Goal: Contribute content: Add original content to the website for others to see

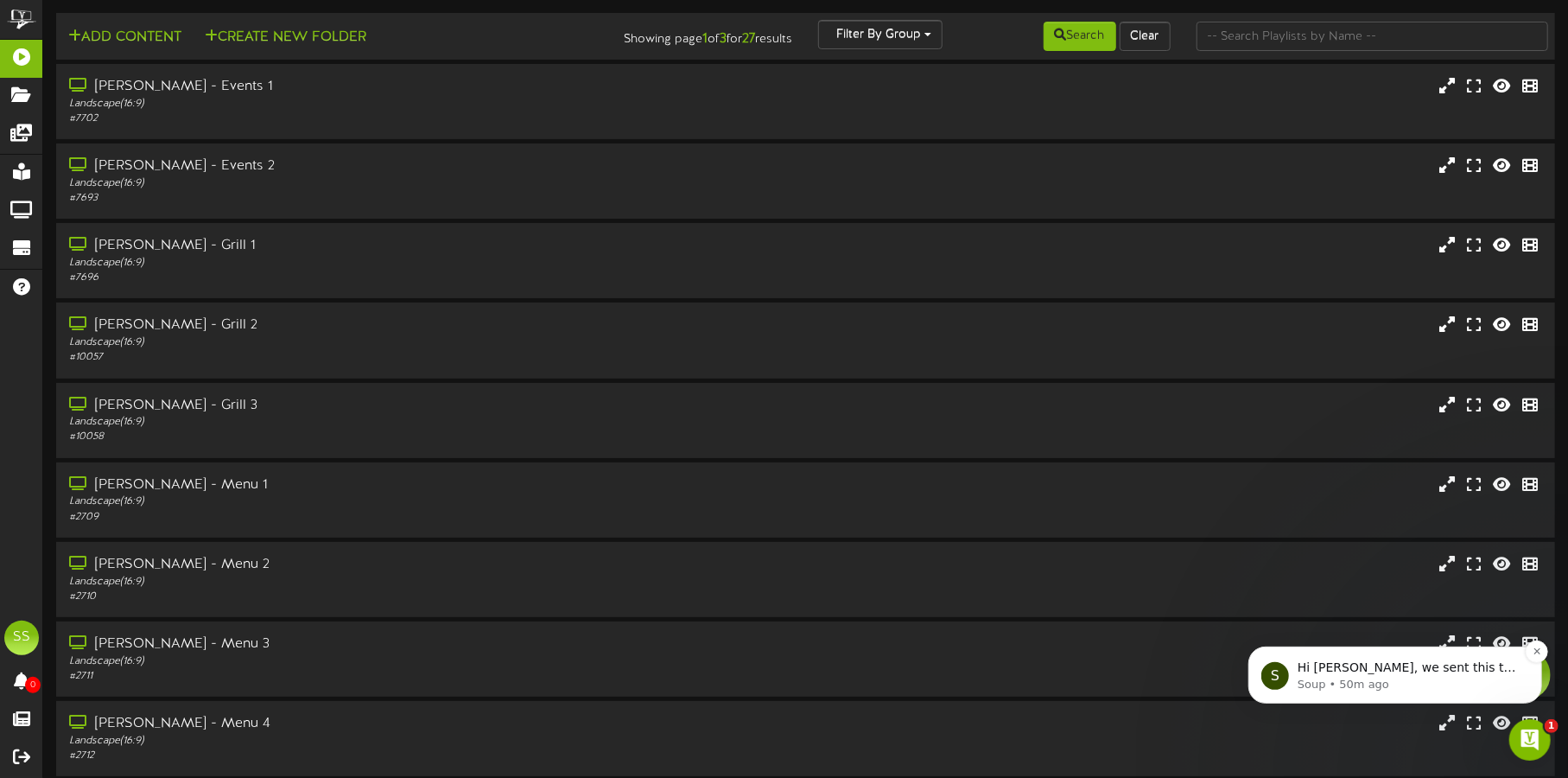
click at [1359, 679] on p "Soup • 50m ago" at bounding box center [1408, 683] width 223 height 15
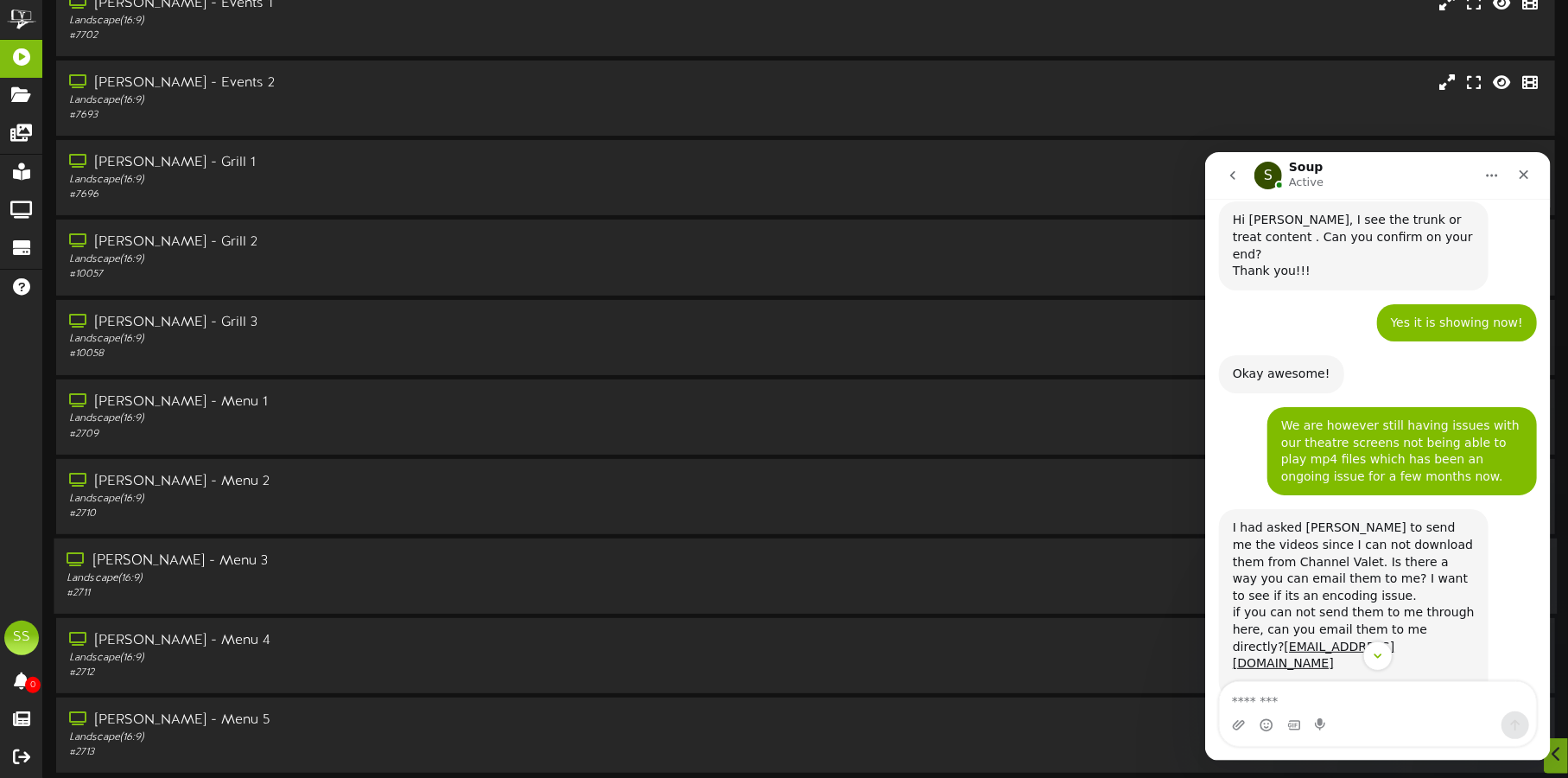
scroll to position [147, 0]
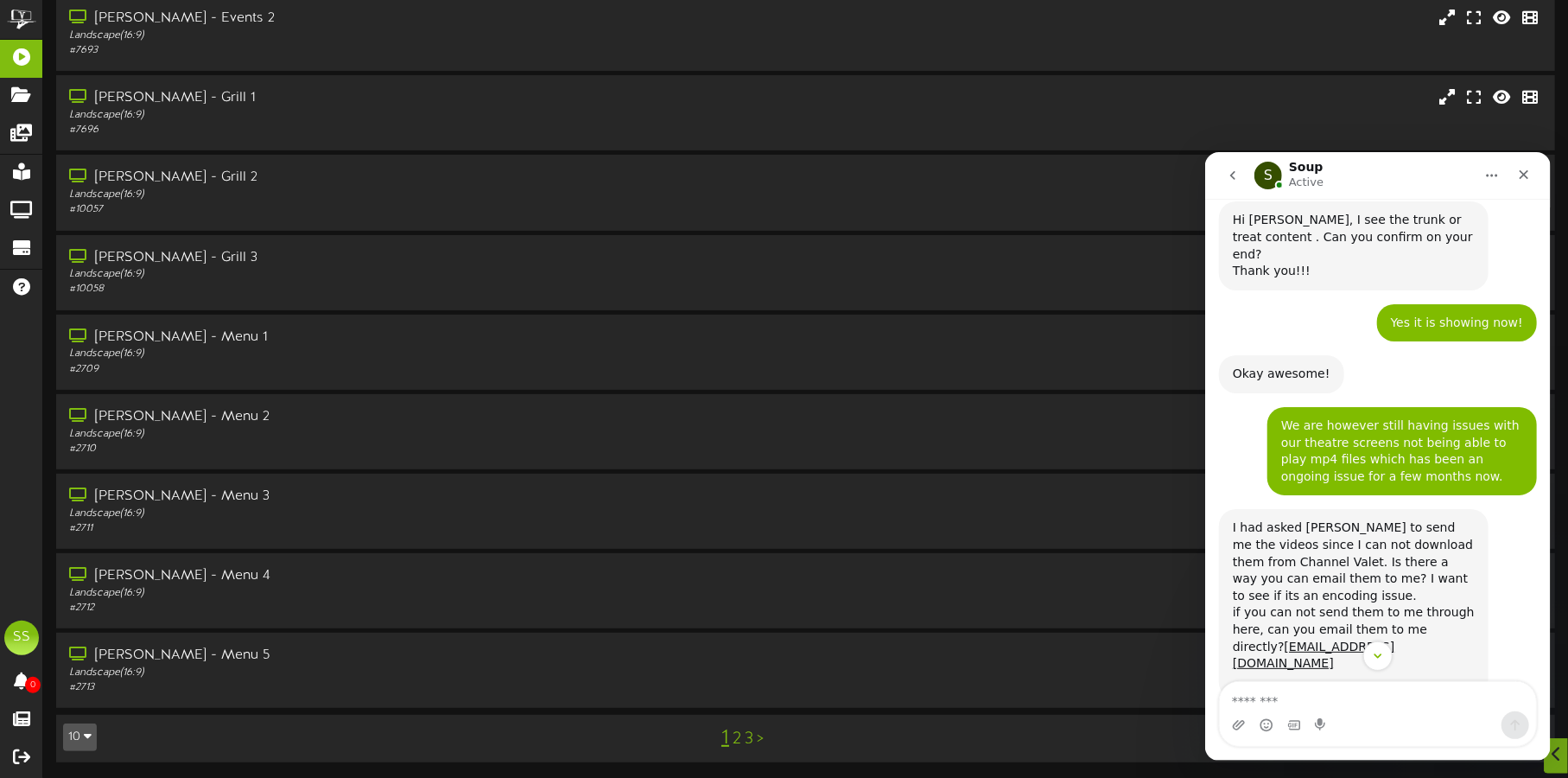
click at [84, 738] on icon "button" at bounding box center [87, 734] width 8 height 12
click at [79, 704] on div "100" at bounding box center [80, 703] width 33 height 25
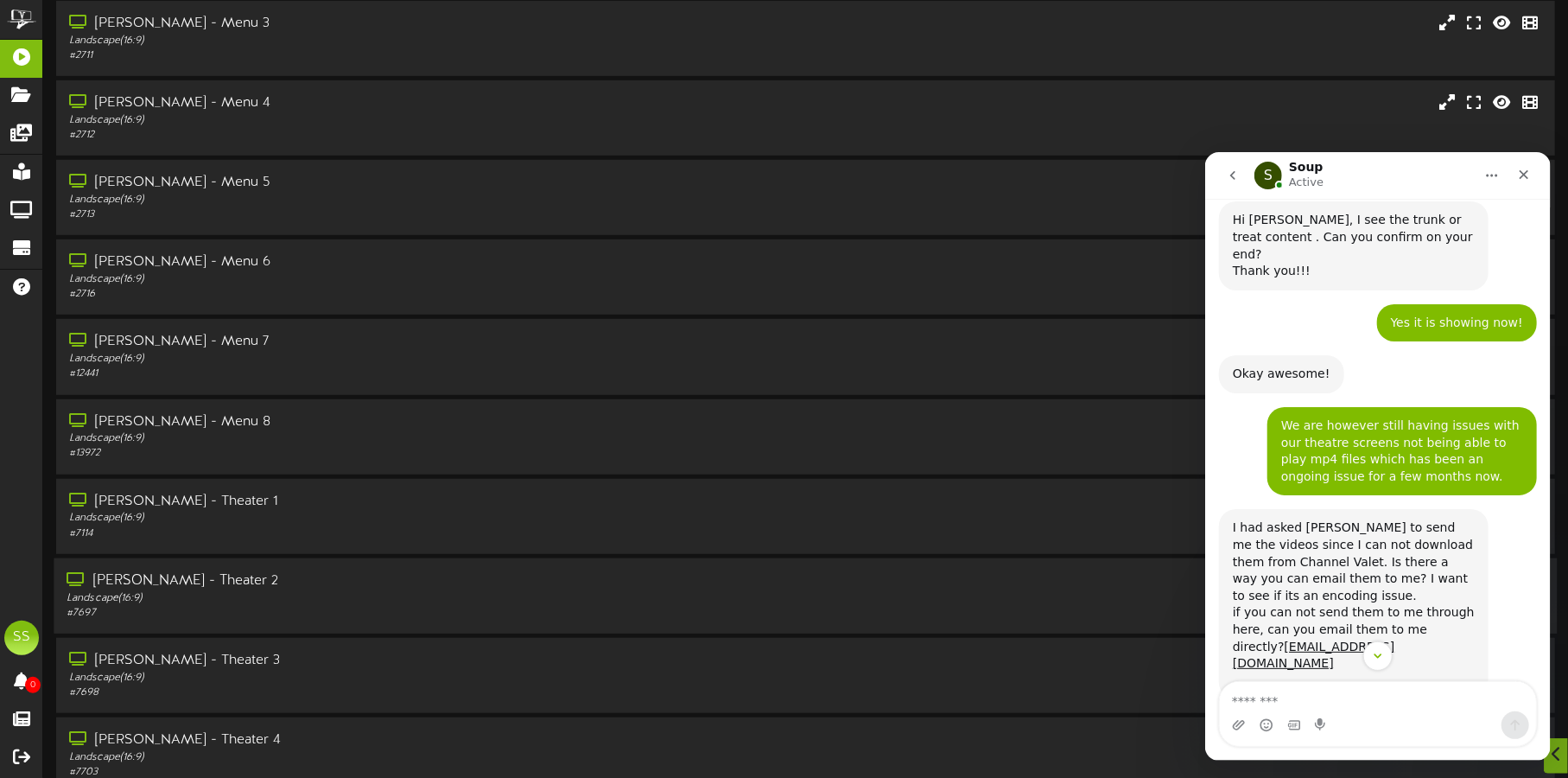
scroll to position [647, 0]
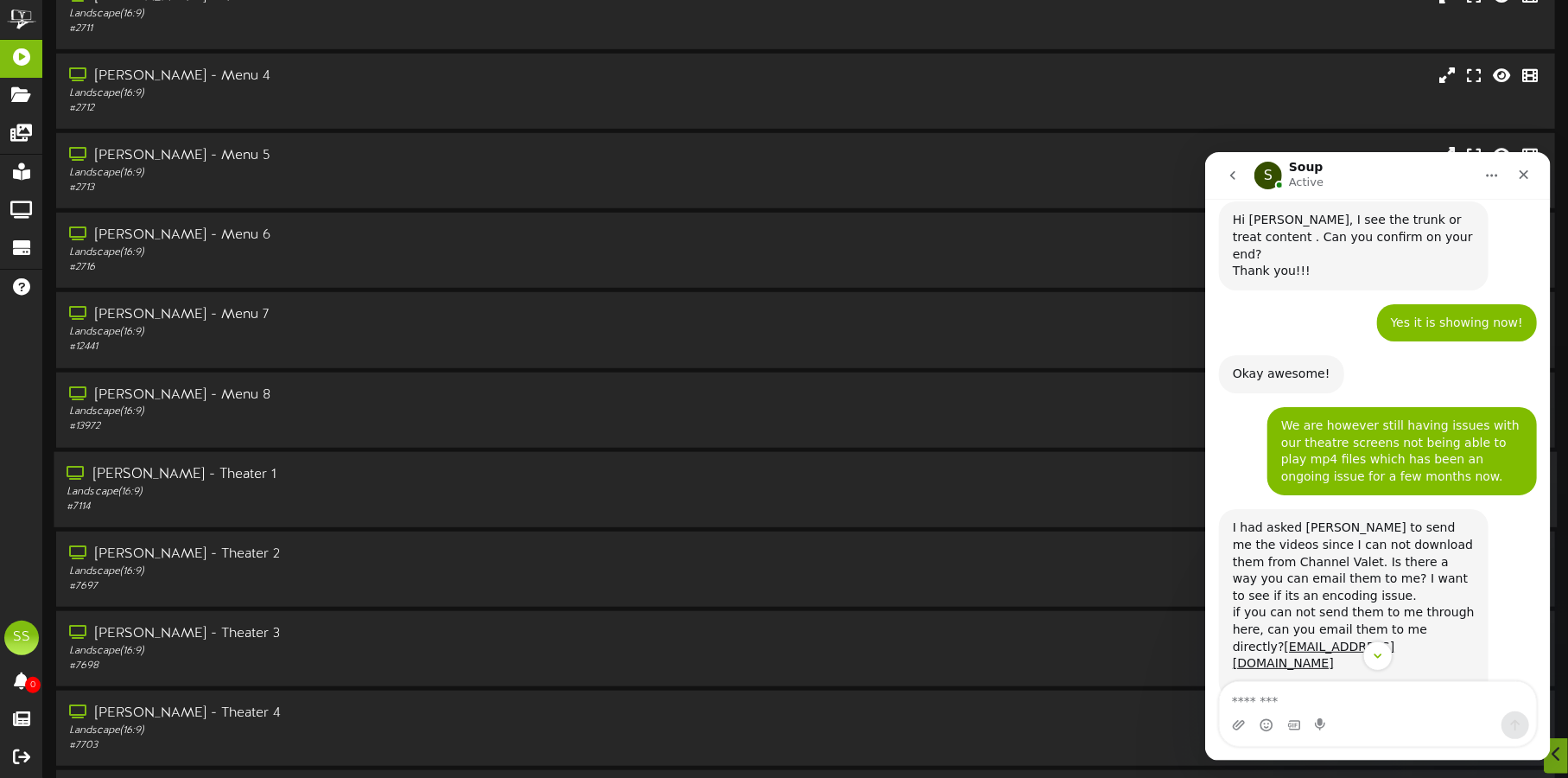
click at [288, 489] on div "Landscape ( 16:9 )" at bounding box center [367, 491] width 601 height 15
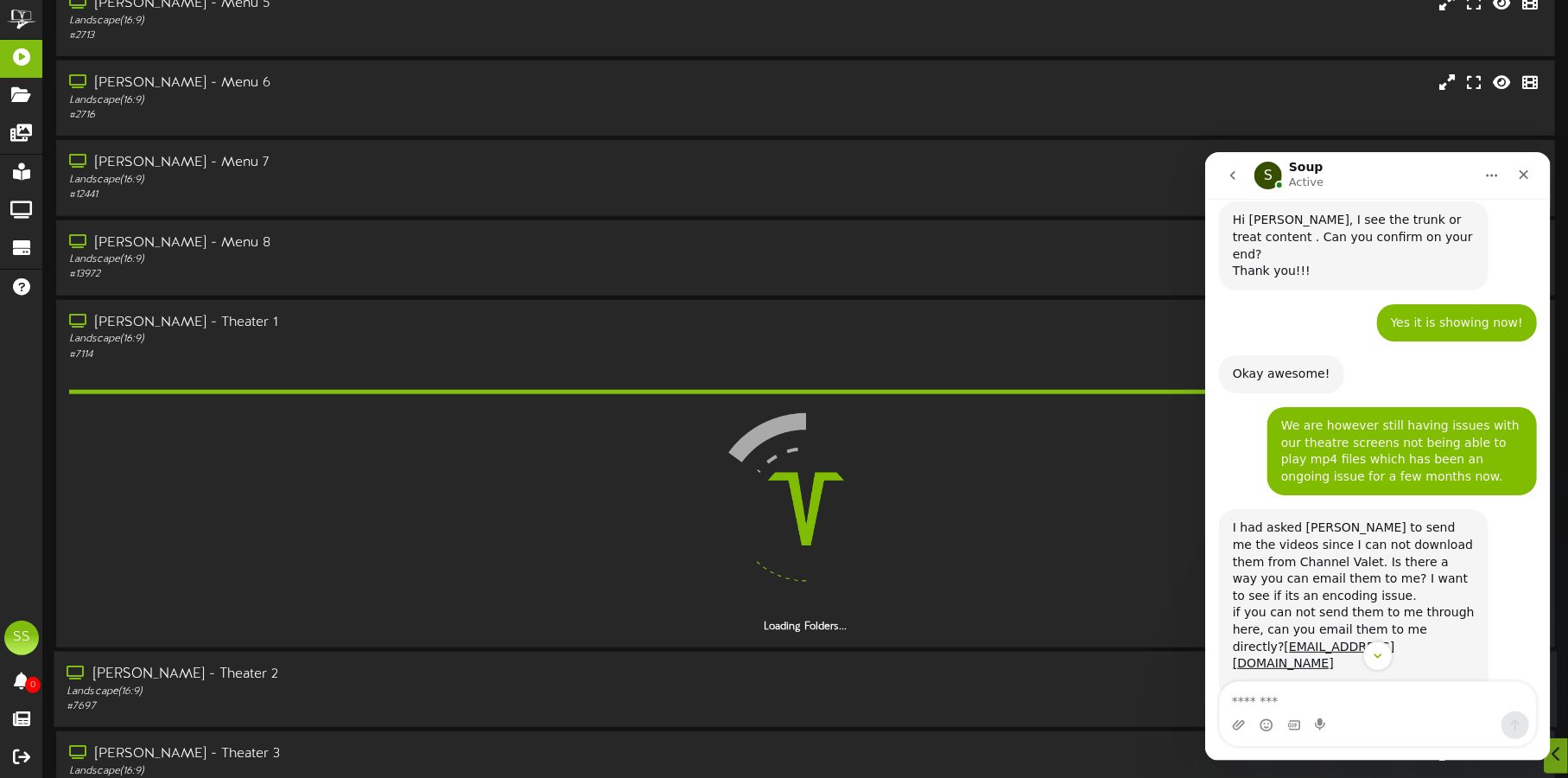
scroll to position [972, 0]
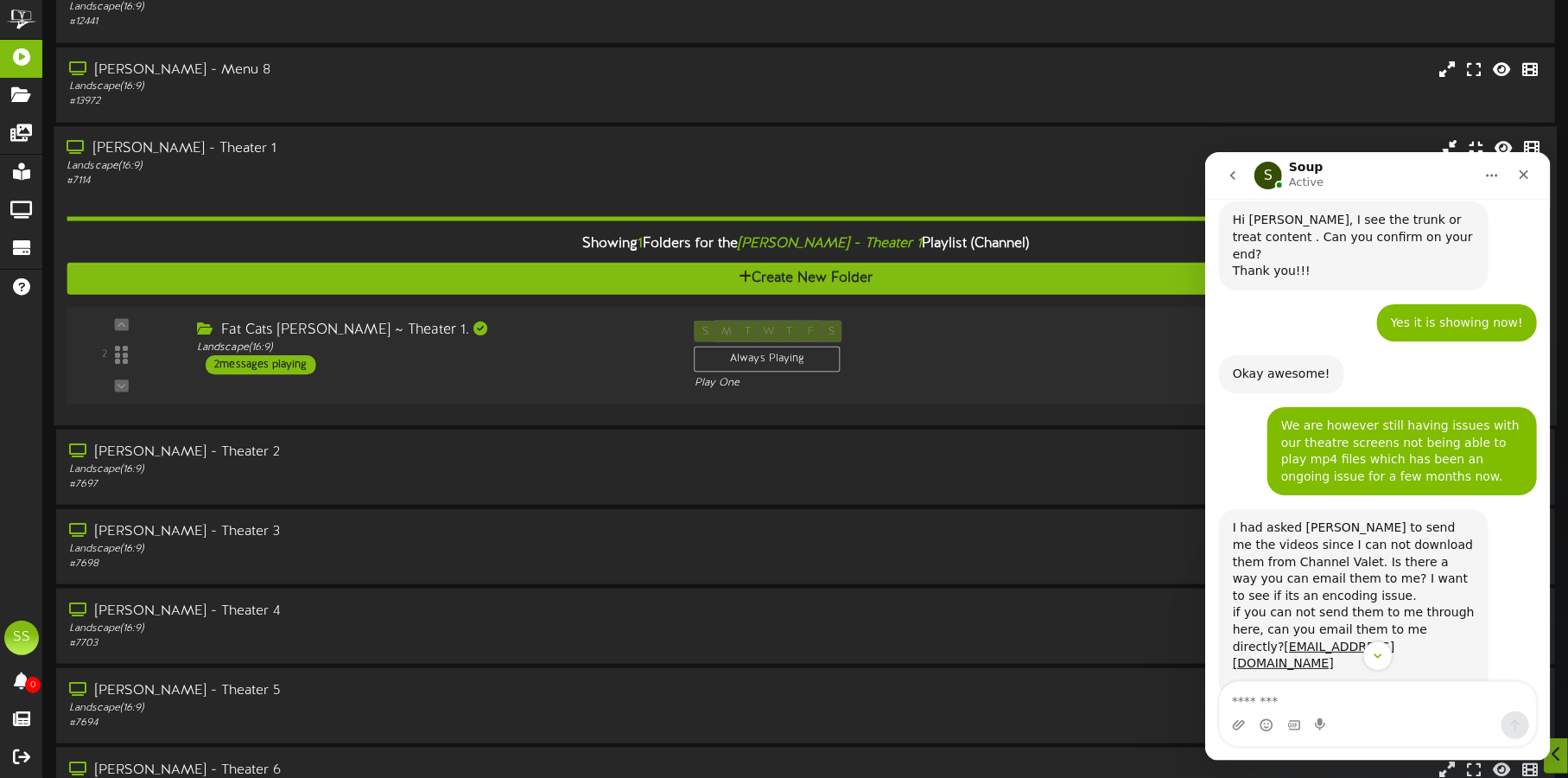
click at [502, 352] on div "Fat Cats [PERSON_NAME] ~ Theater 1. Landscape ( 16:9 ) 2 messages playing" at bounding box center [432, 347] width 498 height 55
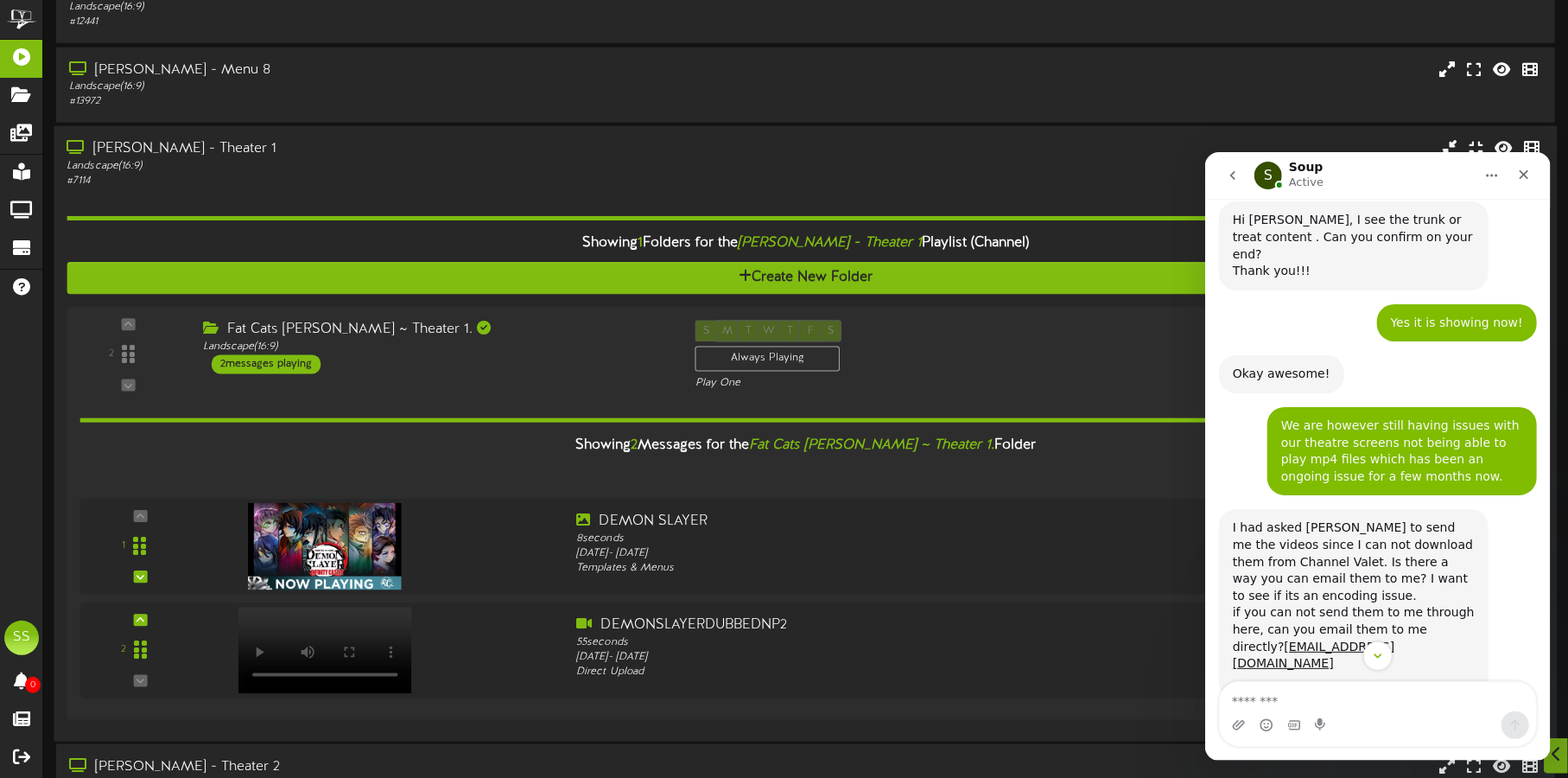
click at [413, 146] on div "[PERSON_NAME] - Theater 1" at bounding box center [367, 149] width 601 height 20
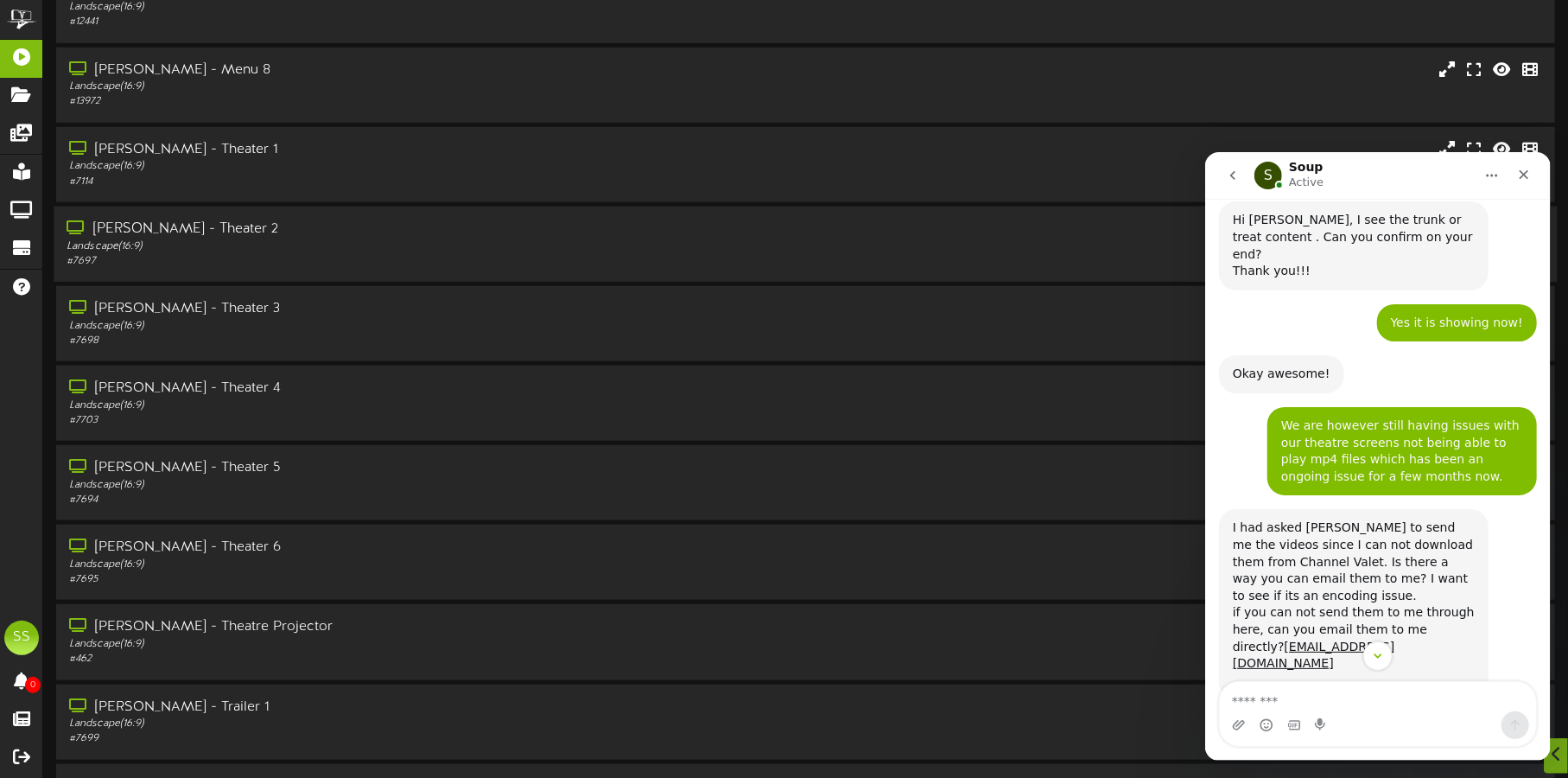
click at [393, 236] on div "[PERSON_NAME] - Theater 2" at bounding box center [367, 229] width 601 height 20
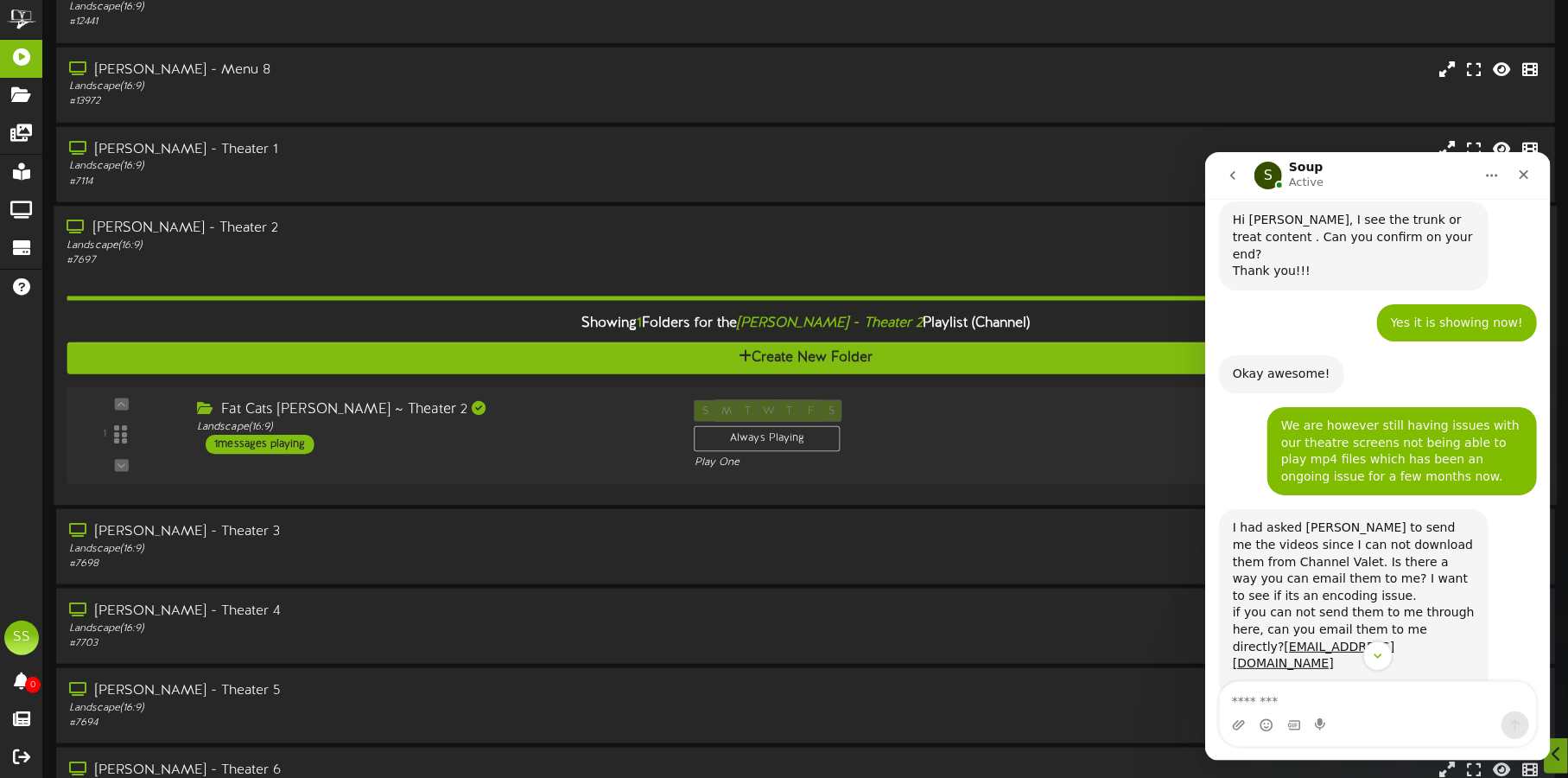
click at [557, 443] on div "Fat Cats Gilbert ~ Theater 2 Landscape ( 16:9 ) 1 messages playing" at bounding box center [432, 427] width 498 height 55
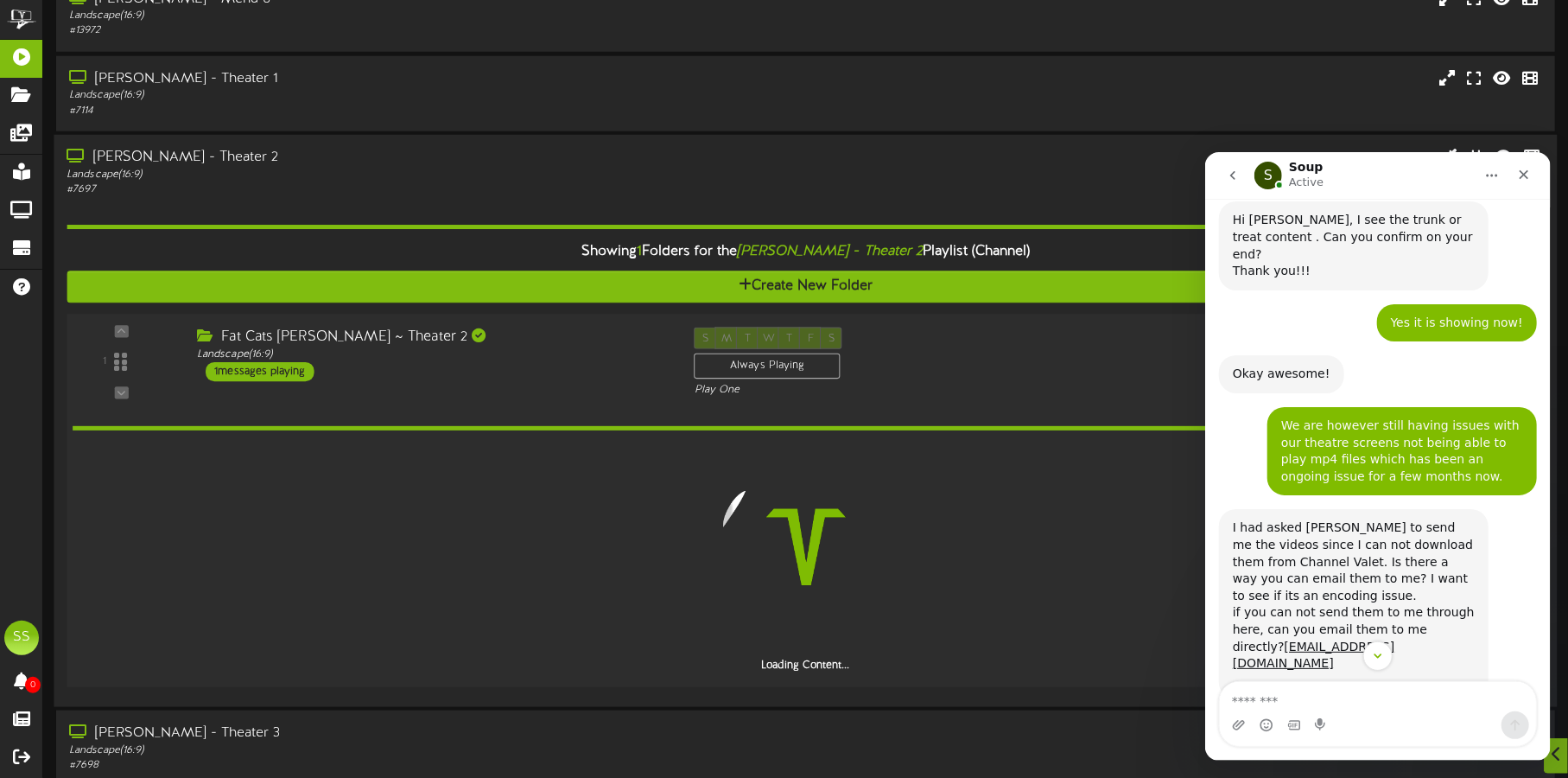
scroll to position [1079, 0]
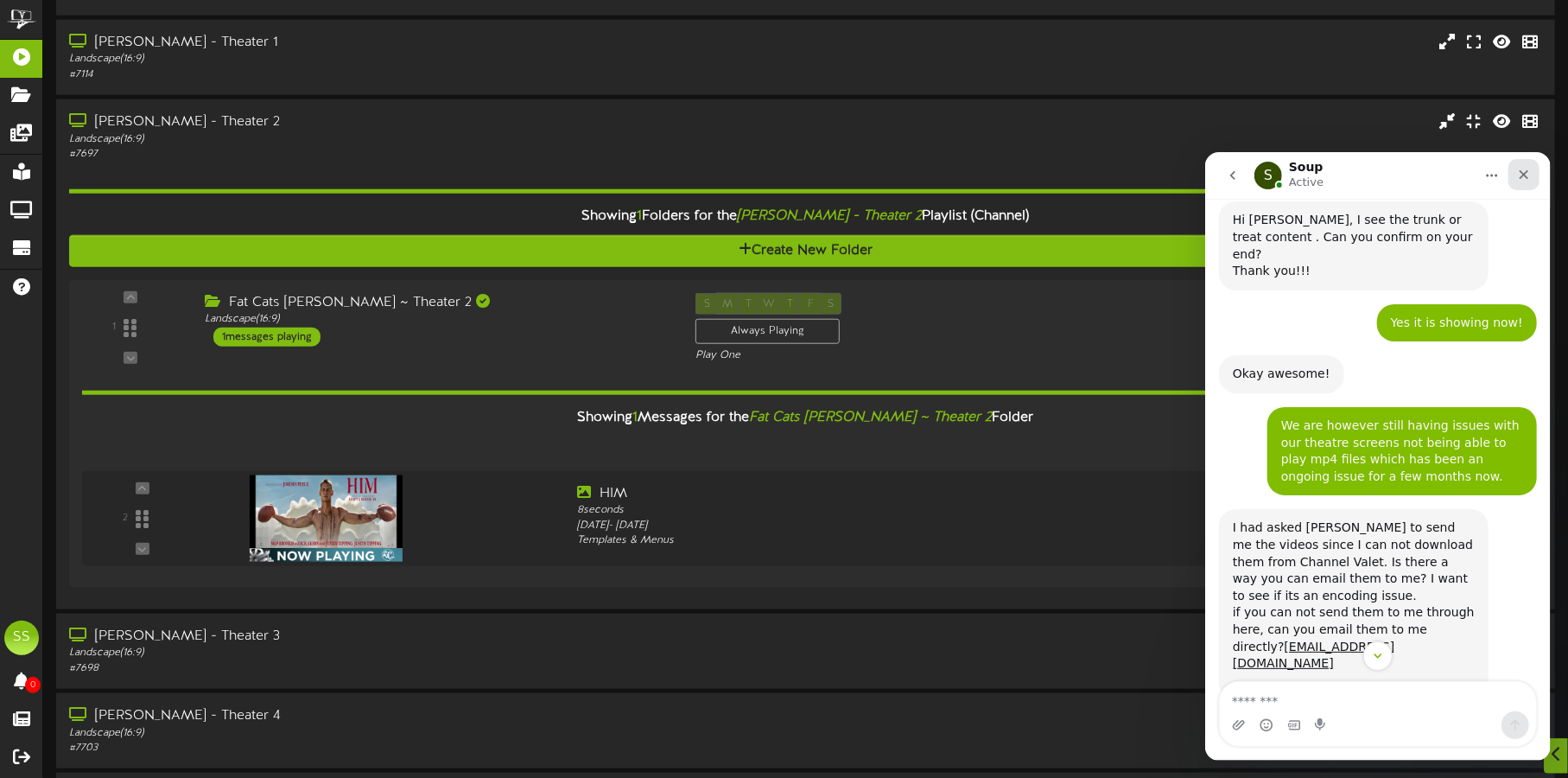
click at [1517, 168] on icon "Close" at bounding box center [1523, 173] width 14 height 14
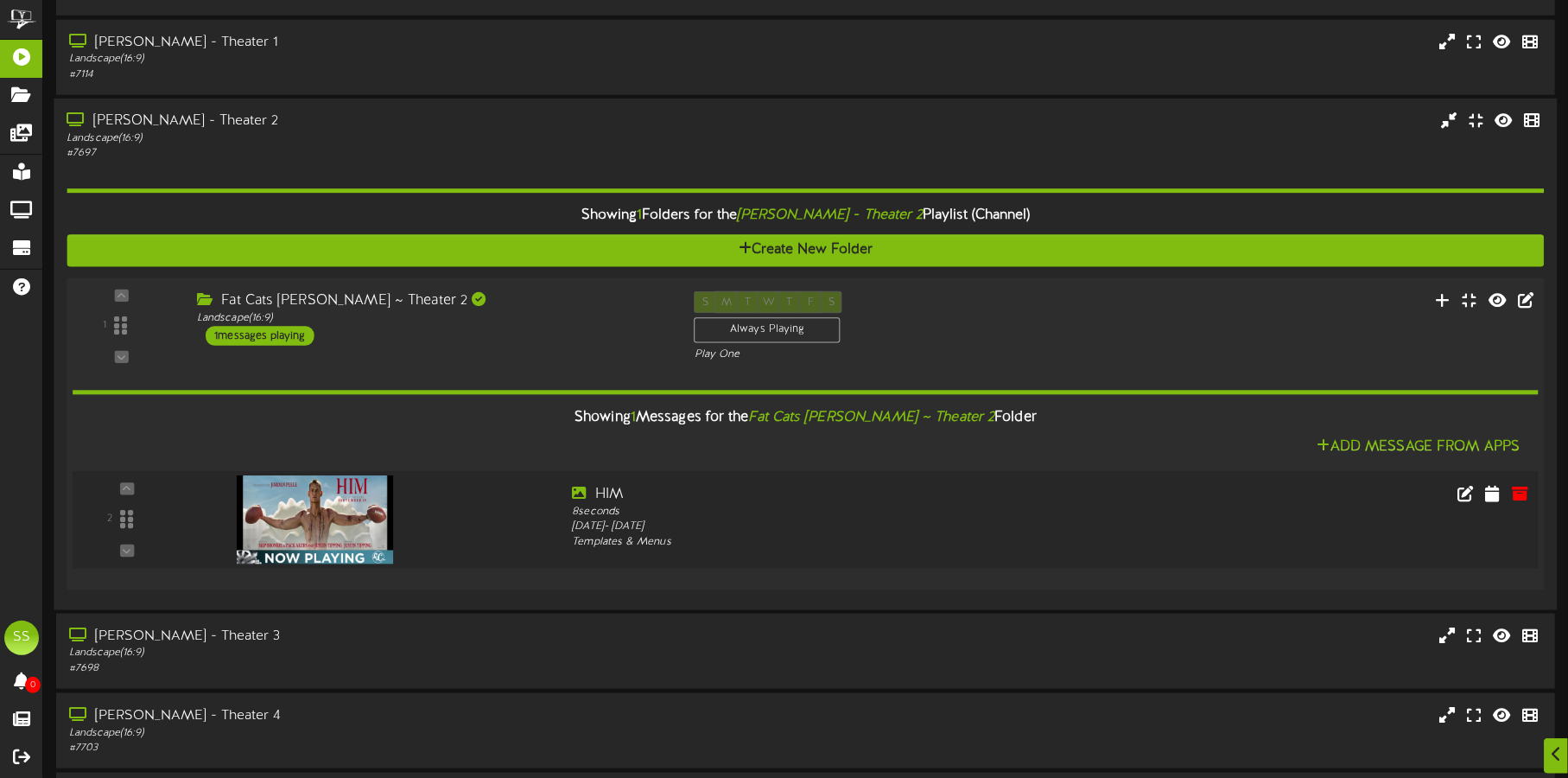
scroll to position [924, 0]
click at [1450, 304] on icon at bounding box center [1443, 298] width 18 height 19
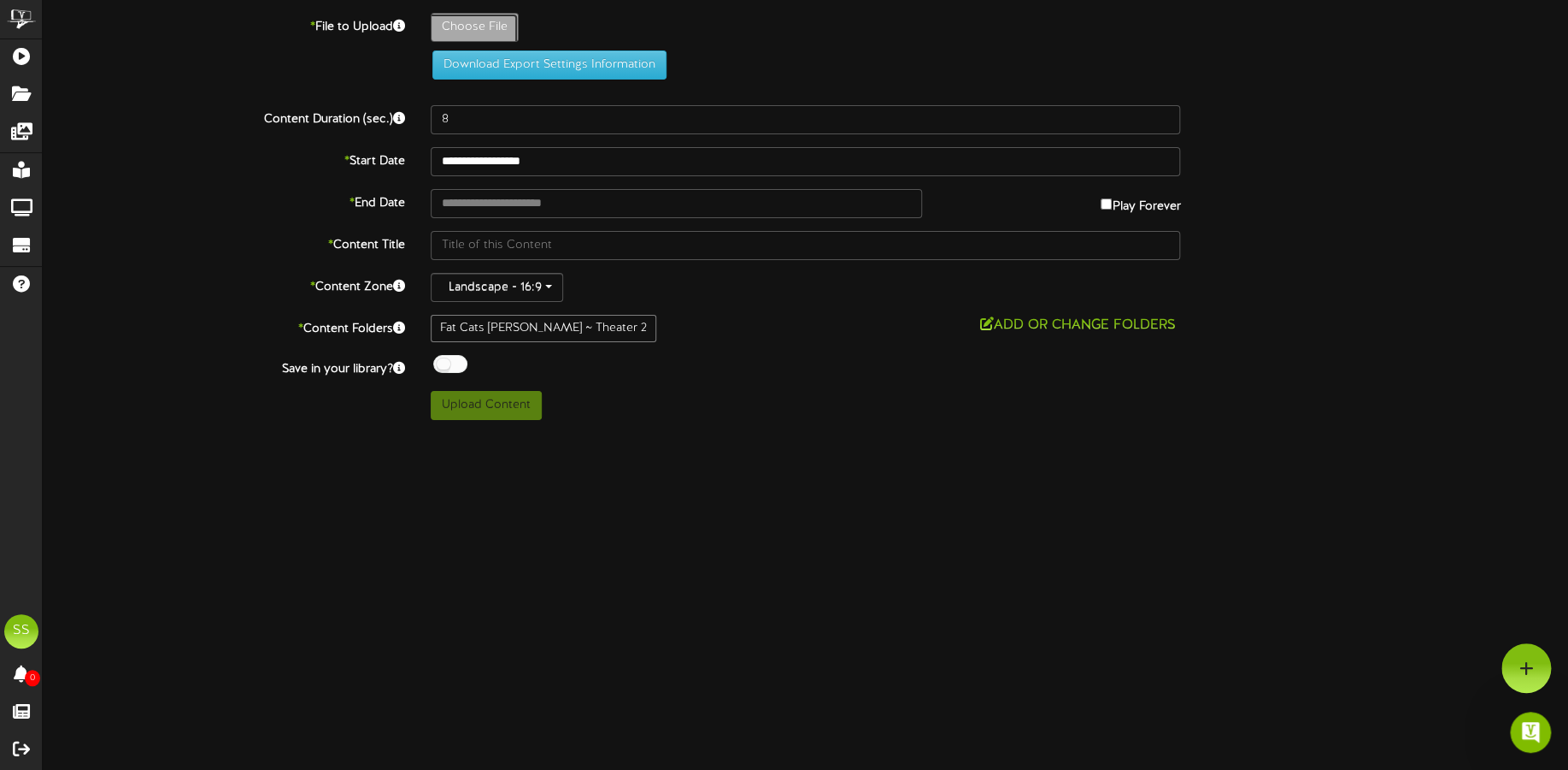
type input "**********"
type input "HIMNP"
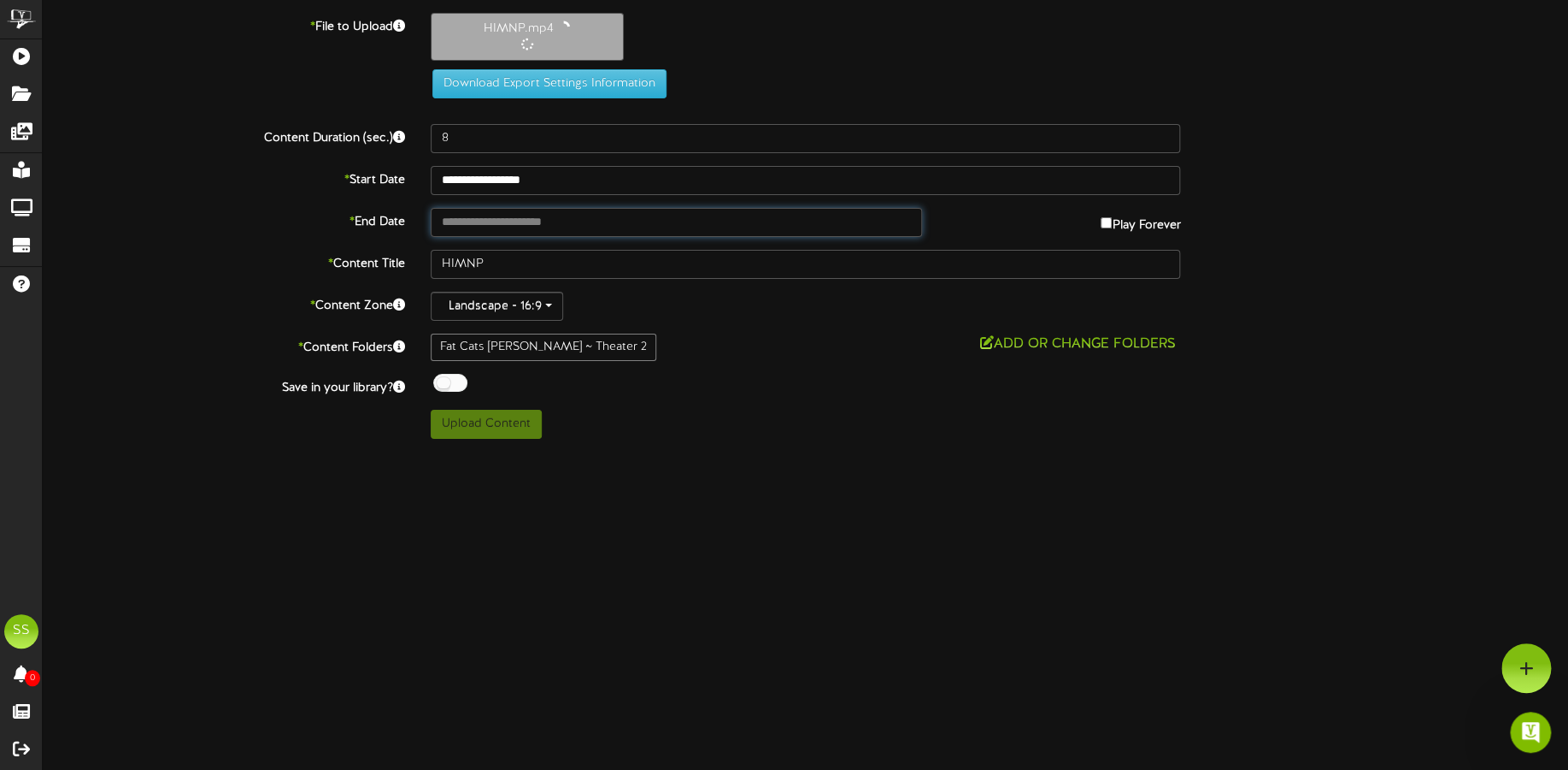
click at [532, 219] on input "text" at bounding box center [677, 222] width 491 height 29
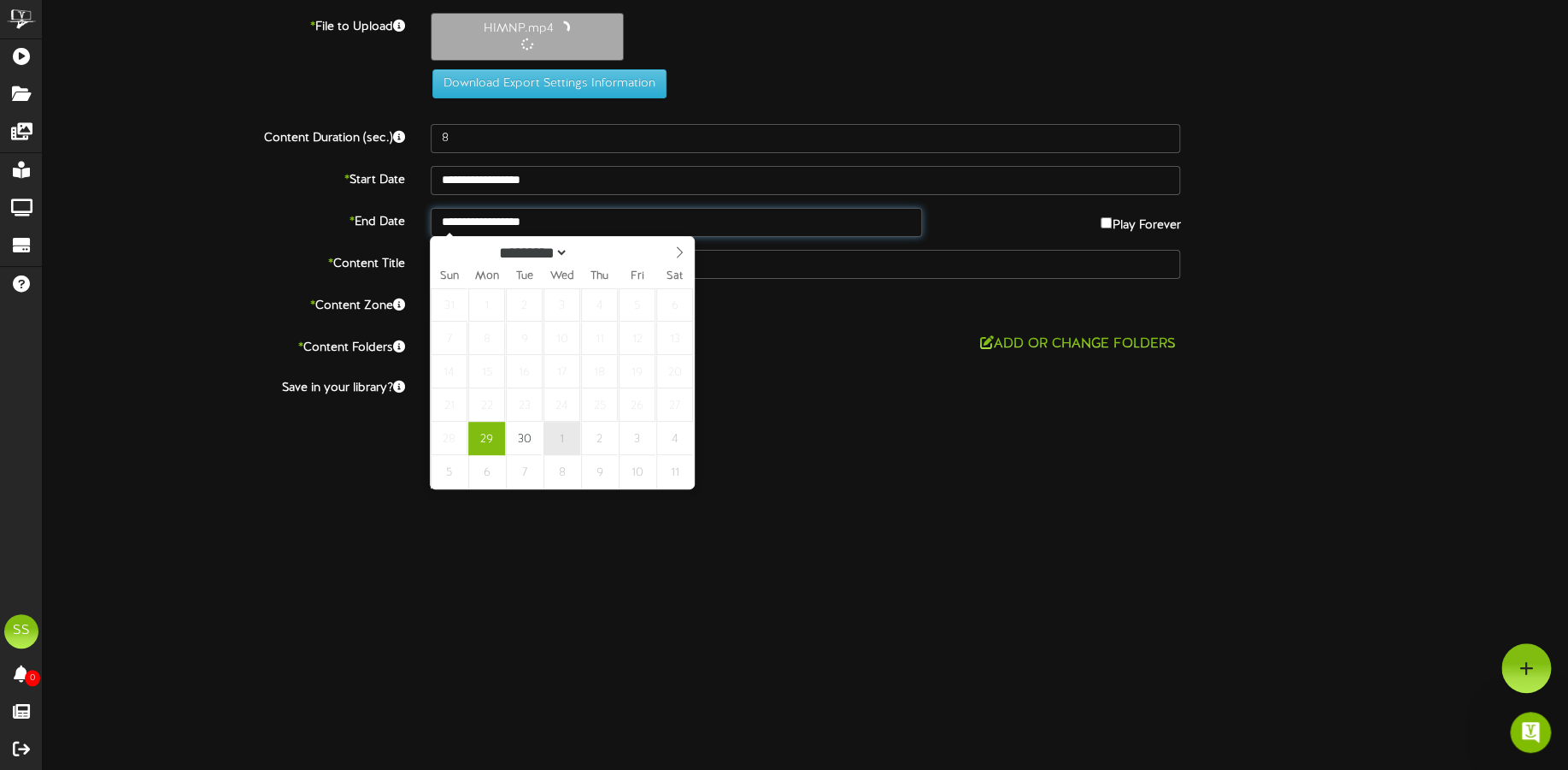
type input "**********"
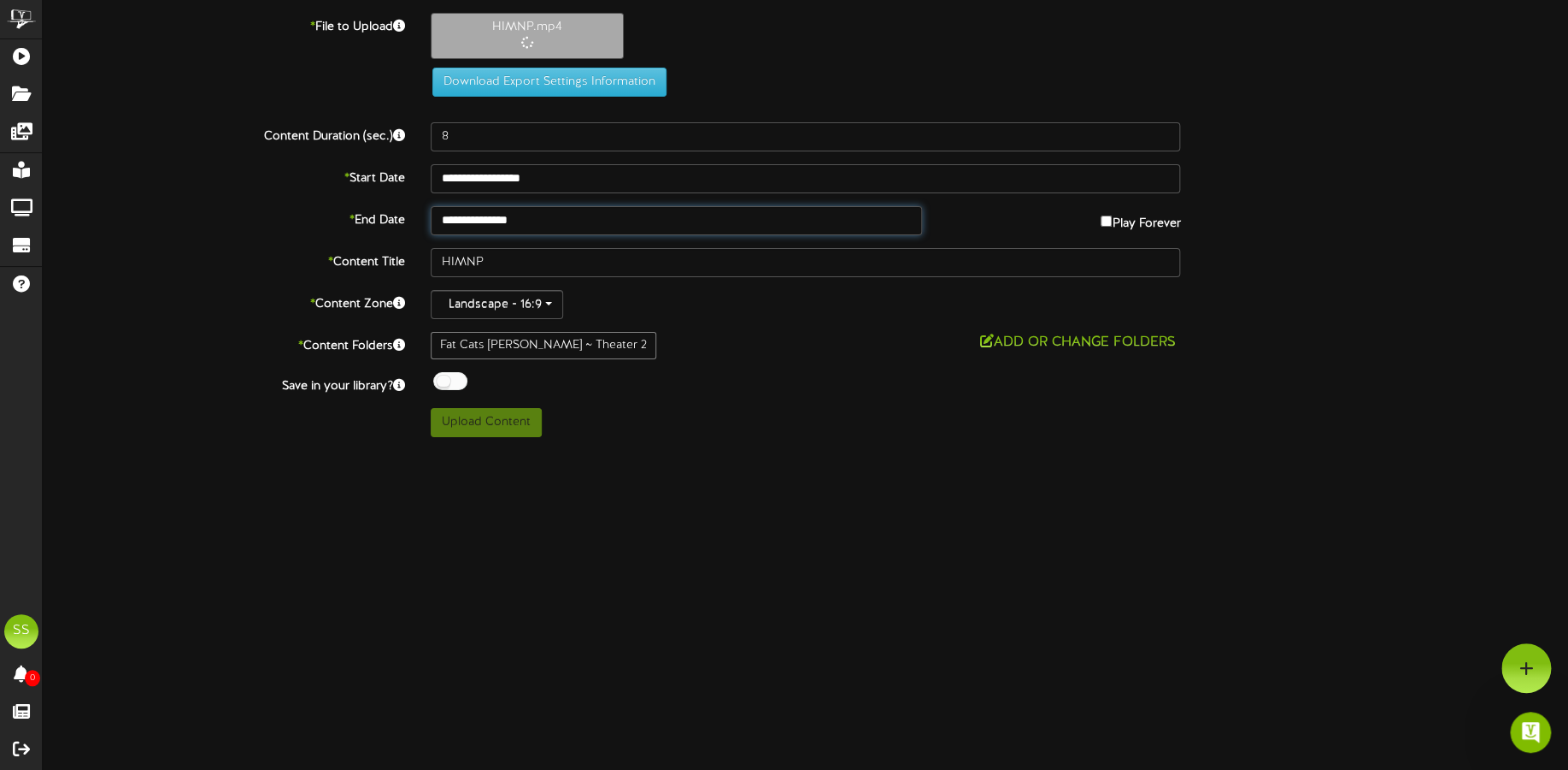
type input "112"
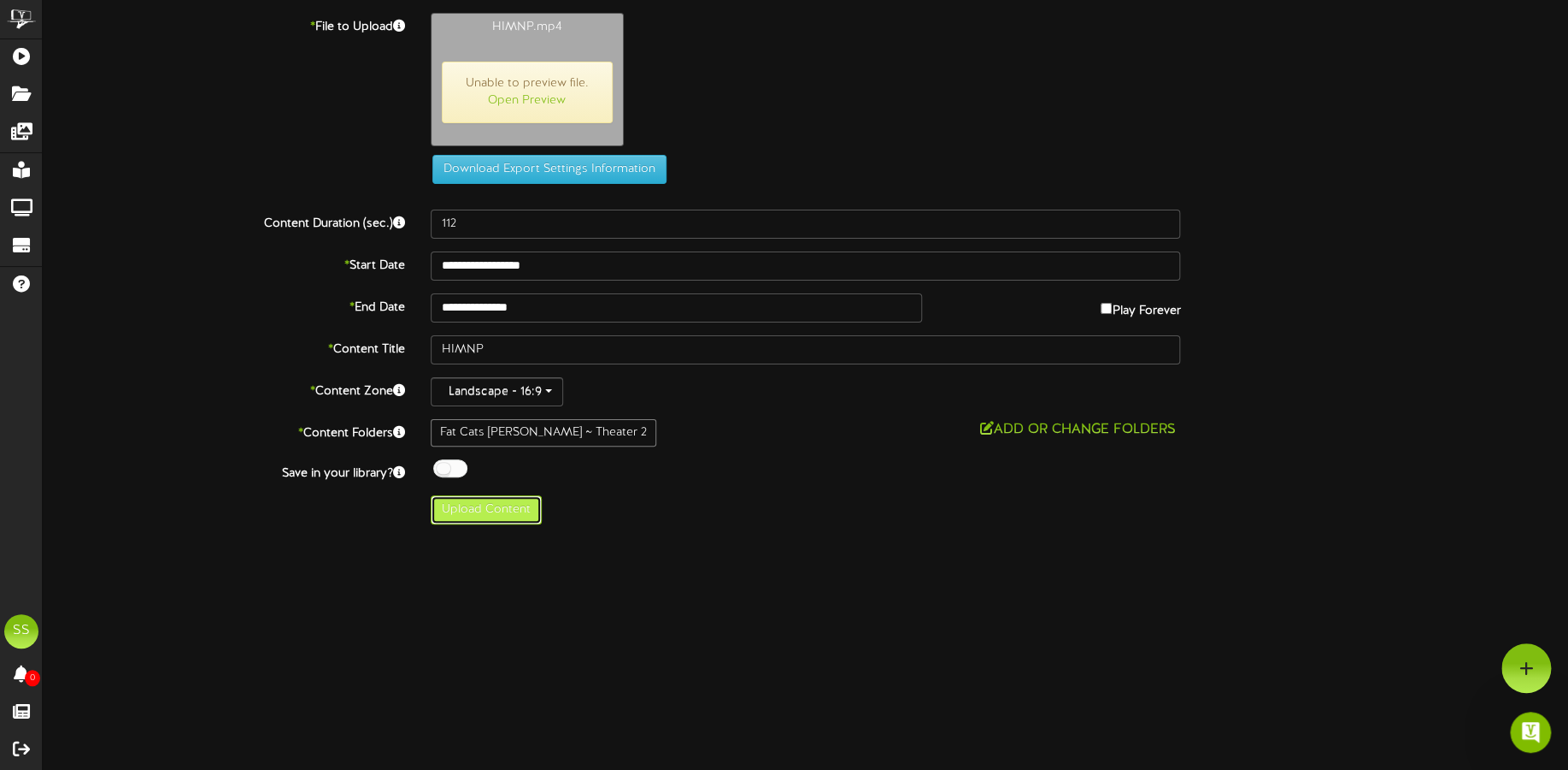
click at [503, 510] on button "Upload Content" at bounding box center [486, 510] width 111 height 29
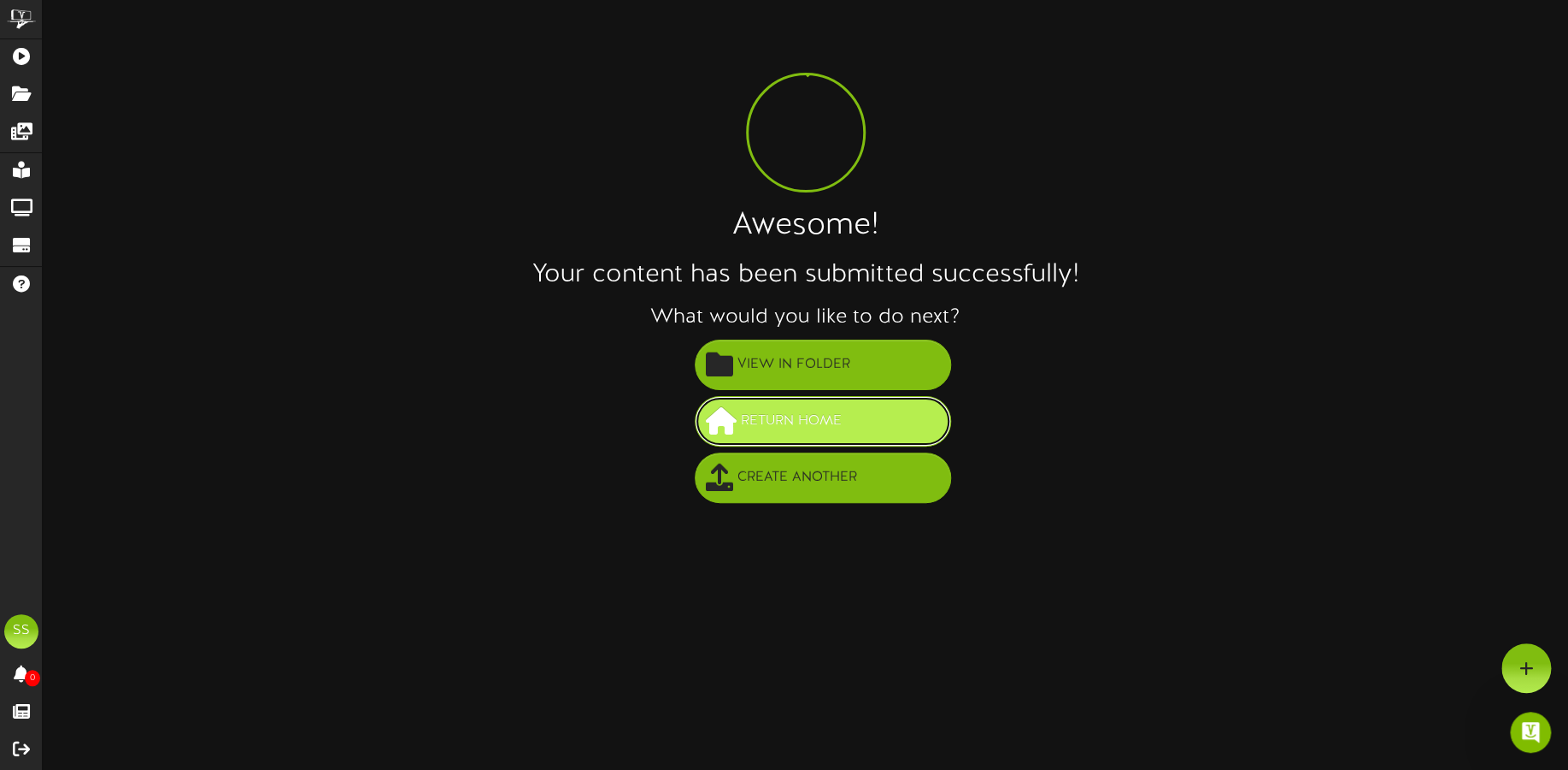
click at [862, 429] on button "Return Home" at bounding box center [823, 421] width 257 height 50
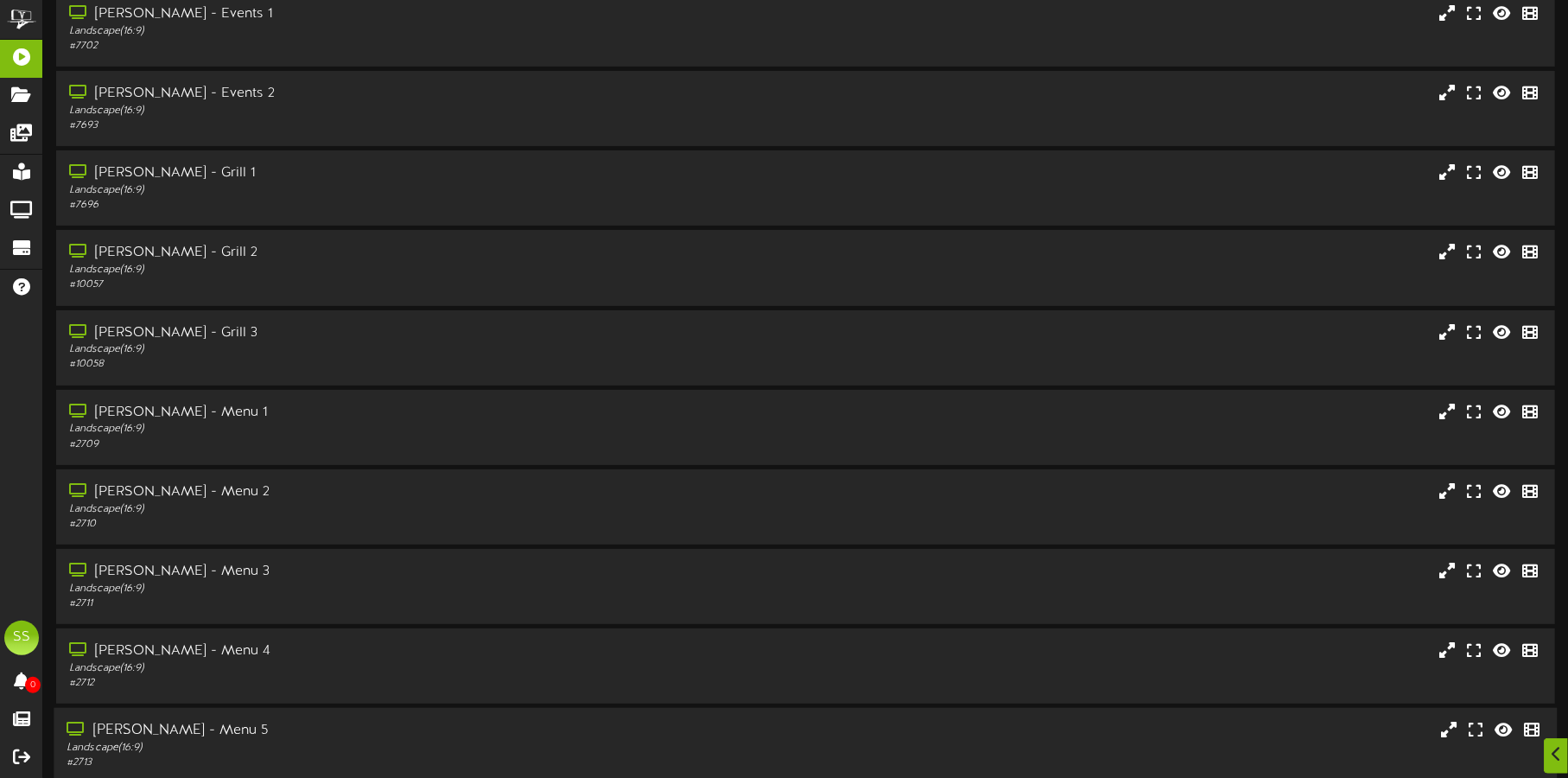
scroll to position [147, 0]
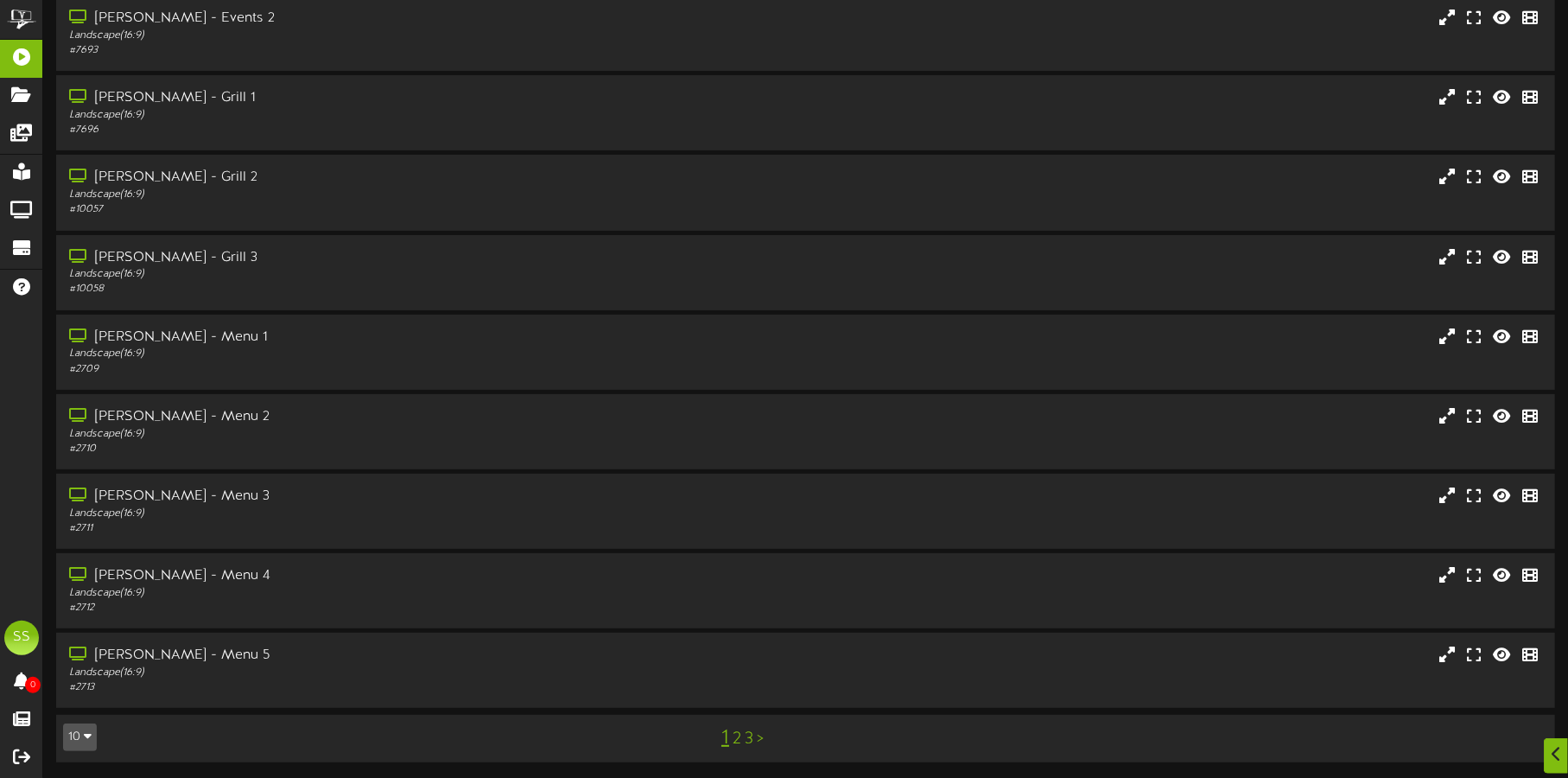
click at [77, 734] on button "10" at bounding box center [79, 737] width 34 height 27
click at [78, 707] on div "100" at bounding box center [80, 703] width 33 height 25
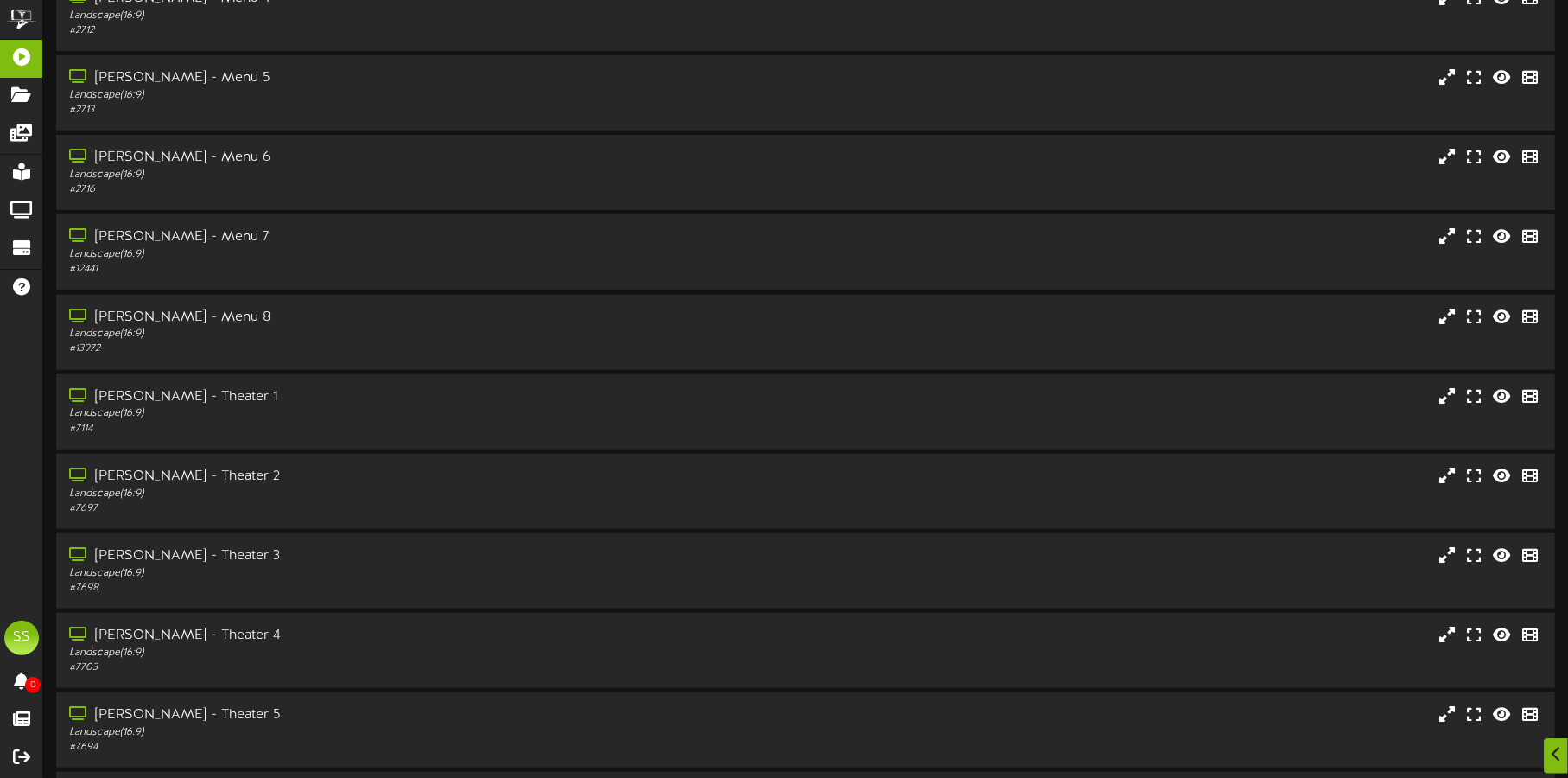
scroll to position [864, 0]
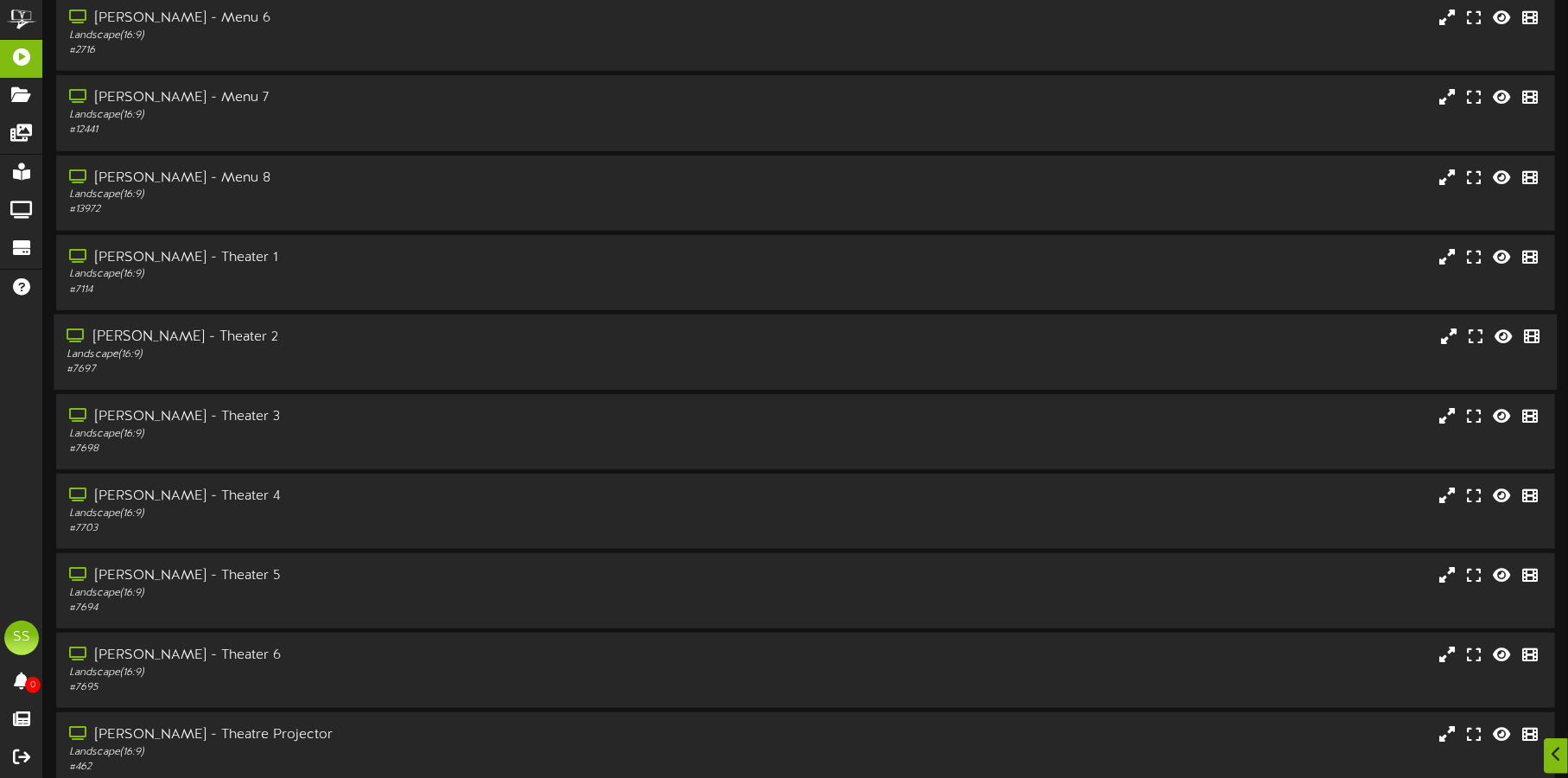
click at [390, 355] on div "Landscape ( 16:9 )" at bounding box center [367, 355] width 601 height 15
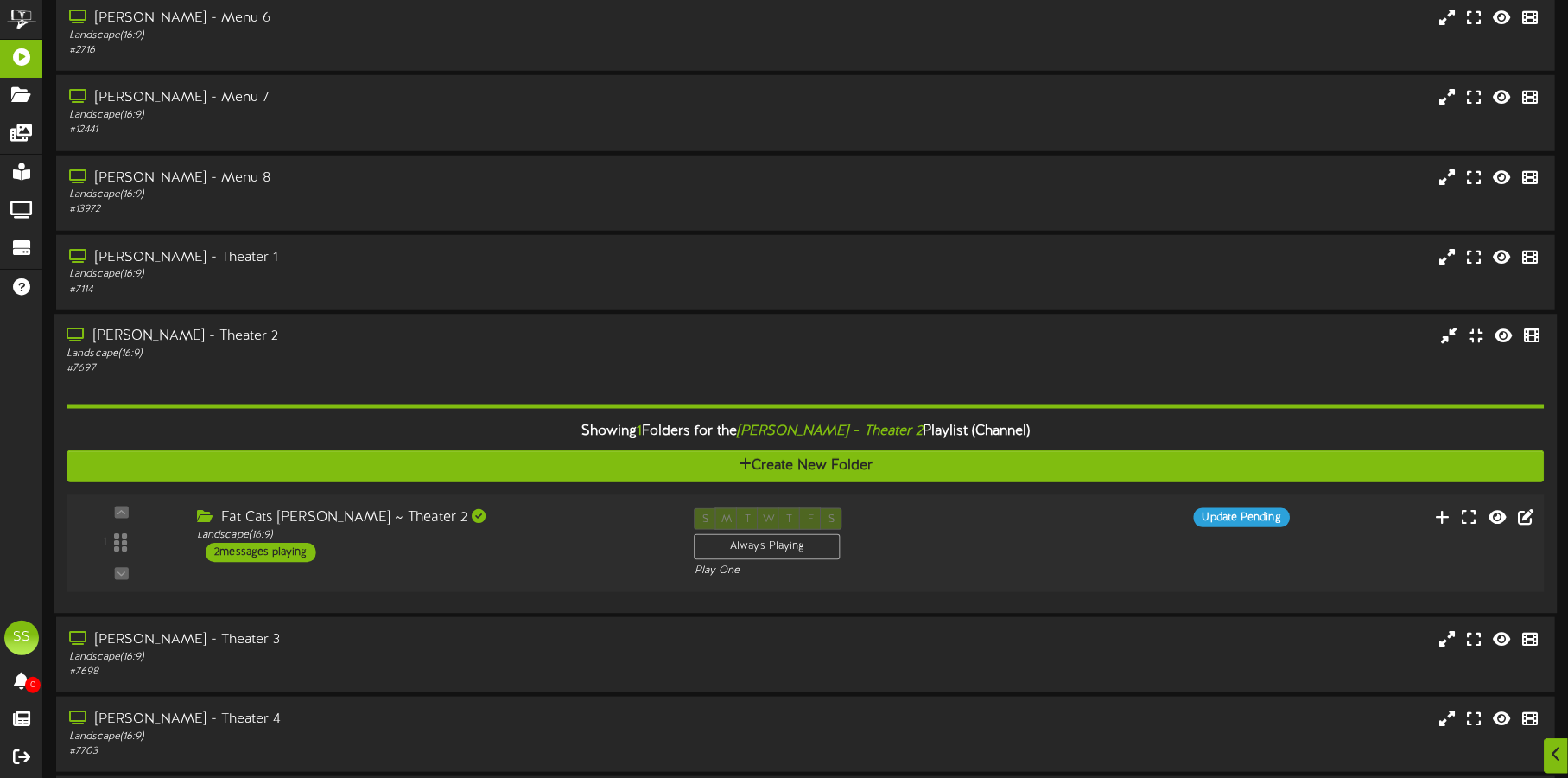
click at [544, 548] on div "Fat Cats Gilbert ~ Theater 2 Landscape ( 16:9 ) 2 messages playing" at bounding box center [432, 534] width 498 height 55
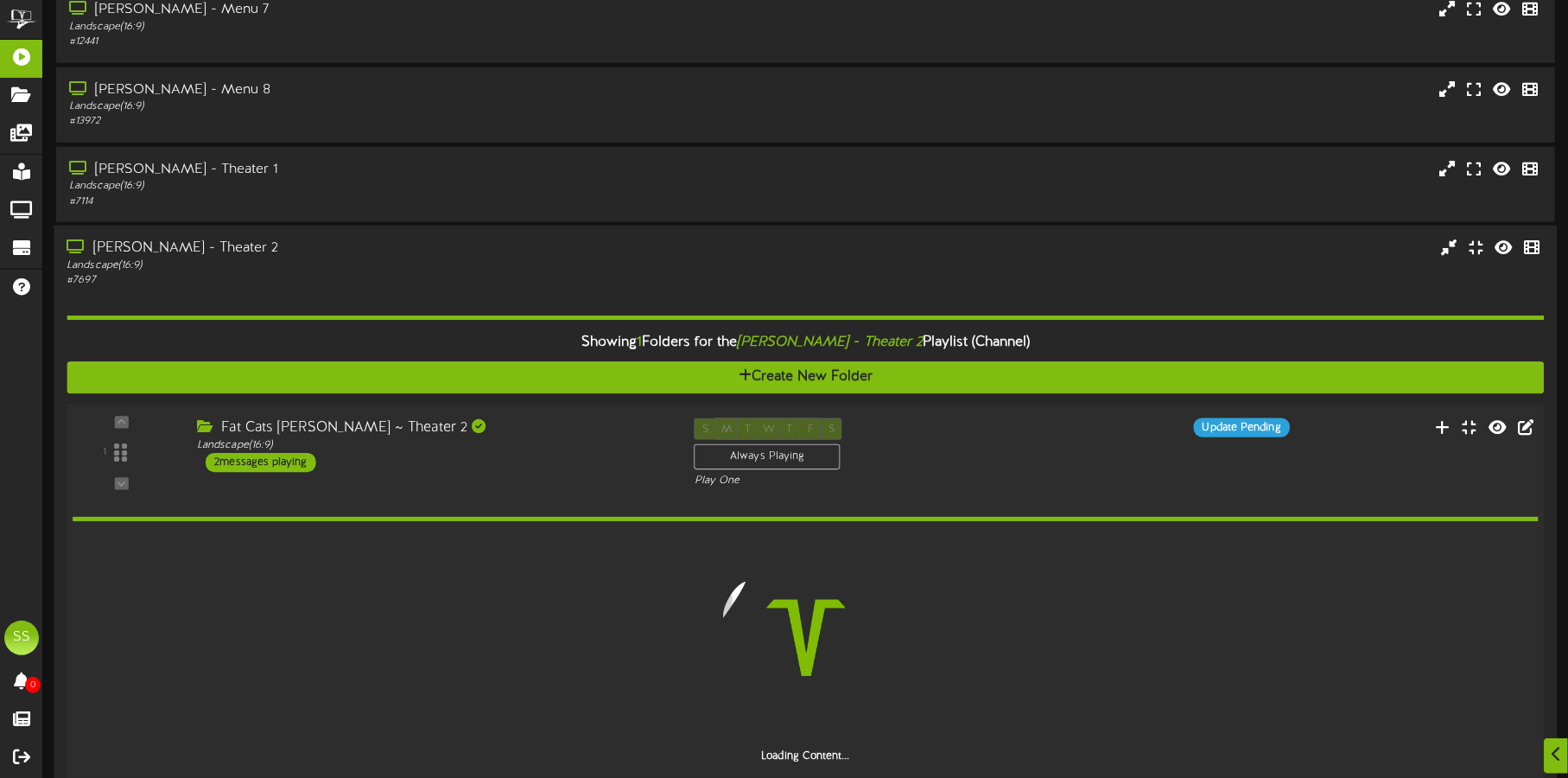
scroll to position [1079, 0]
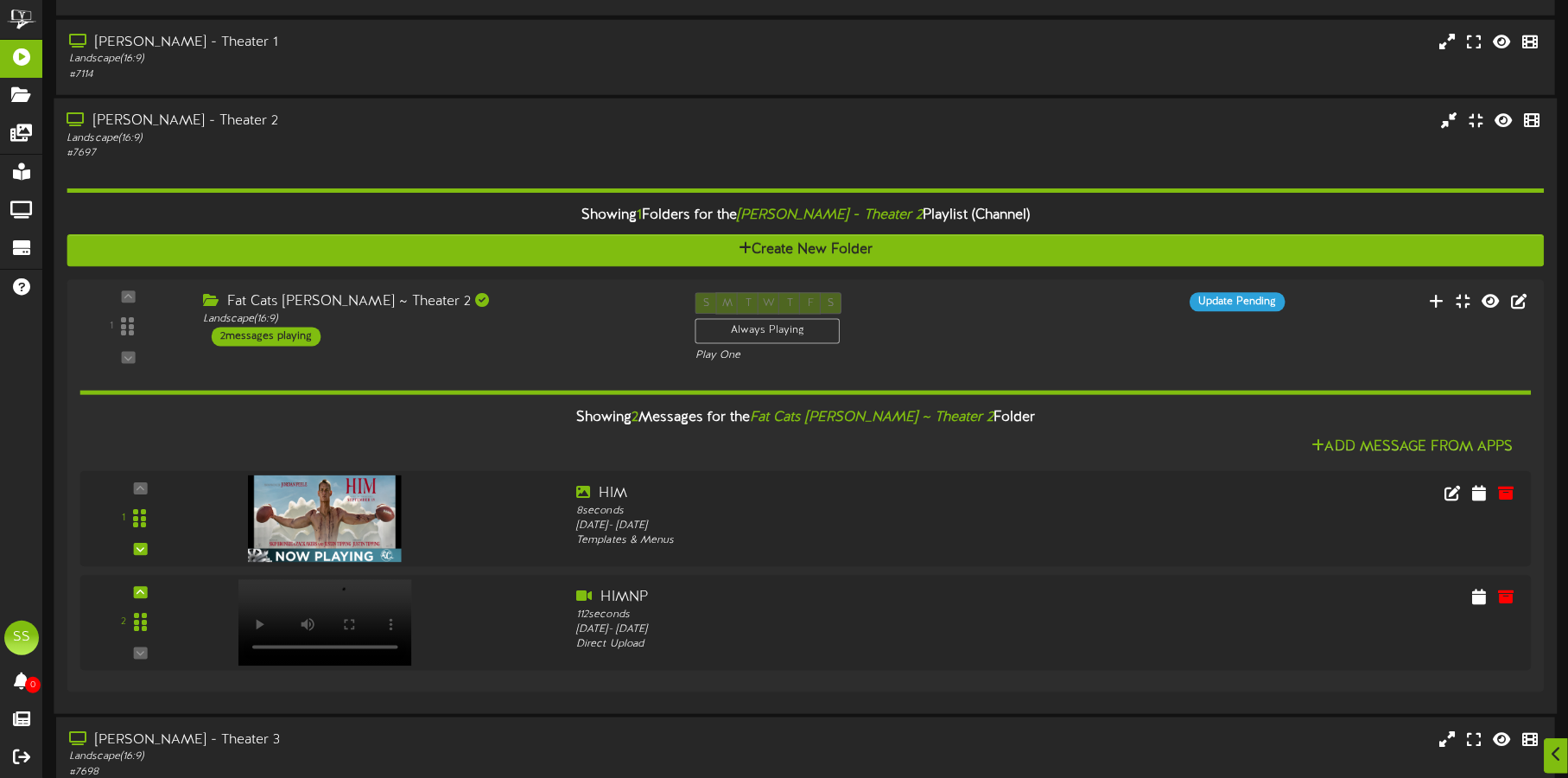
click at [499, 134] on div "Landscape ( 16:9 )" at bounding box center [367, 138] width 601 height 15
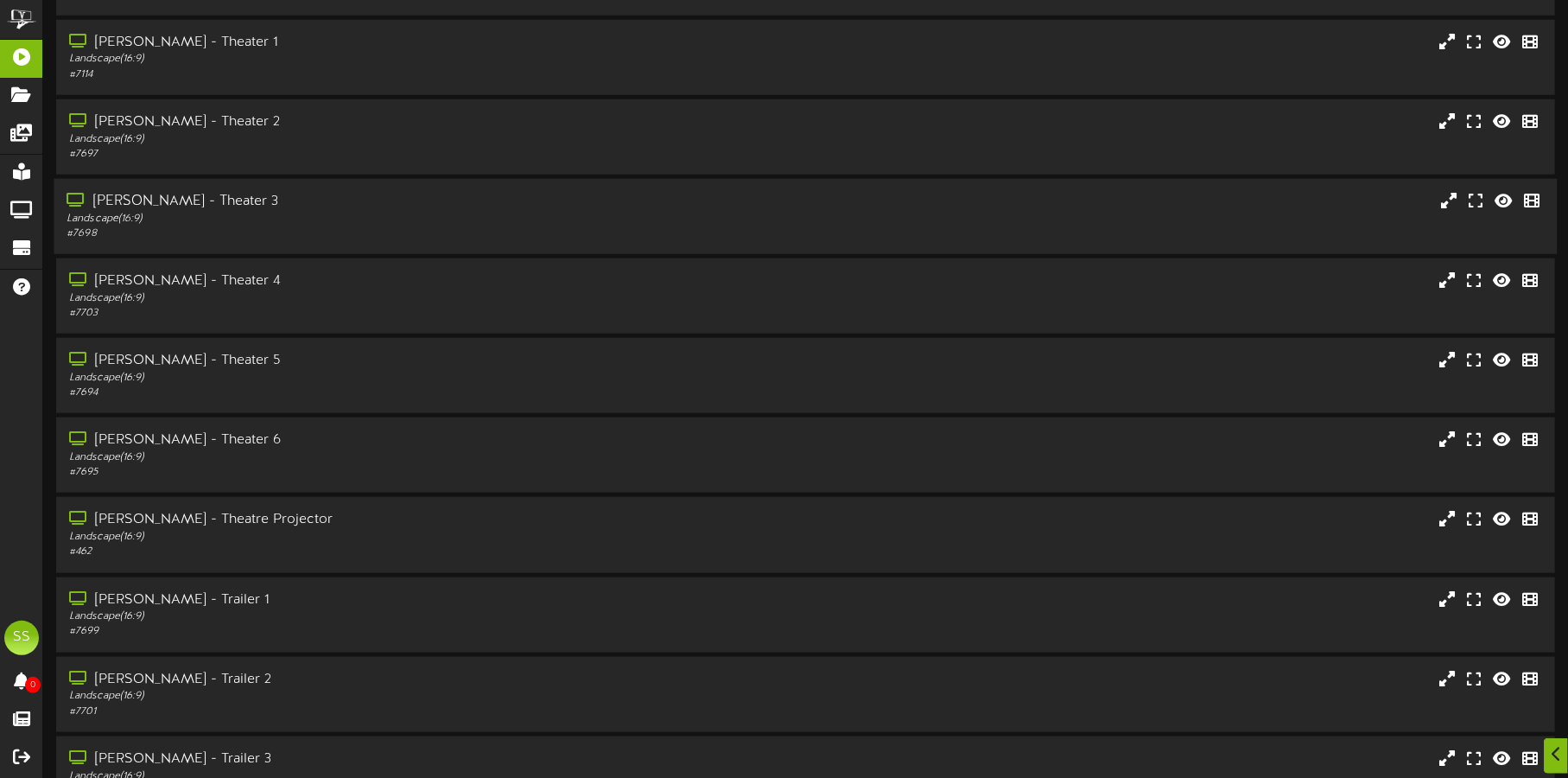
click at [397, 205] on div "[PERSON_NAME] - Theater 3" at bounding box center [367, 202] width 601 height 20
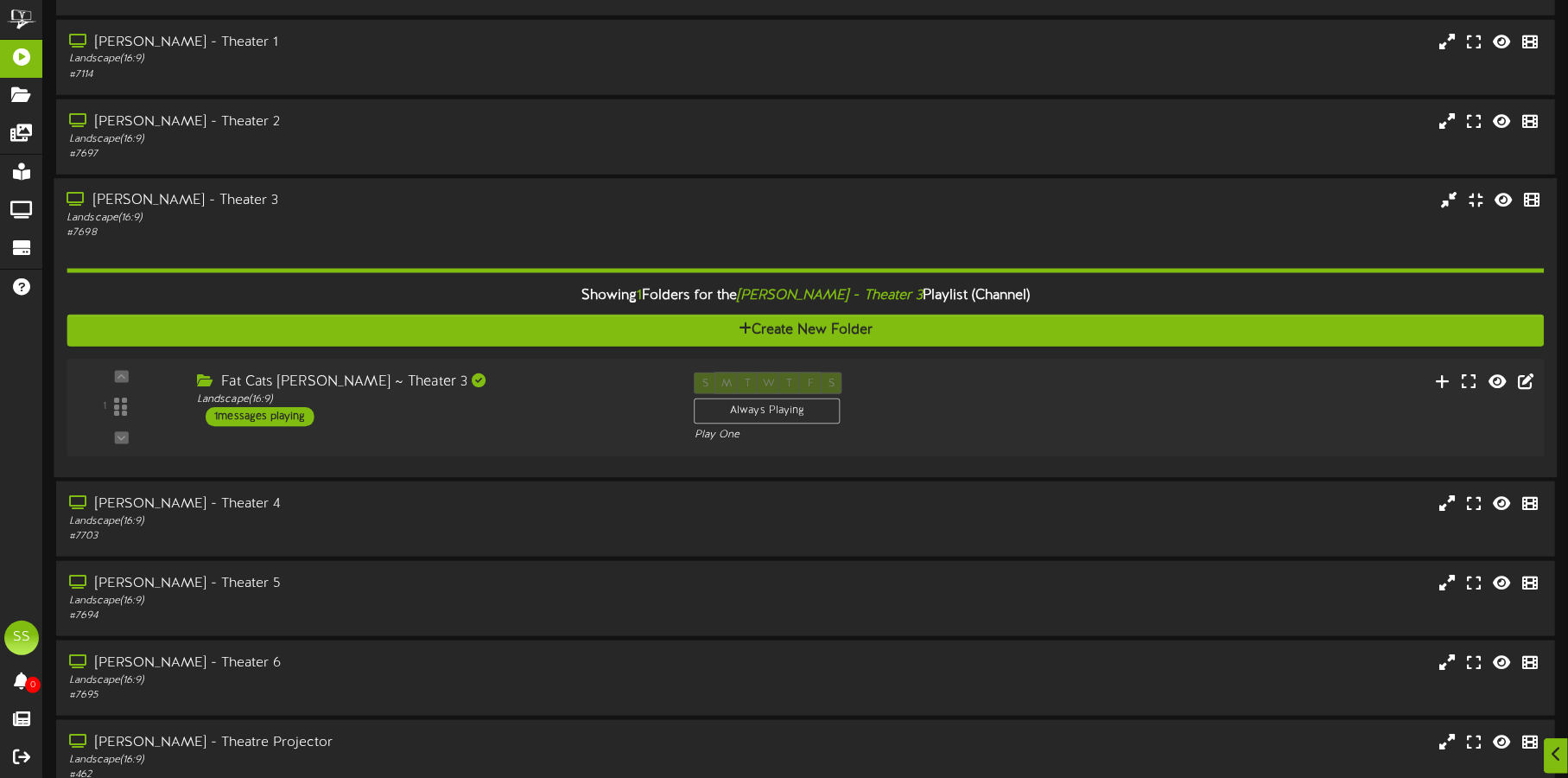
click at [538, 405] on div "Fat Cats Gilbert ~ Theater 3 Landscape ( 16:9 ) 1 messages playing" at bounding box center [432, 399] width 498 height 55
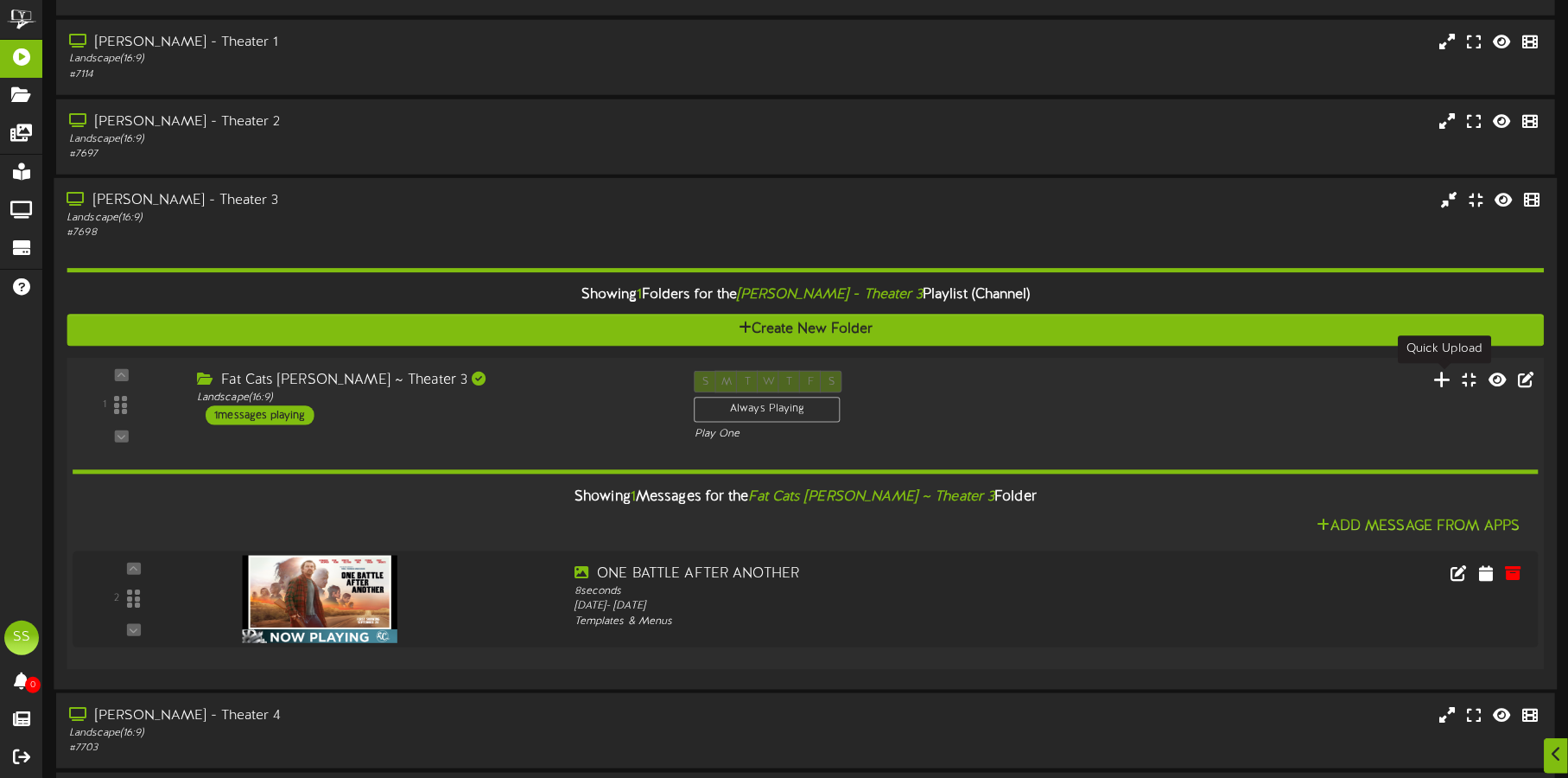
click at [1446, 384] on icon at bounding box center [1443, 378] width 18 height 19
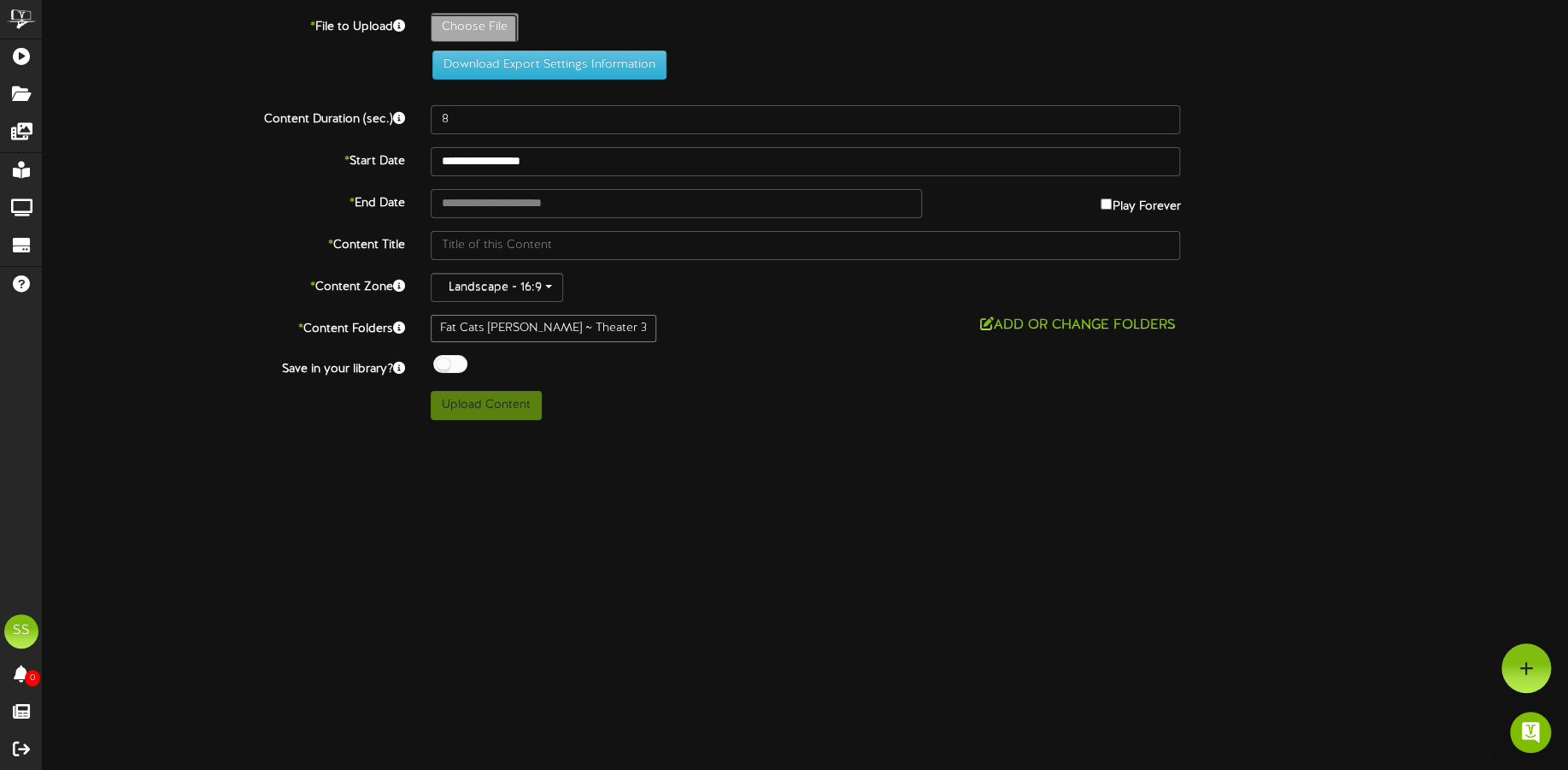
type input "**********"
type input "ONEBATTLEAFTERANOTHERNP"
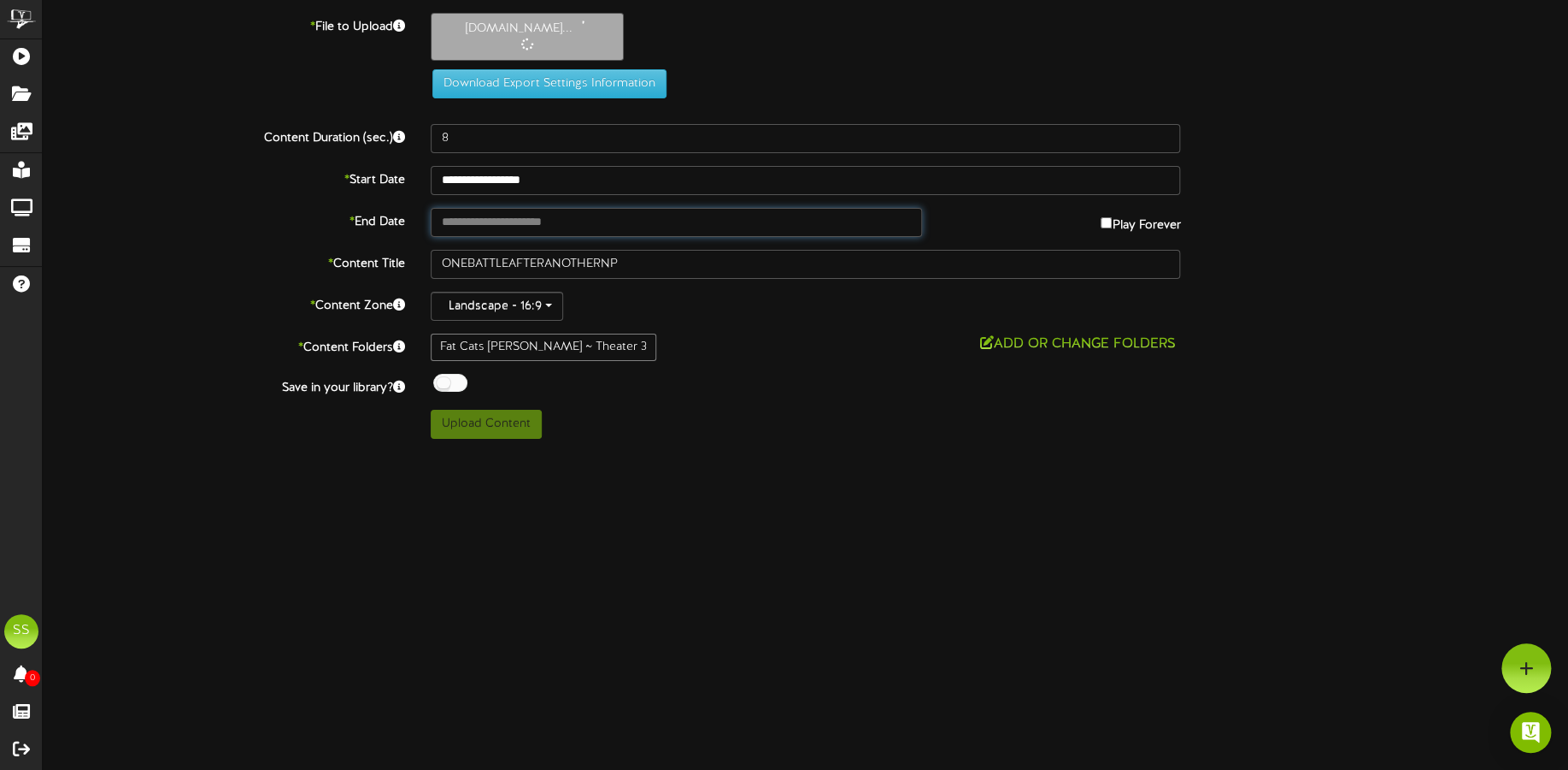
click at [526, 212] on input "text" at bounding box center [677, 222] width 491 height 29
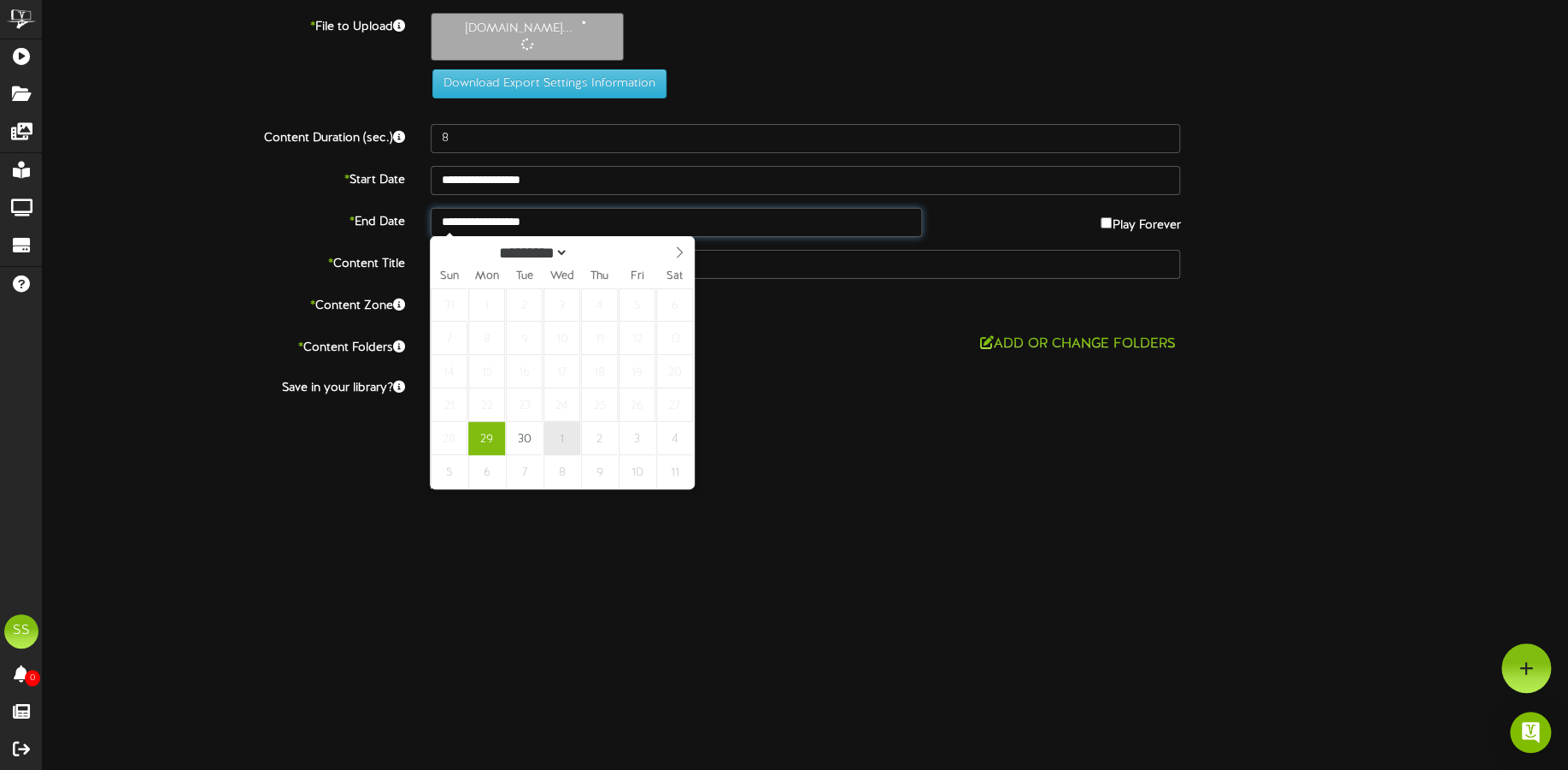
type input "**********"
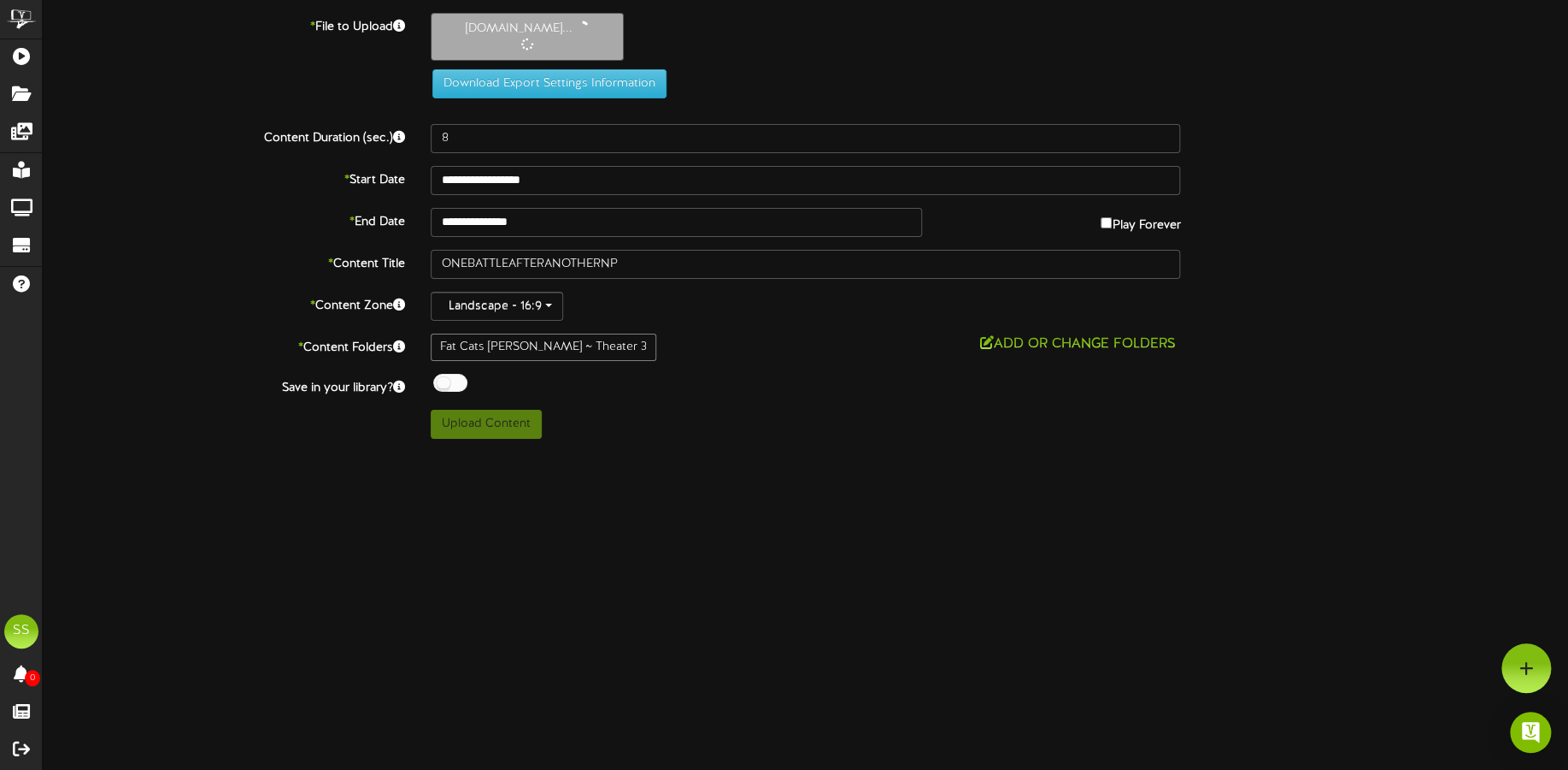
click at [465, 381] on div at bounding box center [450, 383] width 34 height 18
type input "124"
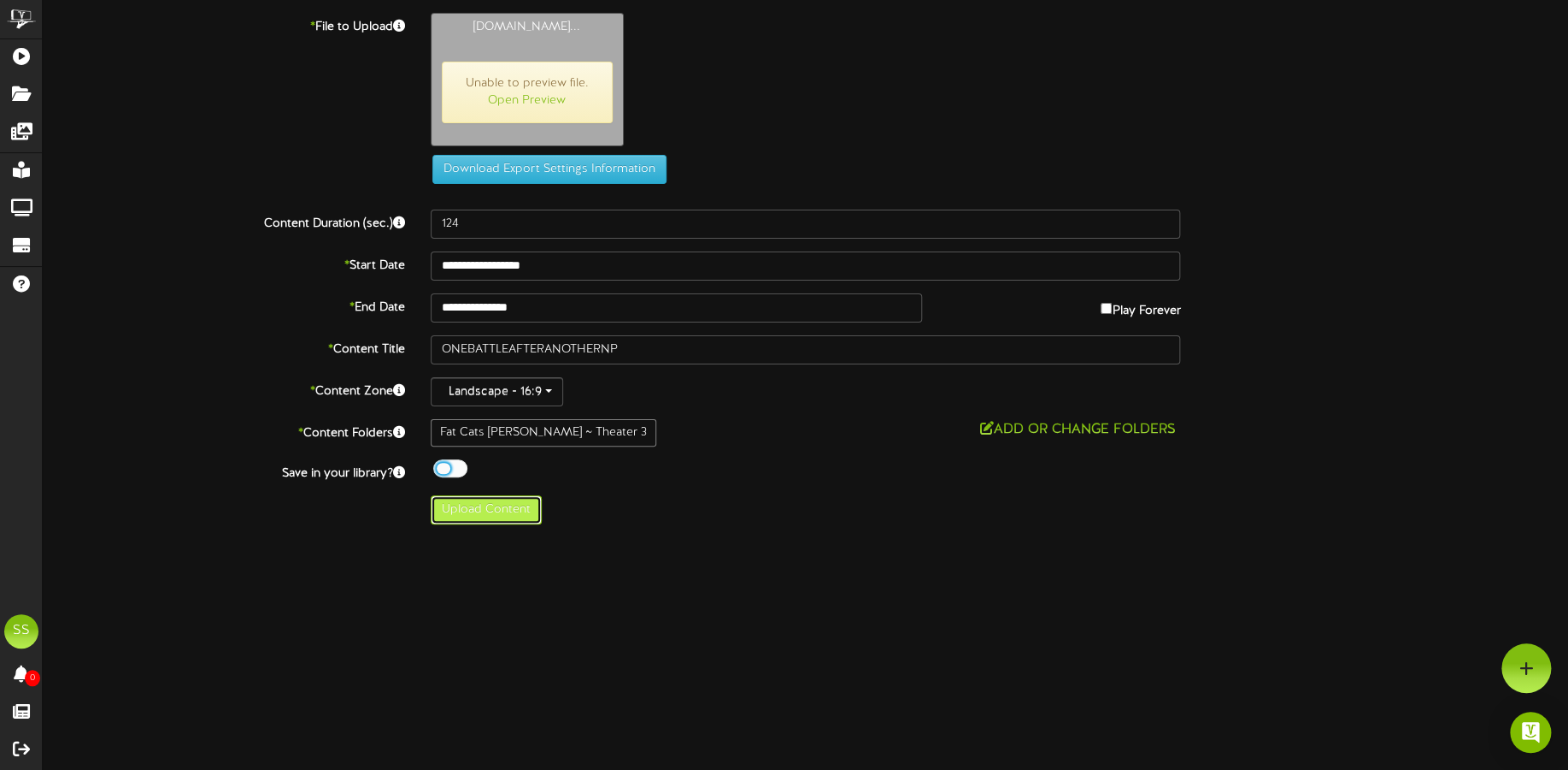
click at [493, 515] on button "Upload Content" at bounding box center [486, 510] width 111 height 29
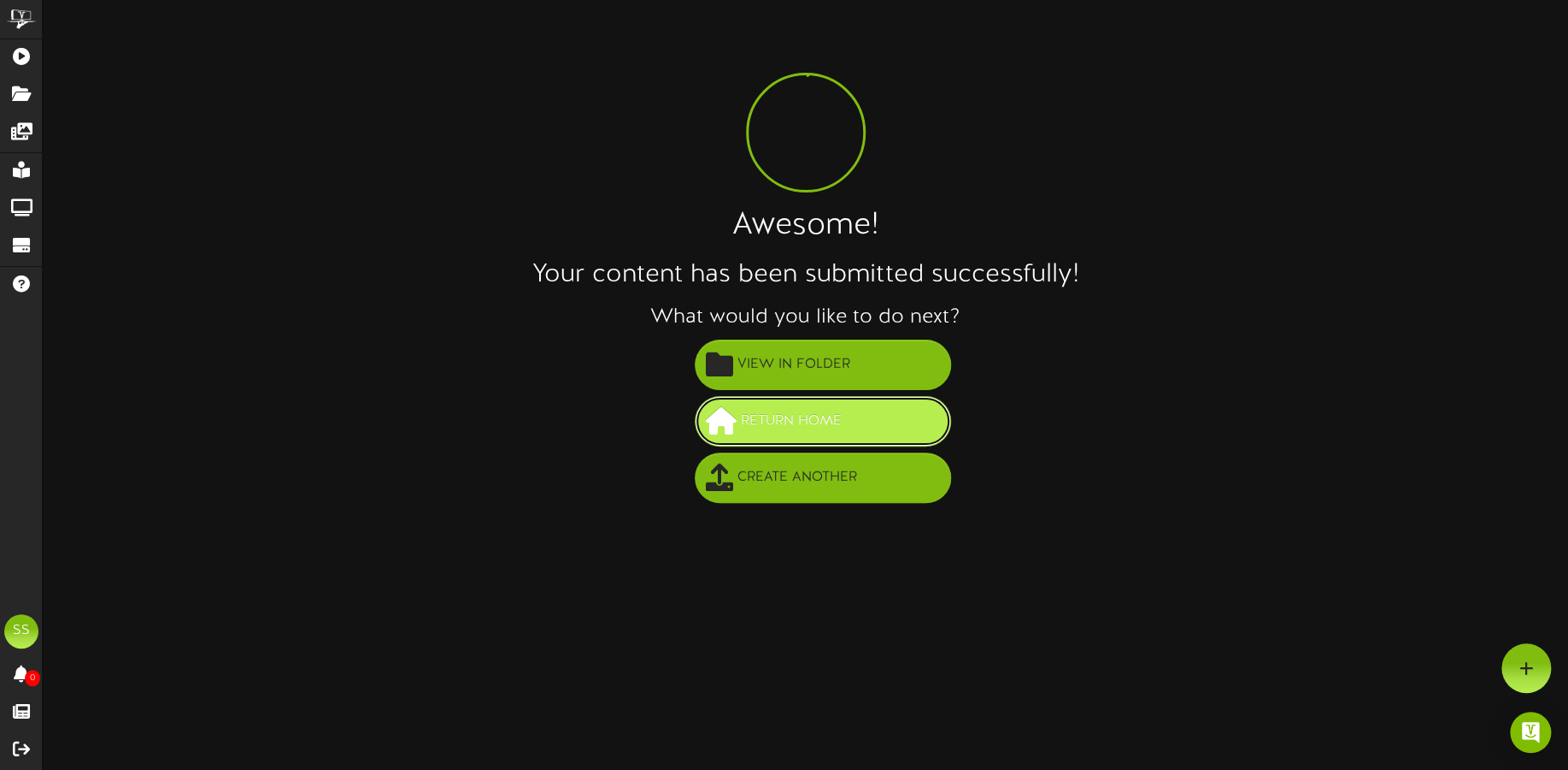
click at [804, 421] on span "Return Home" at bounding box center [792, 421] width 110 height 28
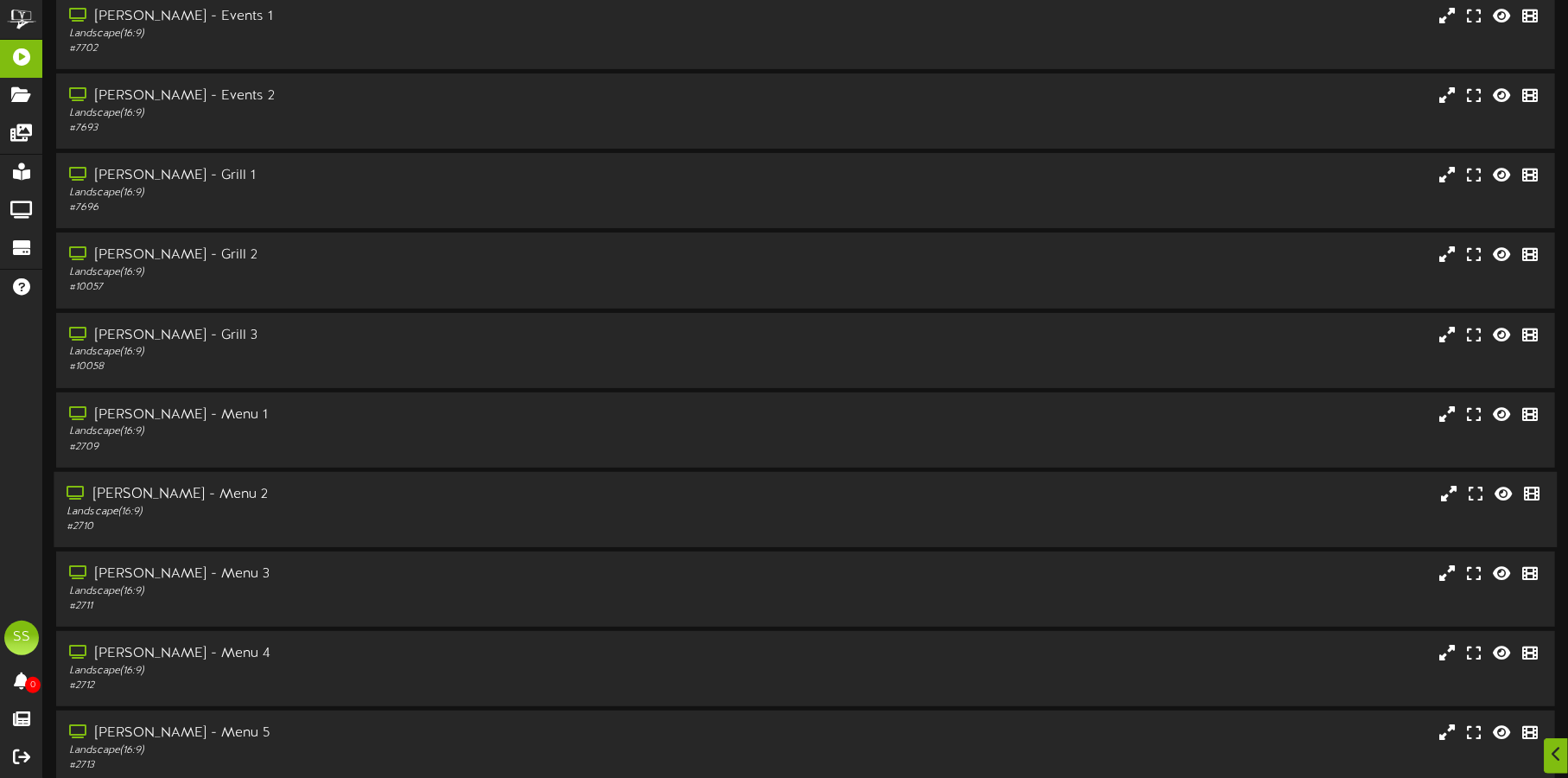
scroll to position [147, 0]
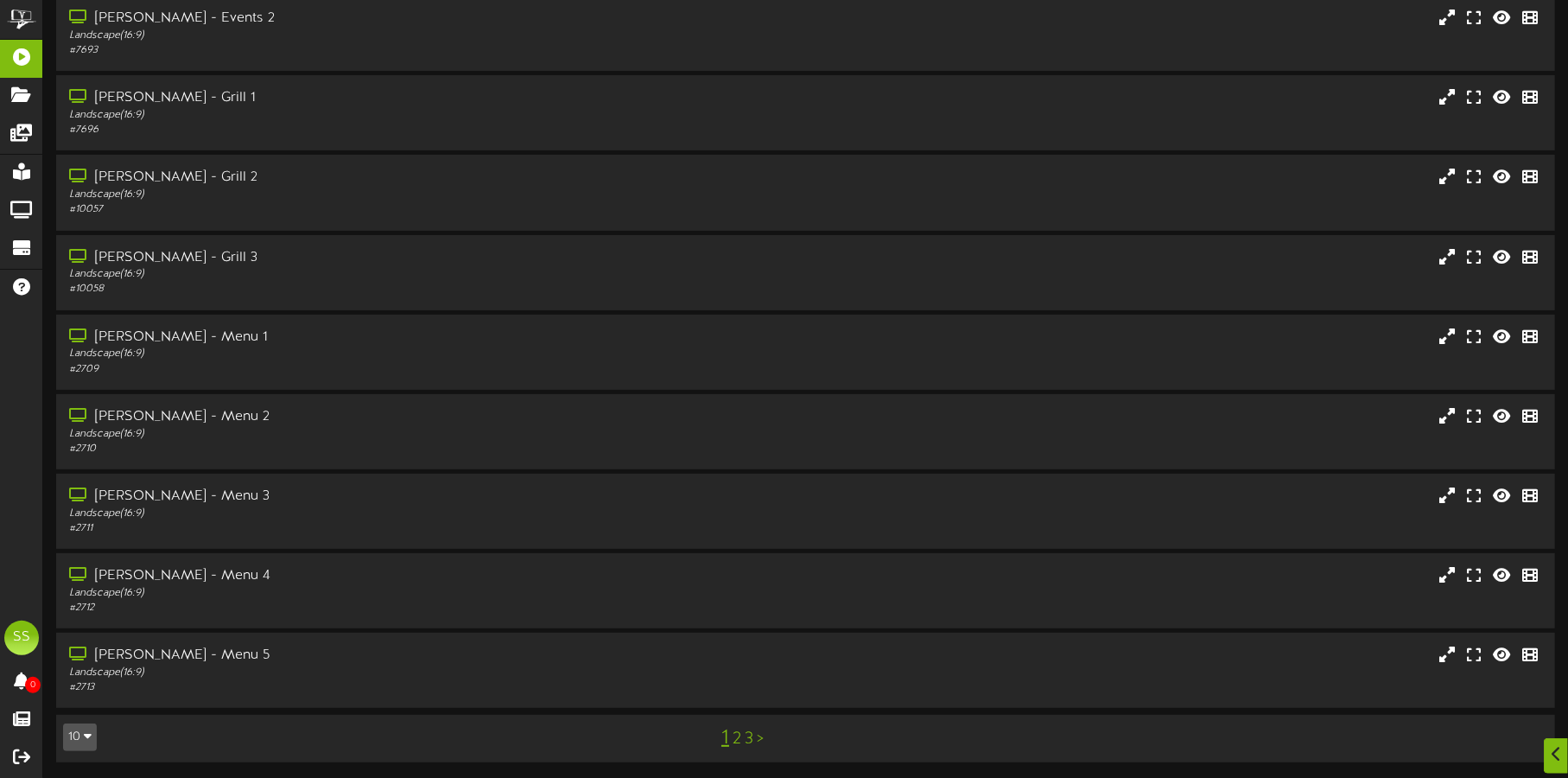
click at [72, 737] on button "10" at bounding box center [79, 737] width 34 height 27
click at [77, 700] on div "100" at bounding box center [80, 703] width 33 height 25
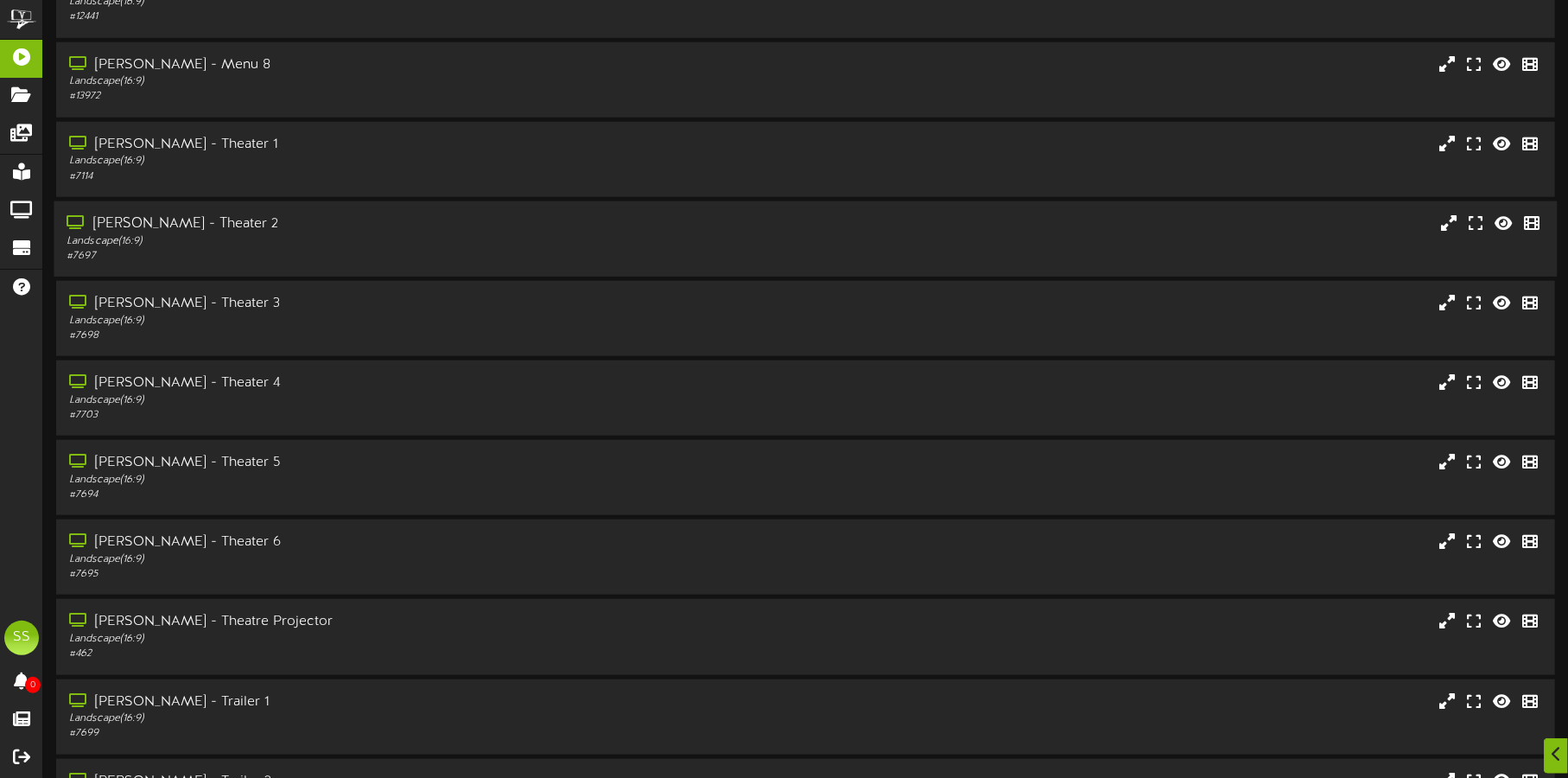
scroll to position [864, 0]
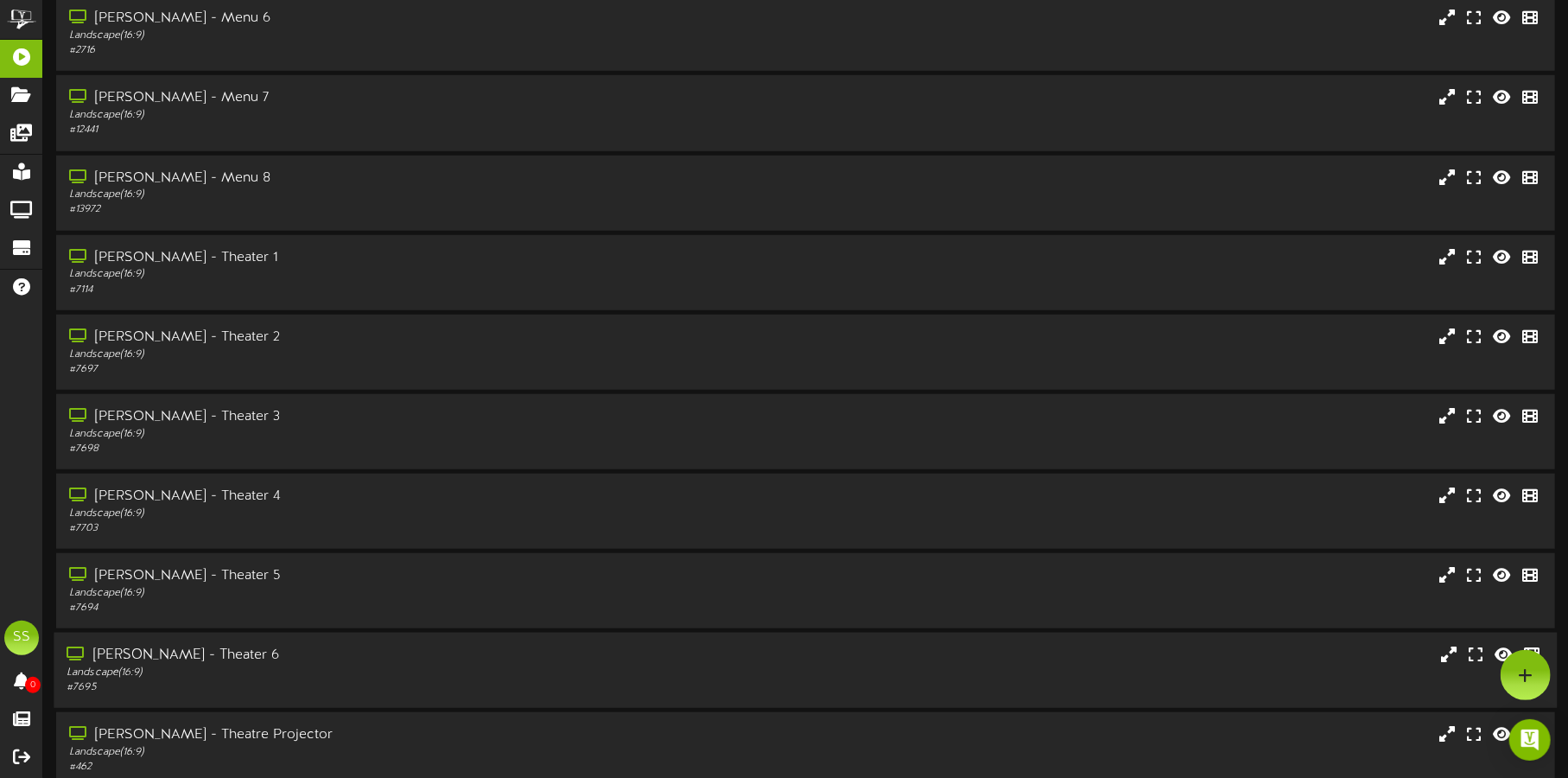
click at [379, 665] on div "Landscape ( 16:9 )" at bounding box center [367, 672] width 601 height 15
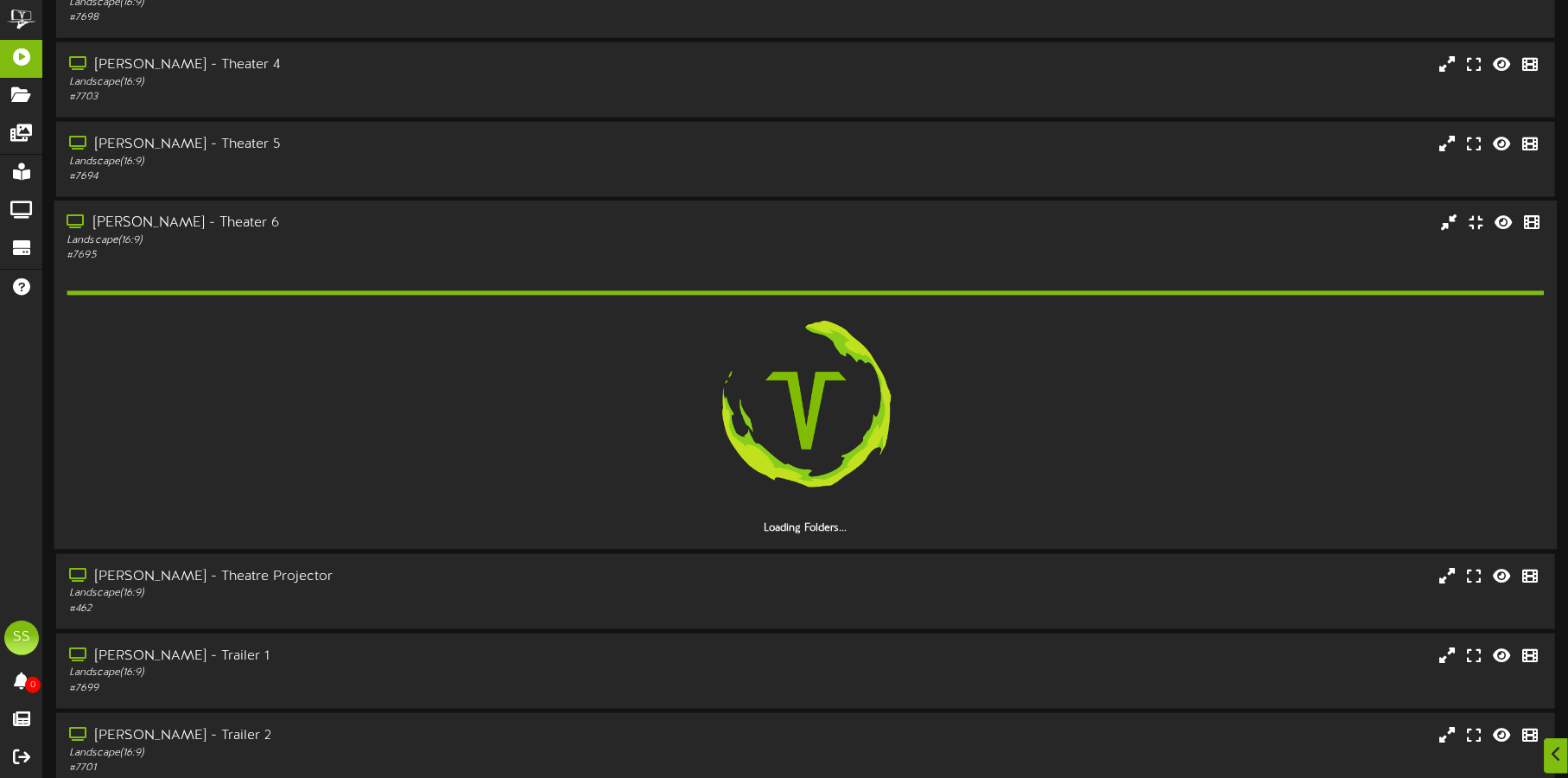
scroll to position [1296, 0]
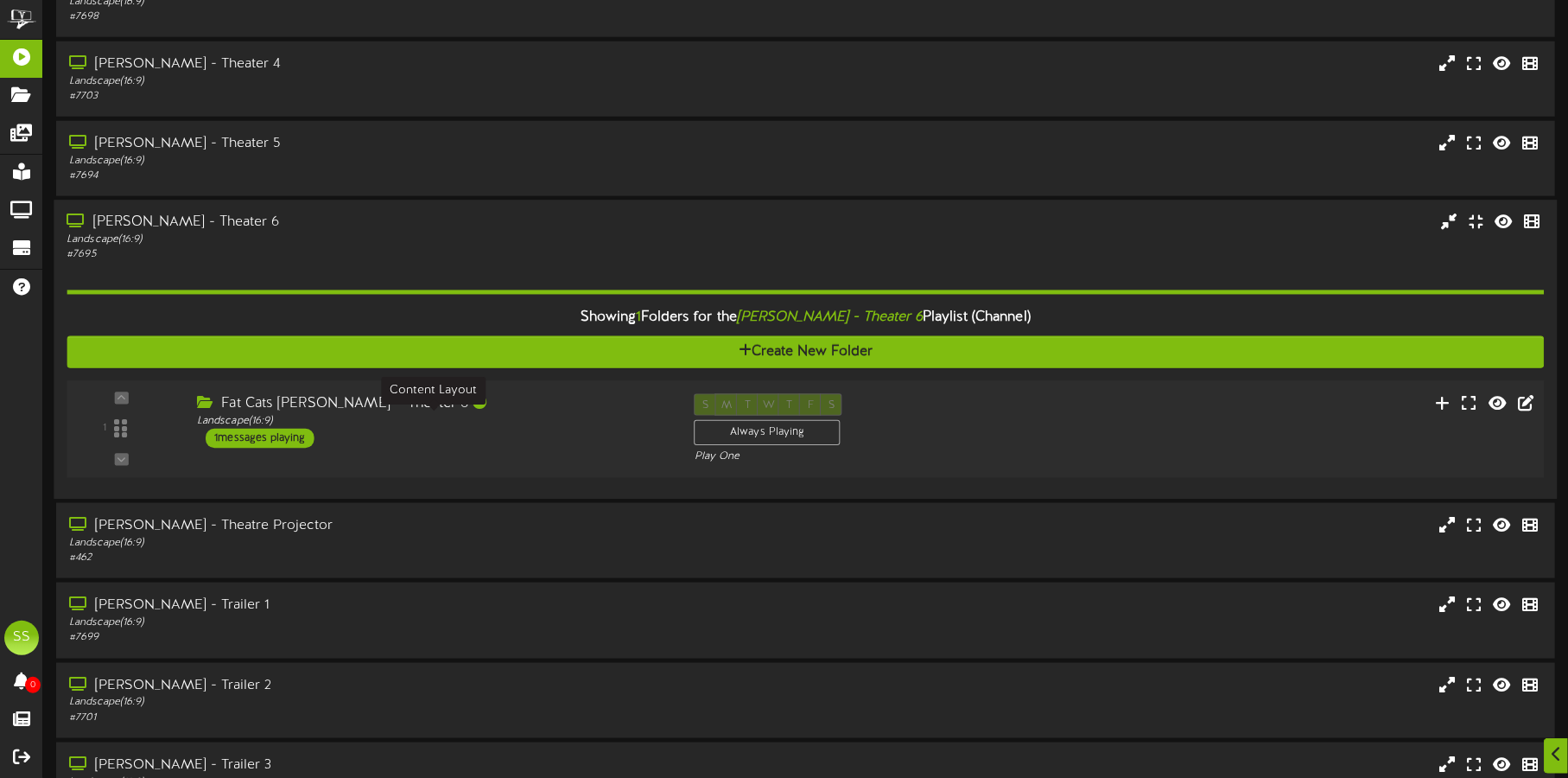
click at [563, 419] on div "Landscape ( 16:9 )" at bounding box center [433, 421] width 471 height 15
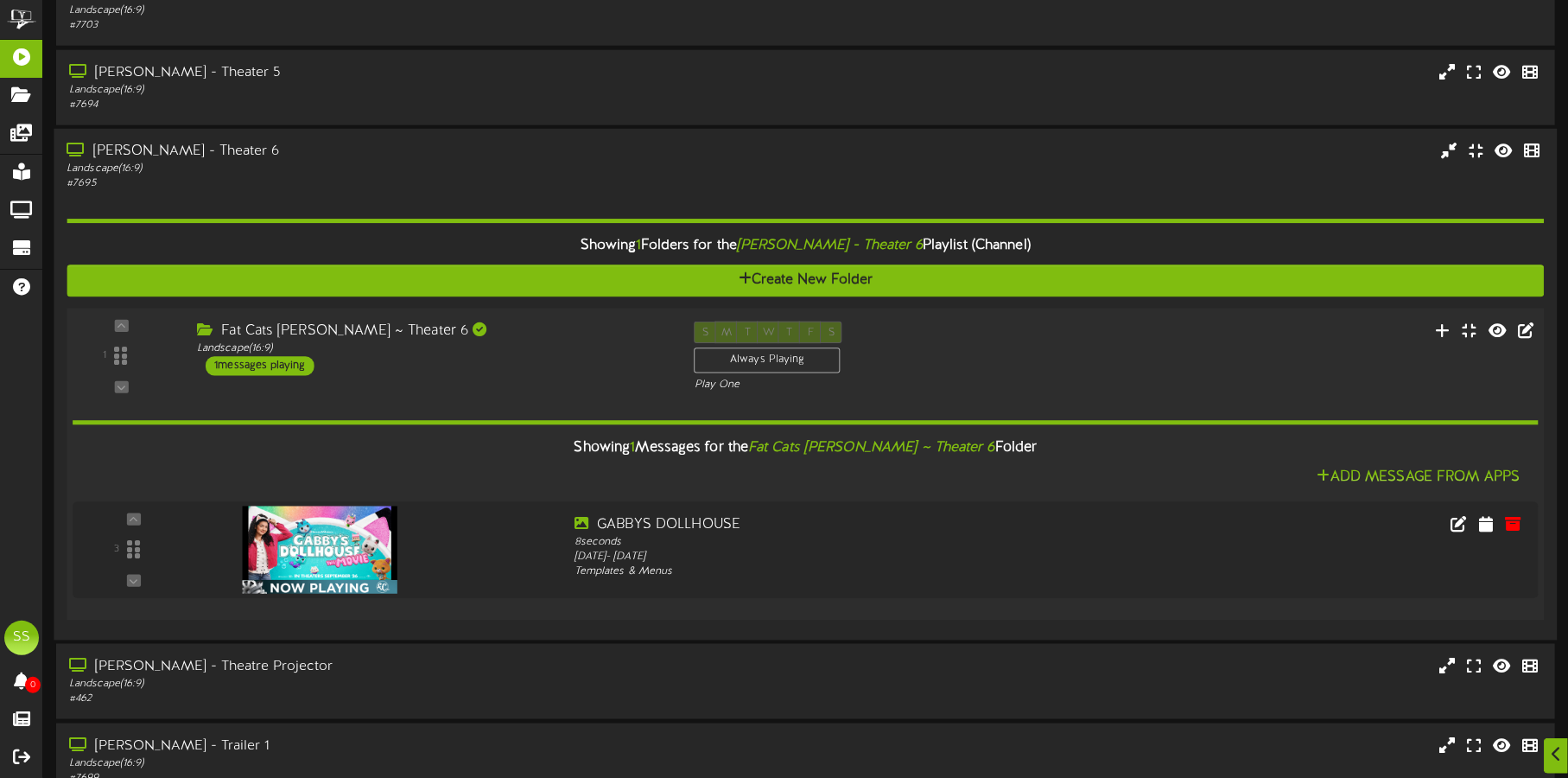
scroll to position [1404, 0]
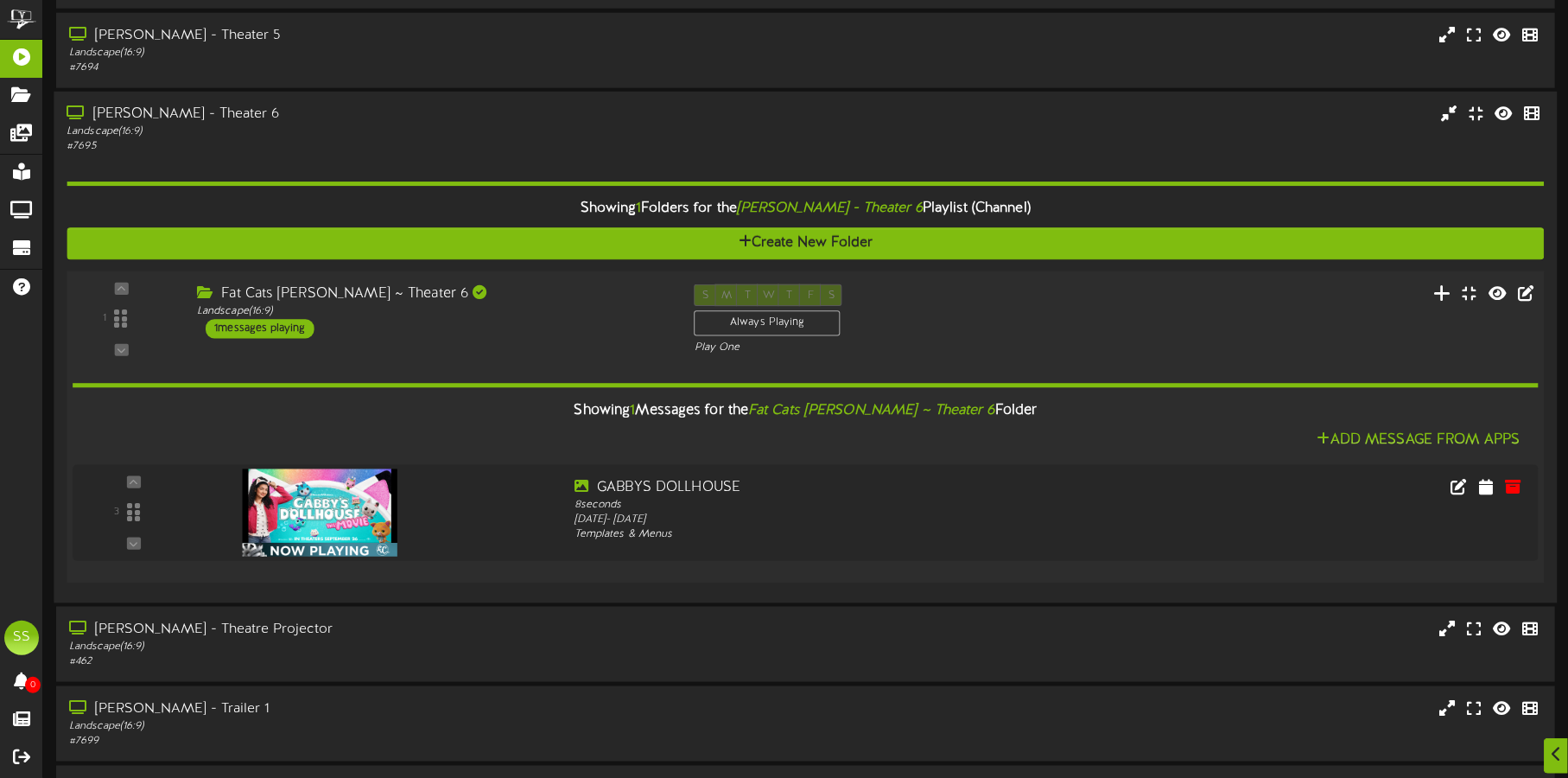
click at [1438, 295] on icon at bounding box center [1443, 292] width 18 height 19
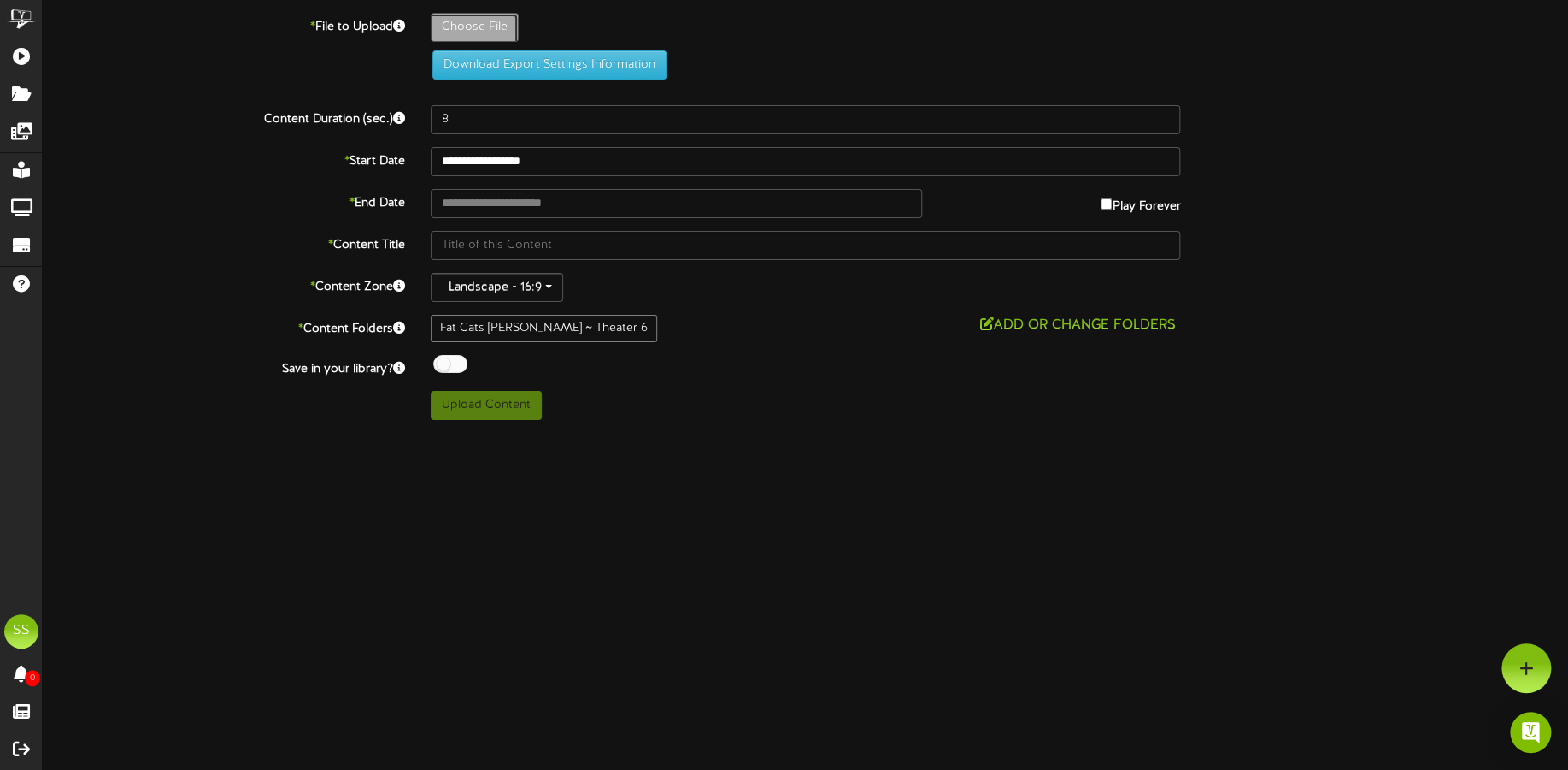
type input "**********"
type input "GABBYDOLLHOUSENP"
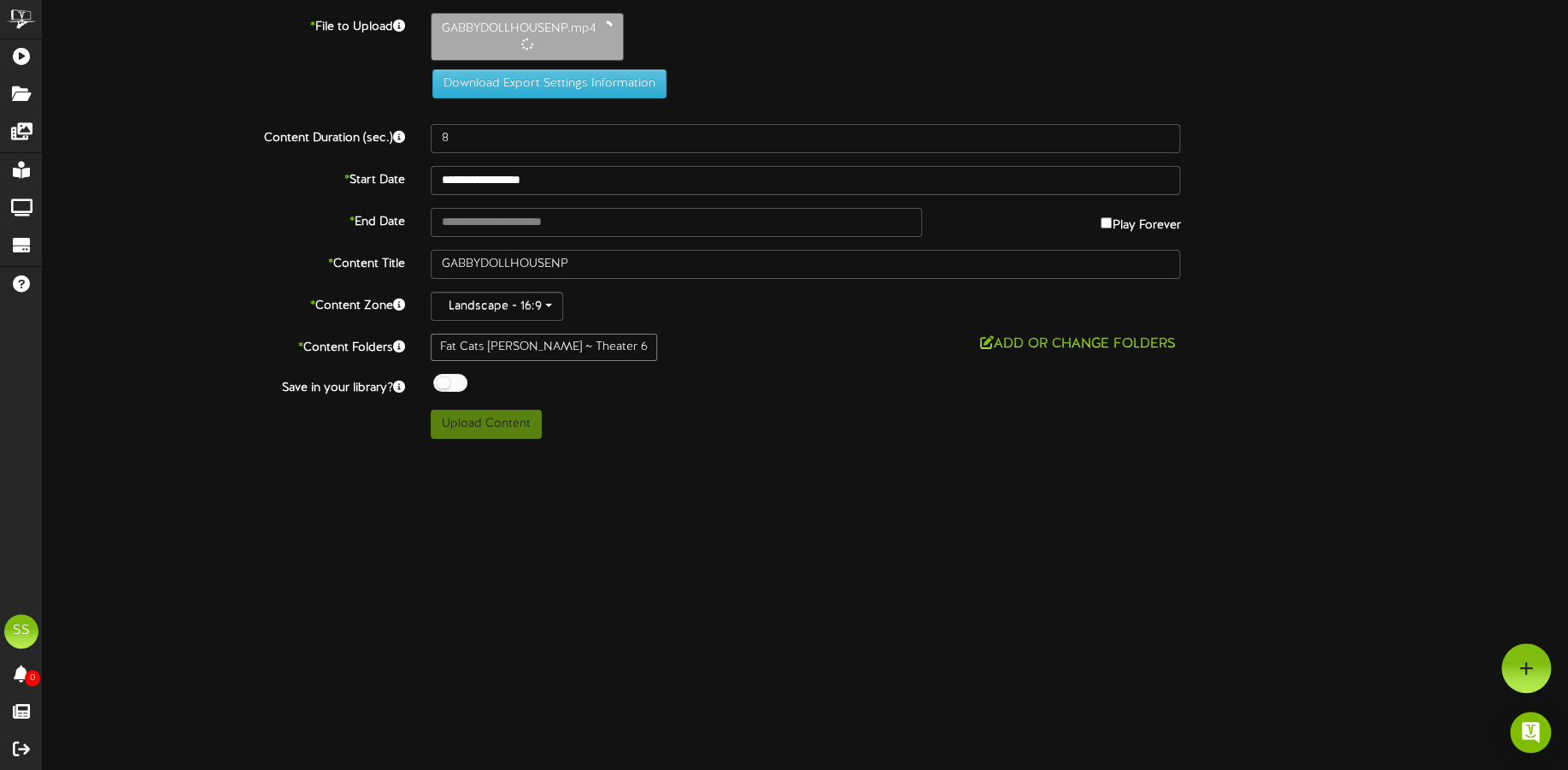
click at [446, 378] on div at bounding box center [450, 383] width 34 height 18
click at [511, 220] on input "text" at bounding box center [677, 222] width 491 height 29
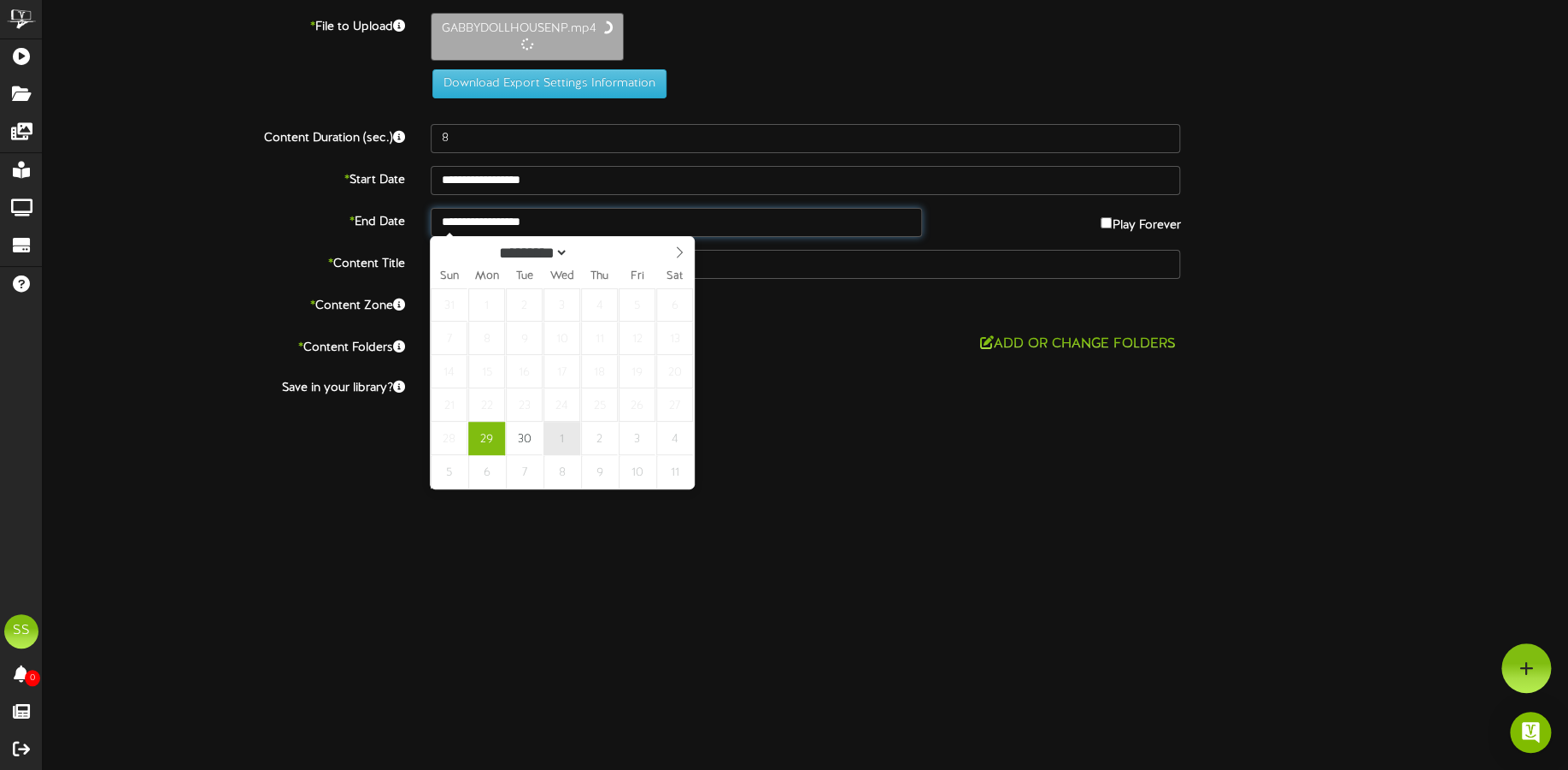
type input "**********"
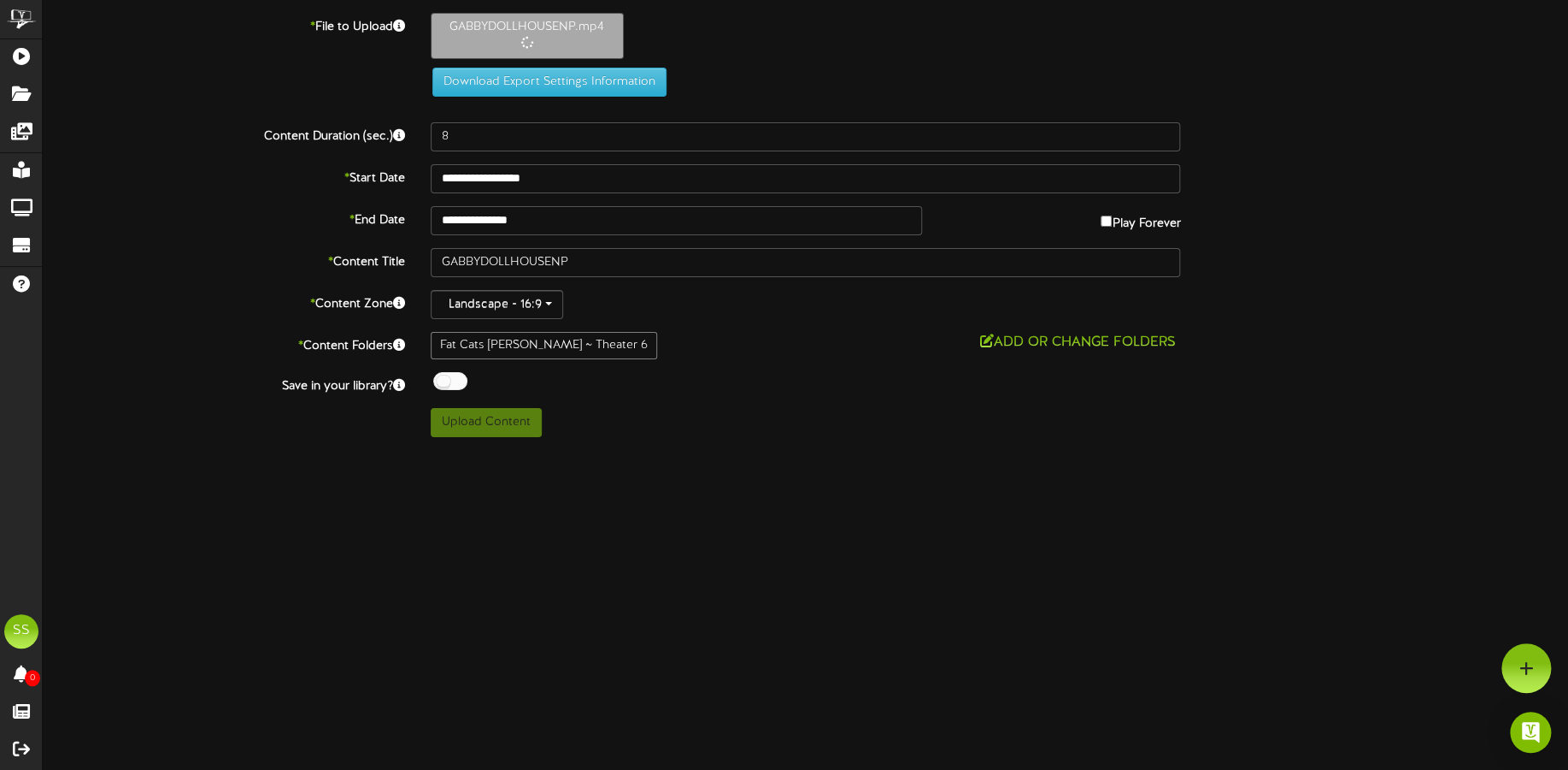
type input "246"
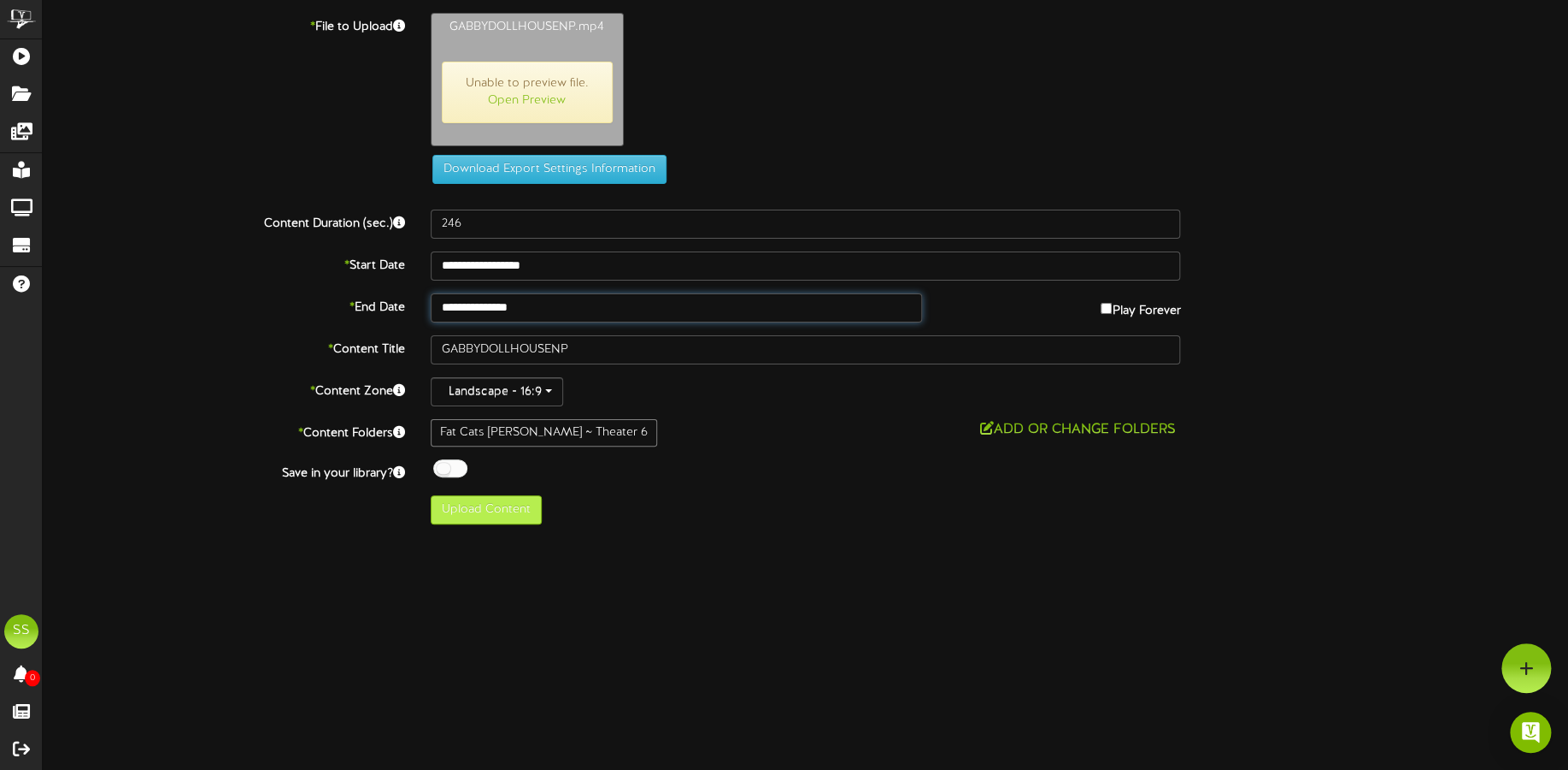
type input "**********"
click at [518, 509] on button "Upload Content" at bounding box center [486, 510] width 111 height 29
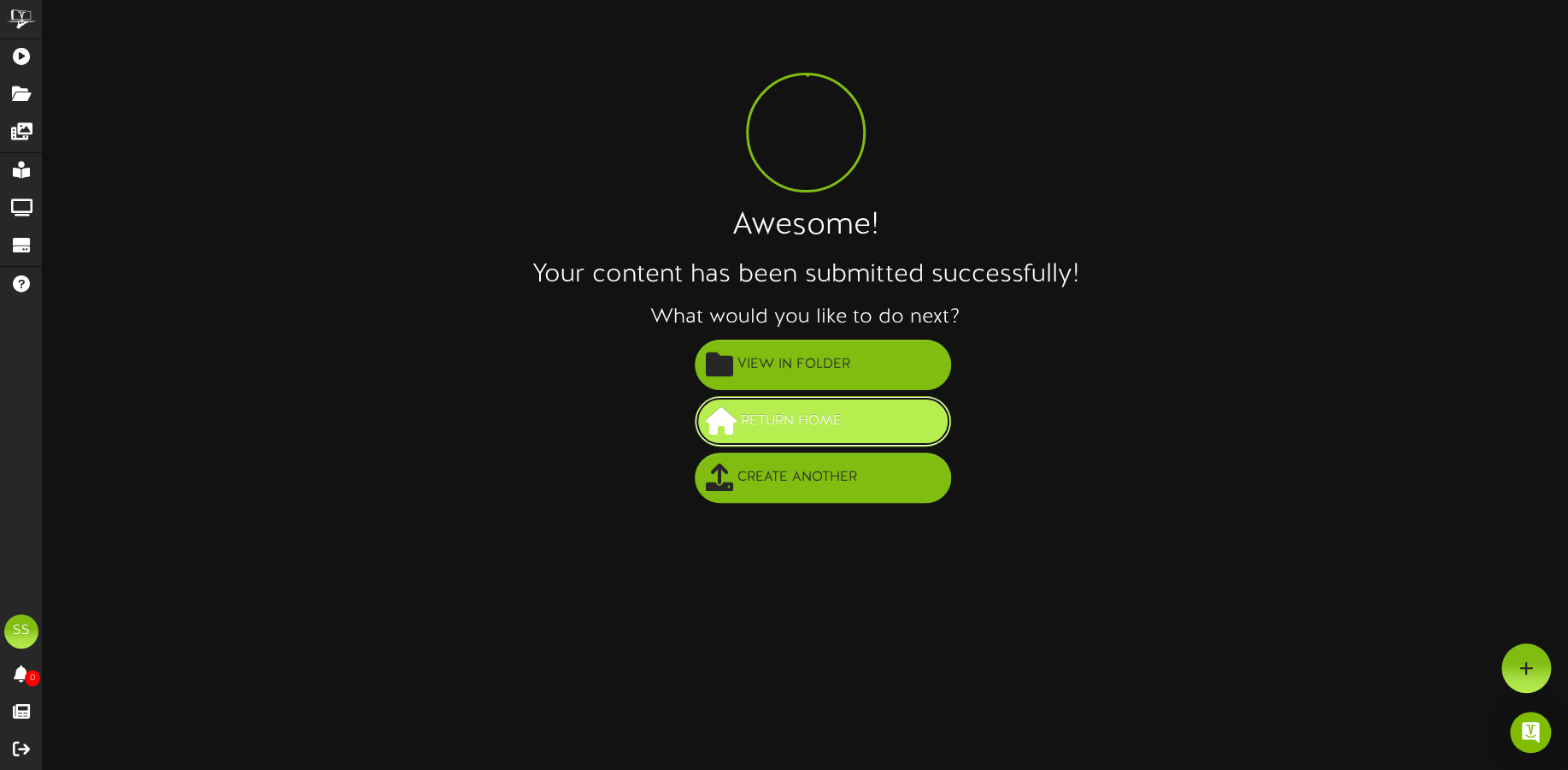
click at [839, 415] on span "Return Home" at bounding box center [792, 421] width 110 height 28
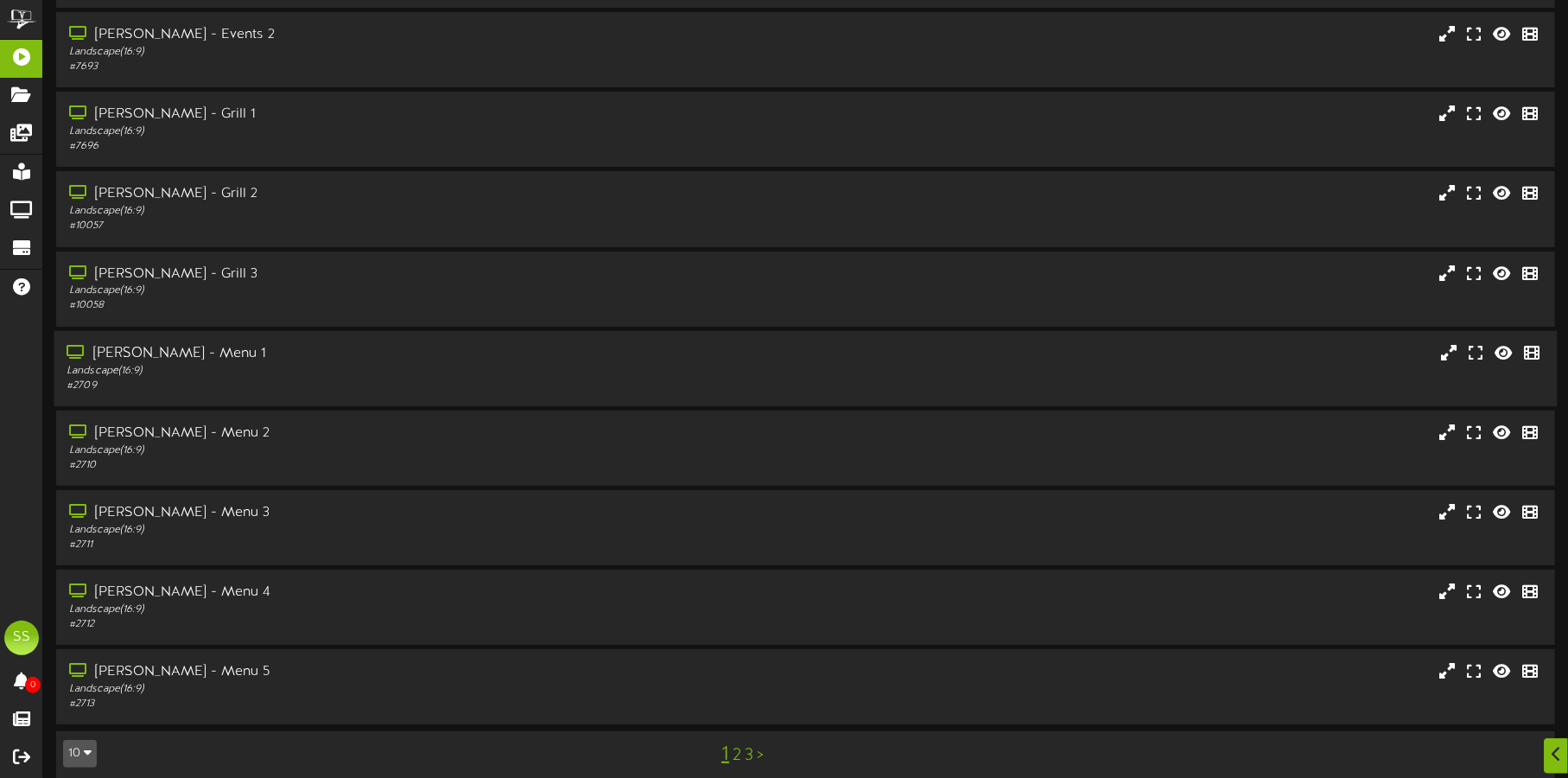
scroll to position [147, 0]
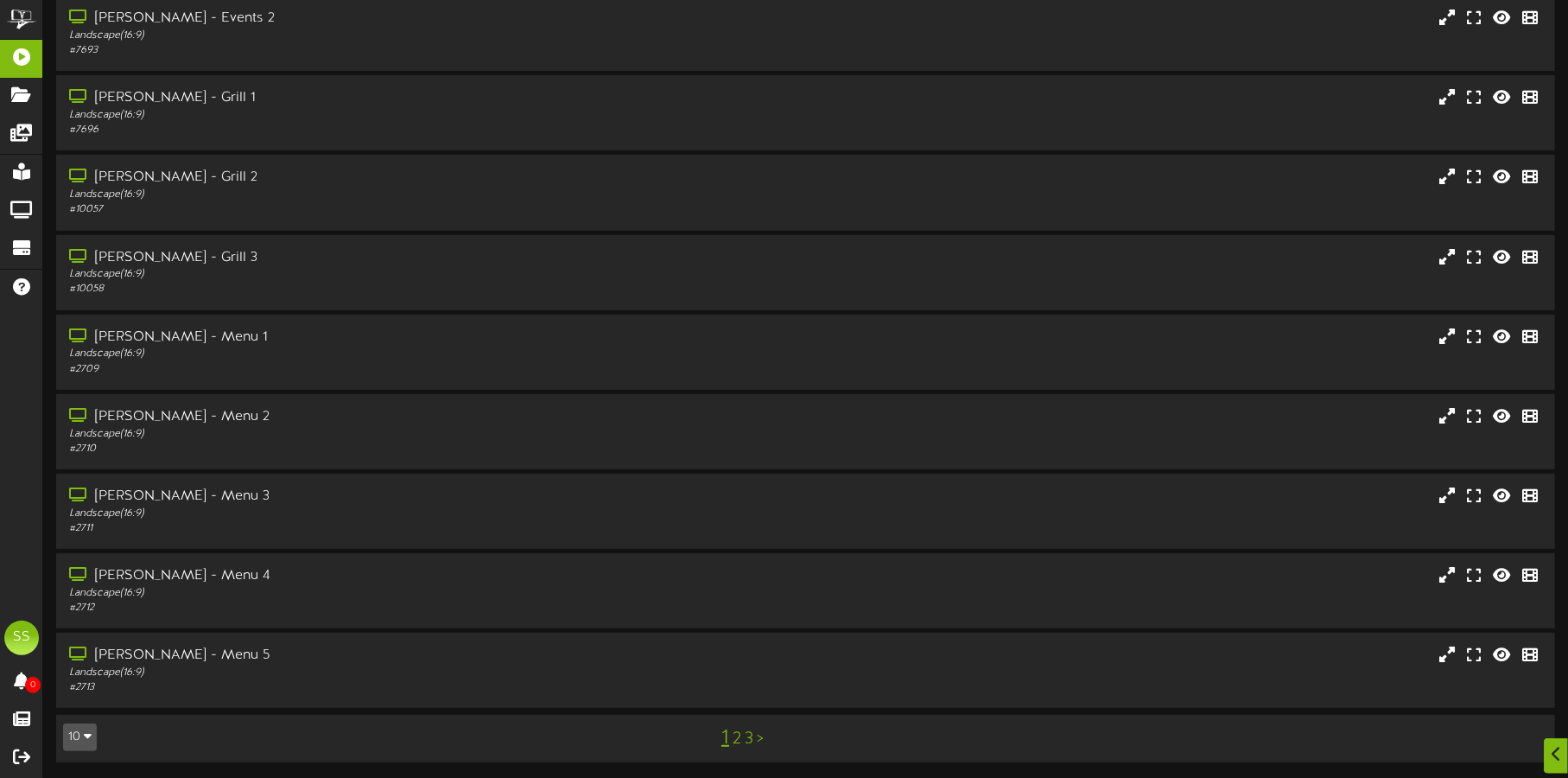
click at [77, 735] on button "10" at bounding box center [79, 737] width 34 height 27
click at [85, 701] on div "100" at bounding box center [80, 703] width 33 height 25
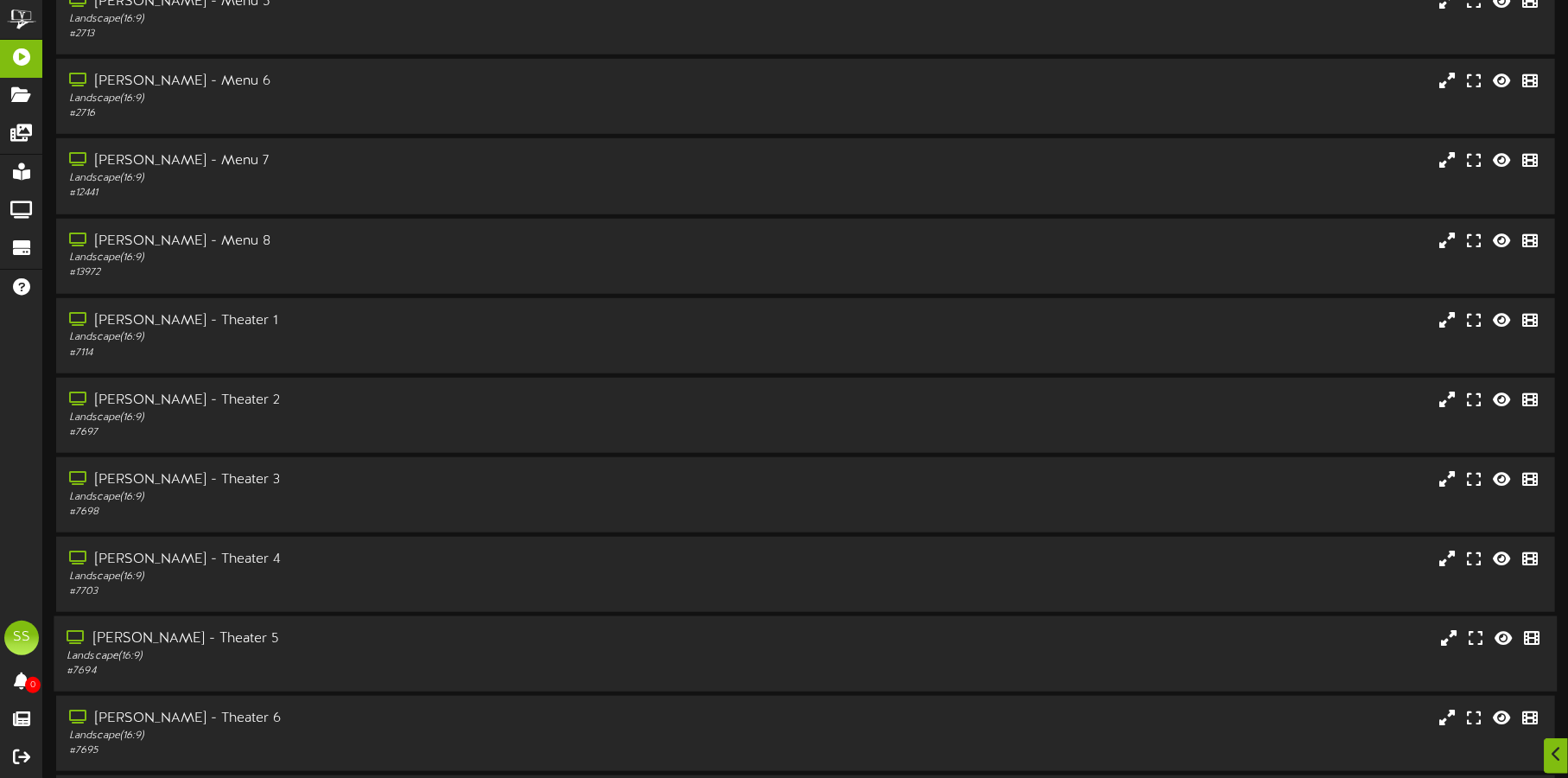
scroll to position [972, 0]
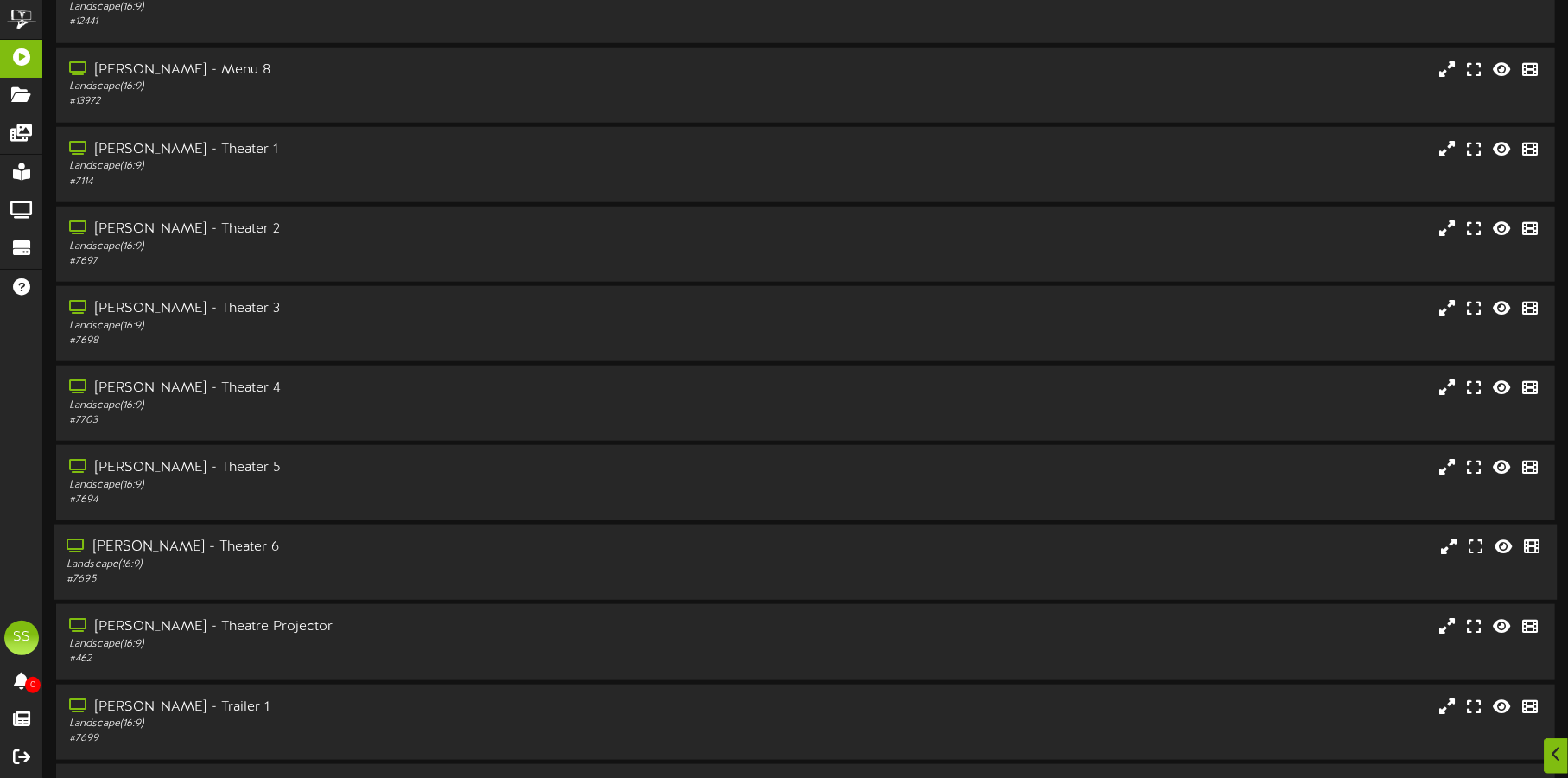
click at [275, 561] on div "Landscape ( 16:9 )" at bounding box center [367, 564] width 601 height 15
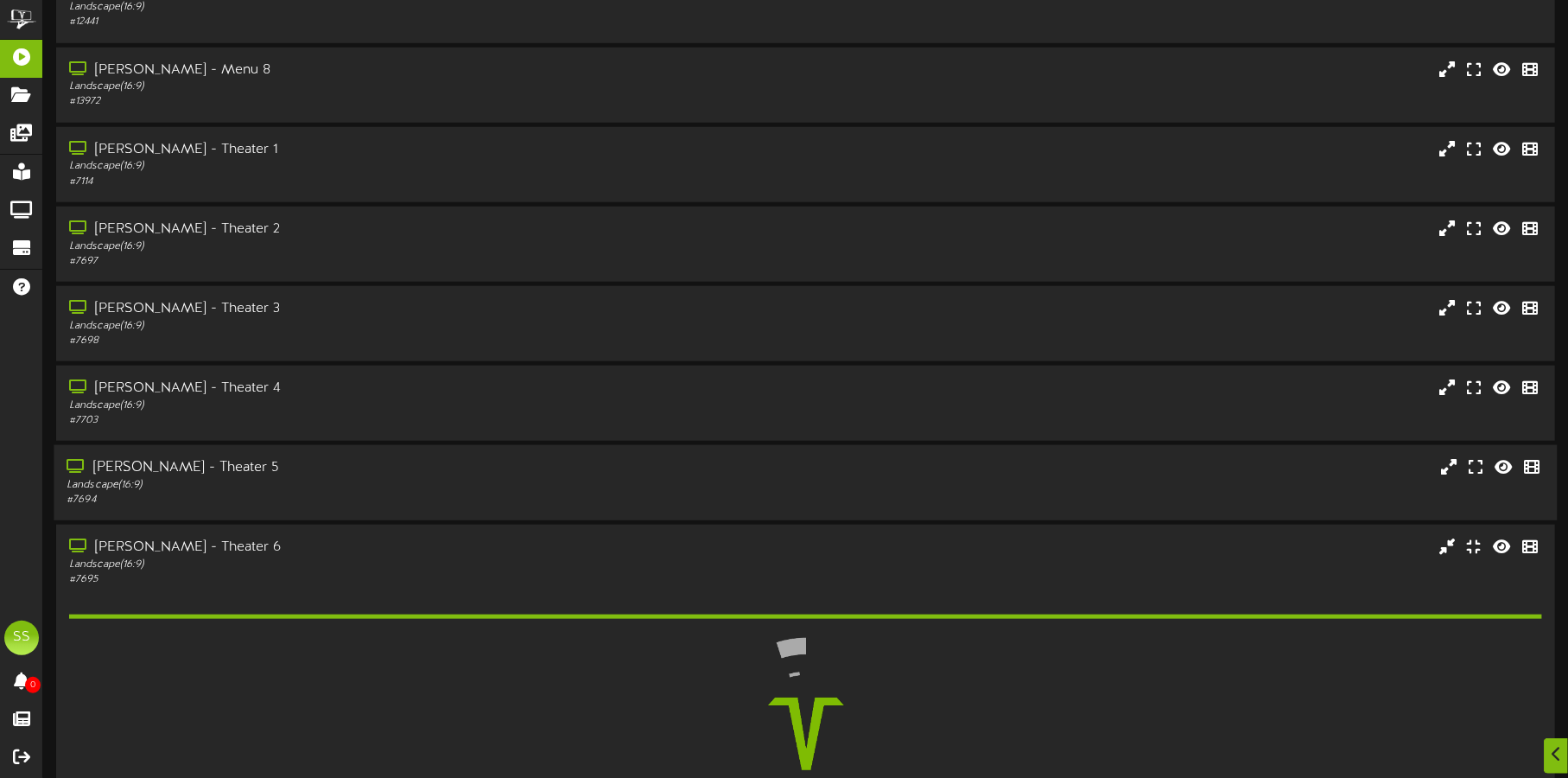
click at [282, 482] on div "Landscape ( 16:9 )" at bounding box center [367, 485] width 601 height 15
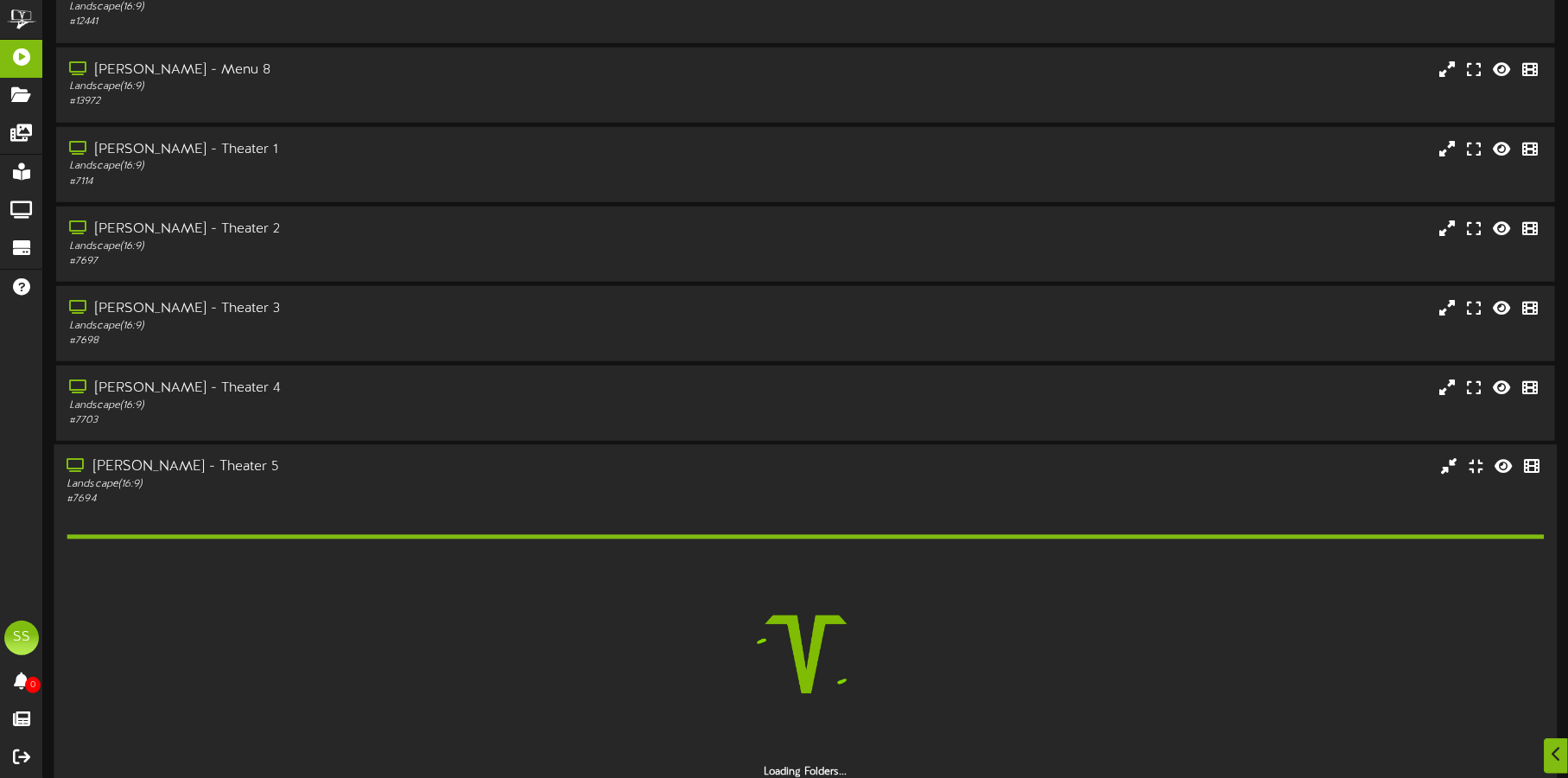
click at [249, 473] on div "[PERSON_NAME] - Theater 5" at bounding box center [367, 468] width 601 height 20
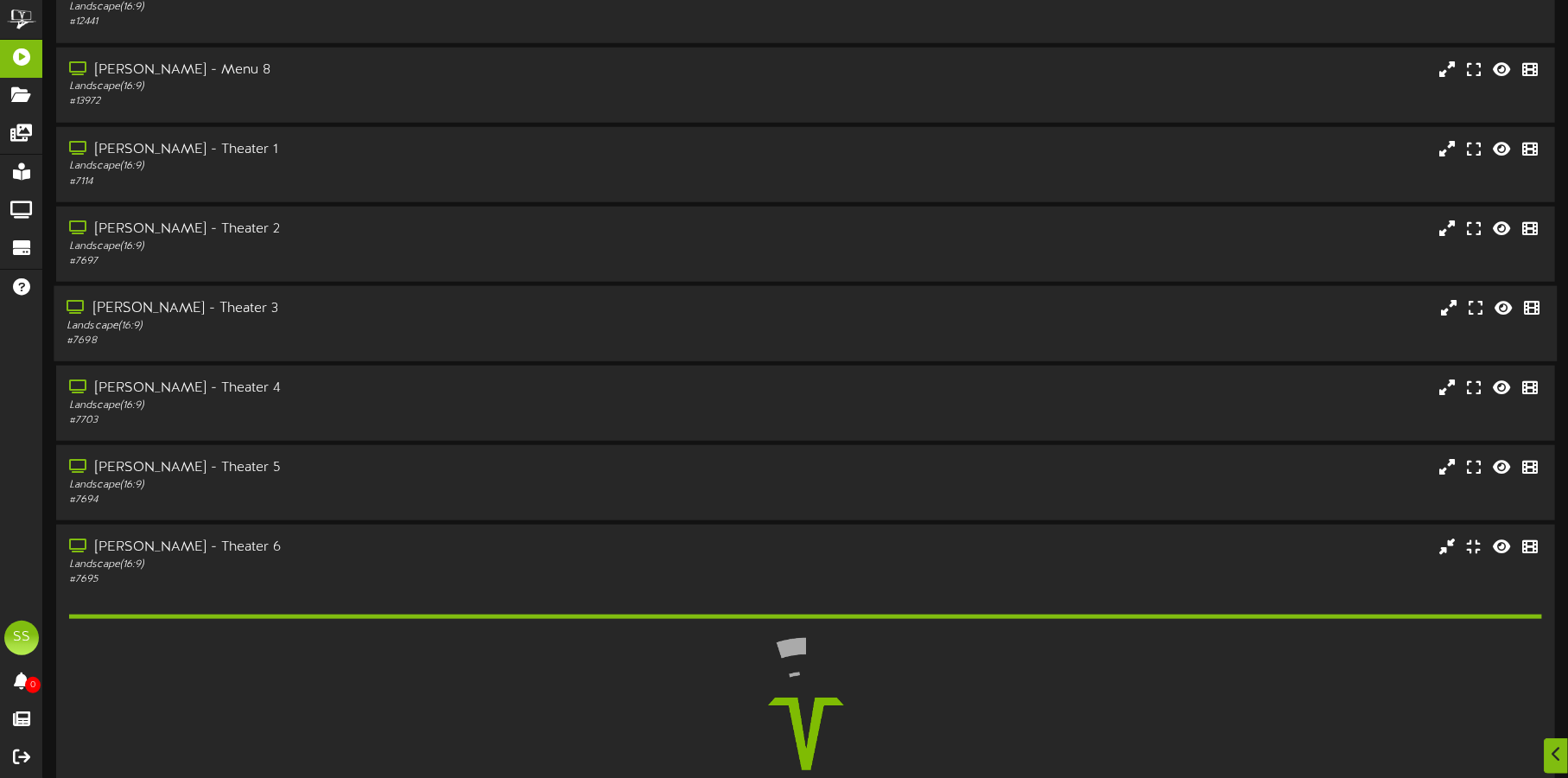
click at [278, 328] on div "Landscape ( 16:9 )" at bounding box center [367, 326] width 601 height 15
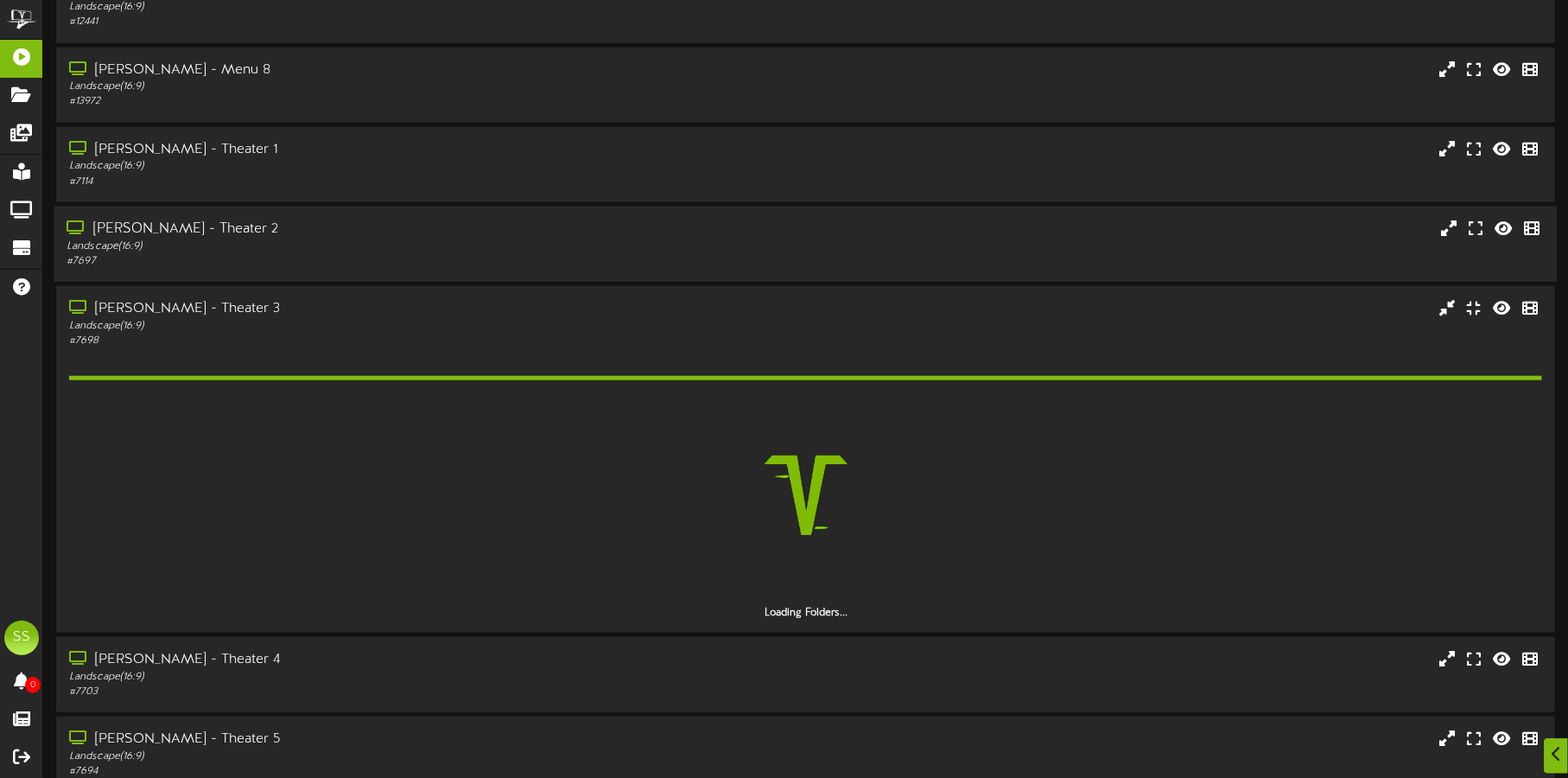
click at [270, 248] on div "Landscape ( 16:9 )" at bounding box center [367, 247] width 601 height 15
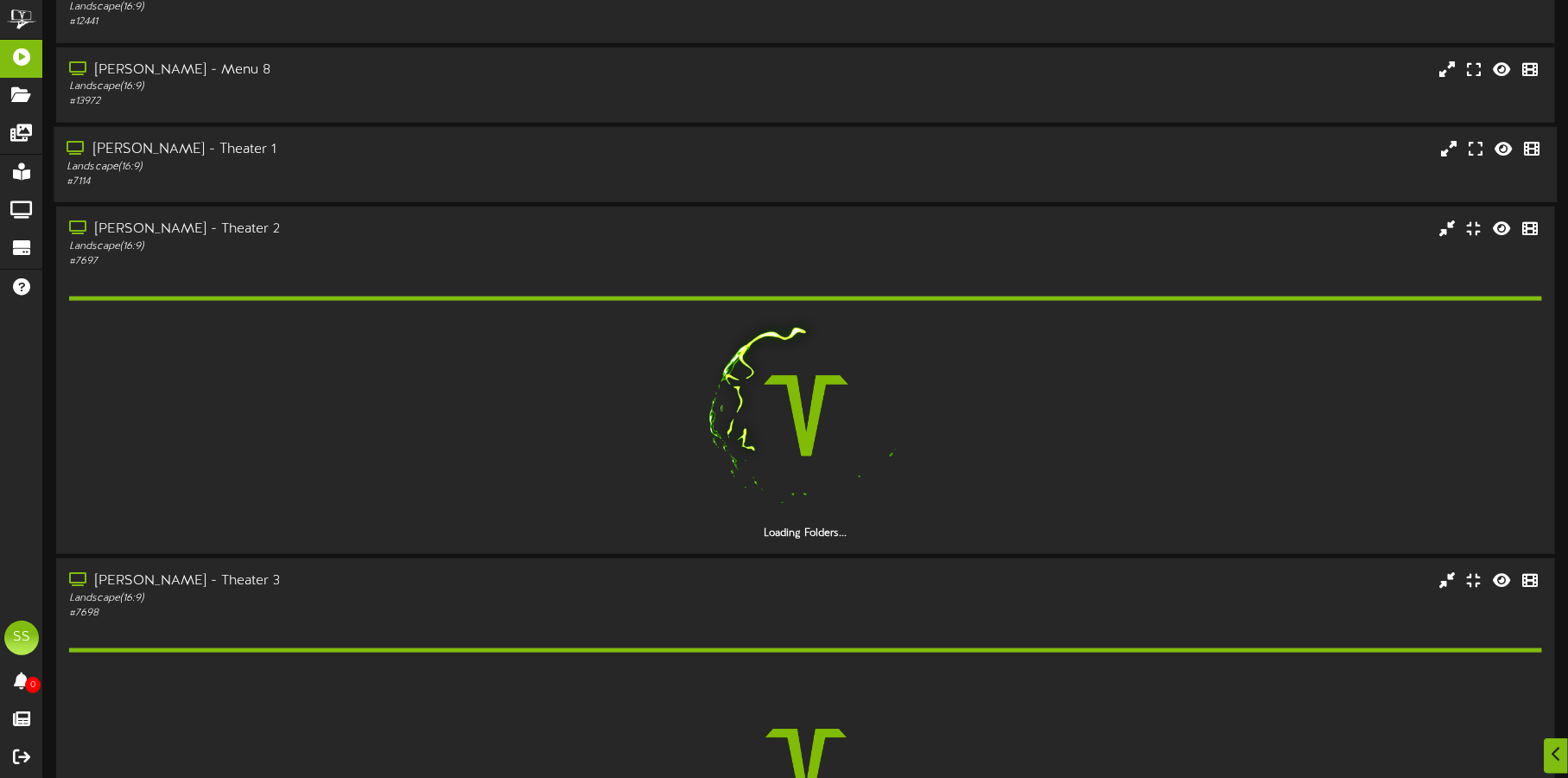
click at [284, 163] on div "Landscape ( 16:9 )" at bounding box center [367, 167] width 601 height 15
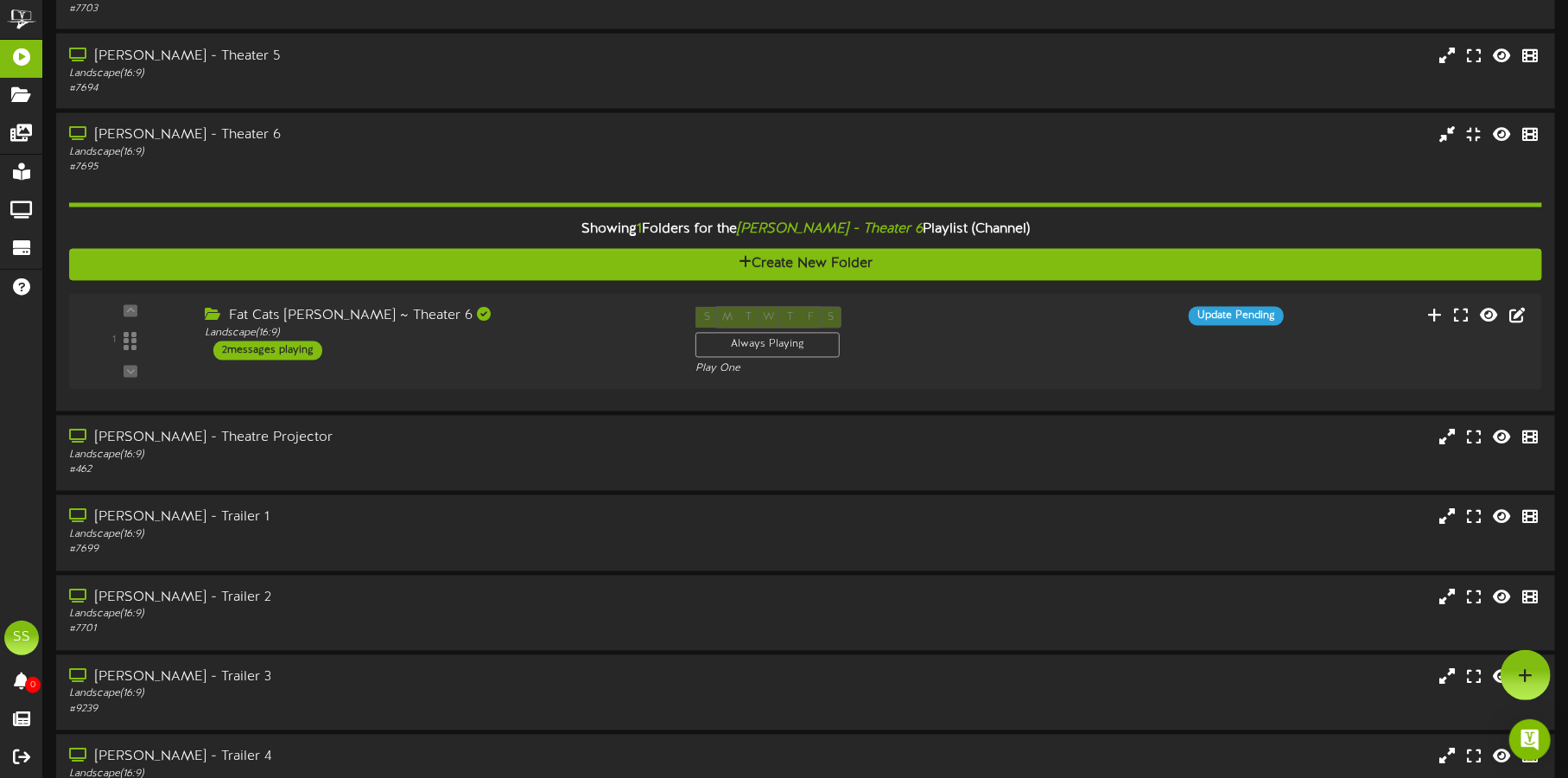
scroll to position [2002, 0]
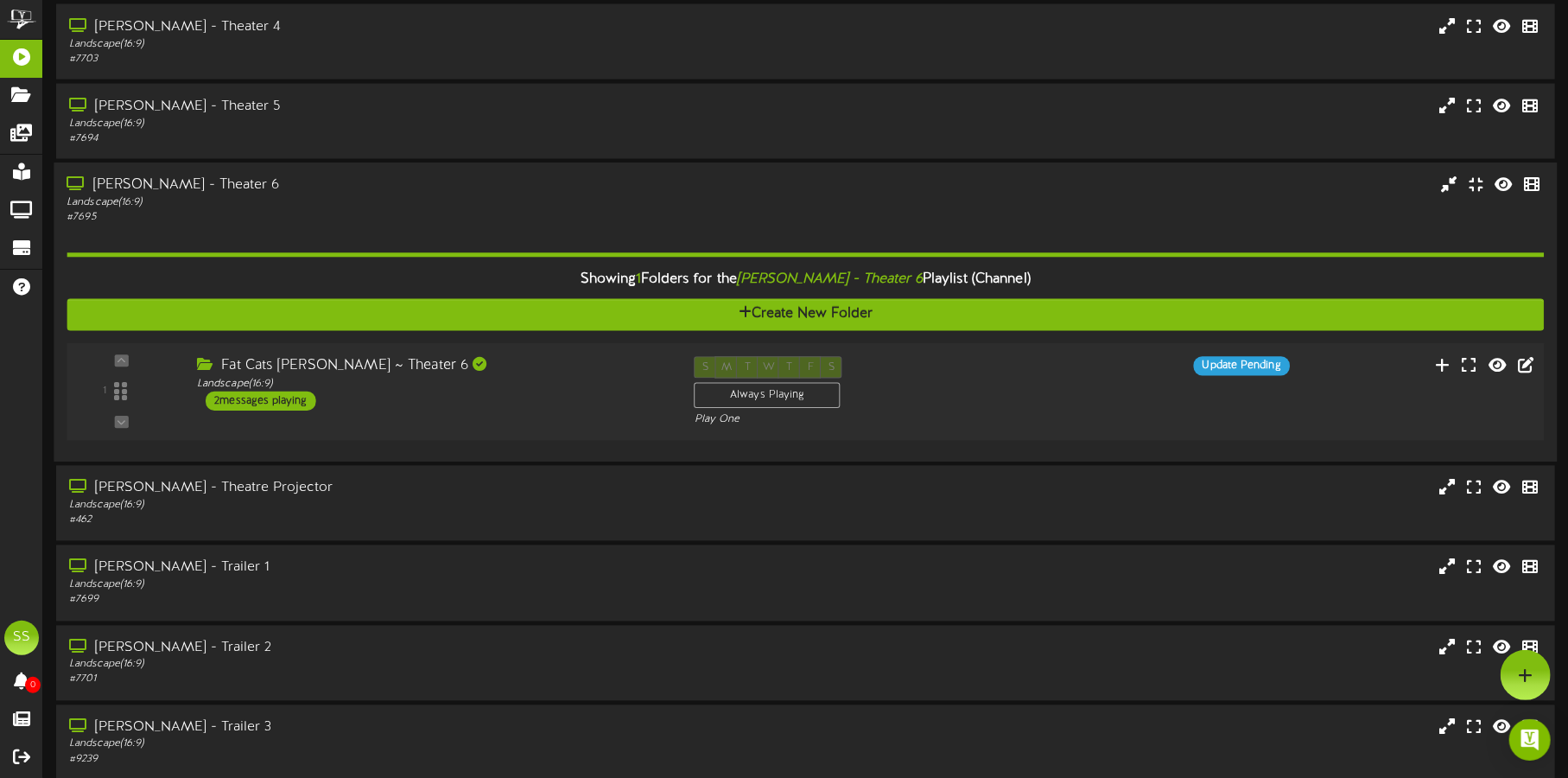
click at [551, 387] on div "Landscape ( 16:9 )" at bounding box center [433, 384] width 471 height 15
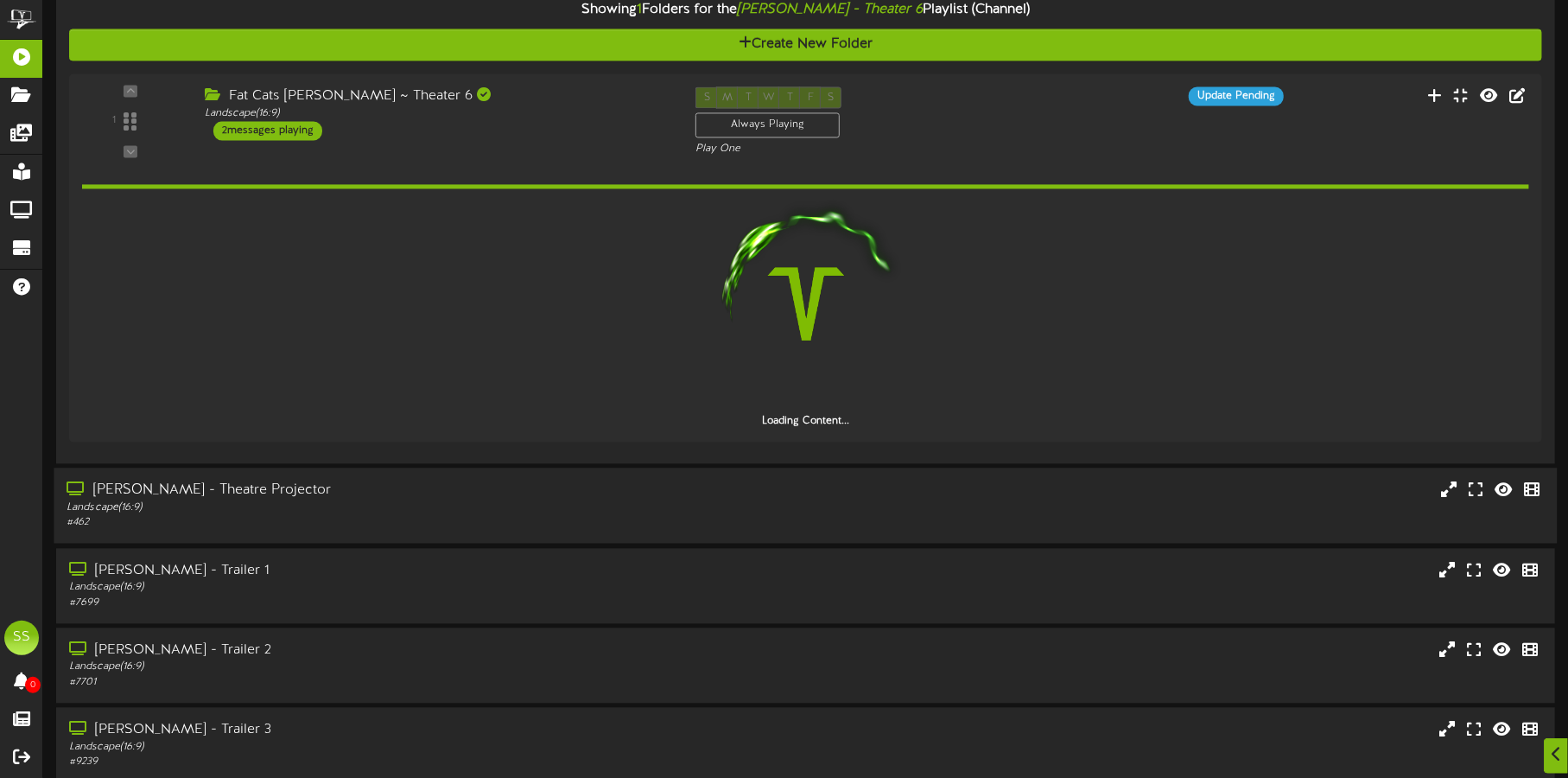
scroll to position [2326, 0]
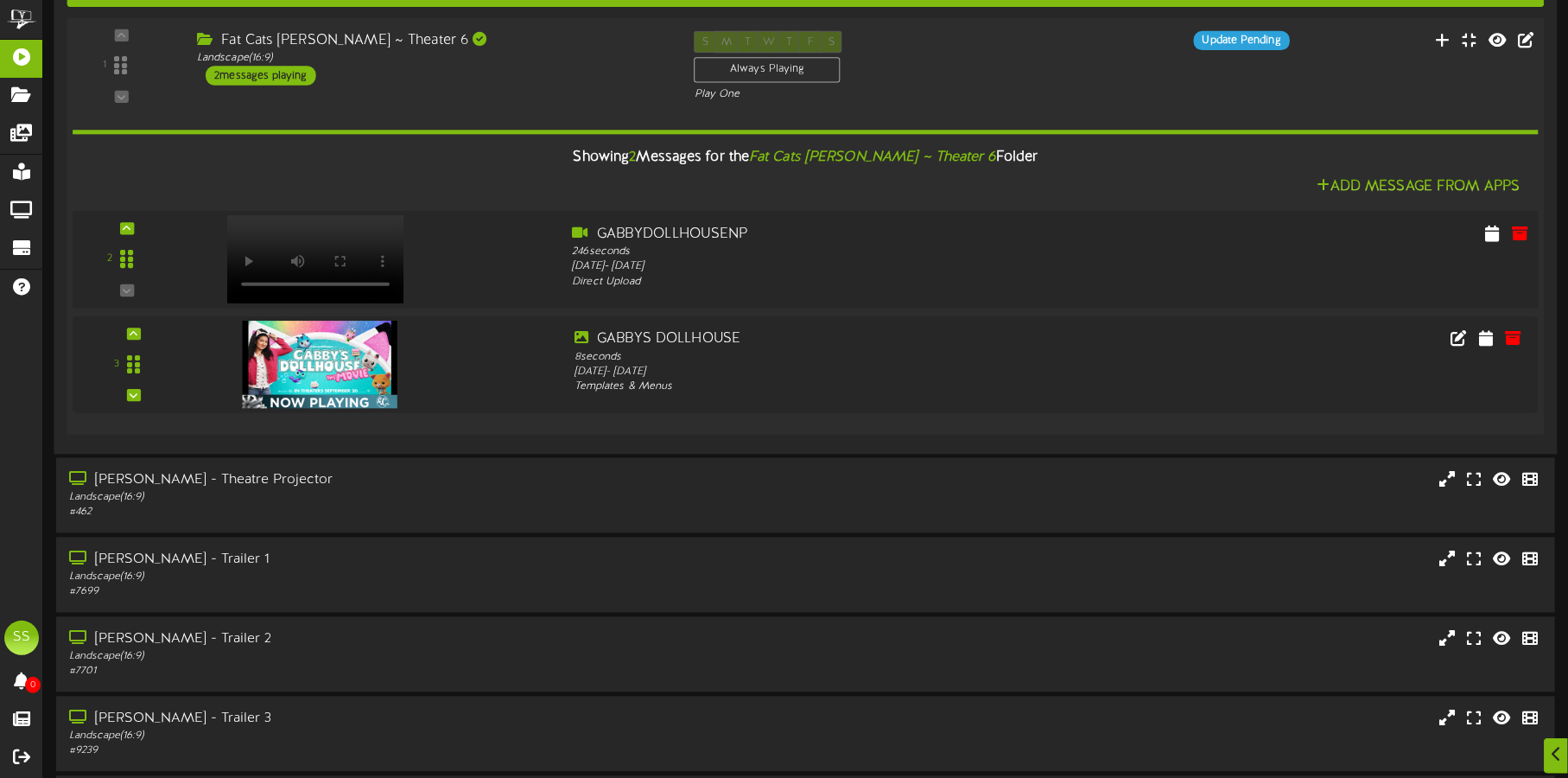
click at [284, 227] on video at bounding box center [315, 258] width 177 height 88
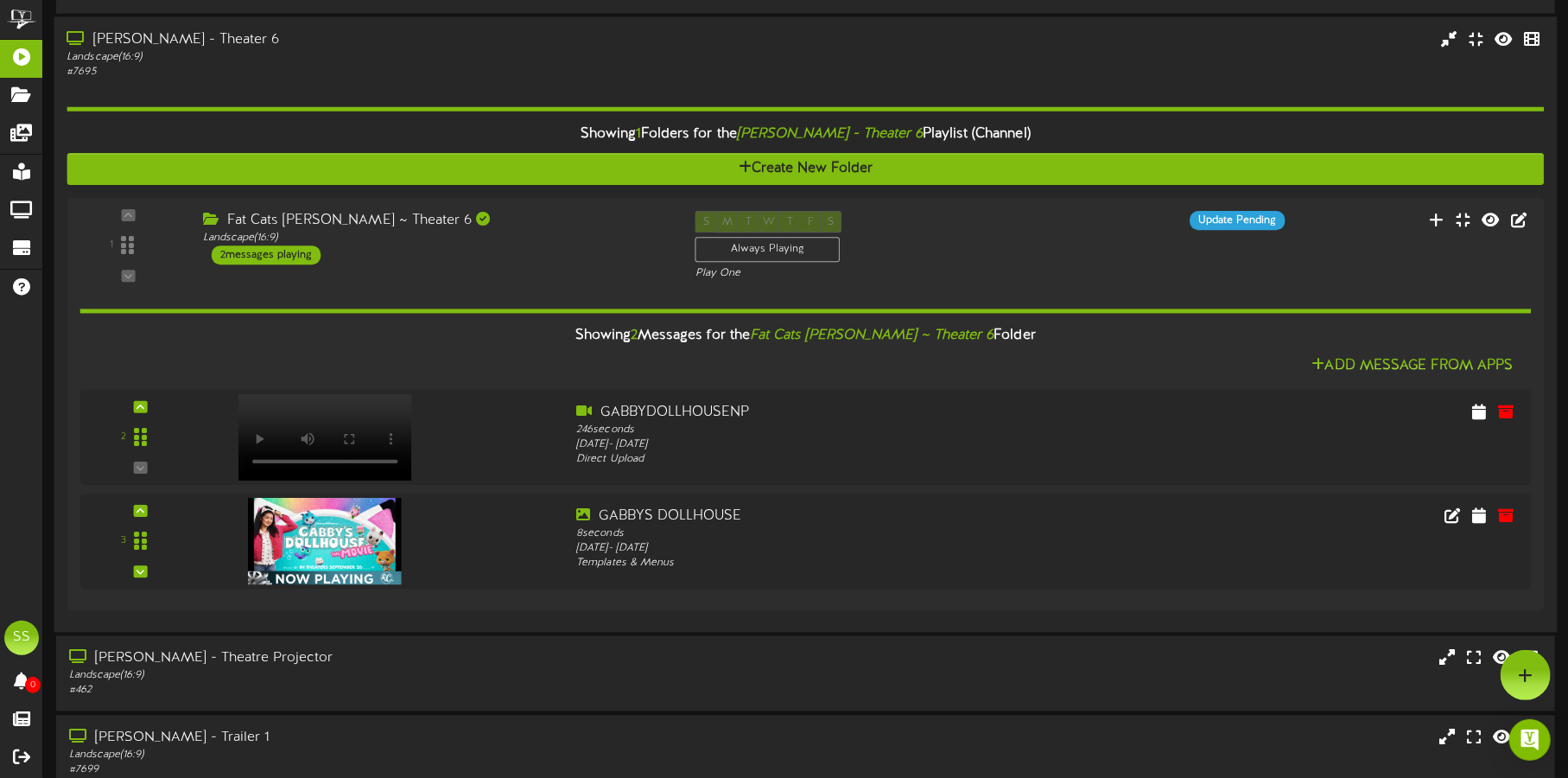
scroll to position [2110, 0]
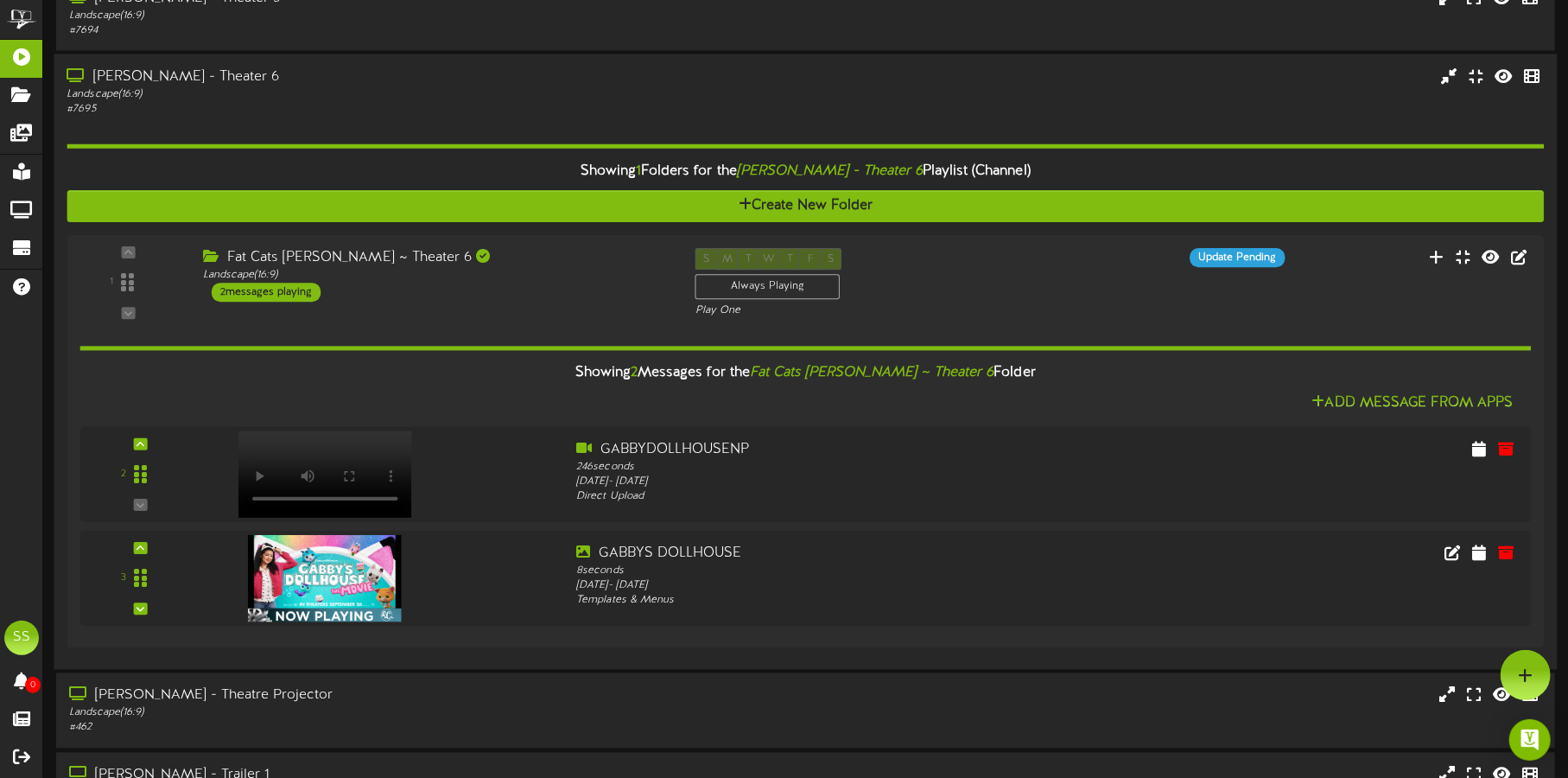
click at [443, 75] on div "Gilbert - Theater 6" at bounding box center [367, 77] width 601 height 20
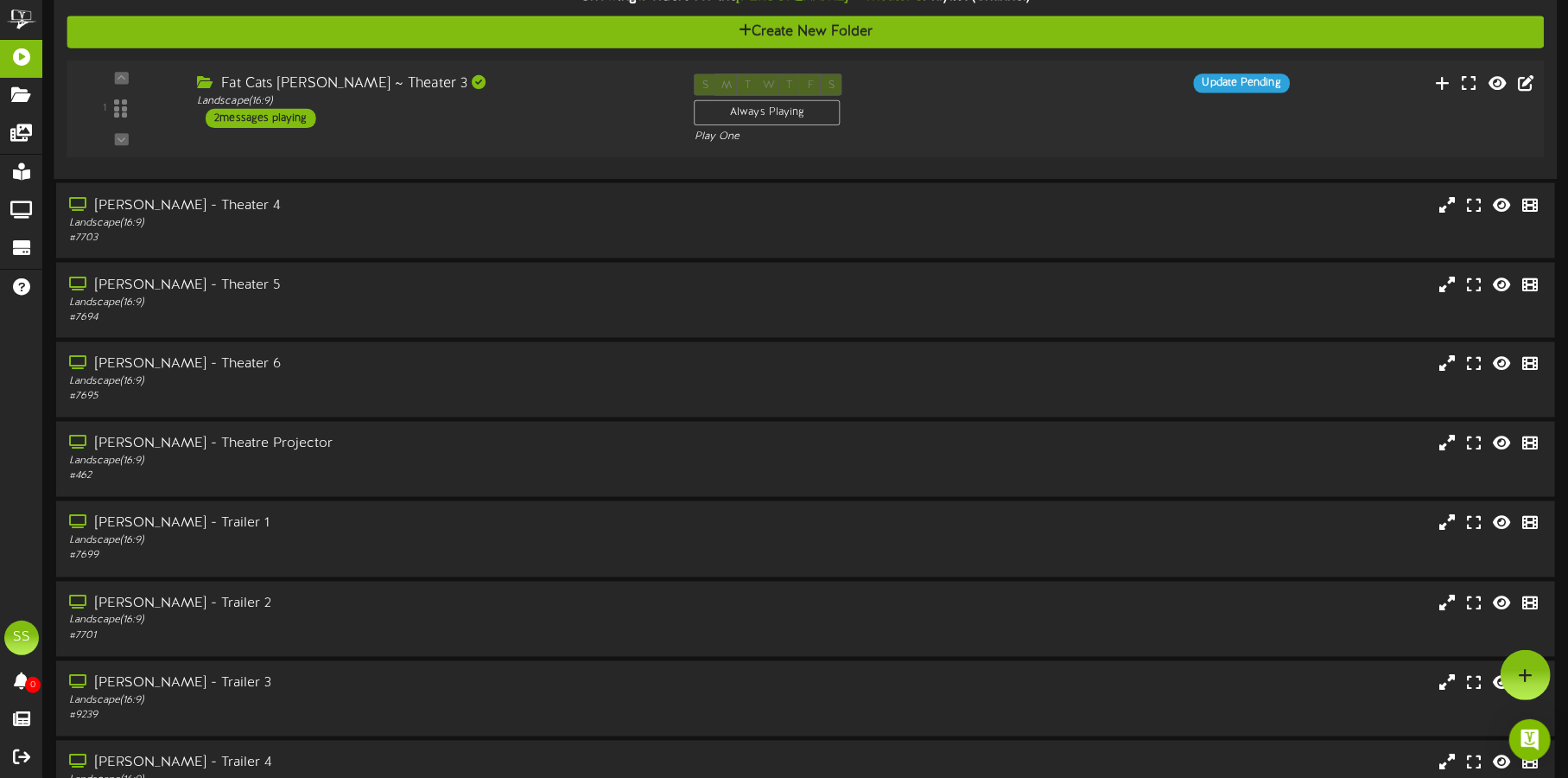
scroll to position [1786, 0]
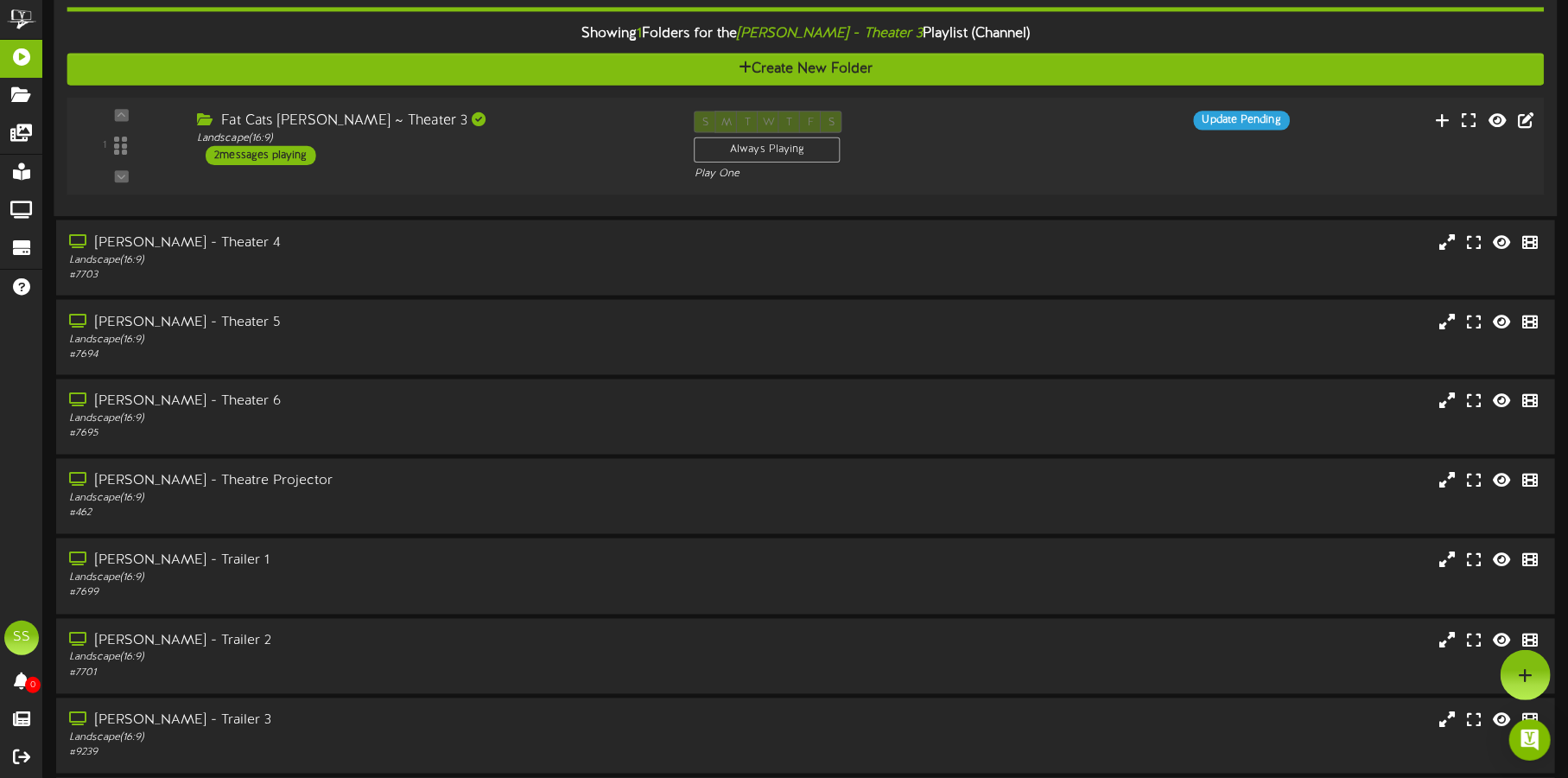
click at [511, 145] on div "Fat Cats Gilbert ~ Theater 3 Landscape ( 16:9 ) 2 messages playing" at bounding box center [432, 138] width 498 height 55
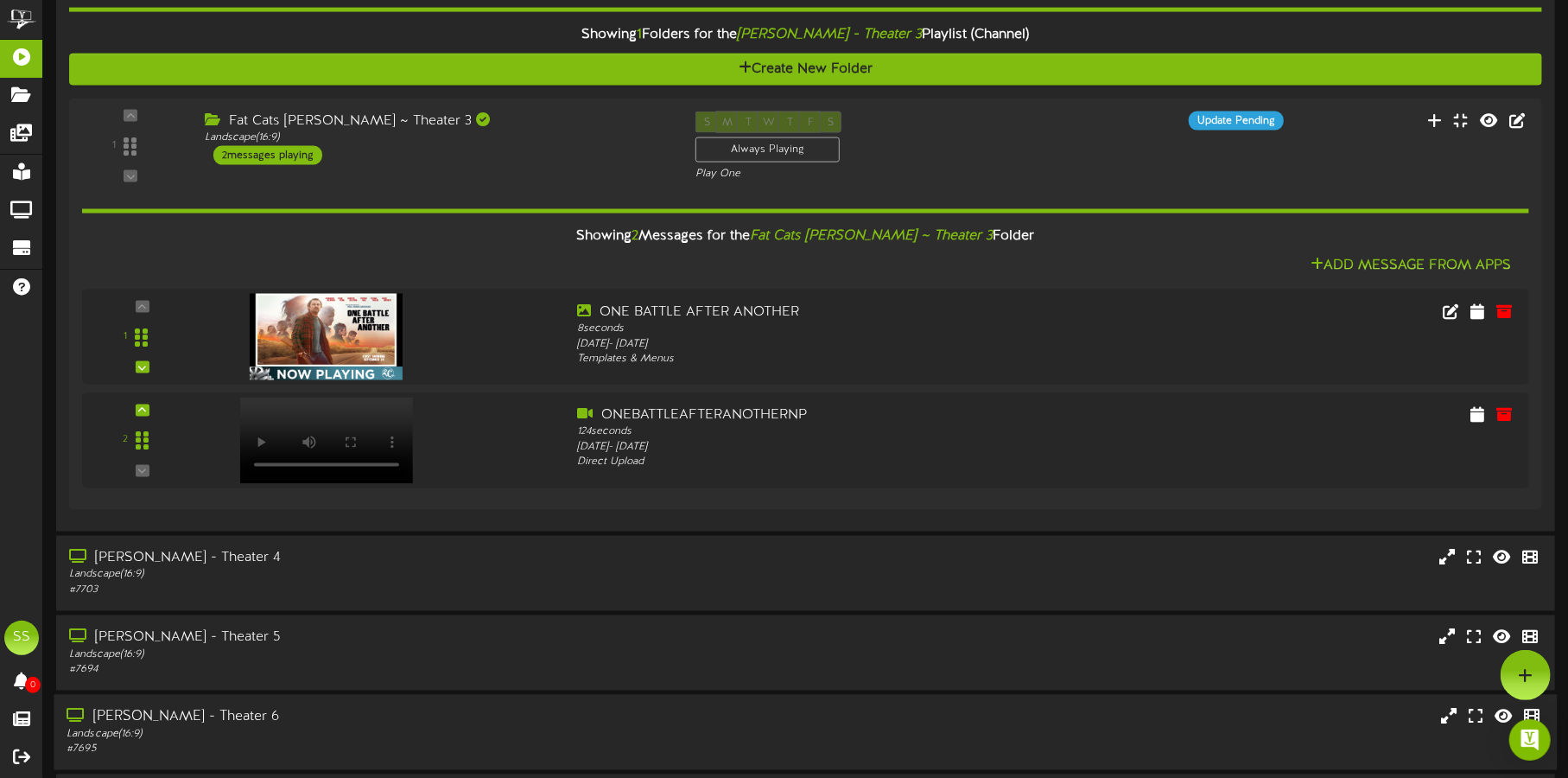
click at [431, 731] on div "Landscape ( 16:9 )" at bounding box center [367, 735] width 601 height 15
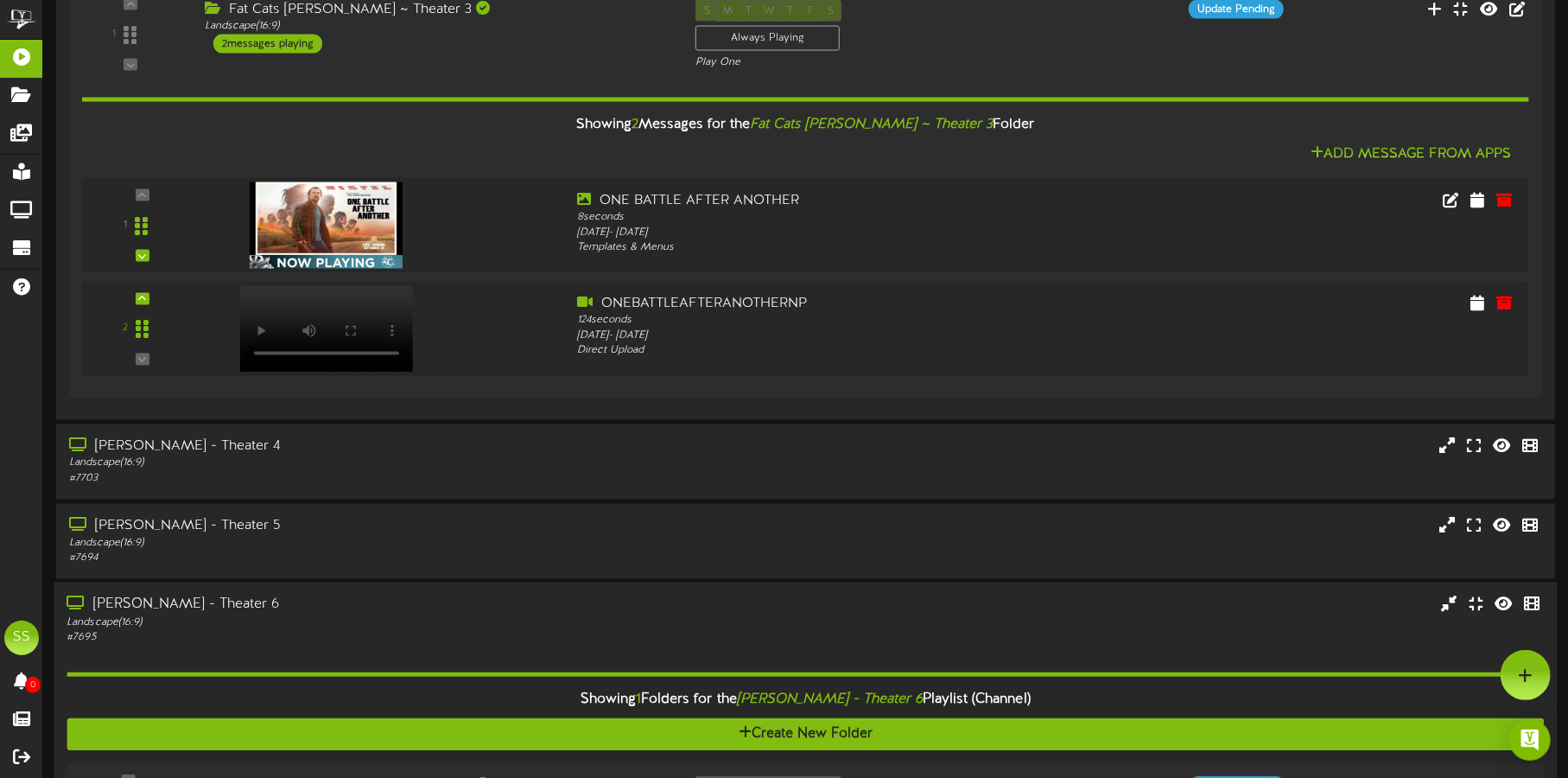
scroll to position [1894, 0]
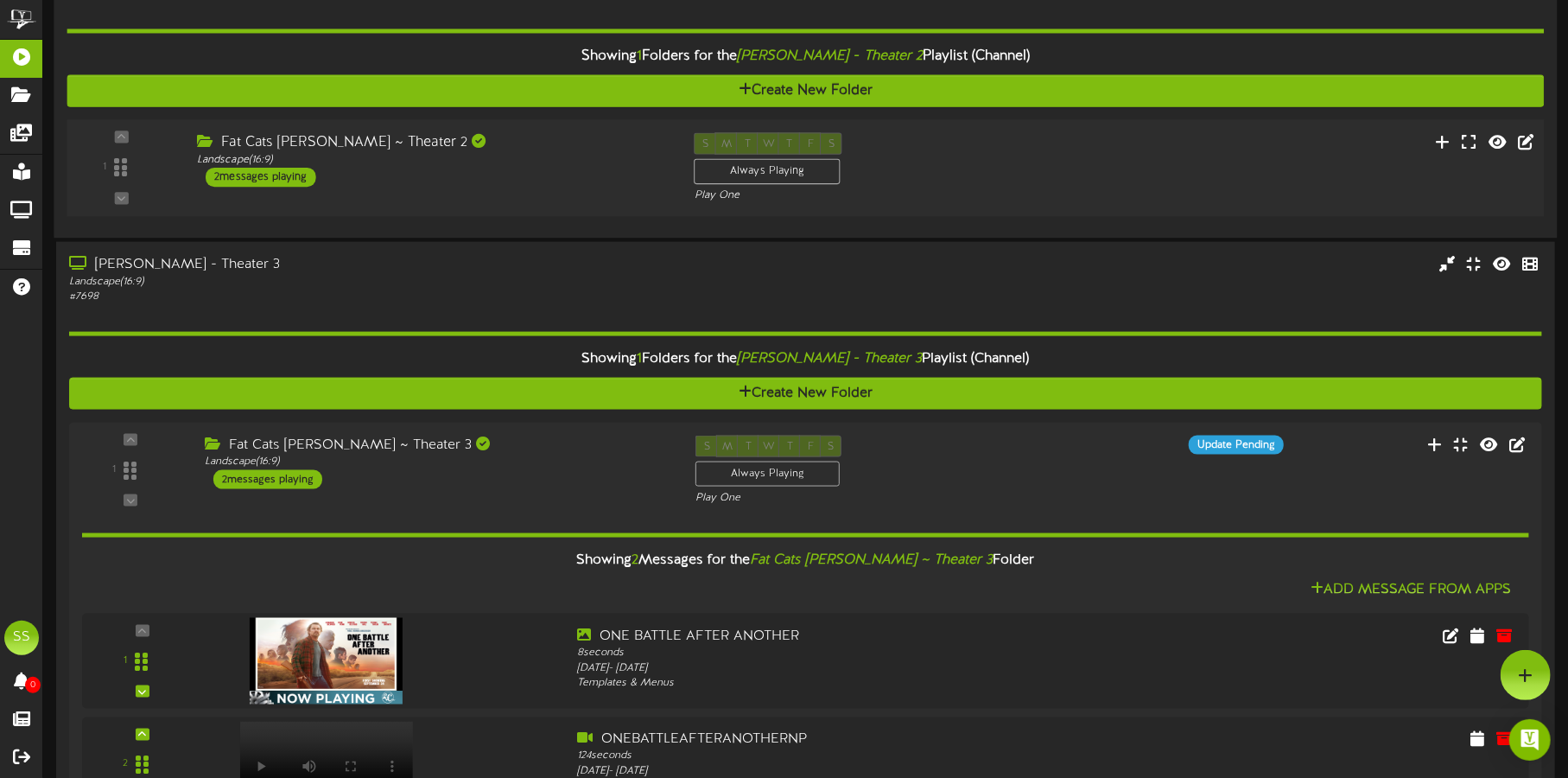
click at [514, 163] on div "Landscape ( 16:9 )" at bounding box center [433, 159] width 471 height 15
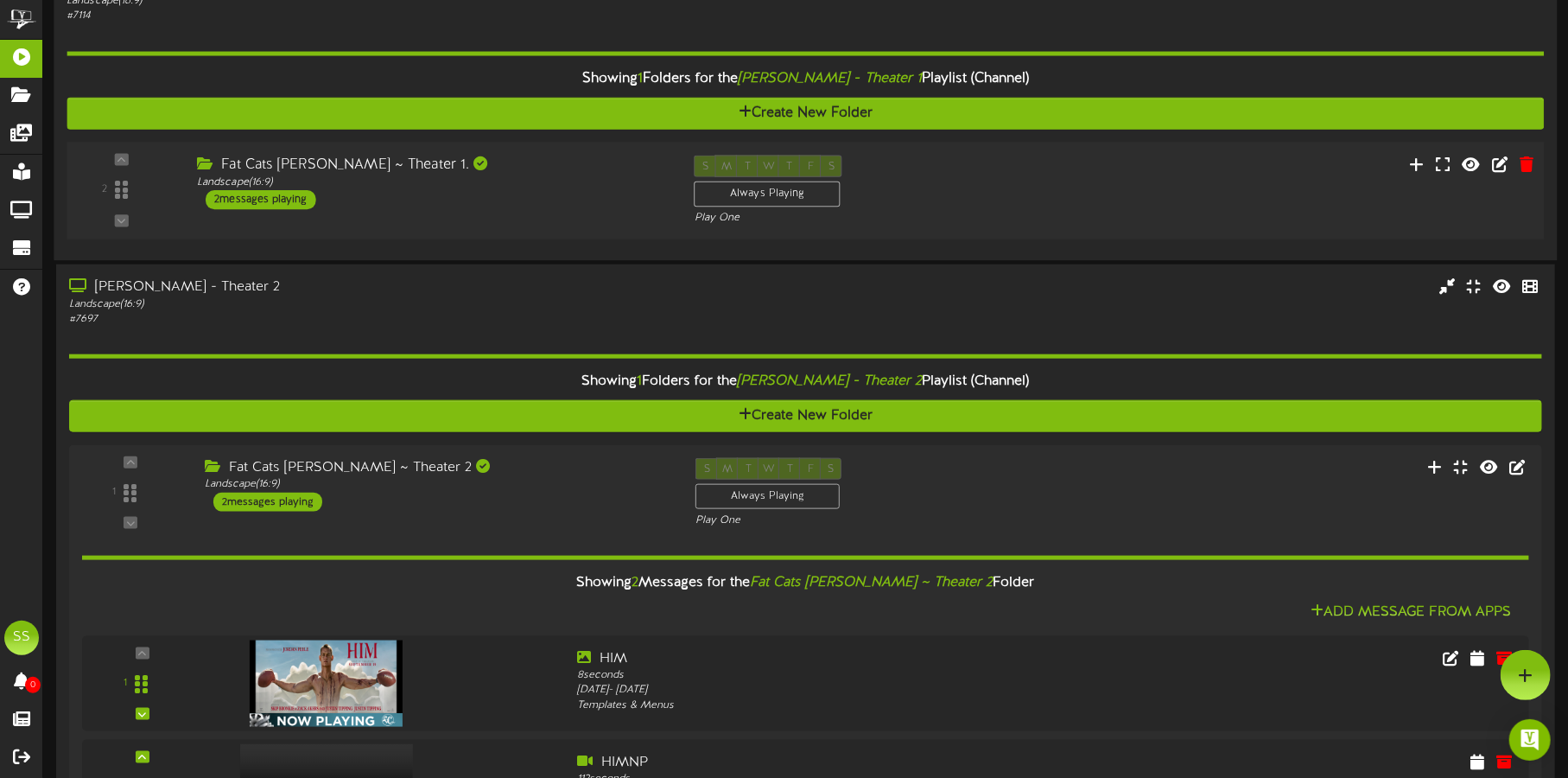
click at [524, 197] on div "Fat Cats Gilbert ~ Theater 1. Landscape ( 16:9 ) 2 messages playing" at bounding box center [432, 182] width 498 height 55
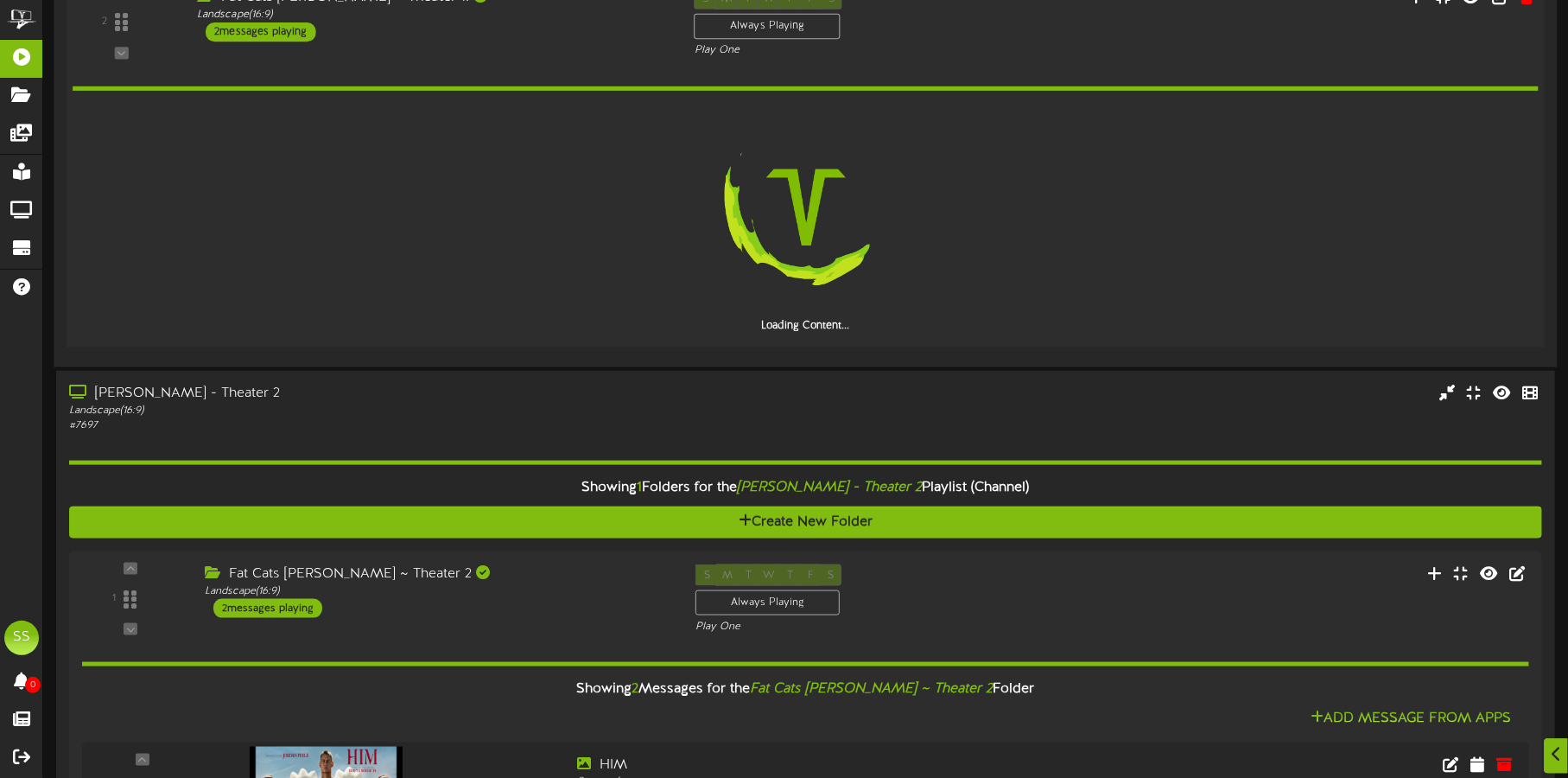
scroll to position [1353, 0]
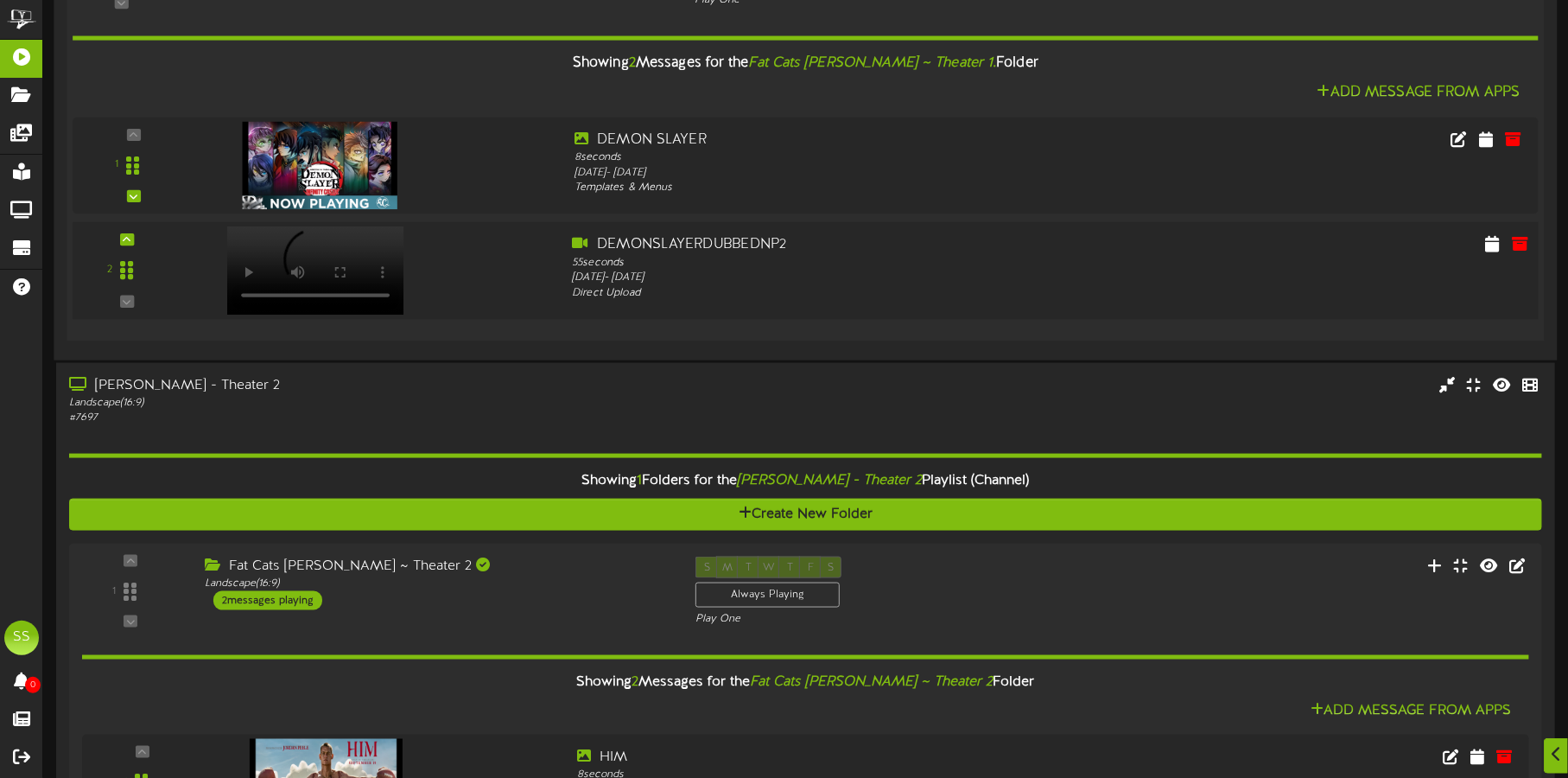
click at [303, 239] on video at bounding box center [315, 270] width 177 height 88
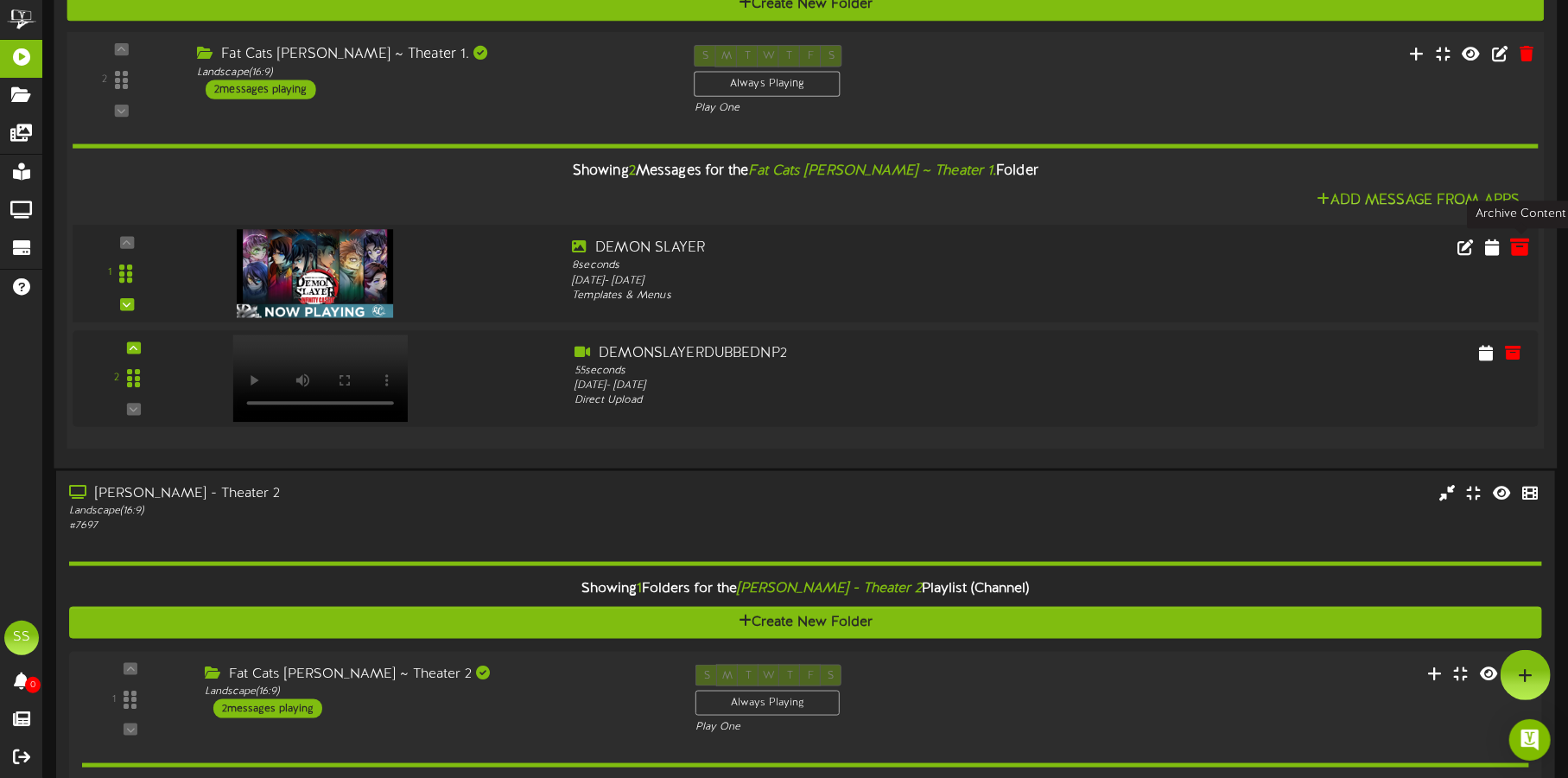
click at [1519, 239] on icon at bounding box center [1521, 246] width 19 height 19
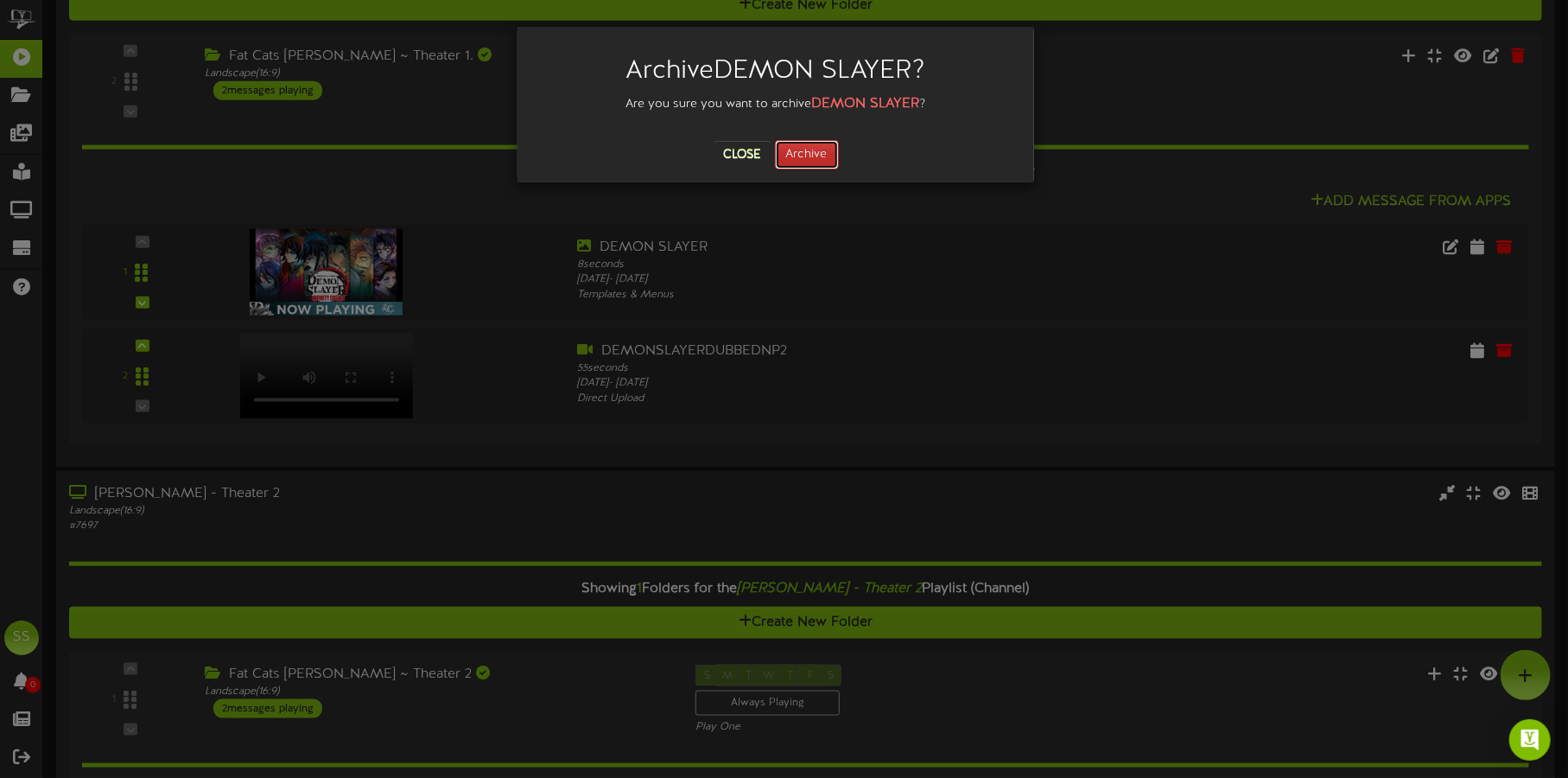
click at [814, 156] on button "Archive" at bounding box center [807, 155] width 64 height 29
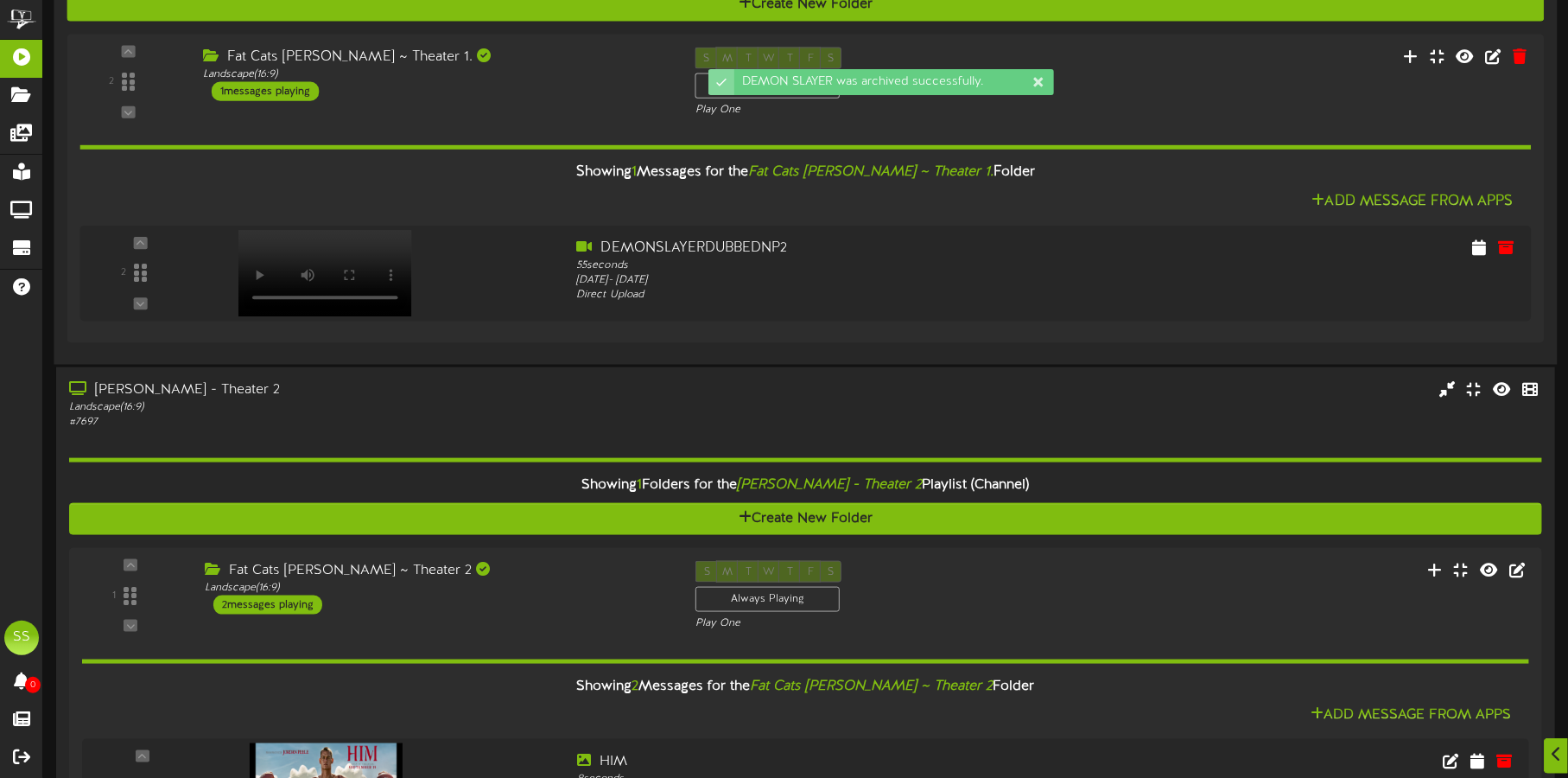
scroll to position [1029, 0]
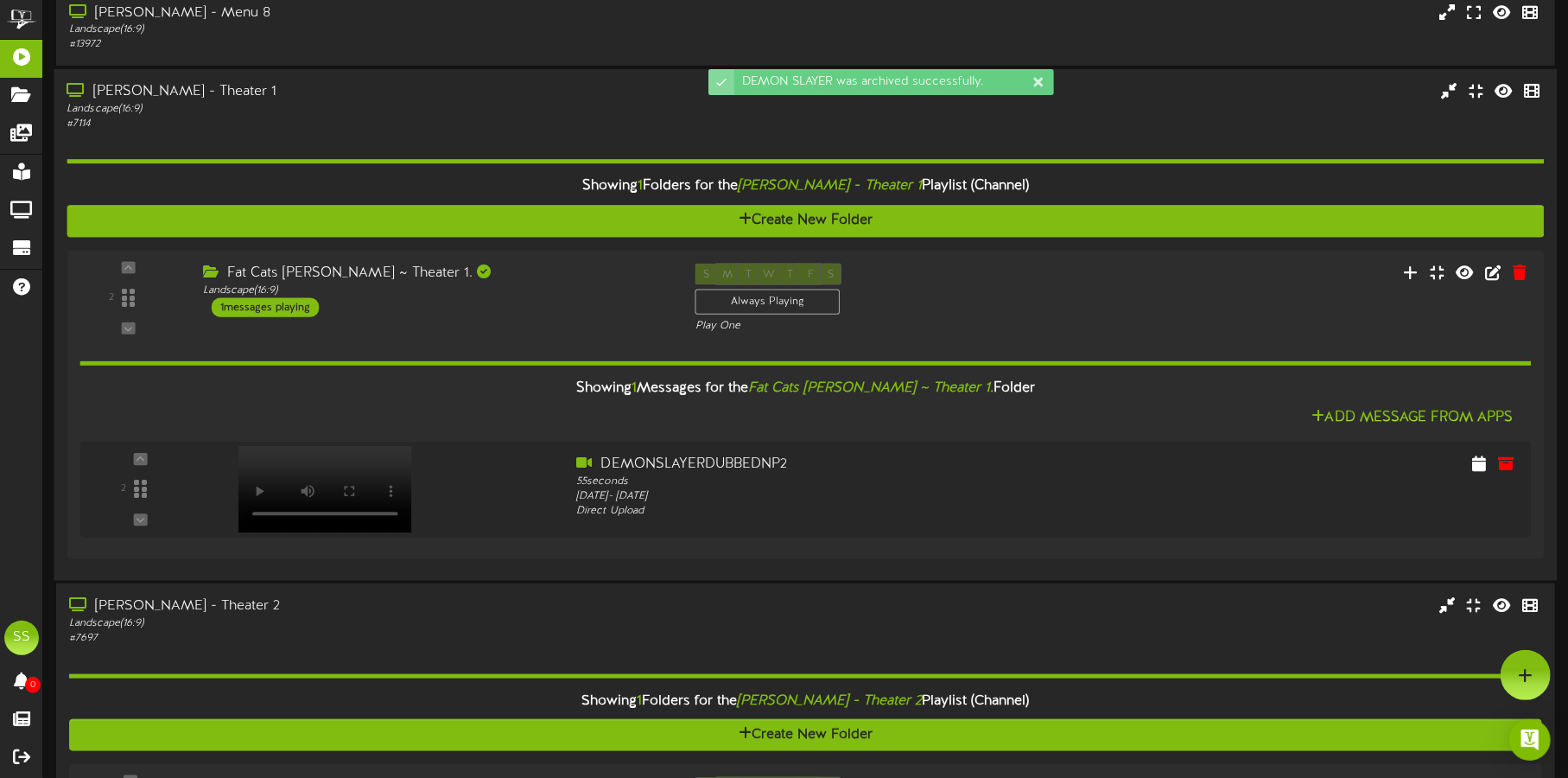
click at [430, 114] on div "Landscape ( 16:9 )" at bounding box center [367, 109] width 601 height 15
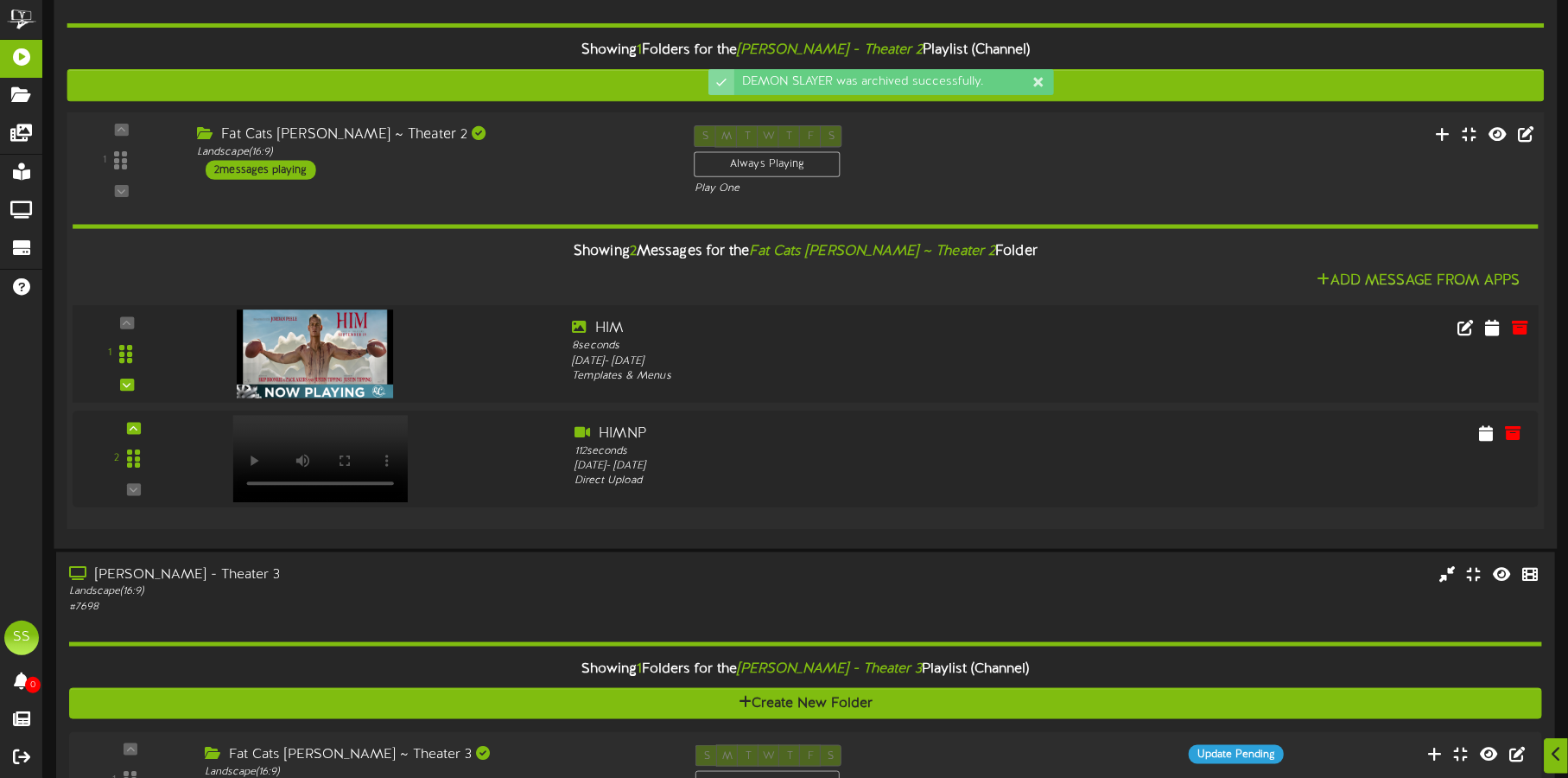
scroll to position [1245, 0]
click at [1523, 324] on icon at bounding box center [1521, 326] width 19 height 19
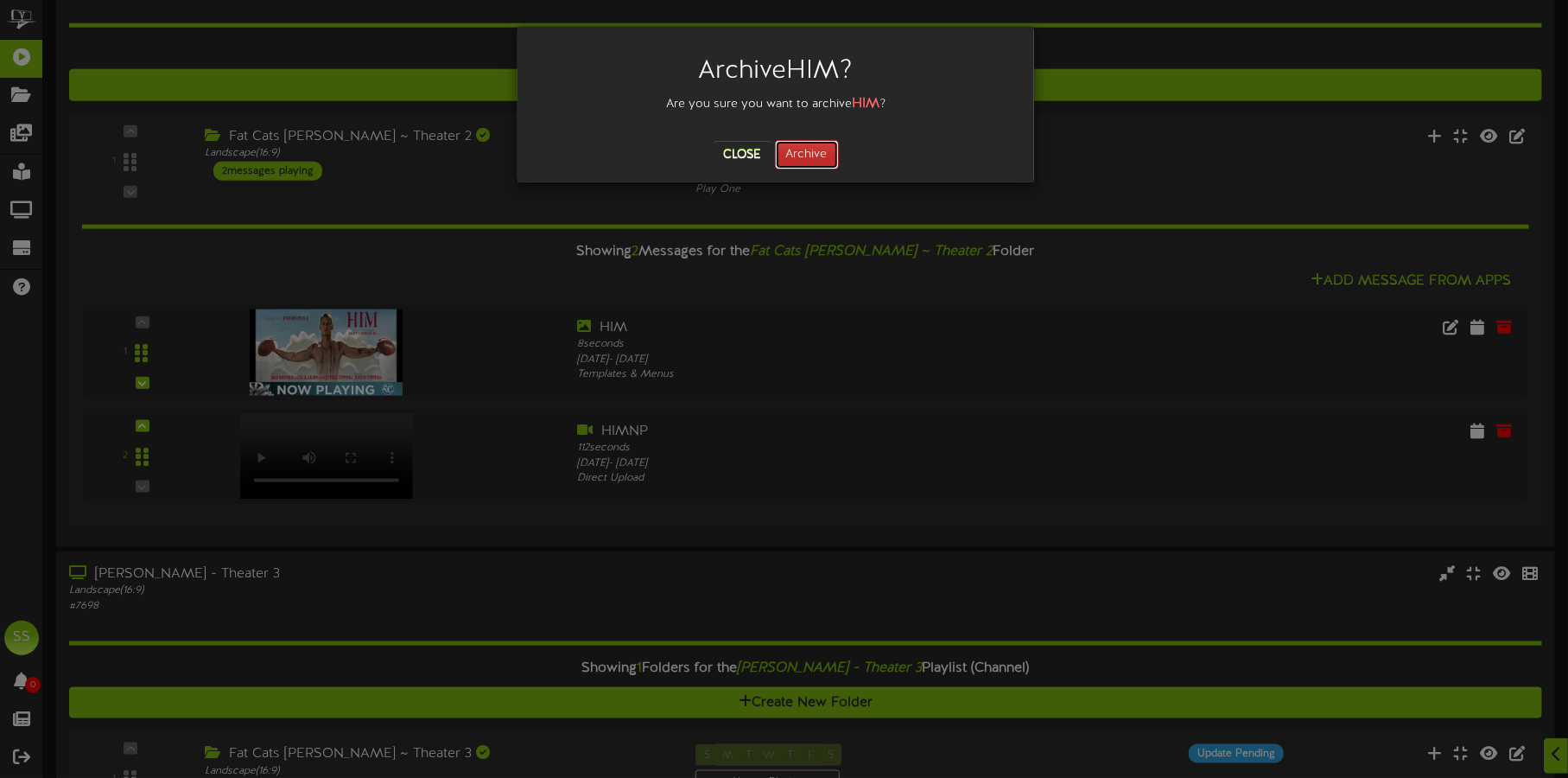
click at [812, 146] on button "Archive" at bounding box center [807, 155] width 64 height 29
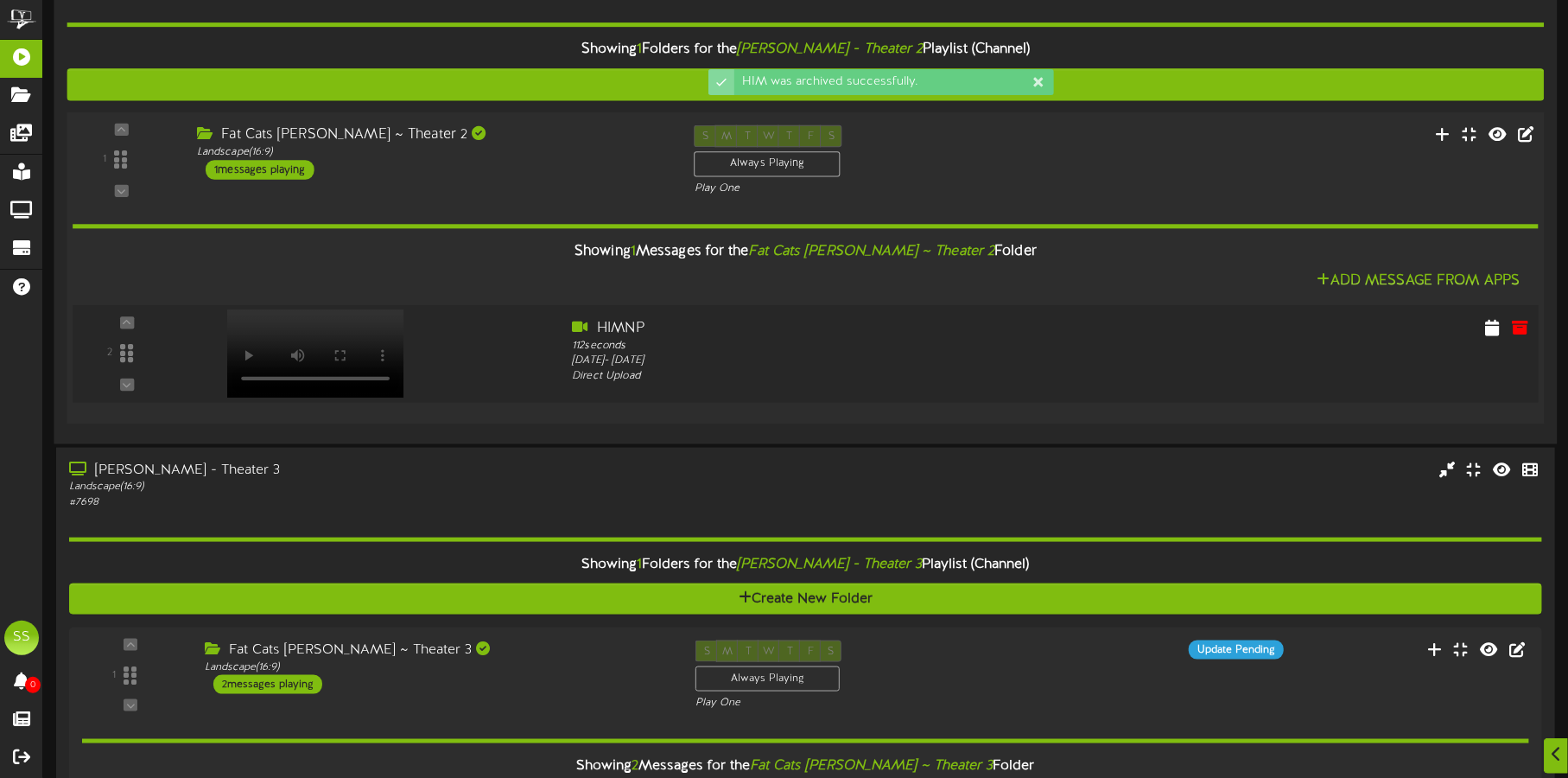
click at [299, 319] on video at bounding box center [315, 353] width 177 height 88
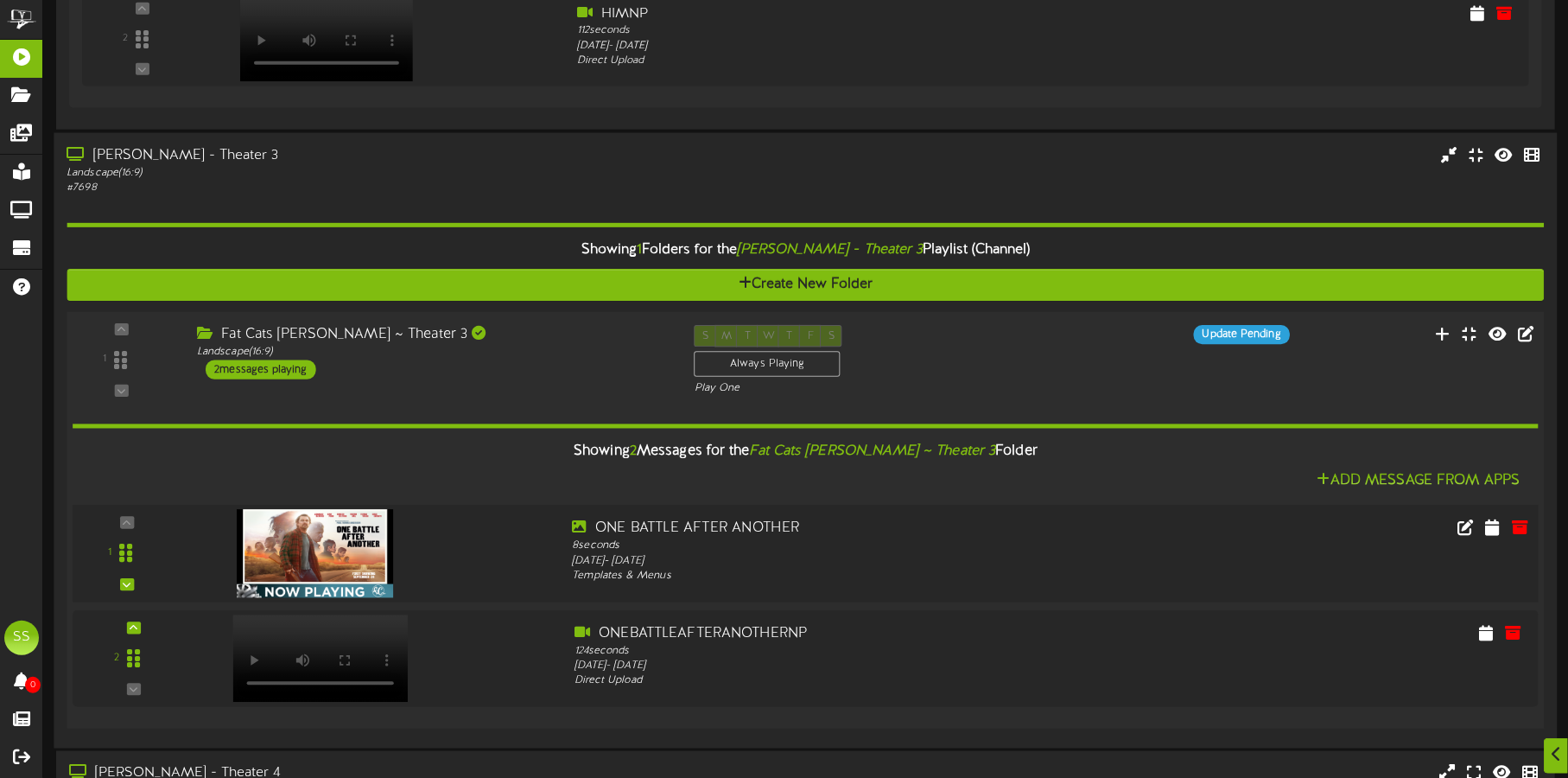
scroll to position [1569, 0]
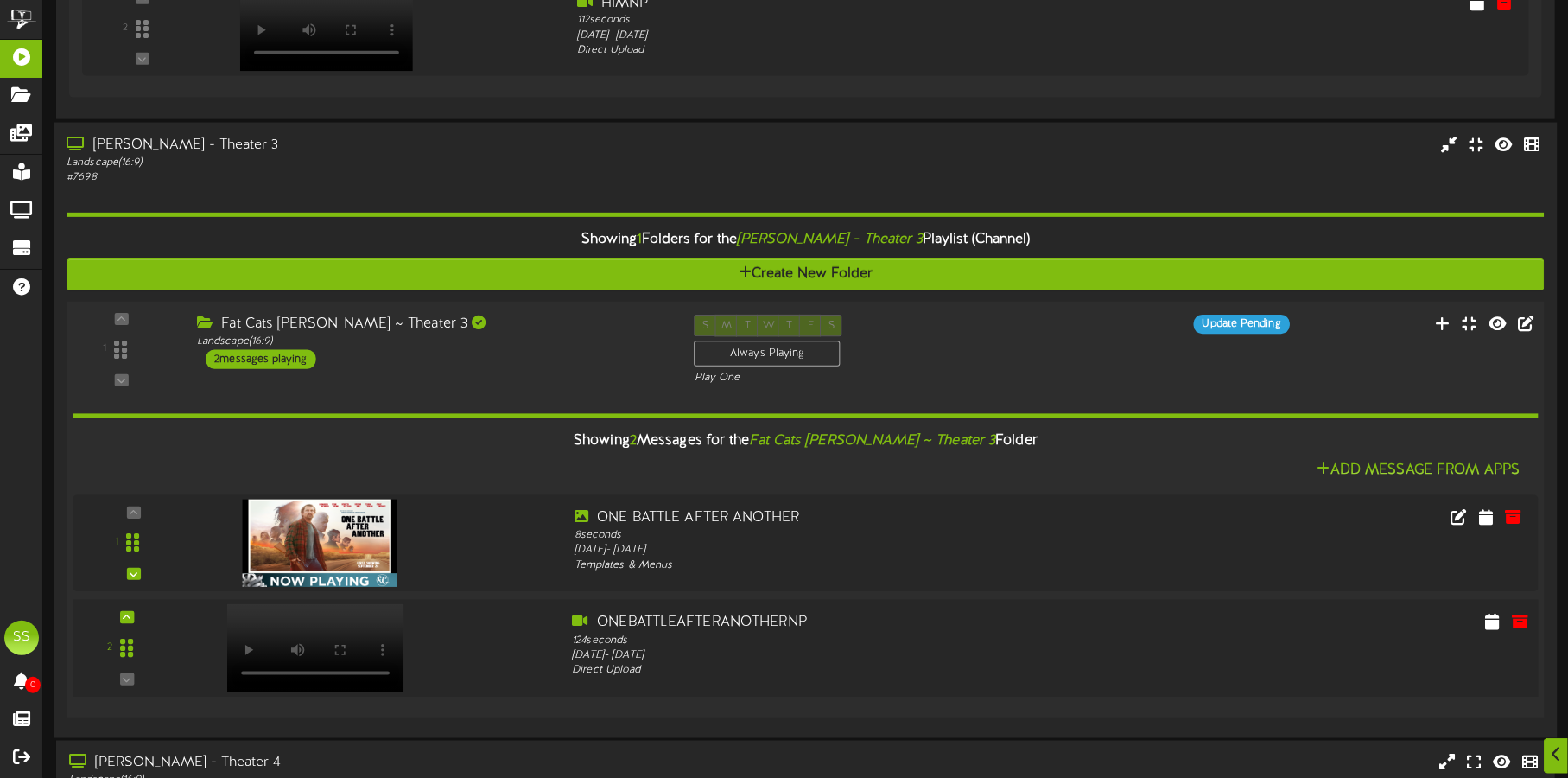
click at [306, 618] on video at bounding box center [315, 647] width 177 height 88
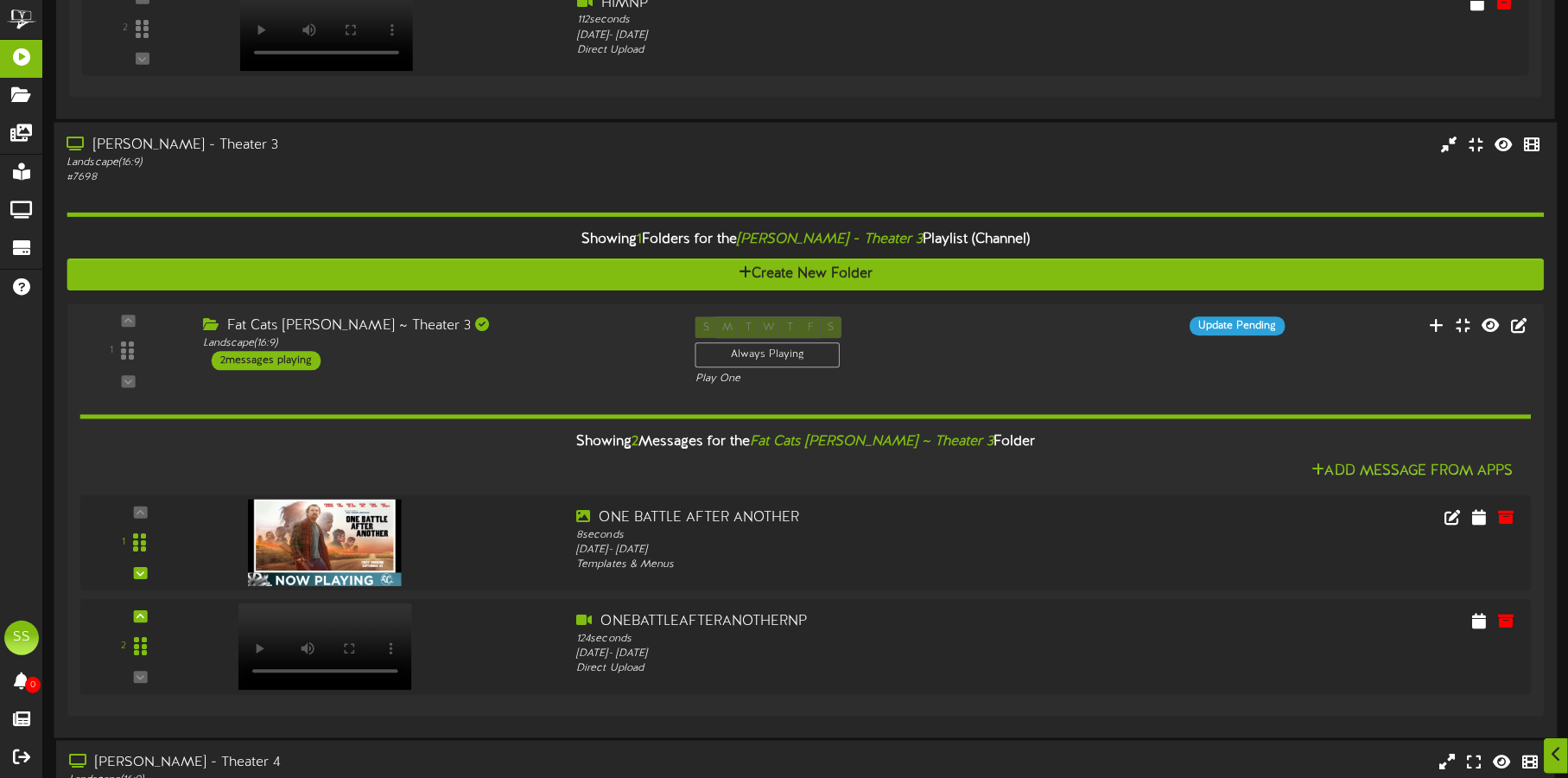
click at [1123, 154] on div "Gilbert - Theater 3 Landscape ( 16:9 ) # 7698" at bounding box center [805, 160] width 1503 height 49
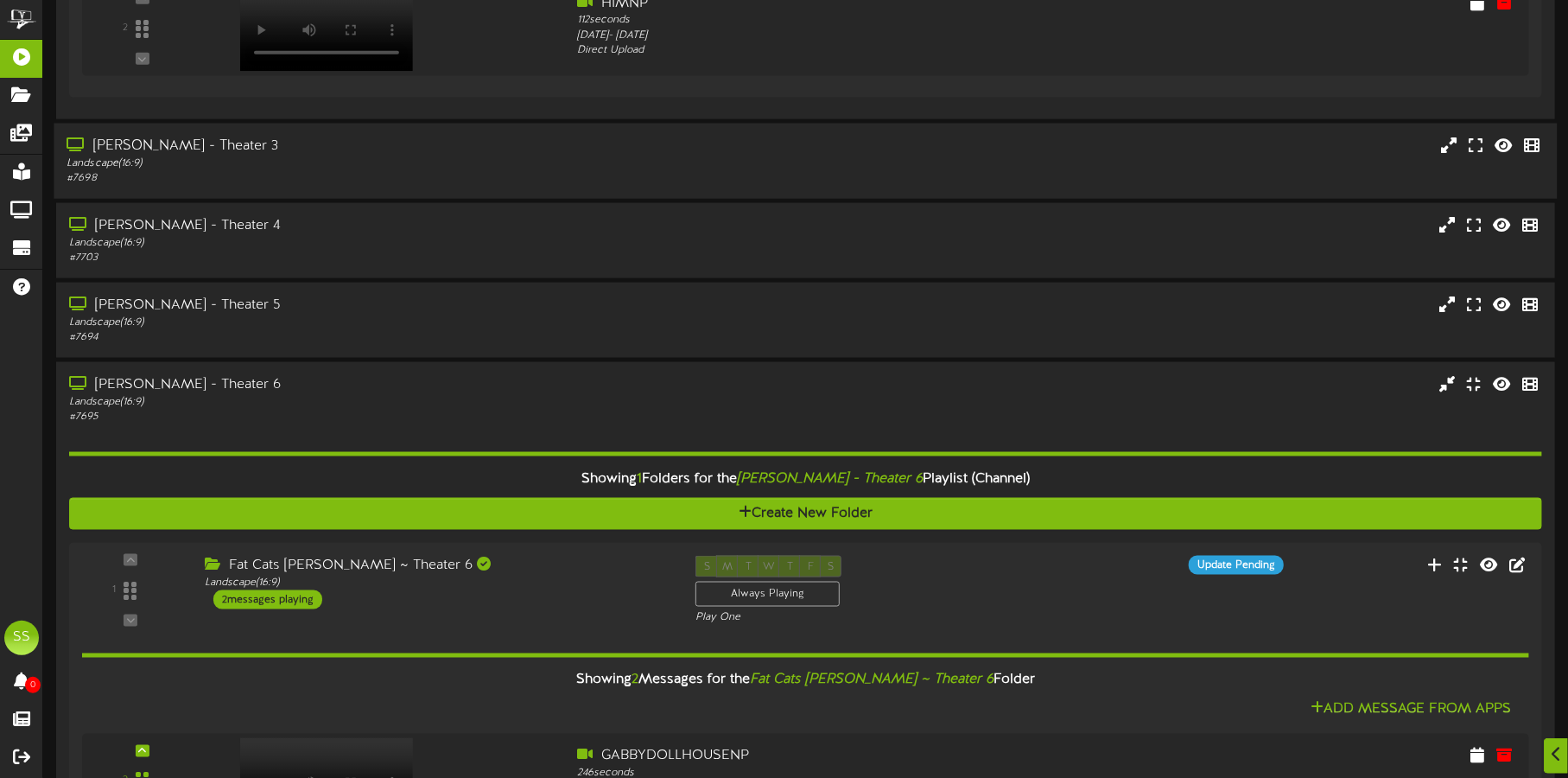
click at [1123, 154] on div "Gilbert - Theater 3 Landscape ( 16:9 ) # 7698" at bounding box center [805, 160] width 1503 height 49
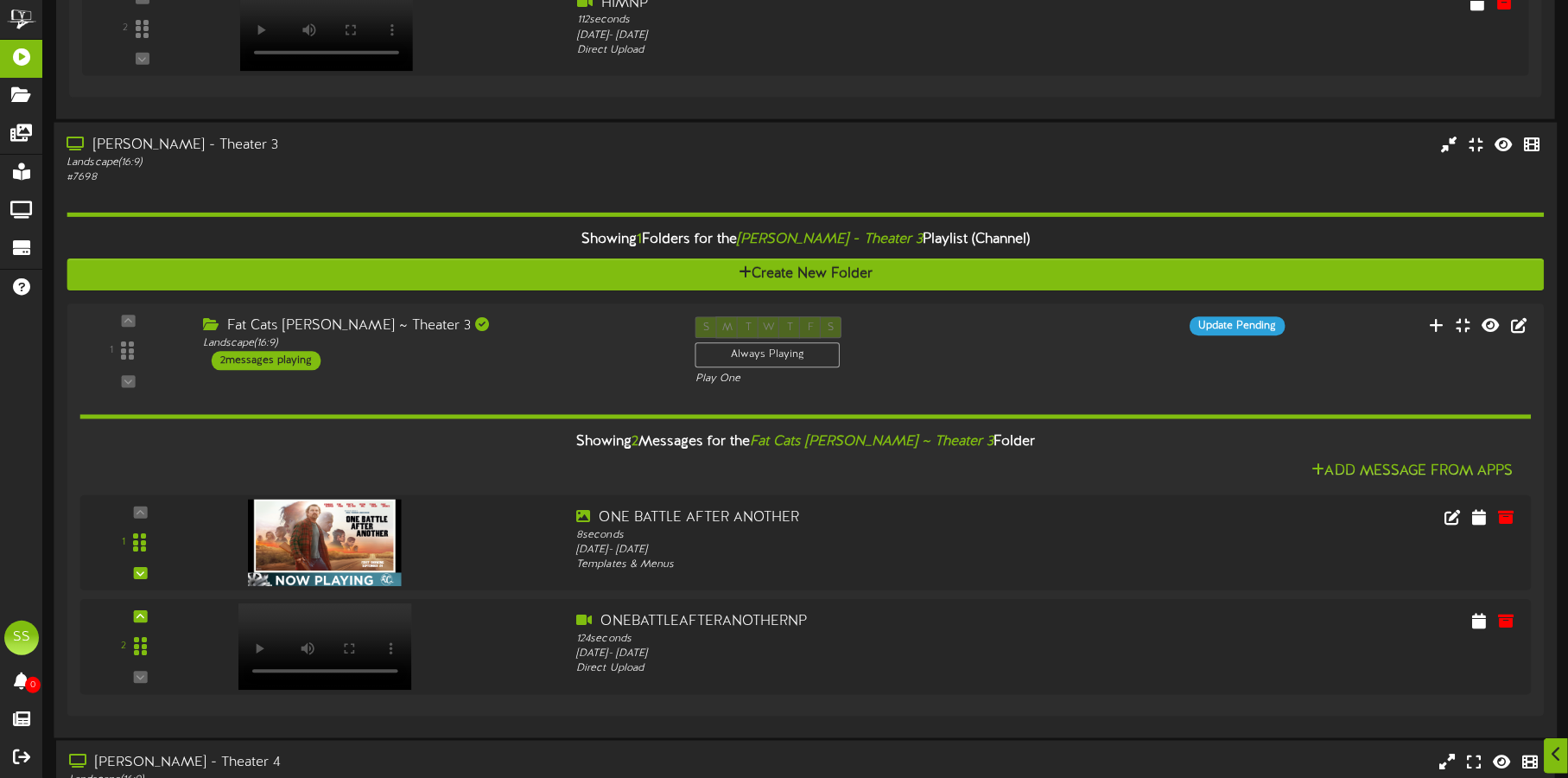
click at [432, 156] on div "Landscape ( 16:9 )" at bounding box center [367, 162] width 601 height 15
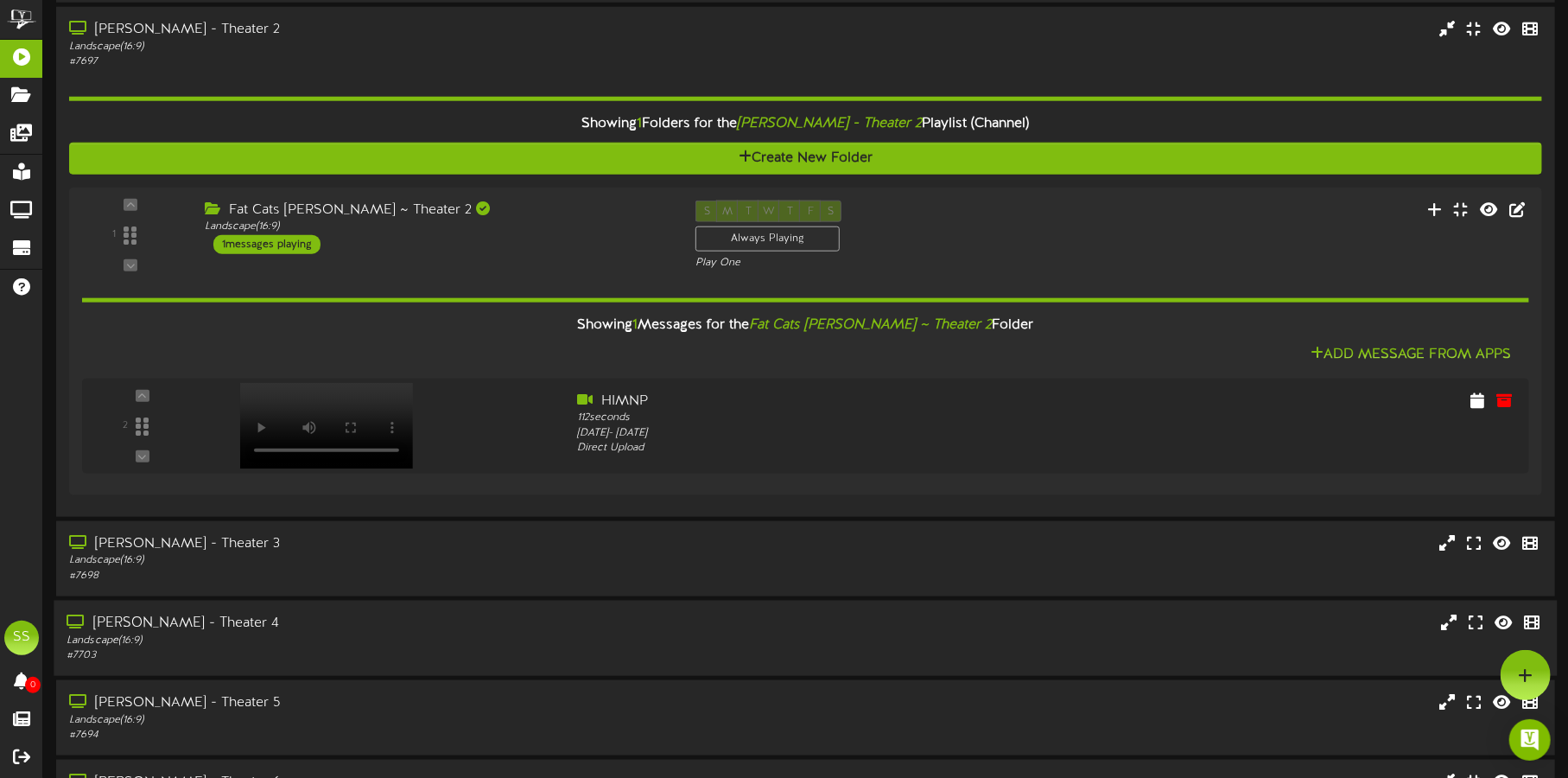
scroll to position [1137, 0]
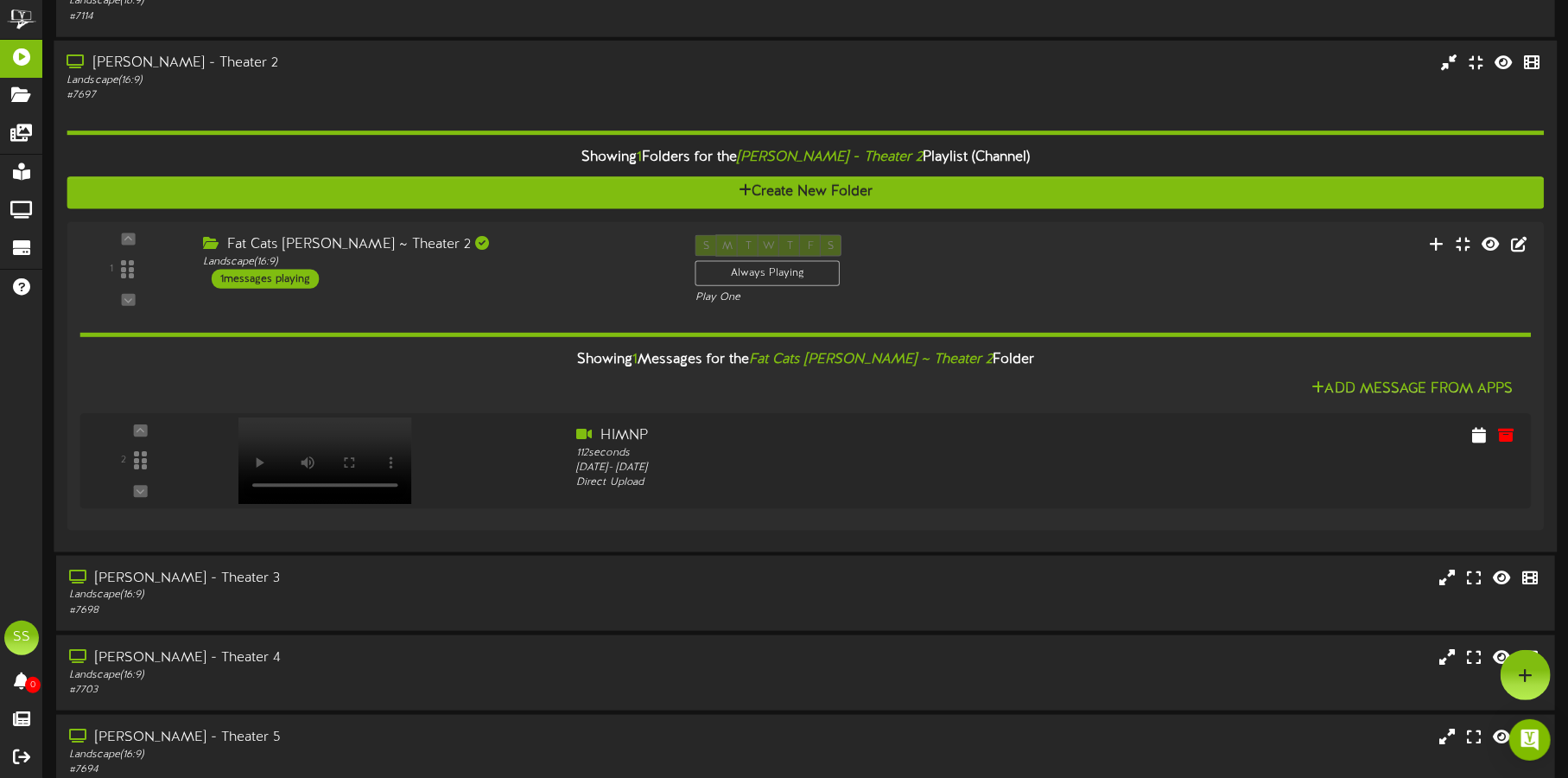
click at [442, 65] on div "[PERSON_NAME] - Theater 2" at bounding box center [367, 64] width 601 height 20
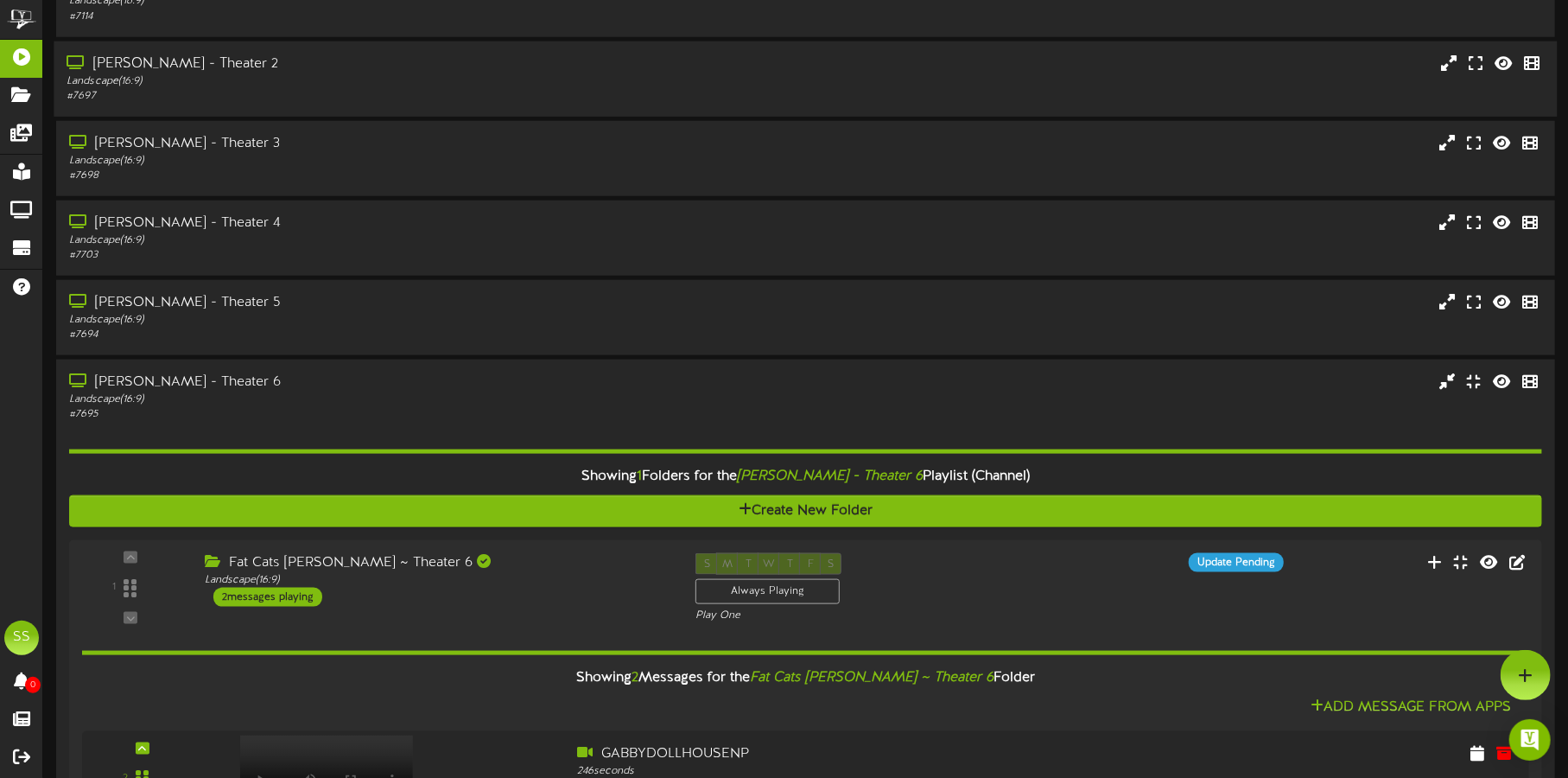
click at [413, 66] on div "[PERSON_NAME] - Theater 2" at bounding box center [367, 65] width 601 height 20
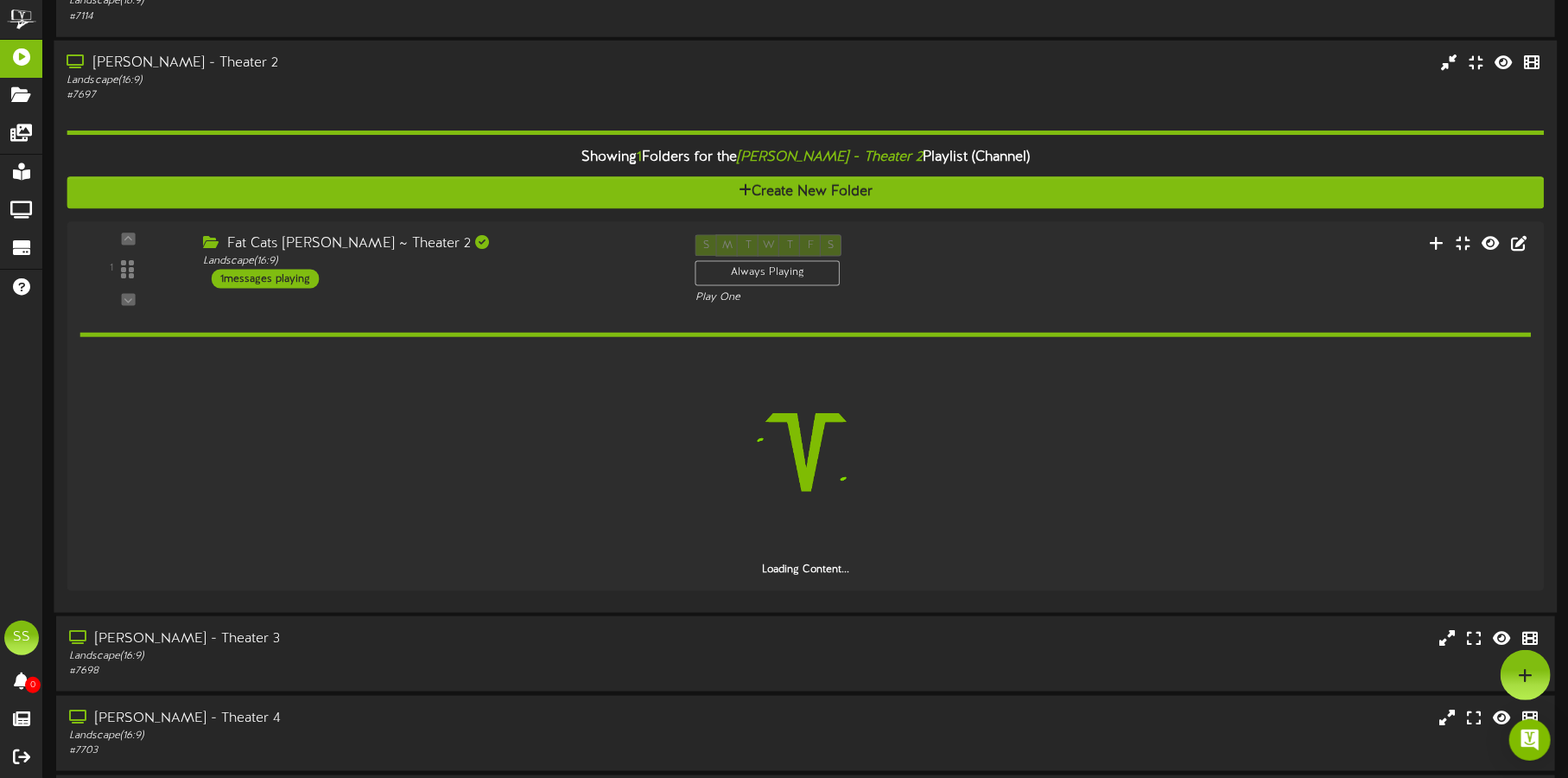
click at [430, 72] on div "[PERSON_NAME] - Theater 2" at bounding box center [367, 64] width 601 height 20
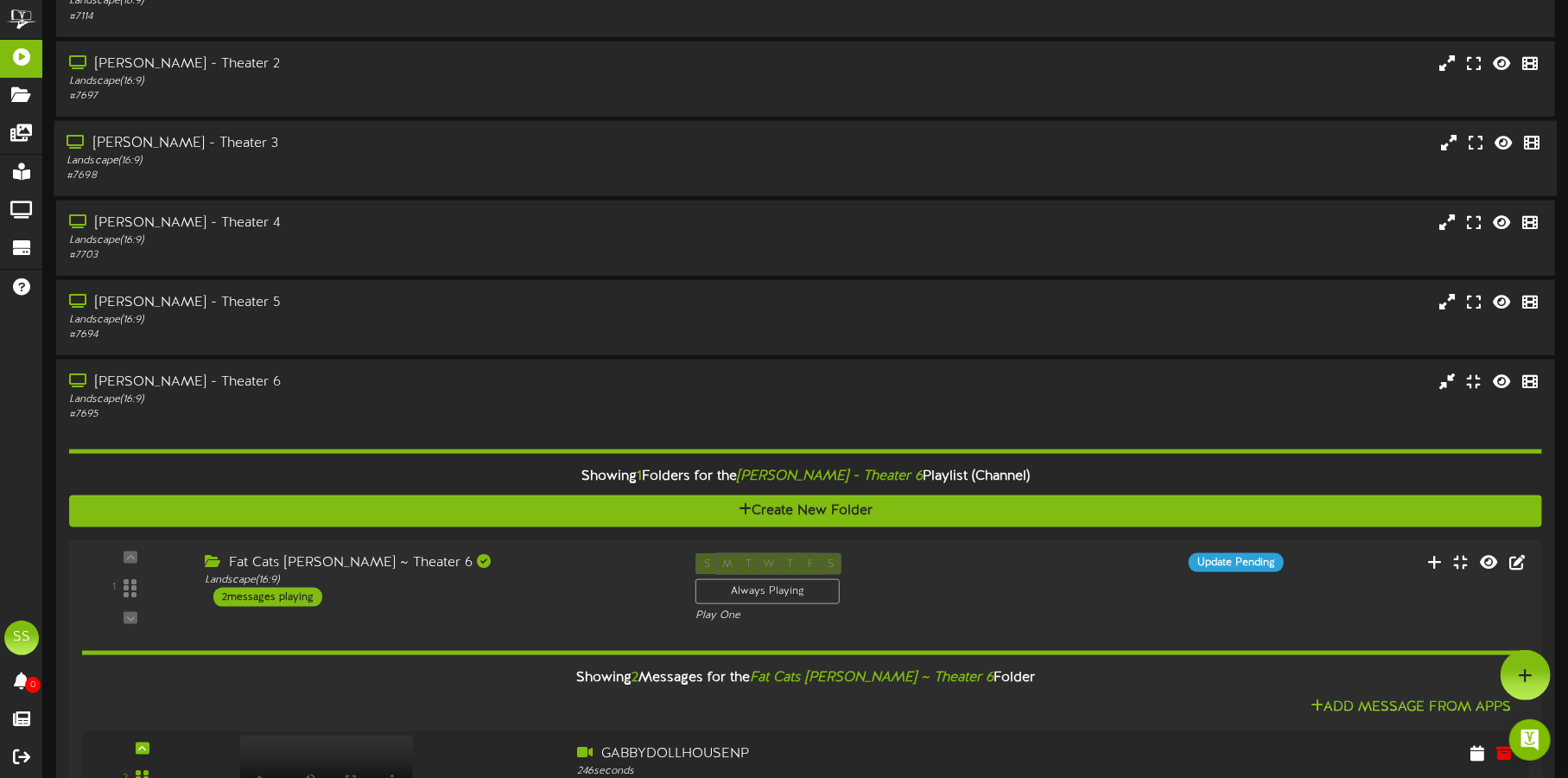
click at [444, 146] on div "[PERSON_NAME] - Theater 3" at bounding box center [367, 144] width 601 height 20
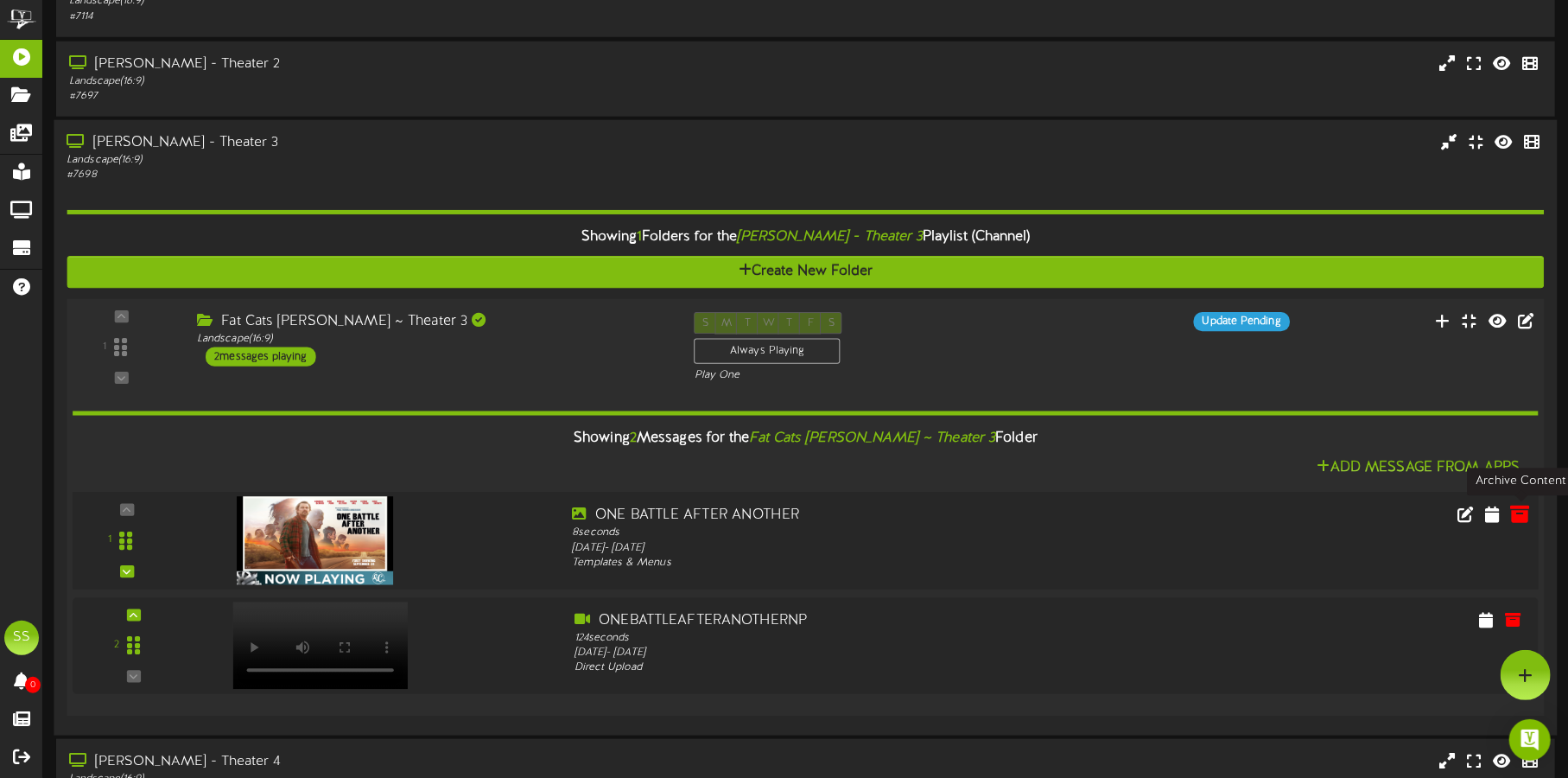
click at [1519, 506] on icon at bounding box center [1521, 513] width 19 height 19
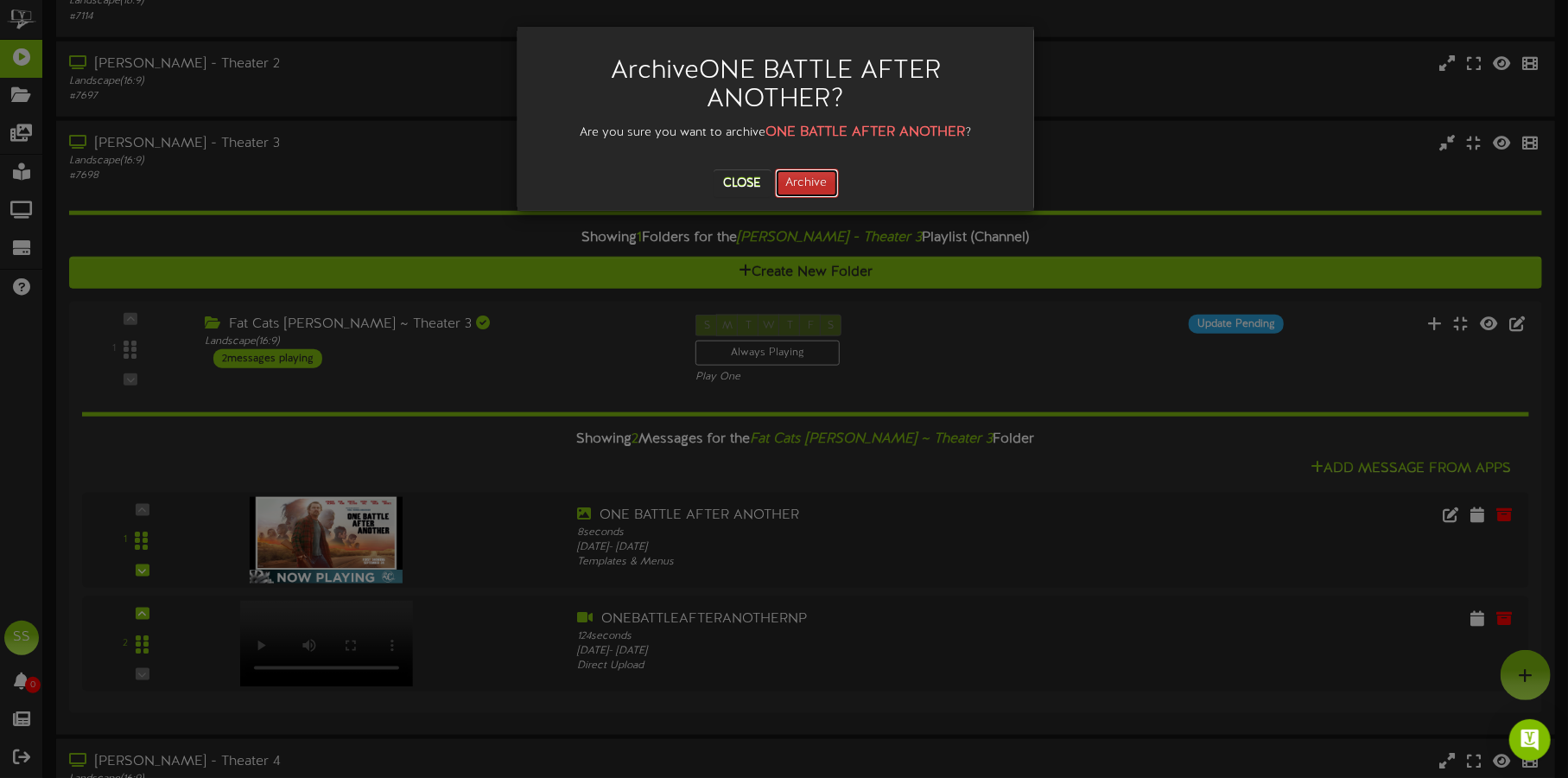
click at [804, 178] on button "Archive" at bounding box center [807, 183] width 64 height 29
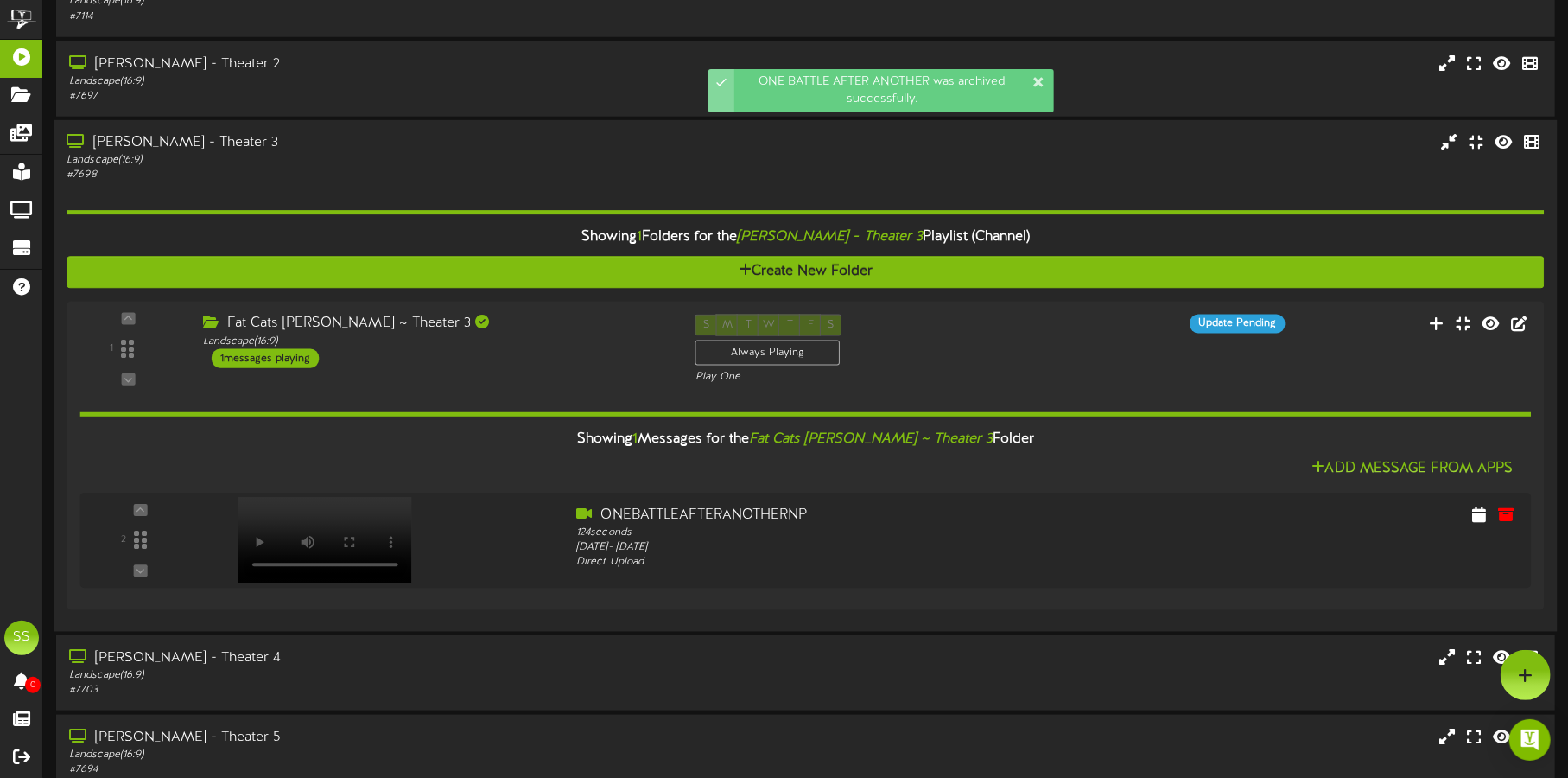
click at [285, 158] on div "Landscape ( 16:9 )" at bounding box center [367, 160] width 601 height 15
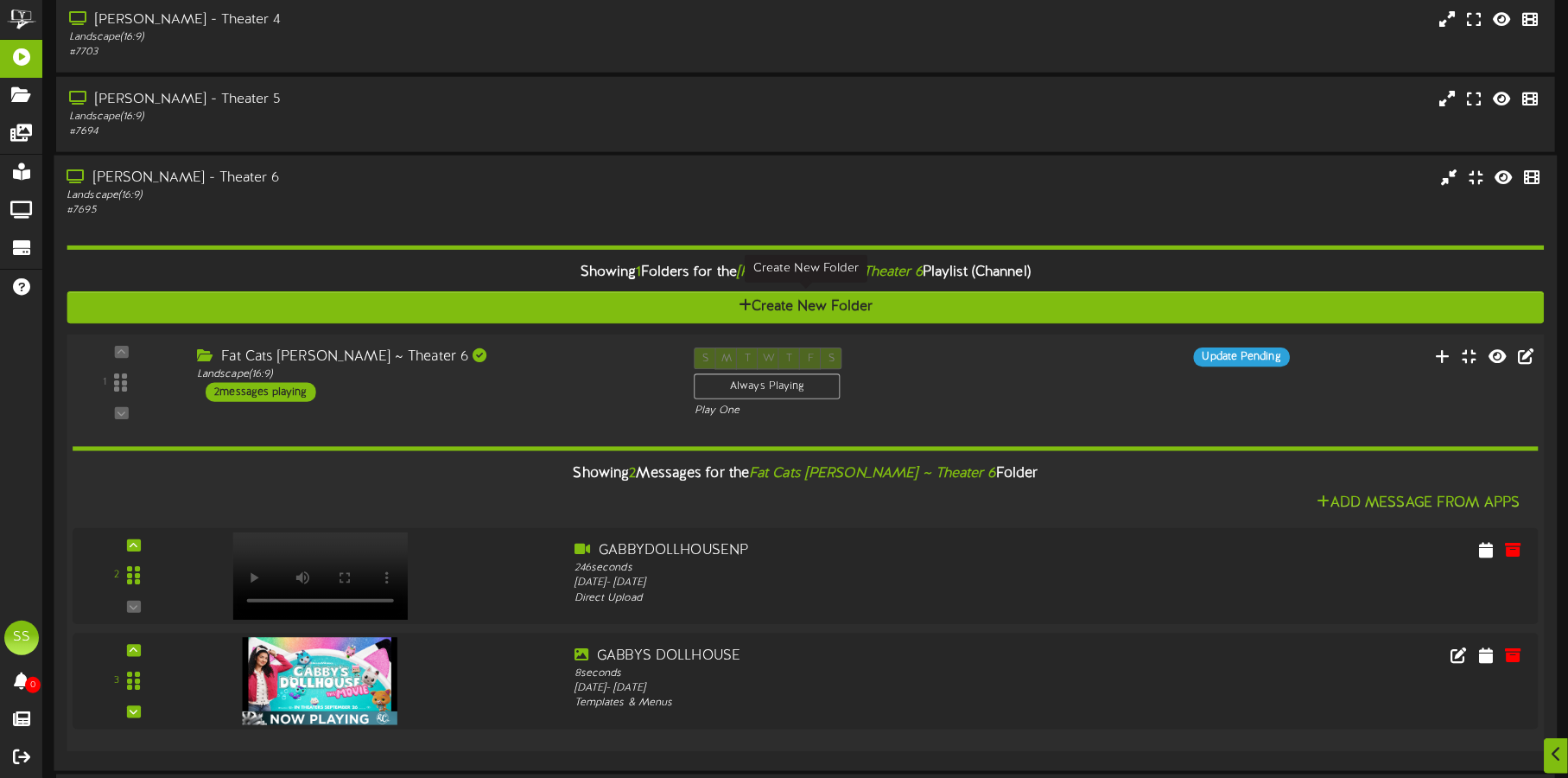
scroll to position [1353, 0]
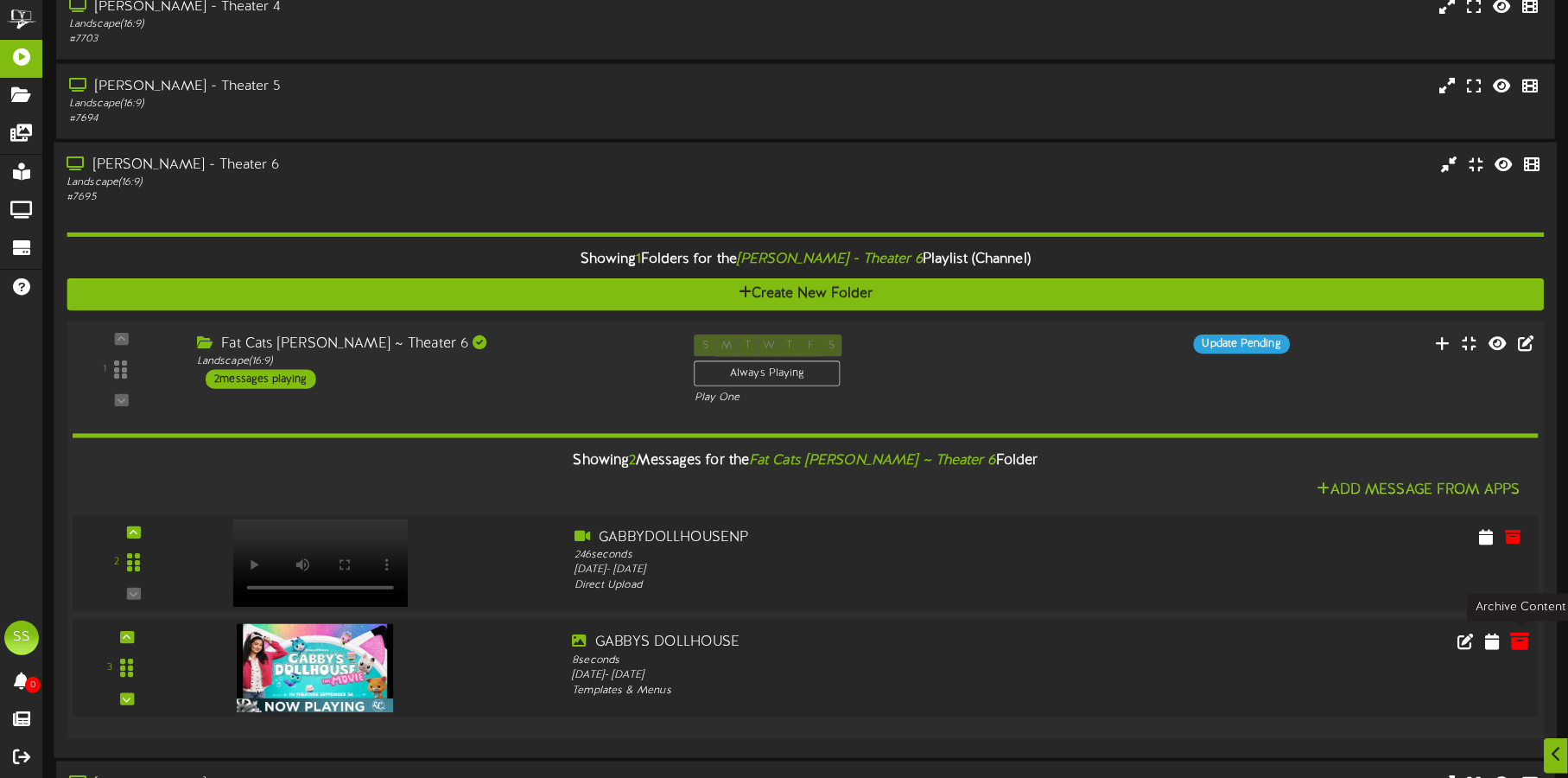
click at [1520, 634] on icon at bounding box center [1521, 641] width 19 height 19
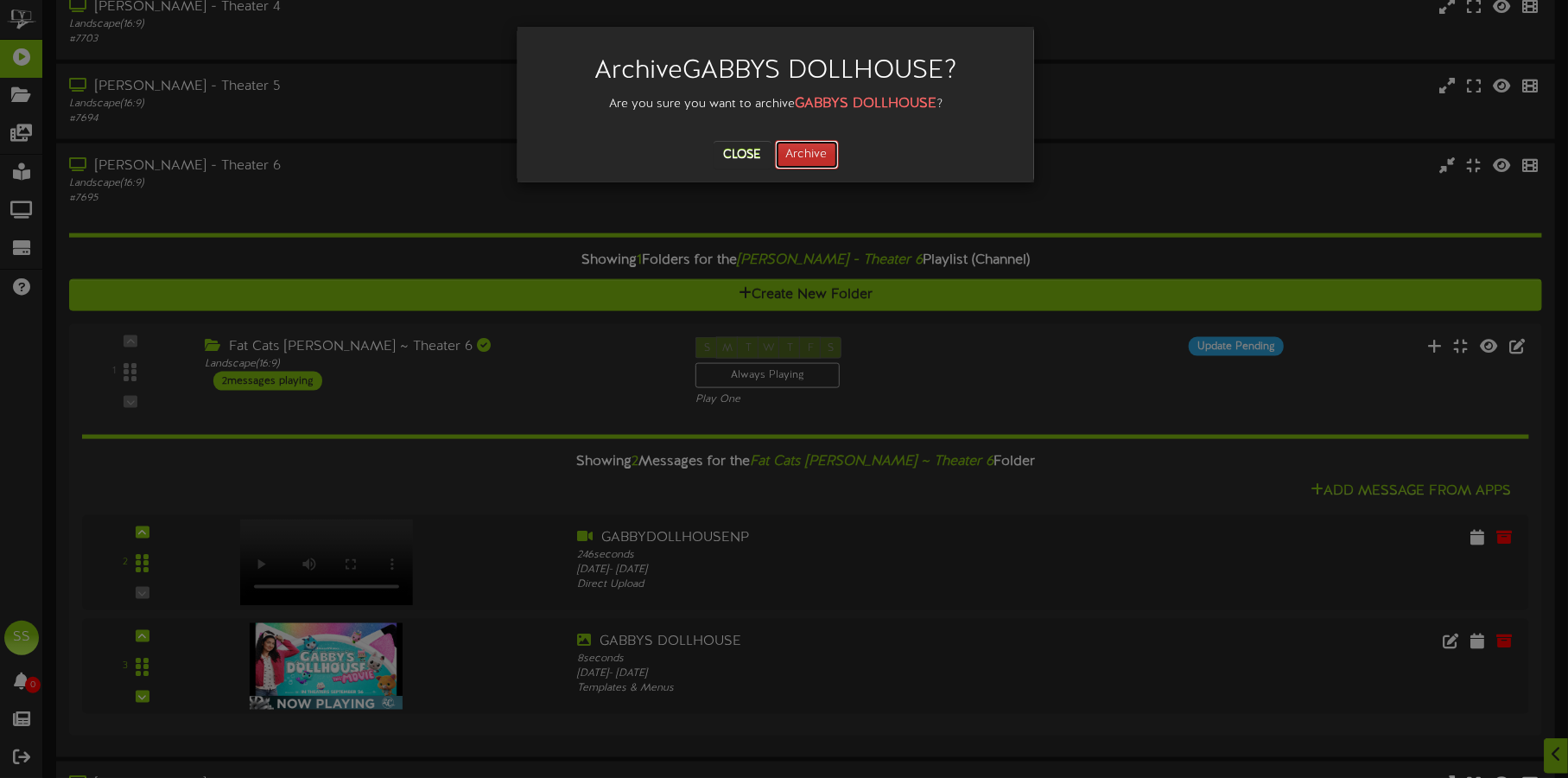
click at [821, 163] on button "Archive" at bounding box center [807, 155] width 64 height 29
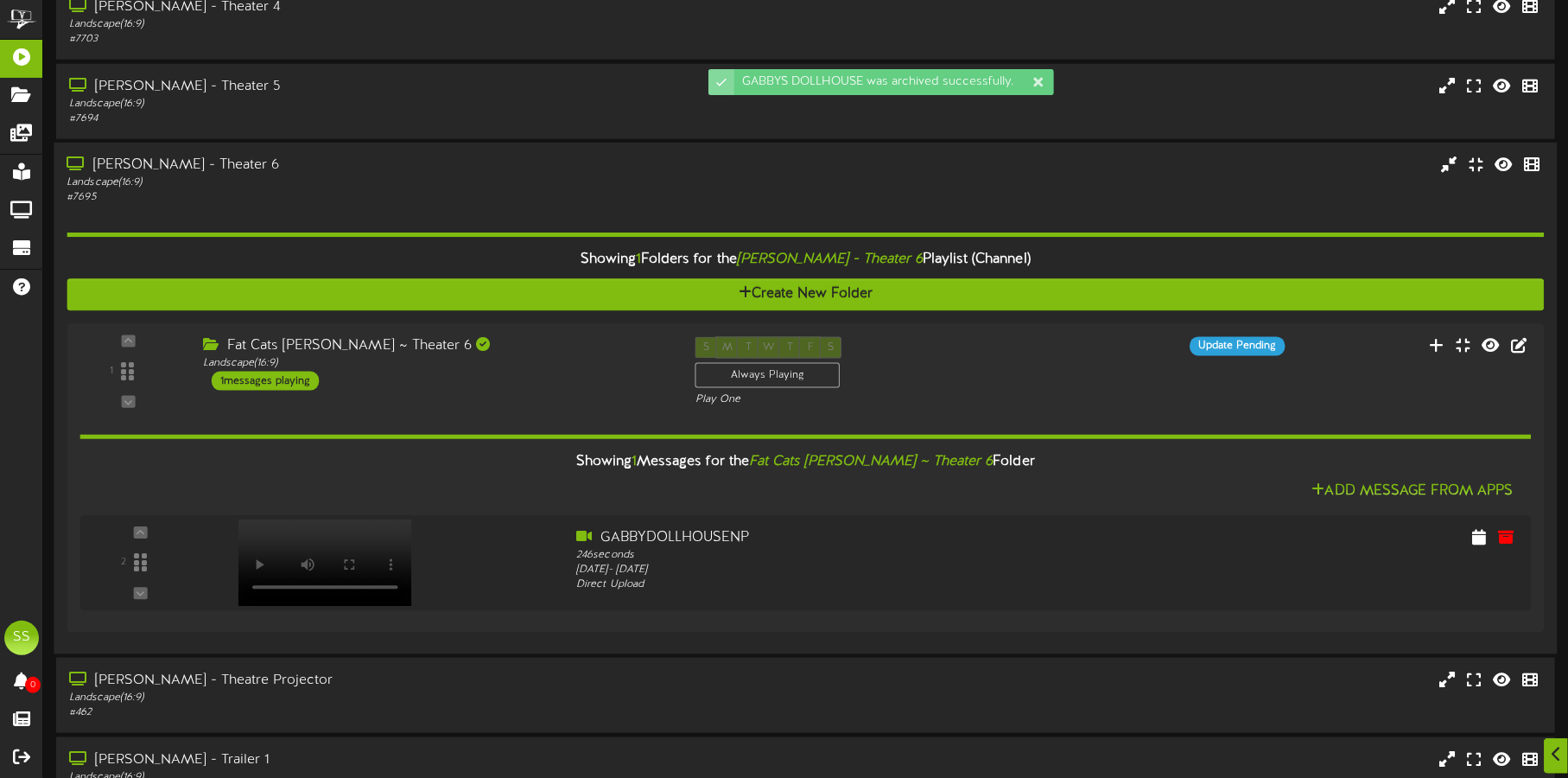
click at [324, 177] on div "Landscape ( 16:9 )" at bounding box center [367, 183] width 601 height 15
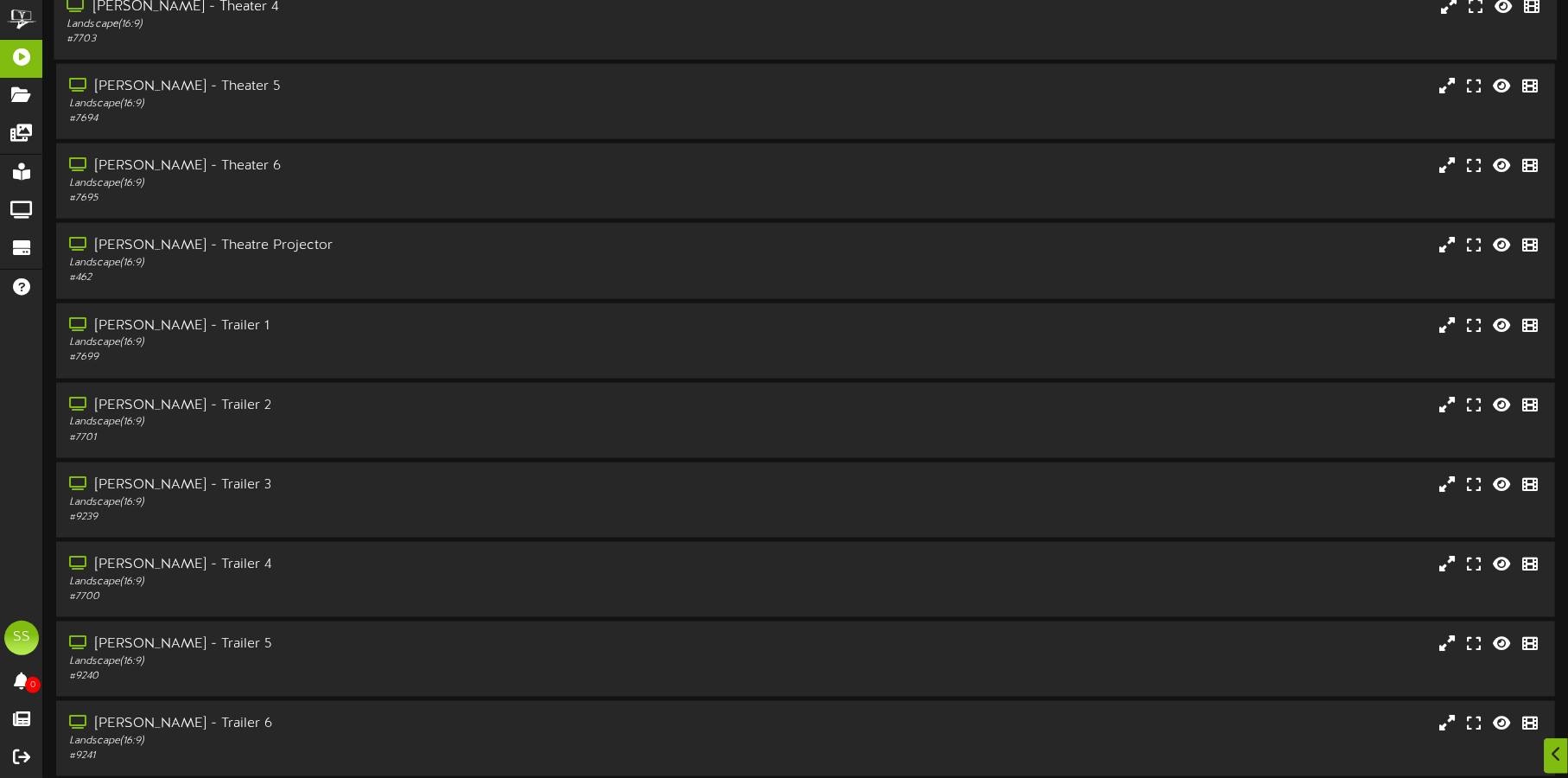
click at [357, 14] on div "[PERSON_NAME] - Theater 4" at bounding box center [367, 7] width 601 height 20
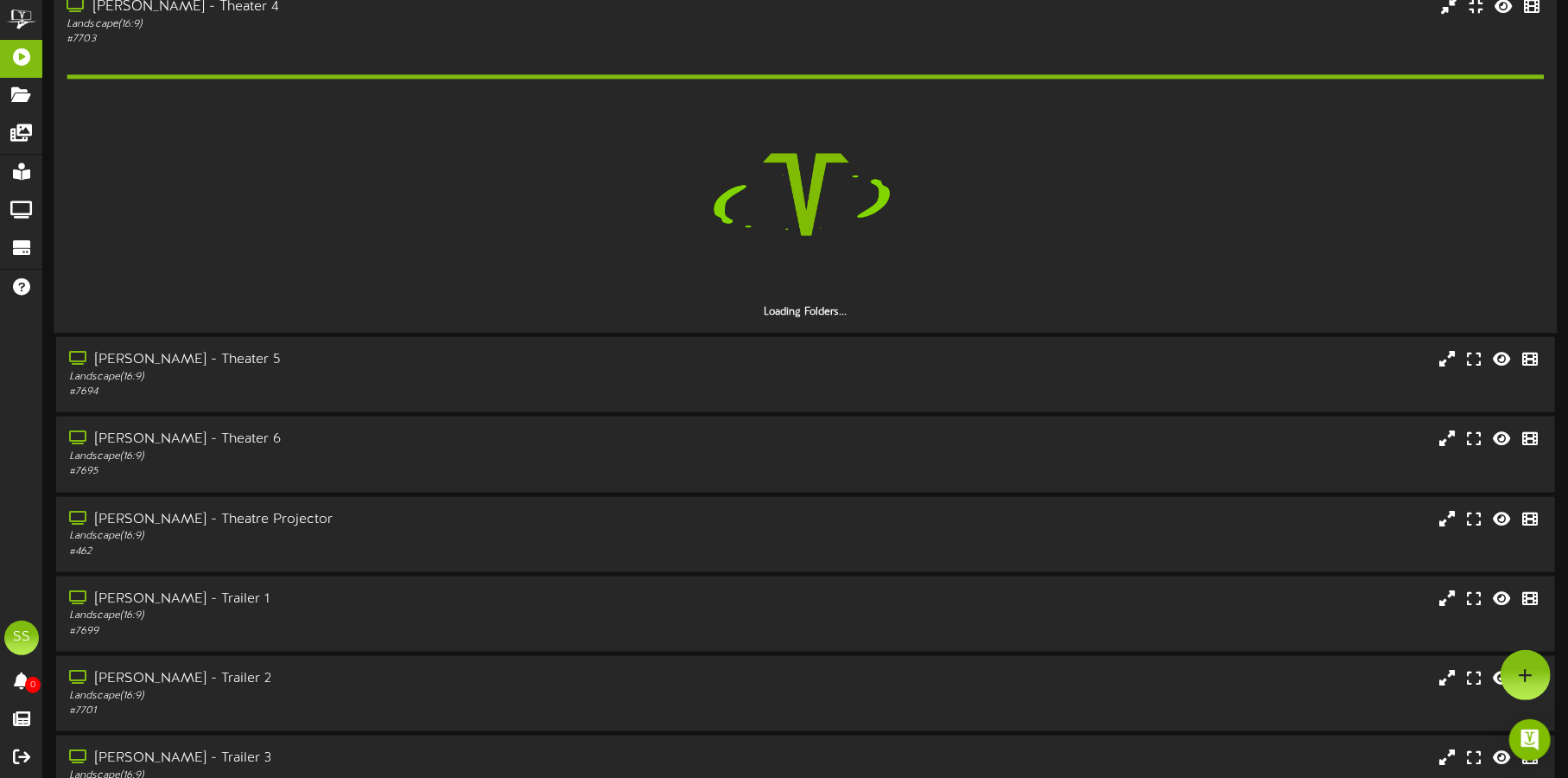
click at [357, 14] on div "[PERSON_NAME] - Theater 4" at bounding box center [367, 7] width 601 height 20
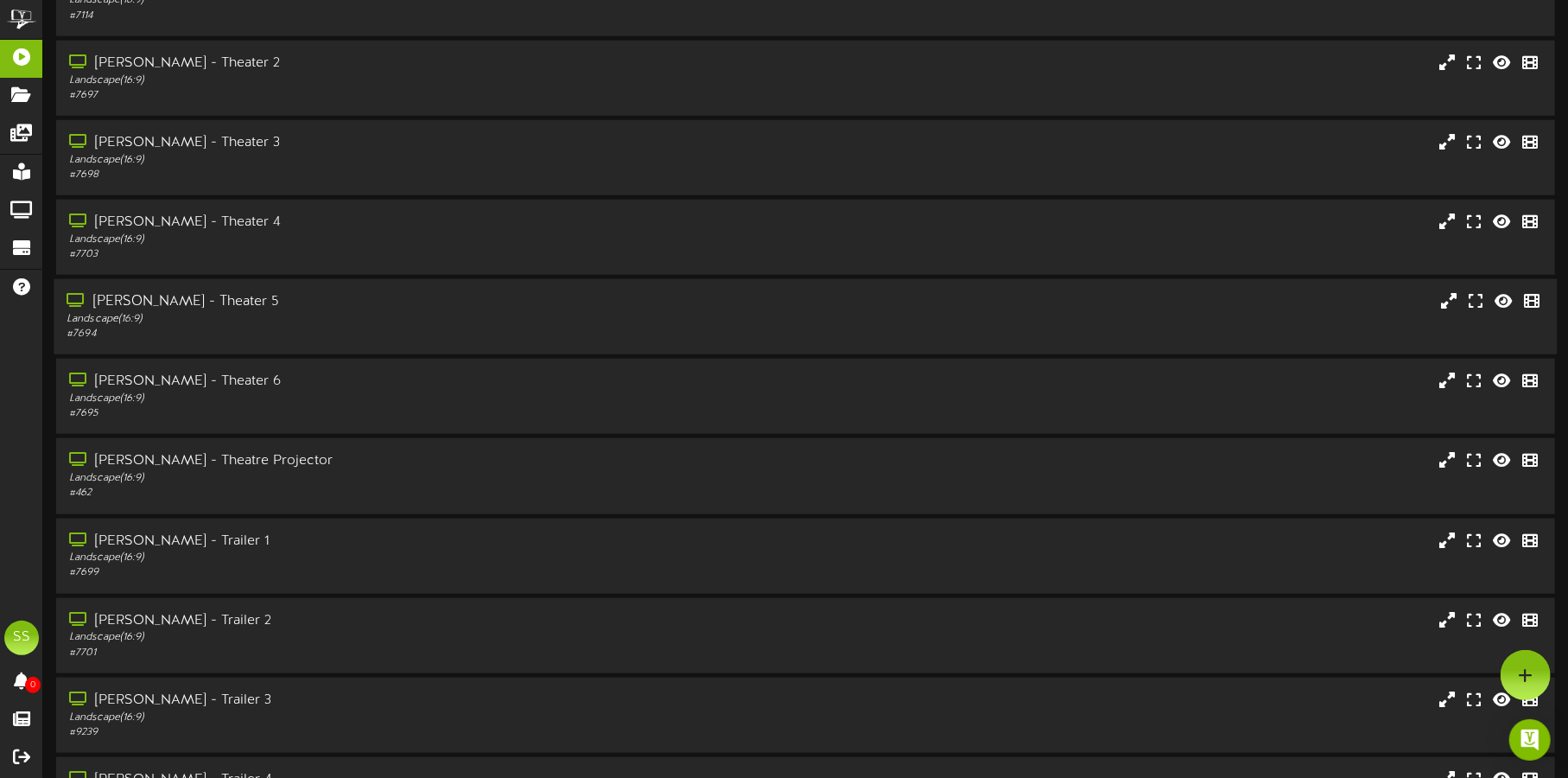
scroll to position [1137, 0]
click at [366, 162] on div "Landscape ( 16:9 )" at bounding box center [367, 161] width 601 height 15
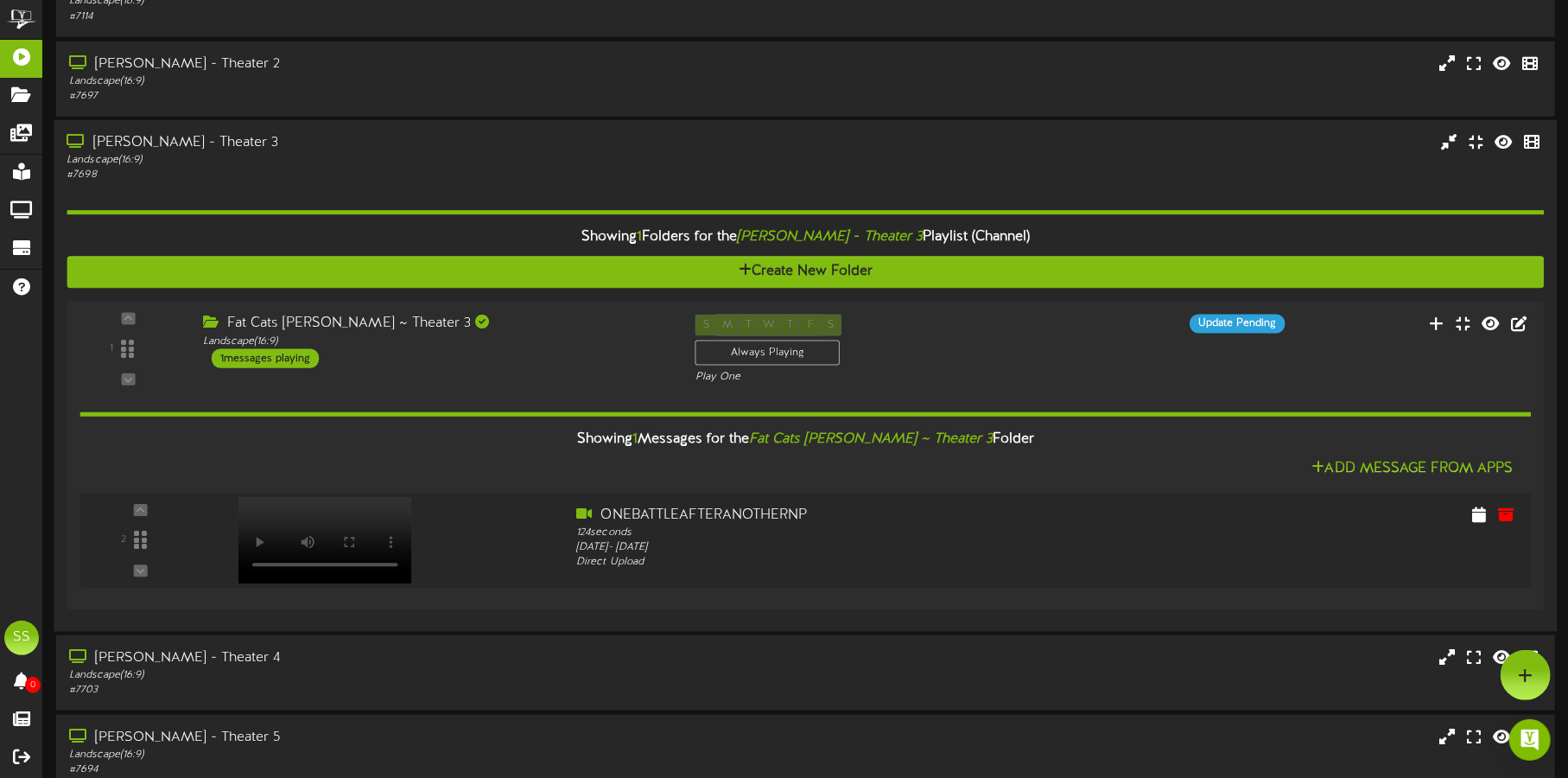
click at [366, 155] on div "Landscape ( 16:9 )" at bounding box center [367, 160] width 601 height 15
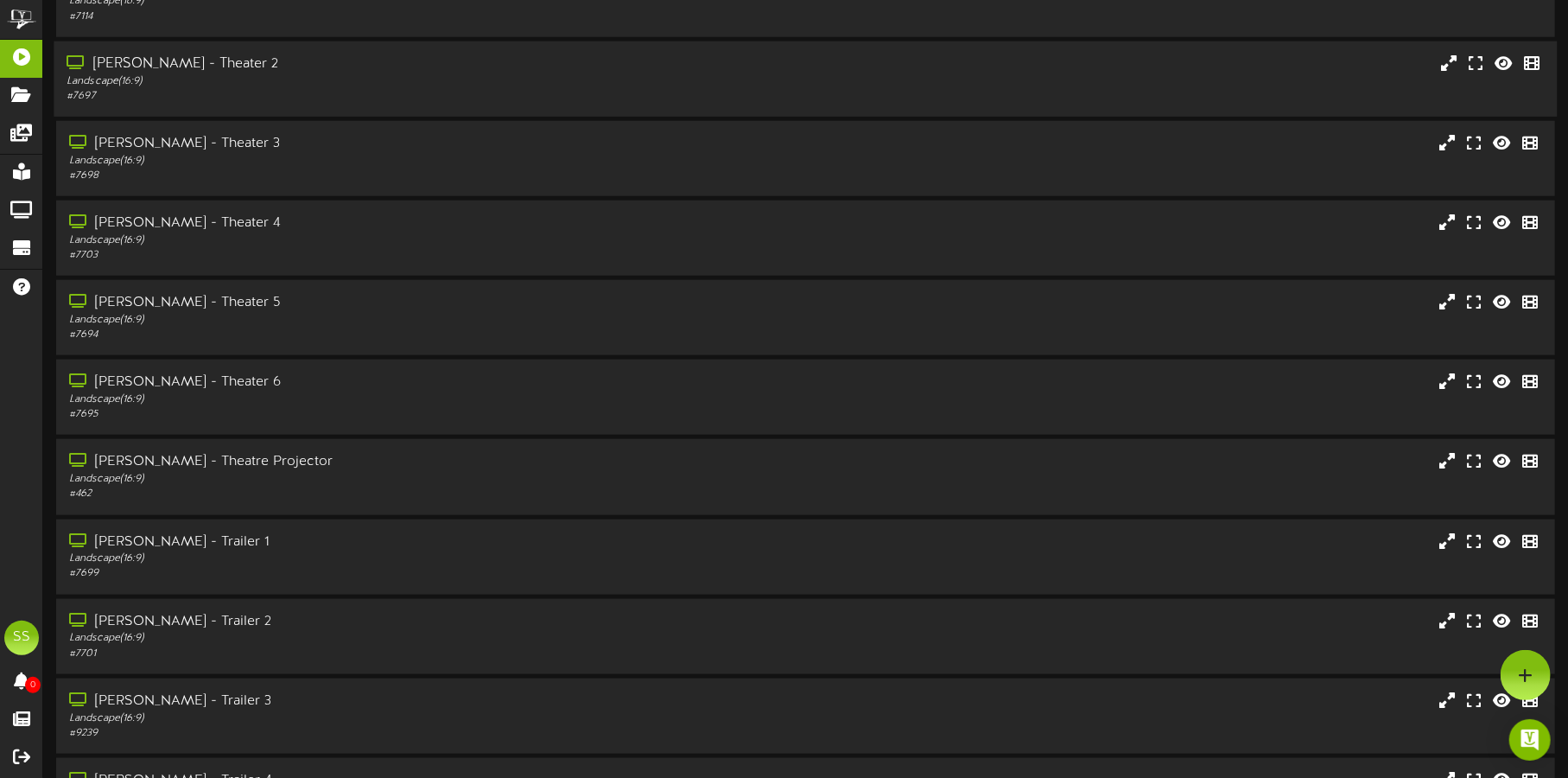
click at [359, 66] on div "[PERSON_NAME] - Theater 2" at bounding box center [367, 65] width 601 height 20
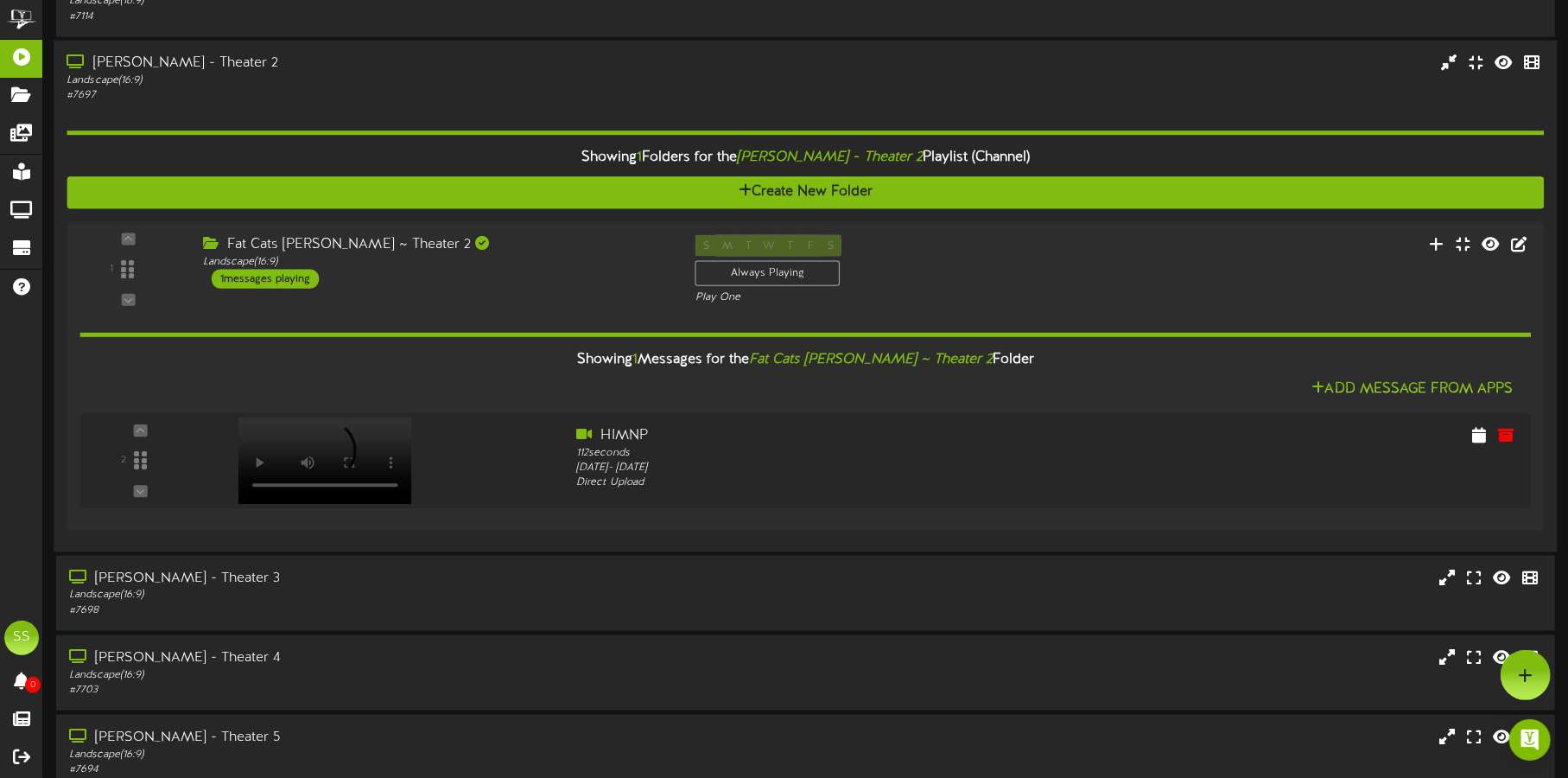
click at [359, 66] on div "[PERSON_NAME] - Theater 2" at bounding box center [367, 64] width 601 height 20
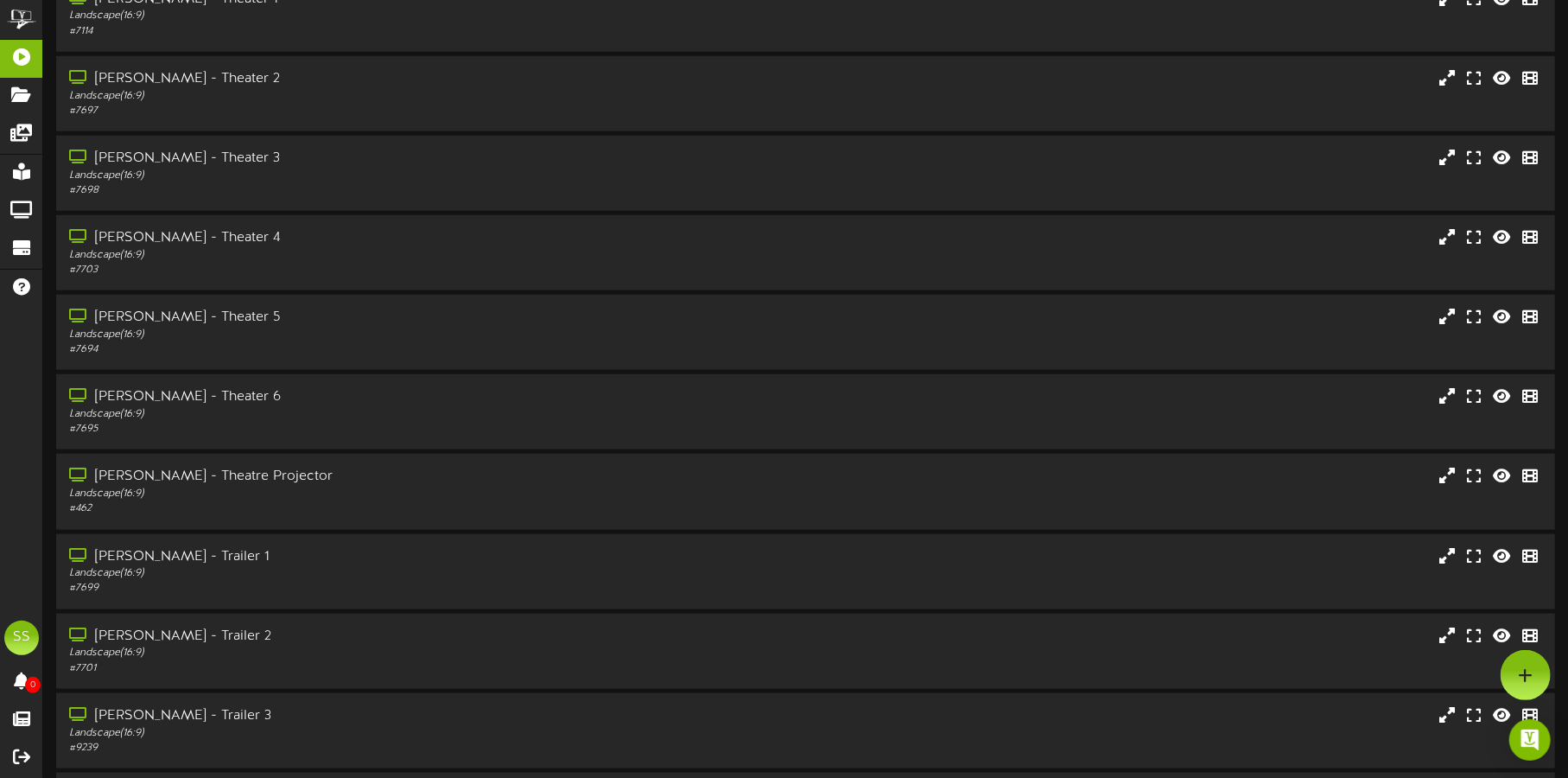
scroll to position [1029, 0]
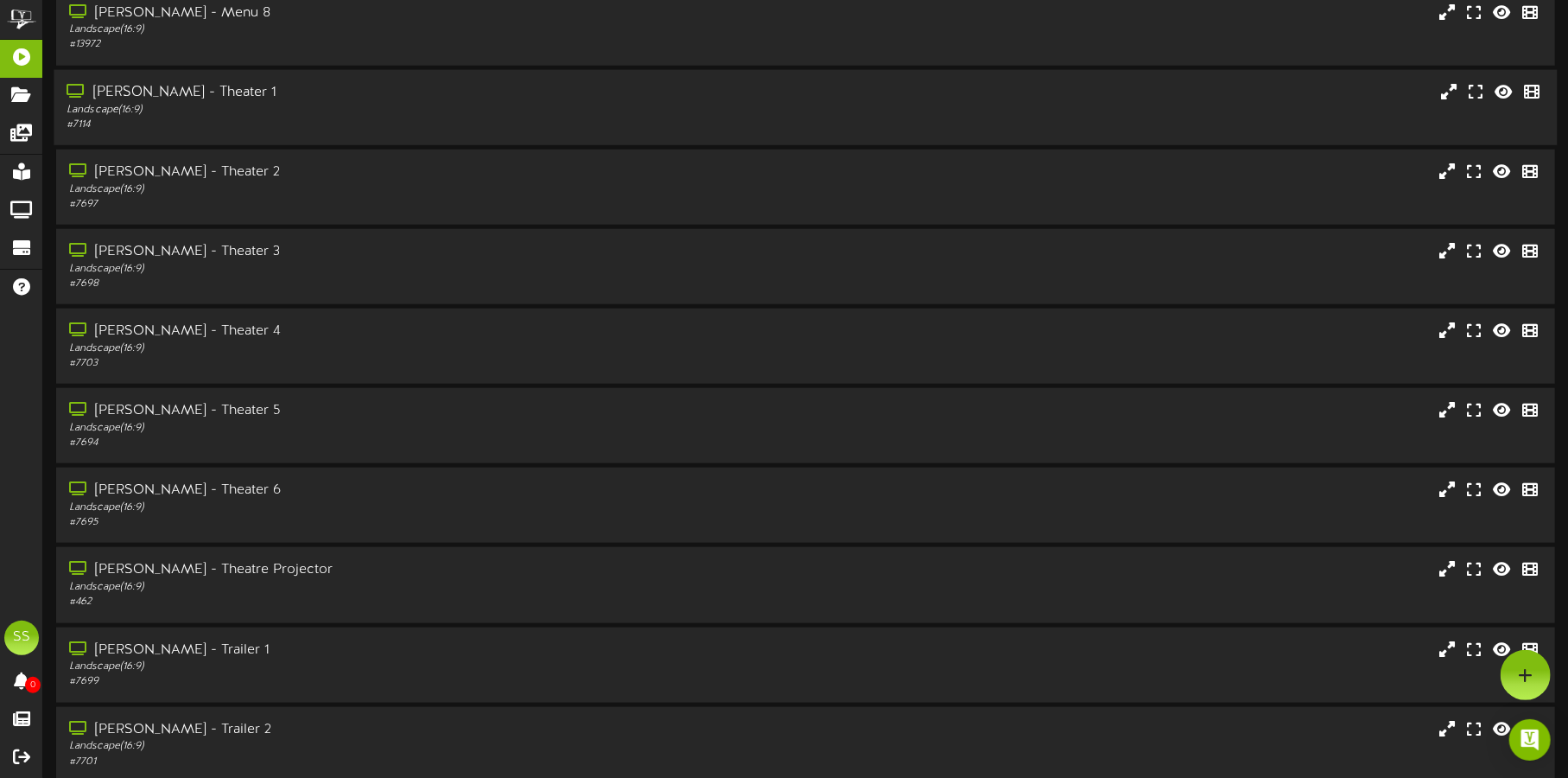
click at [348, 102] on div "Landscape ( 16:9 )" at bounding box center [367, 109] width 601 height 15
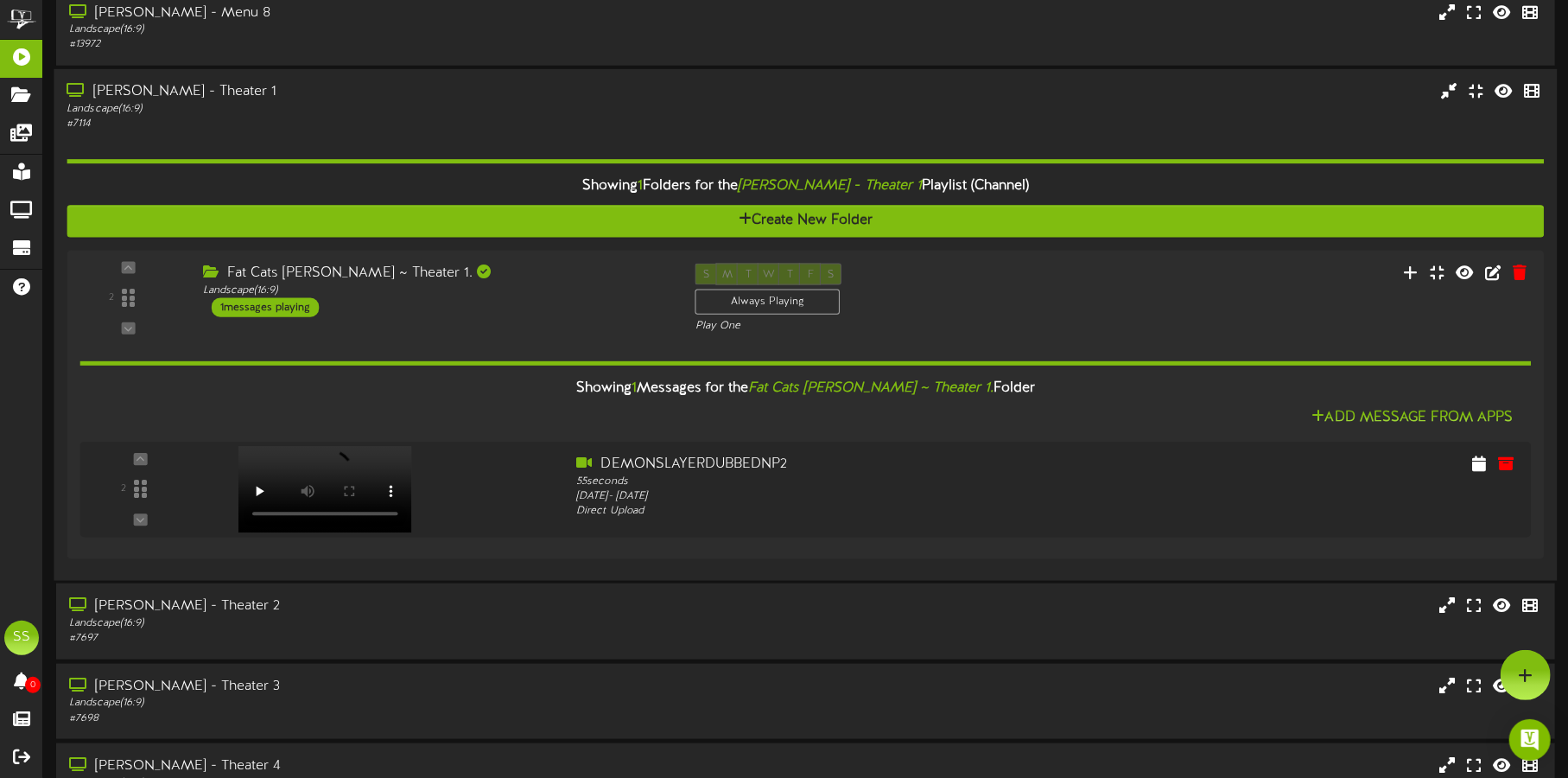
click at [348, 102] on div "Landscape ( 16:9 )" at bounding box center [367, 109] width 601 height 15
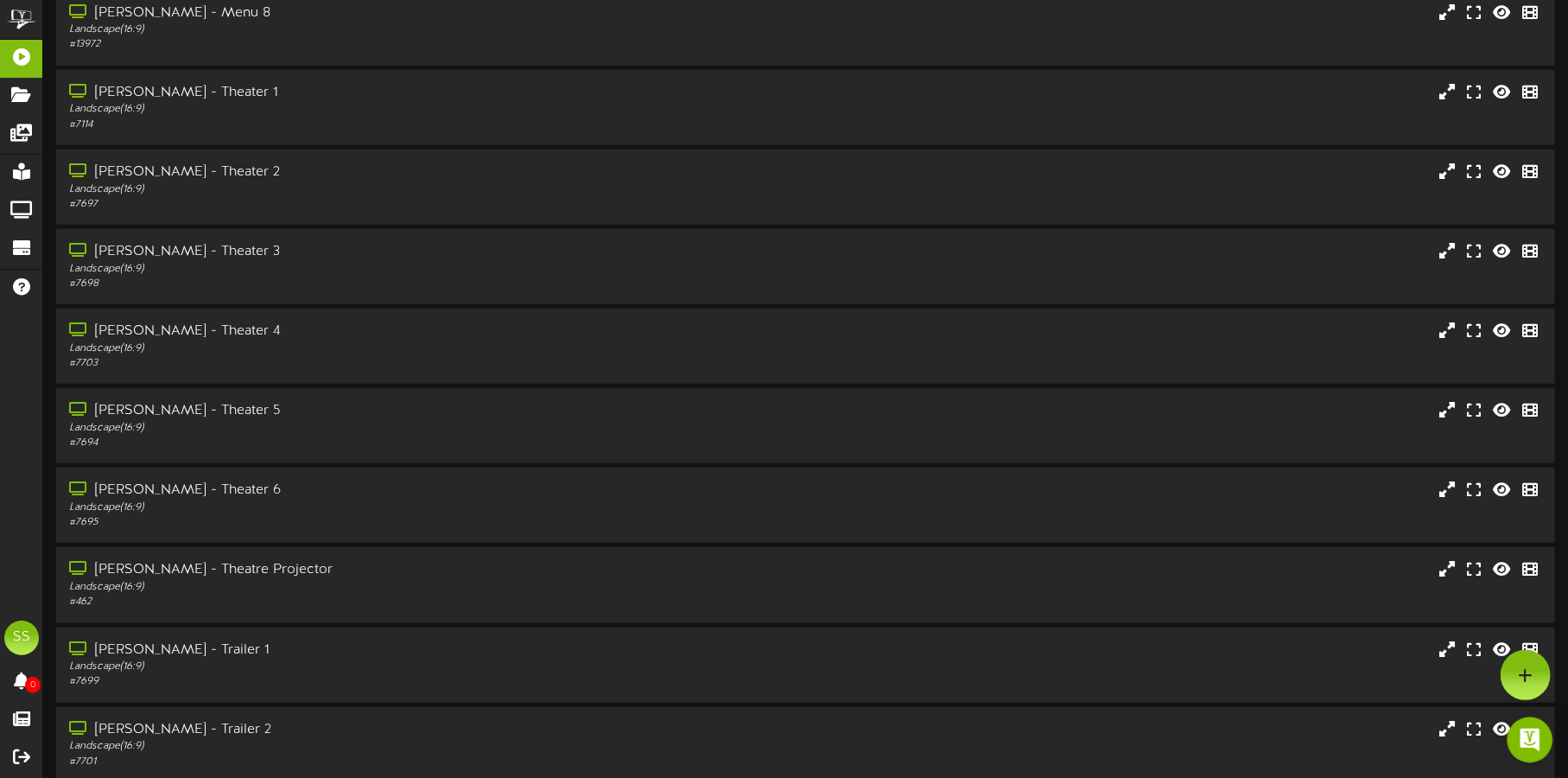
click at [1532, 728] on div "Open Intercom Messenger" at bounding box center [1531, 740] width 46 height 45
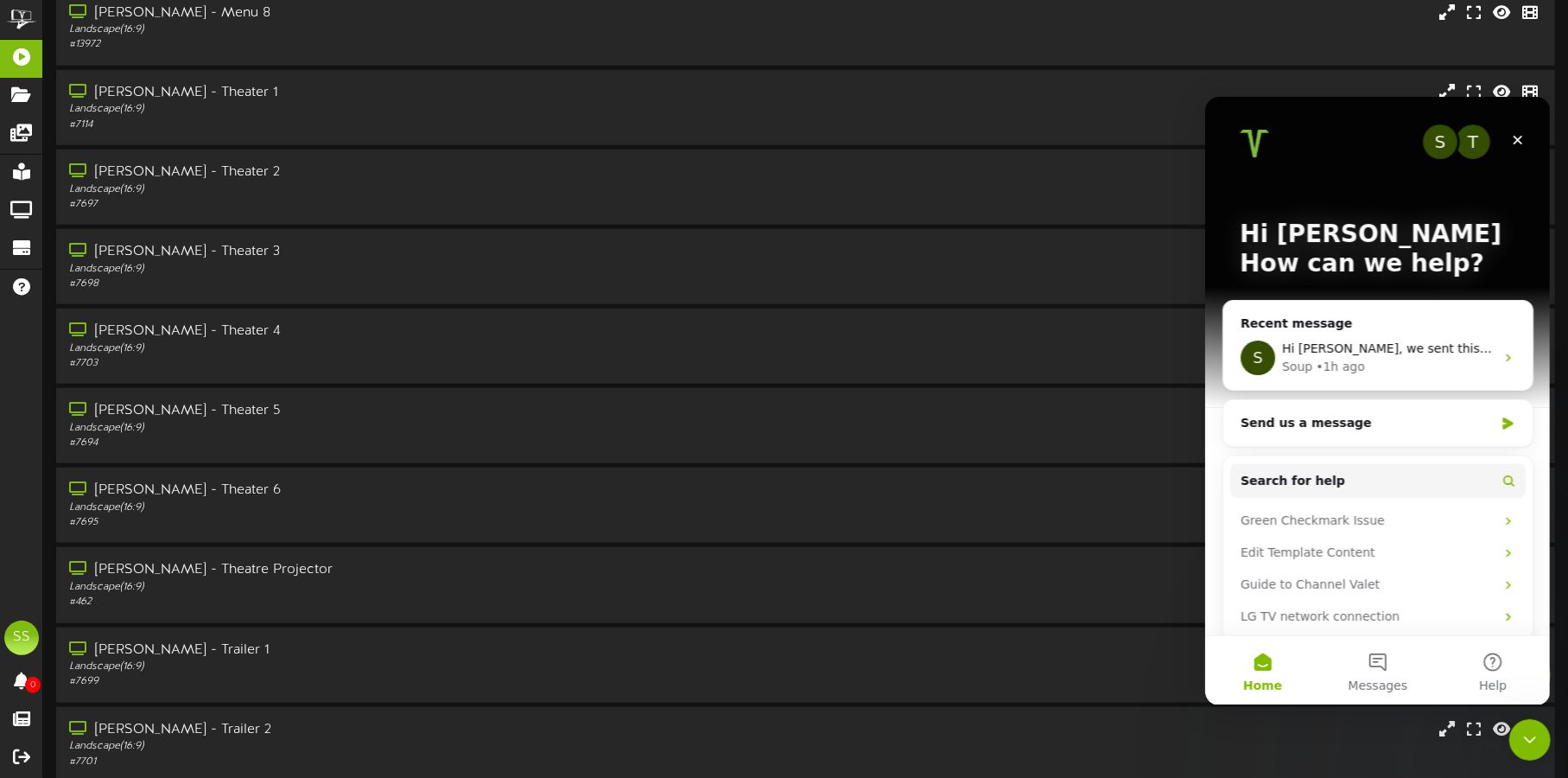
scroll to position [0, 0]
click at [1339, 334] on div "S Hi Shane, we sent this to our dev team and they patched a fix. I was able to …" at bounding box center [1378, 357] width 309 height 64
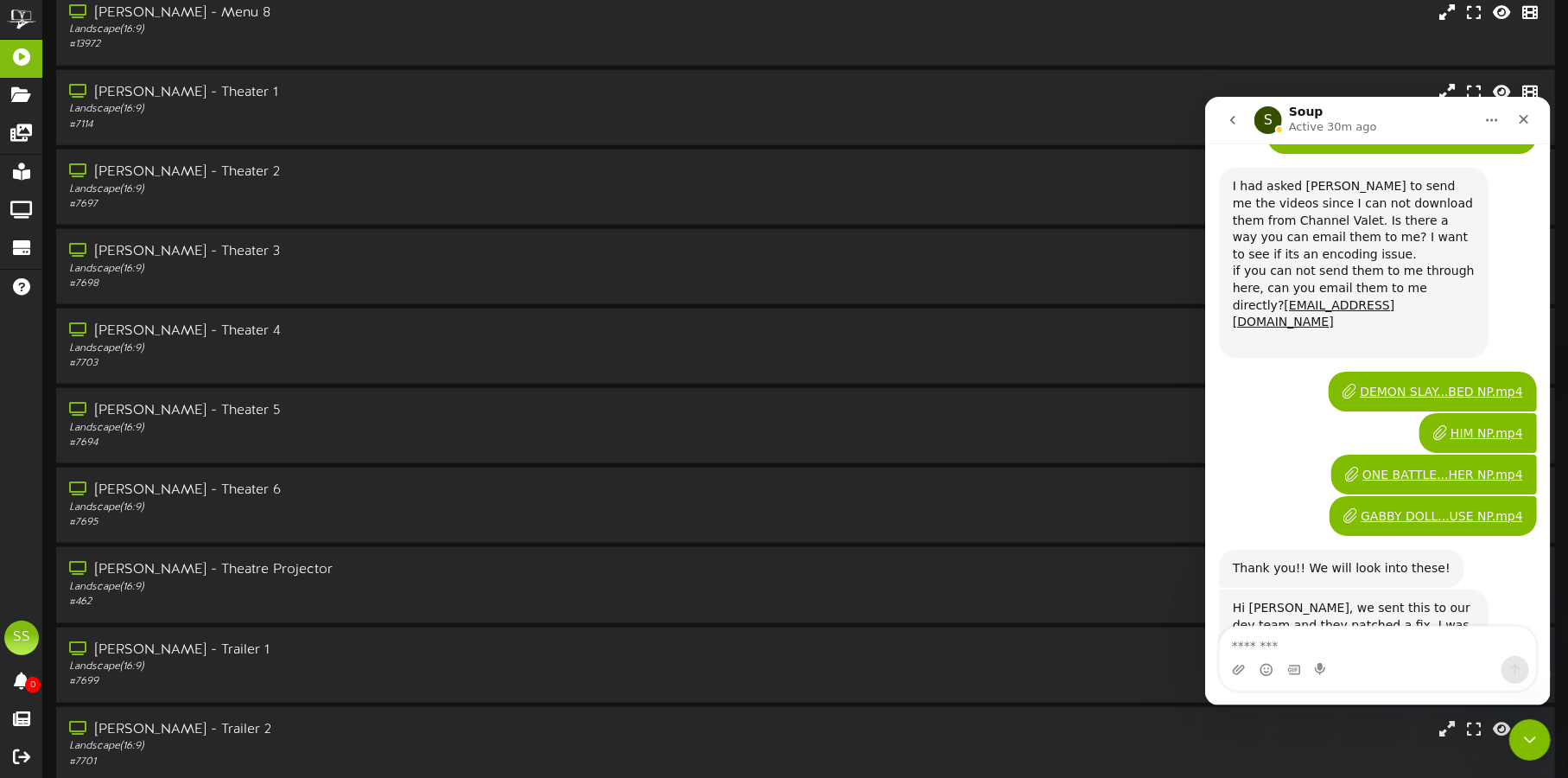
scroll to position [924, 0]
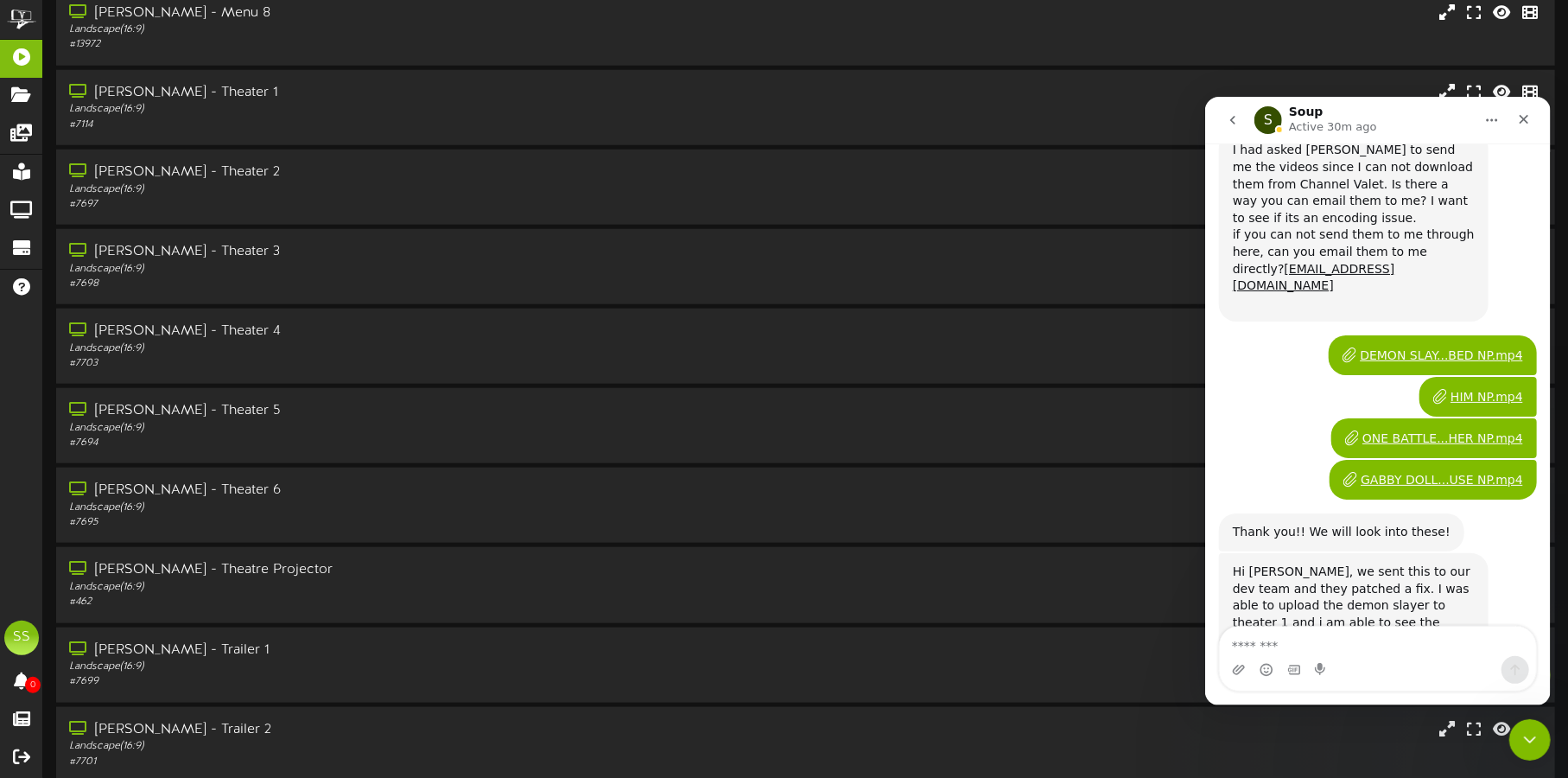
click at [1338, 645] on textarea "Message…" at bounding box center [1378, 640] width 317 height 29
click at [1487, 387] on div "HIM NP.mp4" at bounding box center [1486, 396] width 73 height 18
click at [1385, 635] on textarea "Message…" at bounding box center [1378, 640] width 317 height 29
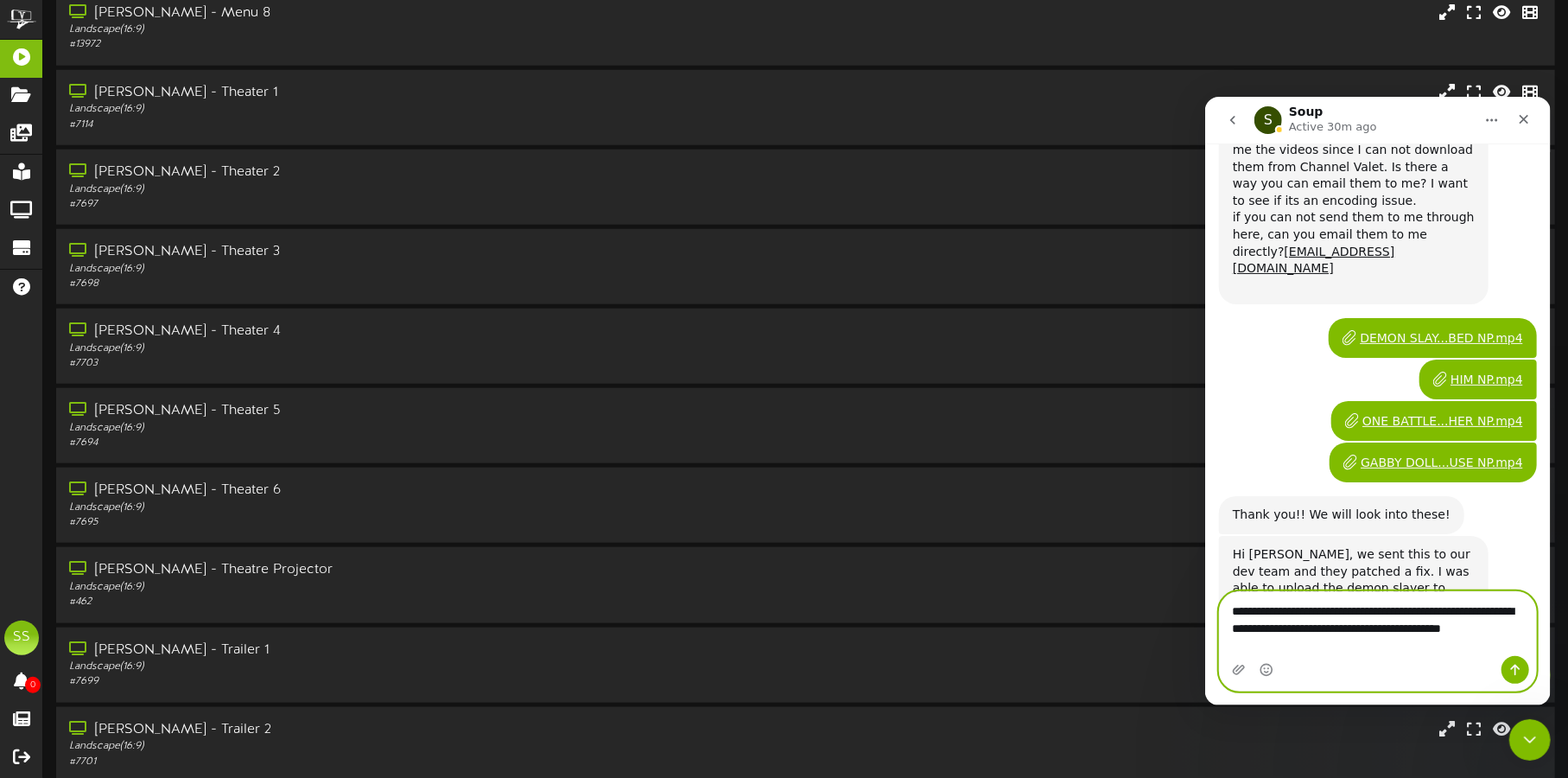
scroll to position [958, 0]
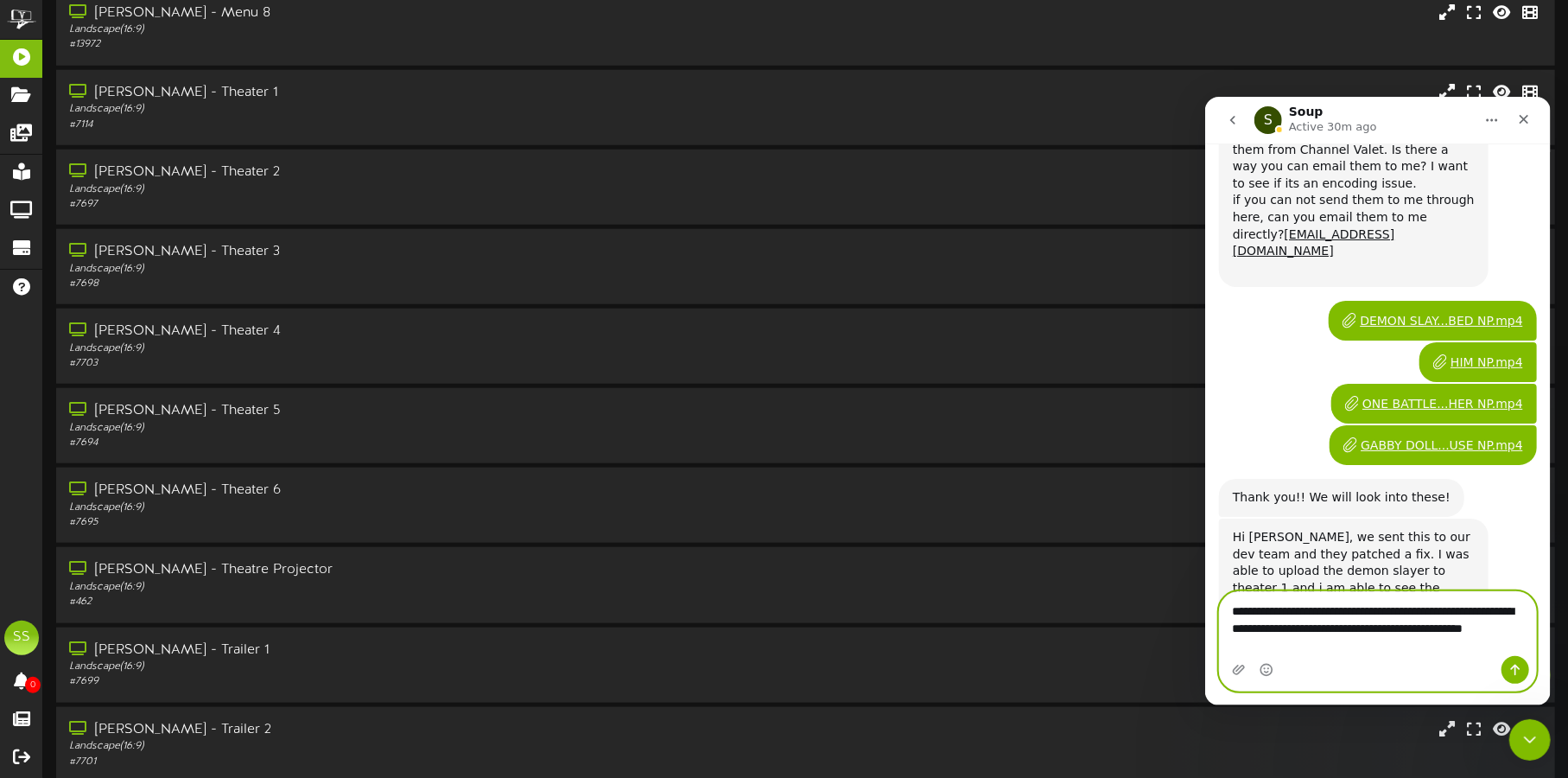
type textarea "**********"
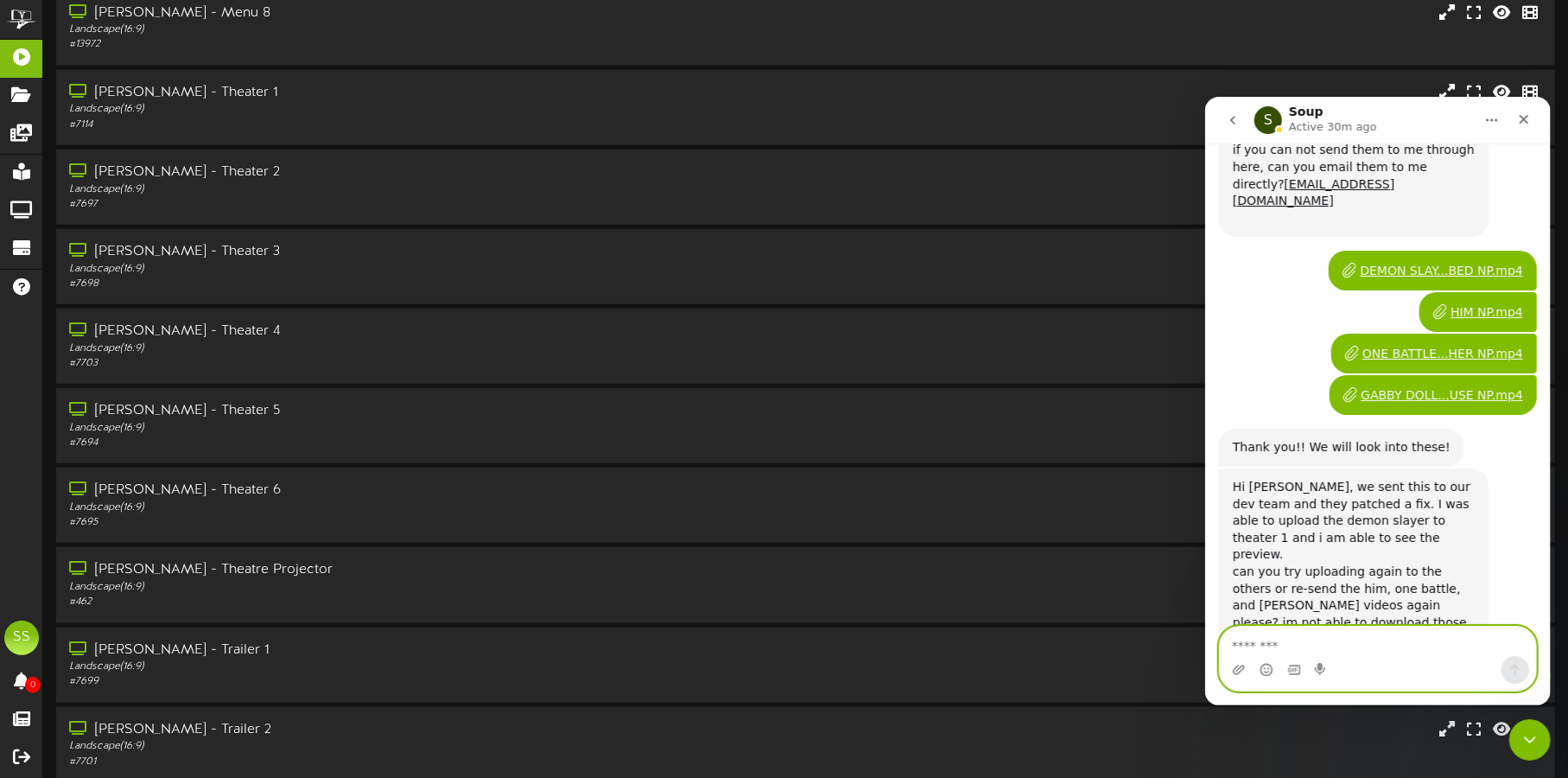
scroll to position [1009, 0]
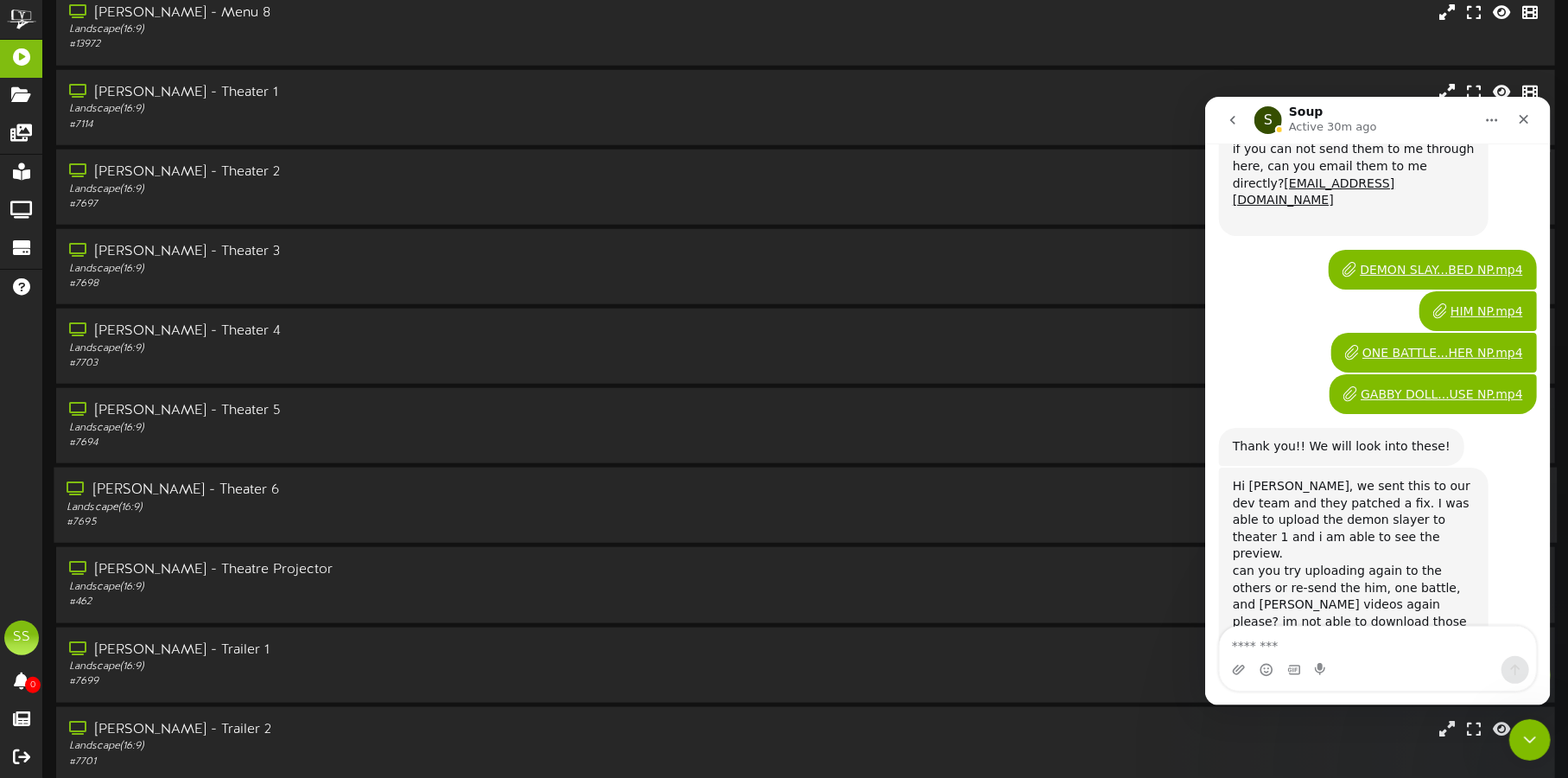
click at [452, 506] on div "Landscape ( 16:9 )" at bounding box center [367, 508] width 601 height 15
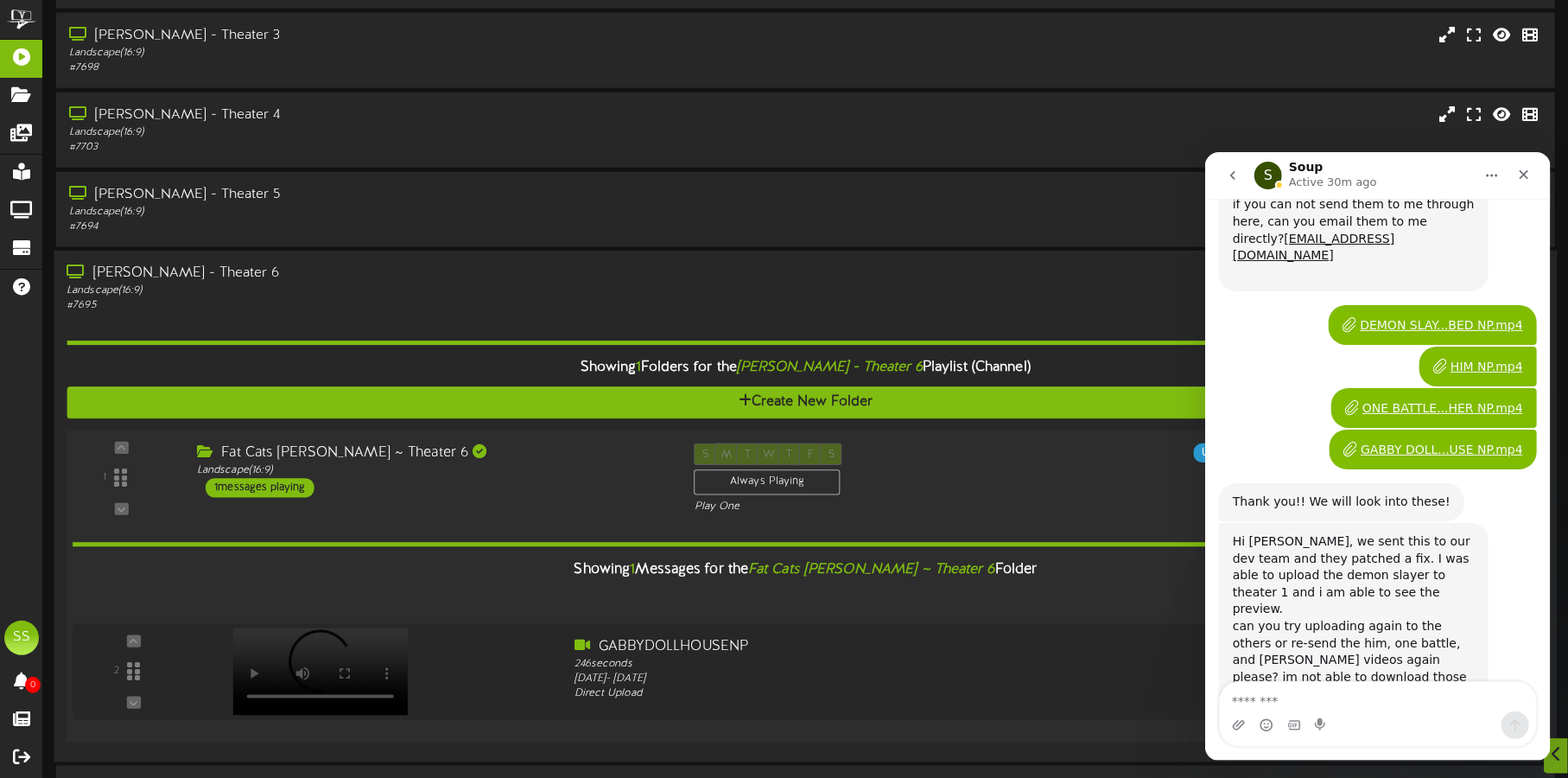
scroll to position [1353, 0]
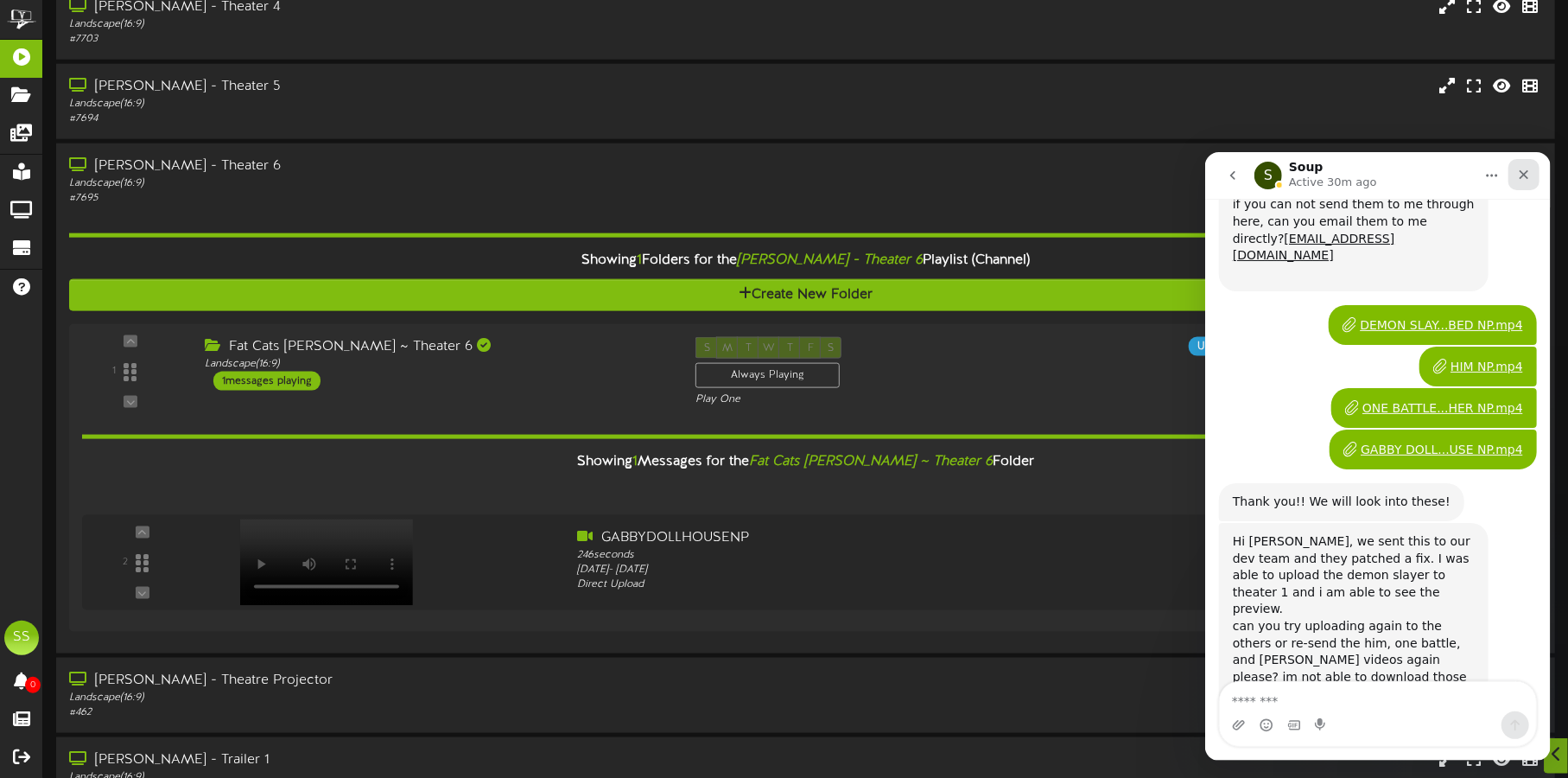
click at [1519, 167] on icon "Close" at bounding box center [1523, 173] width 14 height 14
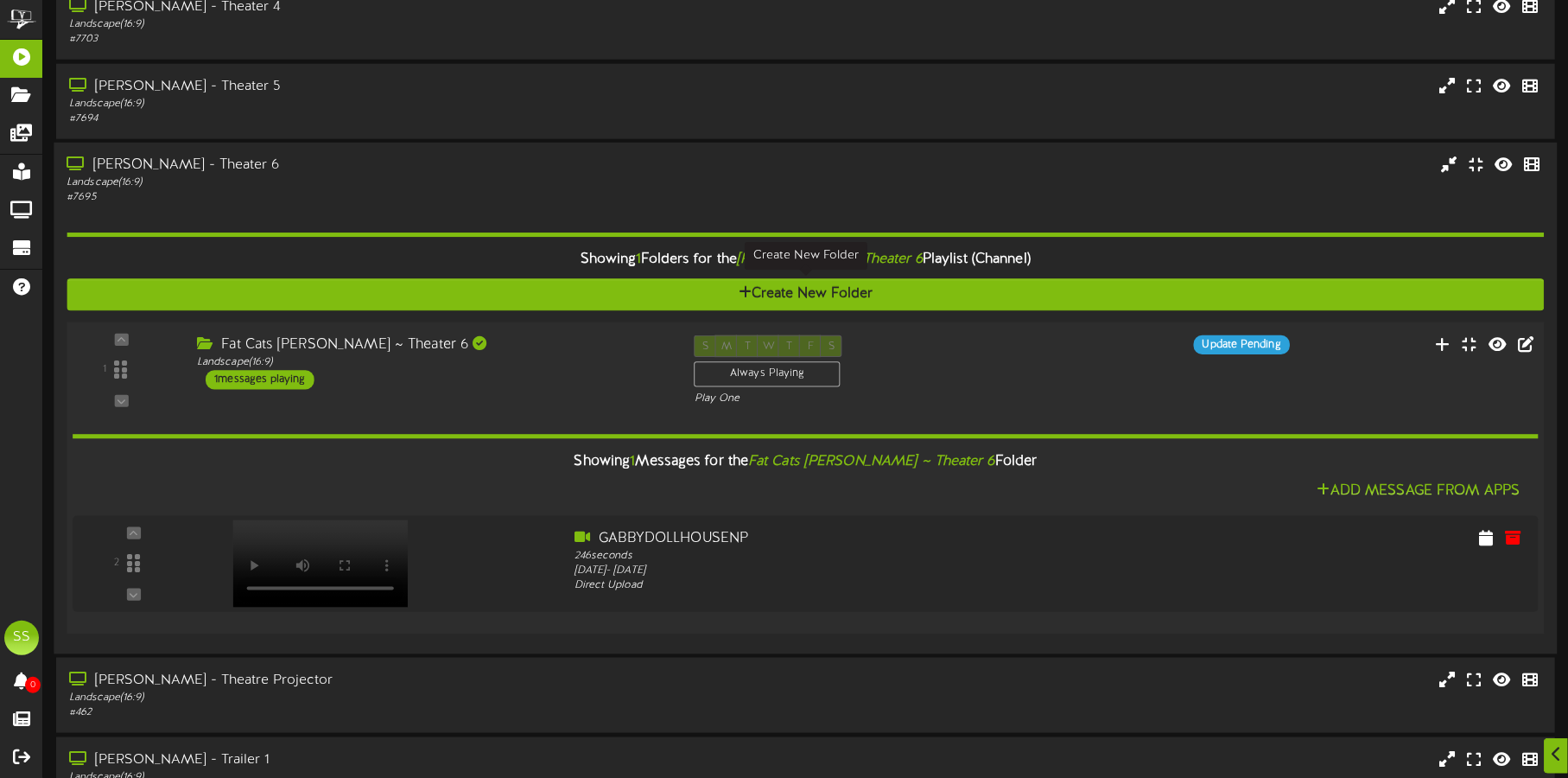
scroll to position [1009, 0]
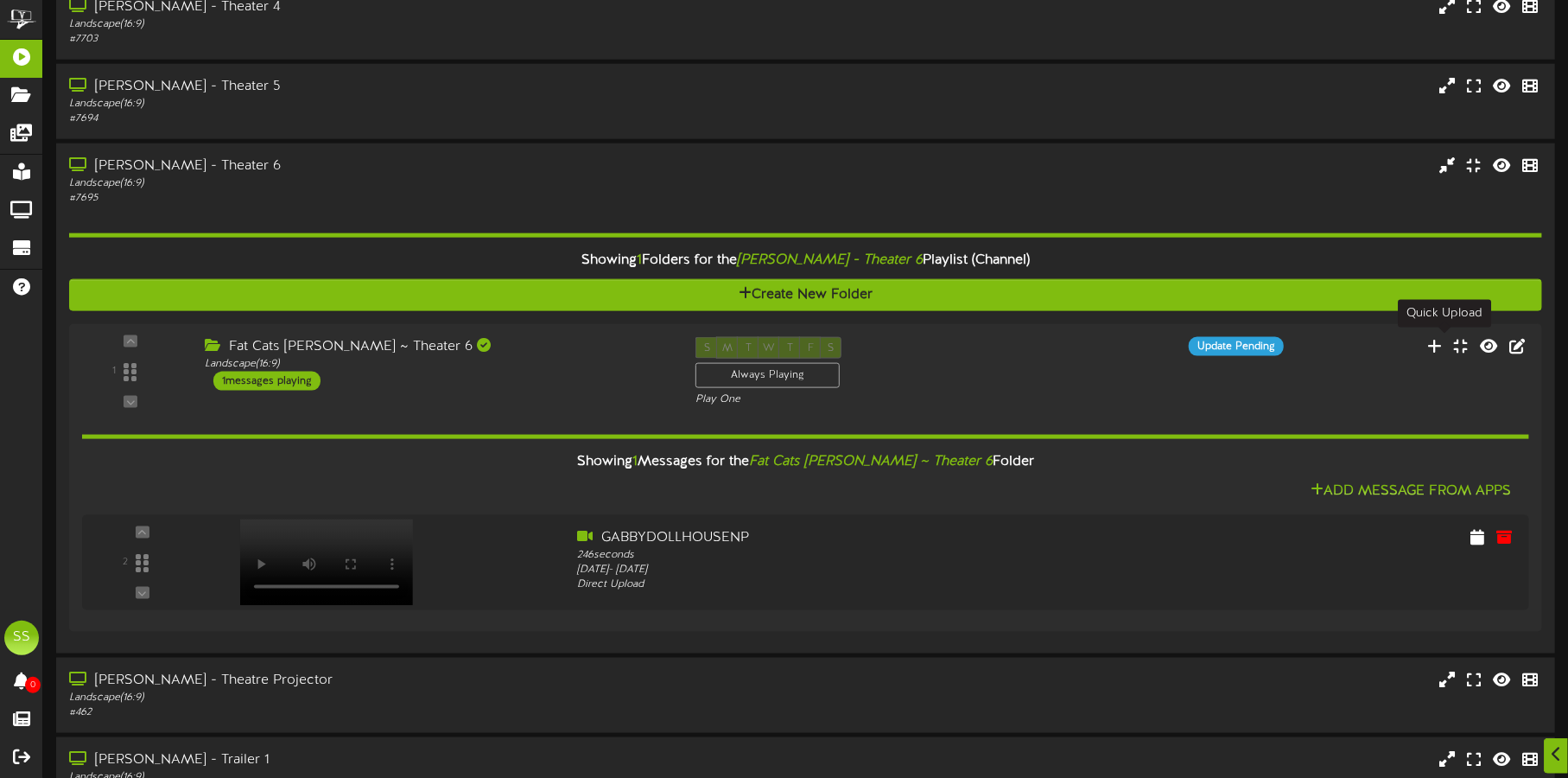
click at [1440, 340] on icon at bounding box center [1435, 345] width 15 height 15
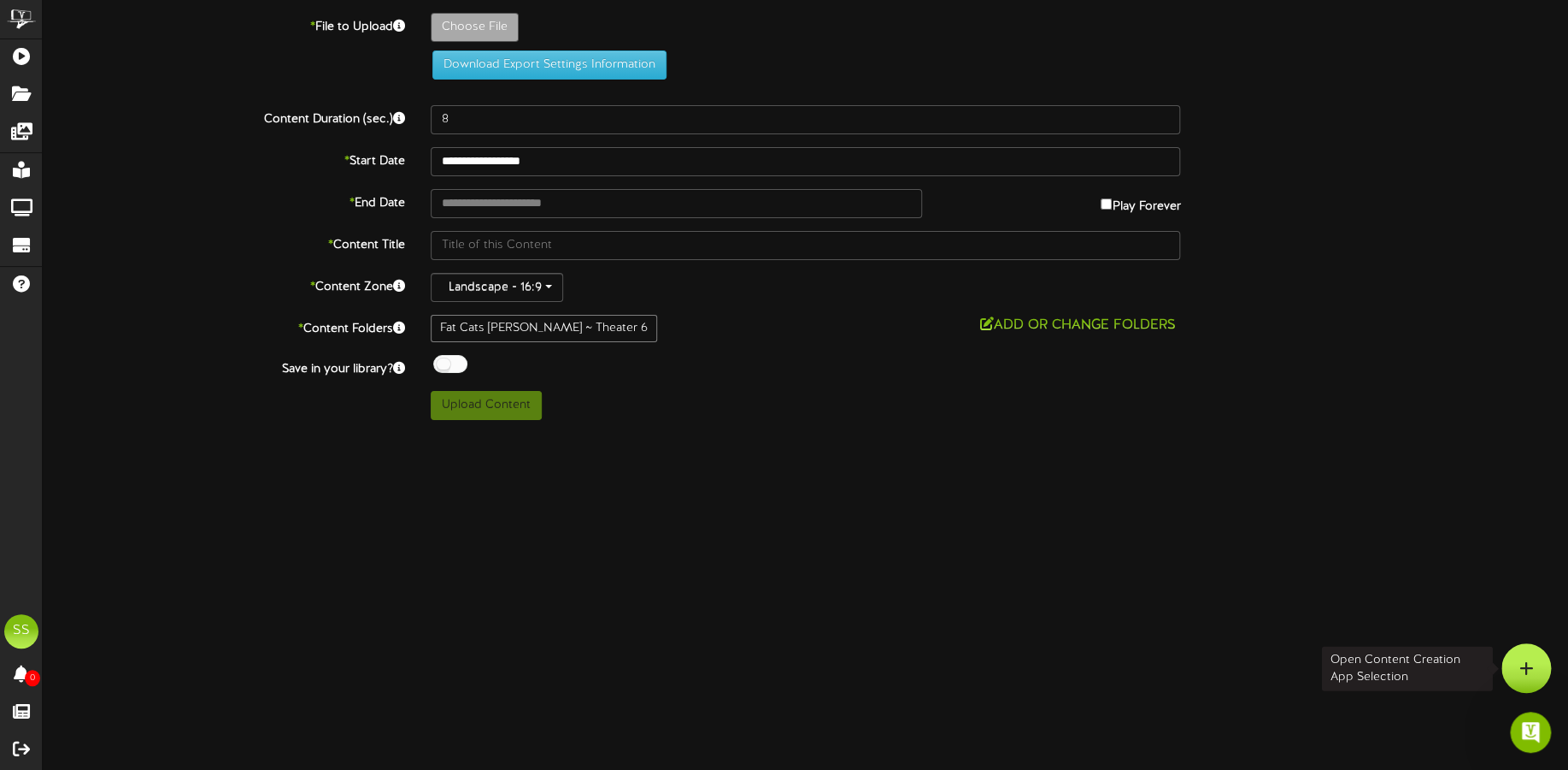
click at [1515, 659] on div at bounding box center [1526, 667] width 50 height 50
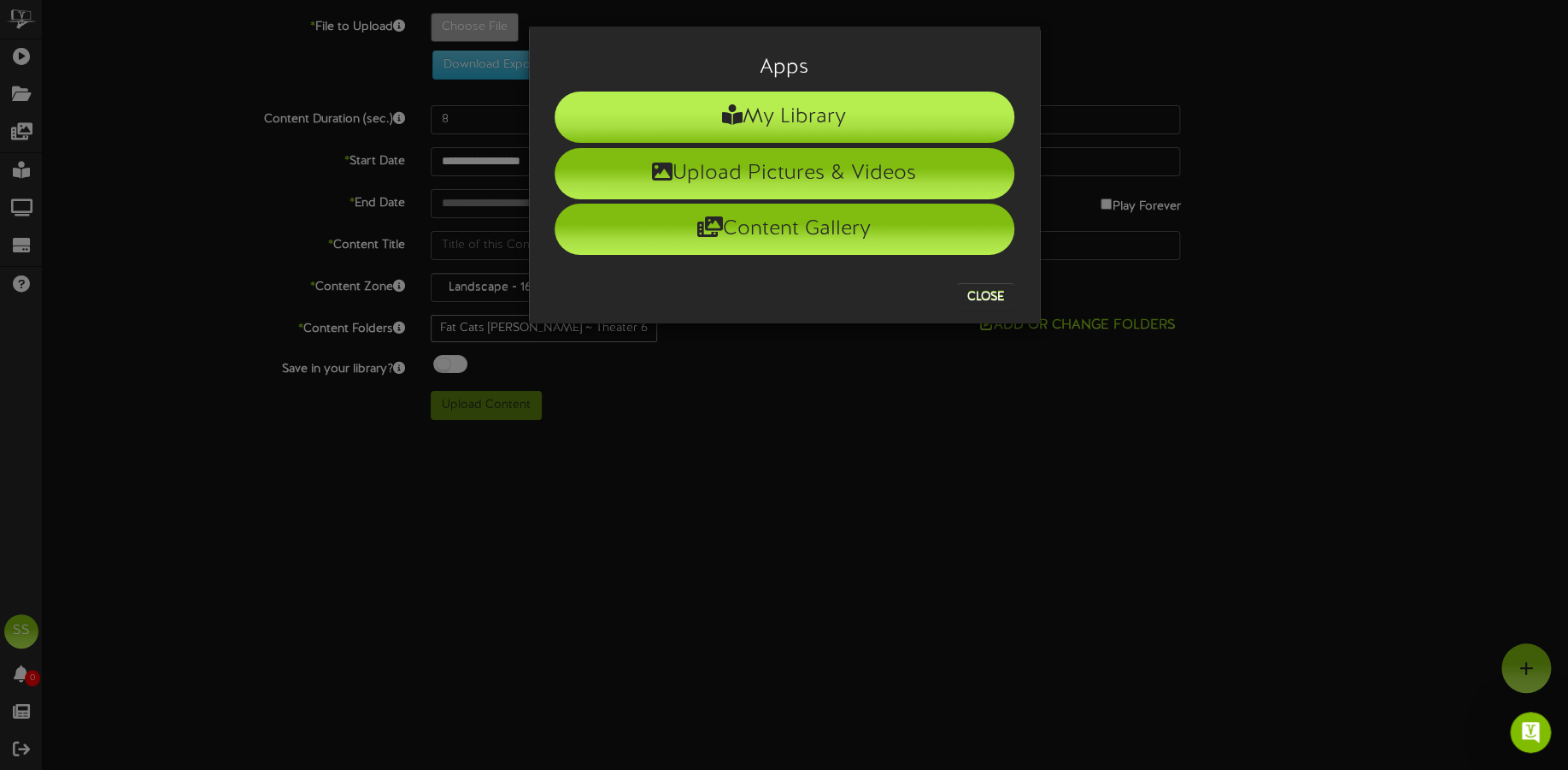
click at [826, 111] on li "My Library" at bounding box center [784, 117] width 460 height 51
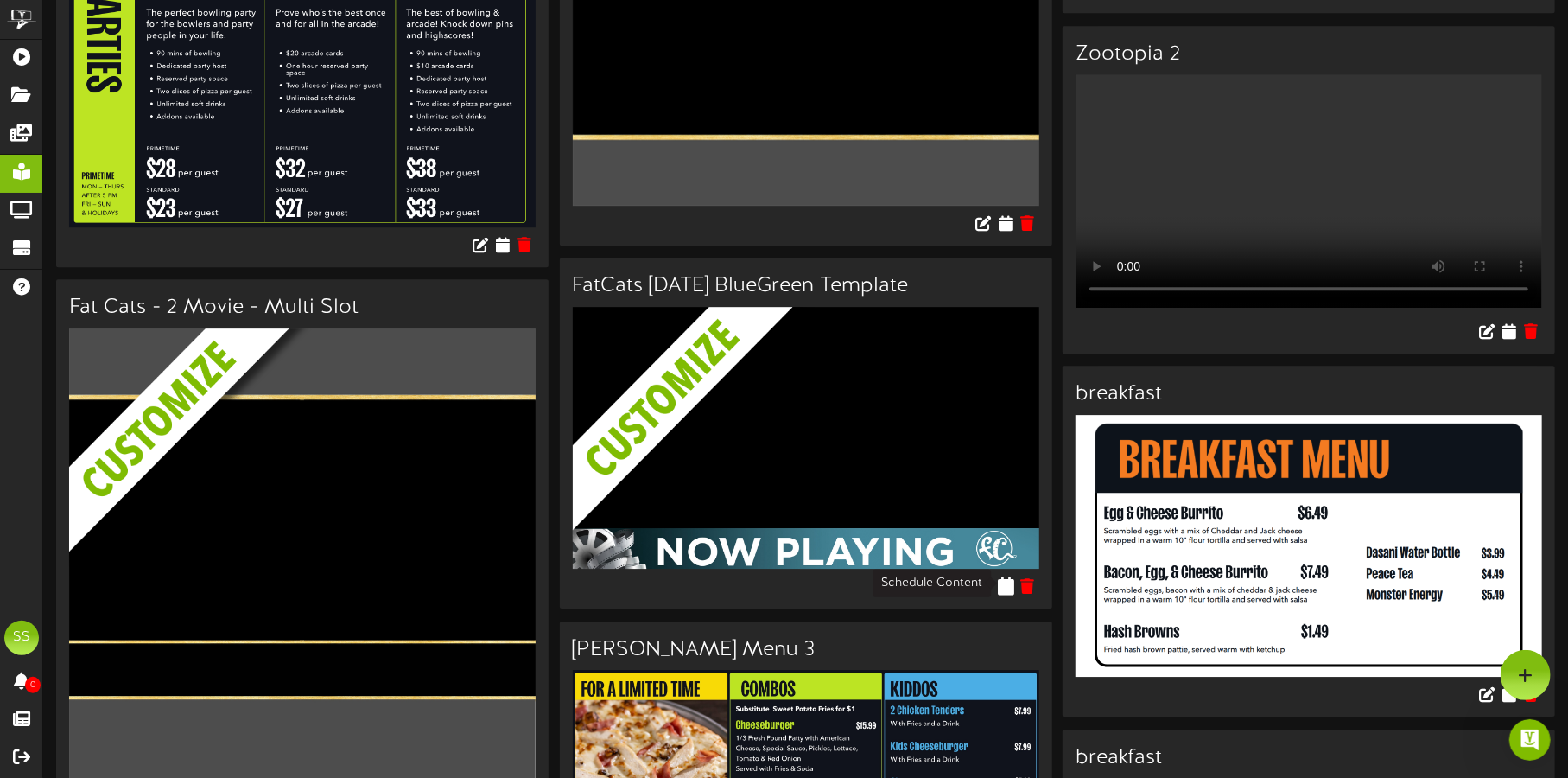
click at [1007, 577] on icon at bounding box center [1007, 585] width 16 height 19
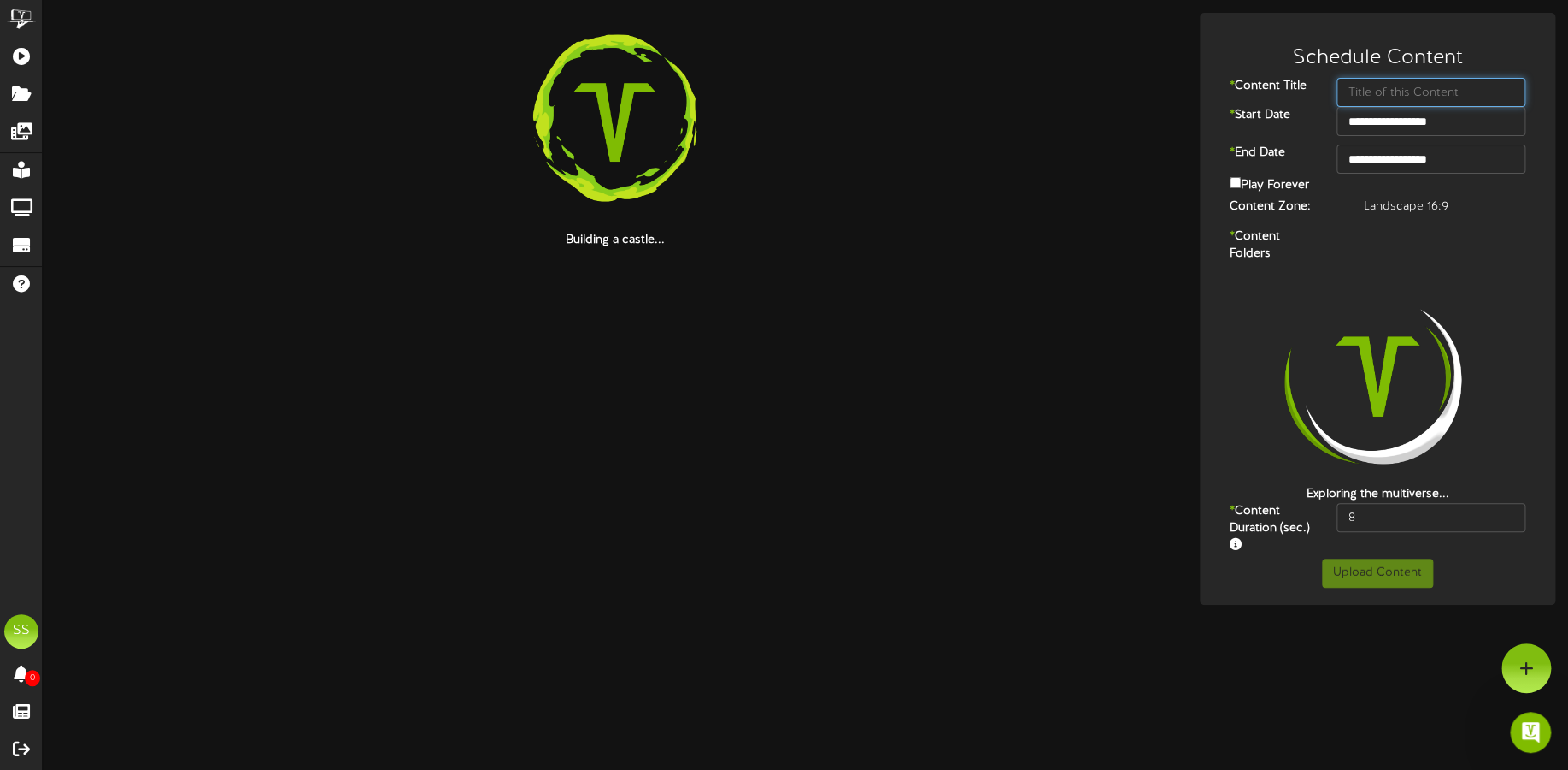
click at [1410, 94] on input "text" at bounding box center [1431, 92] width 189 height 29
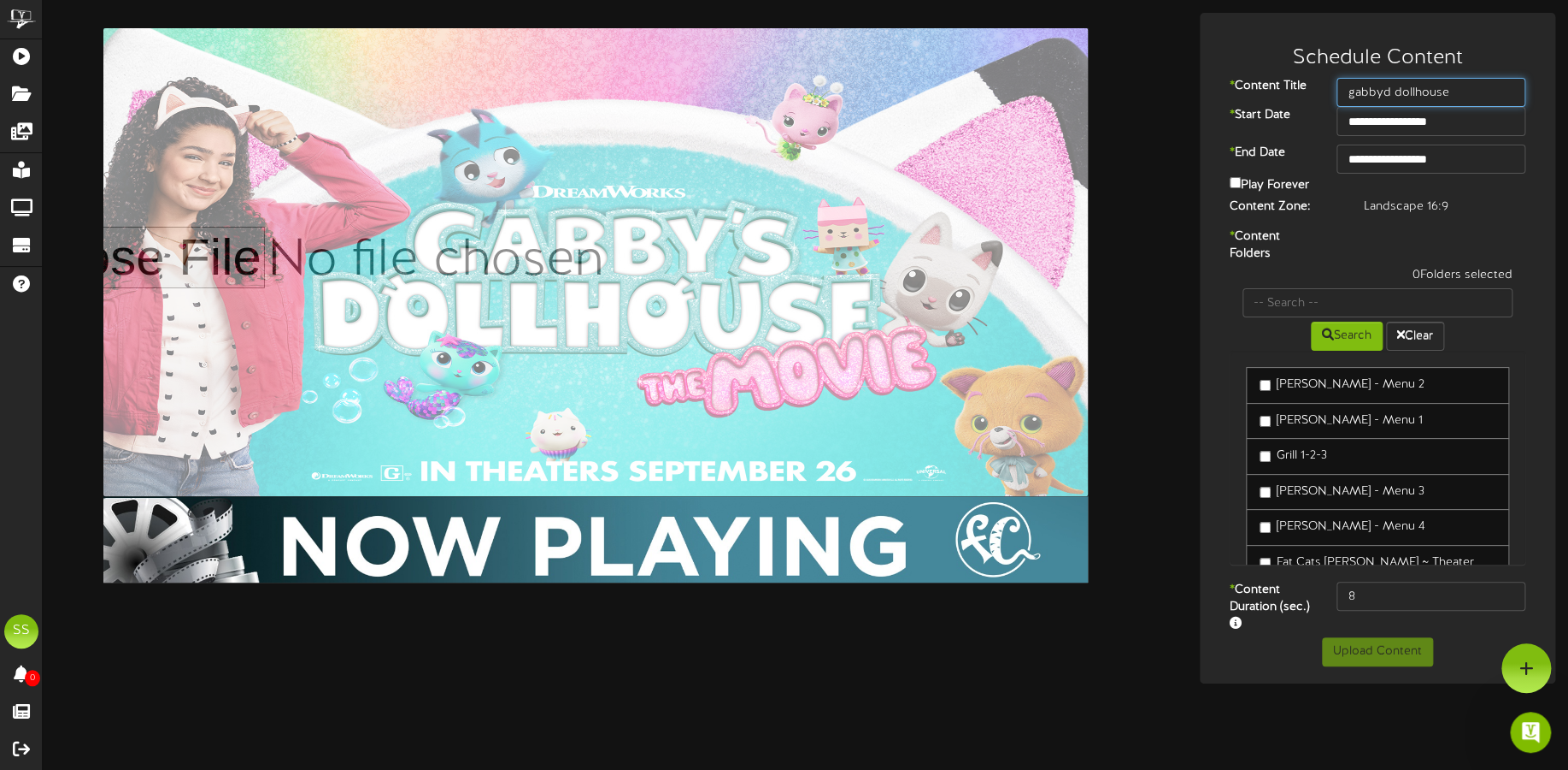
type input "gabbyd dollhouse"
click at [1415, 157] on input "**********" at bounding box center [1431, 159] width 189 height 29
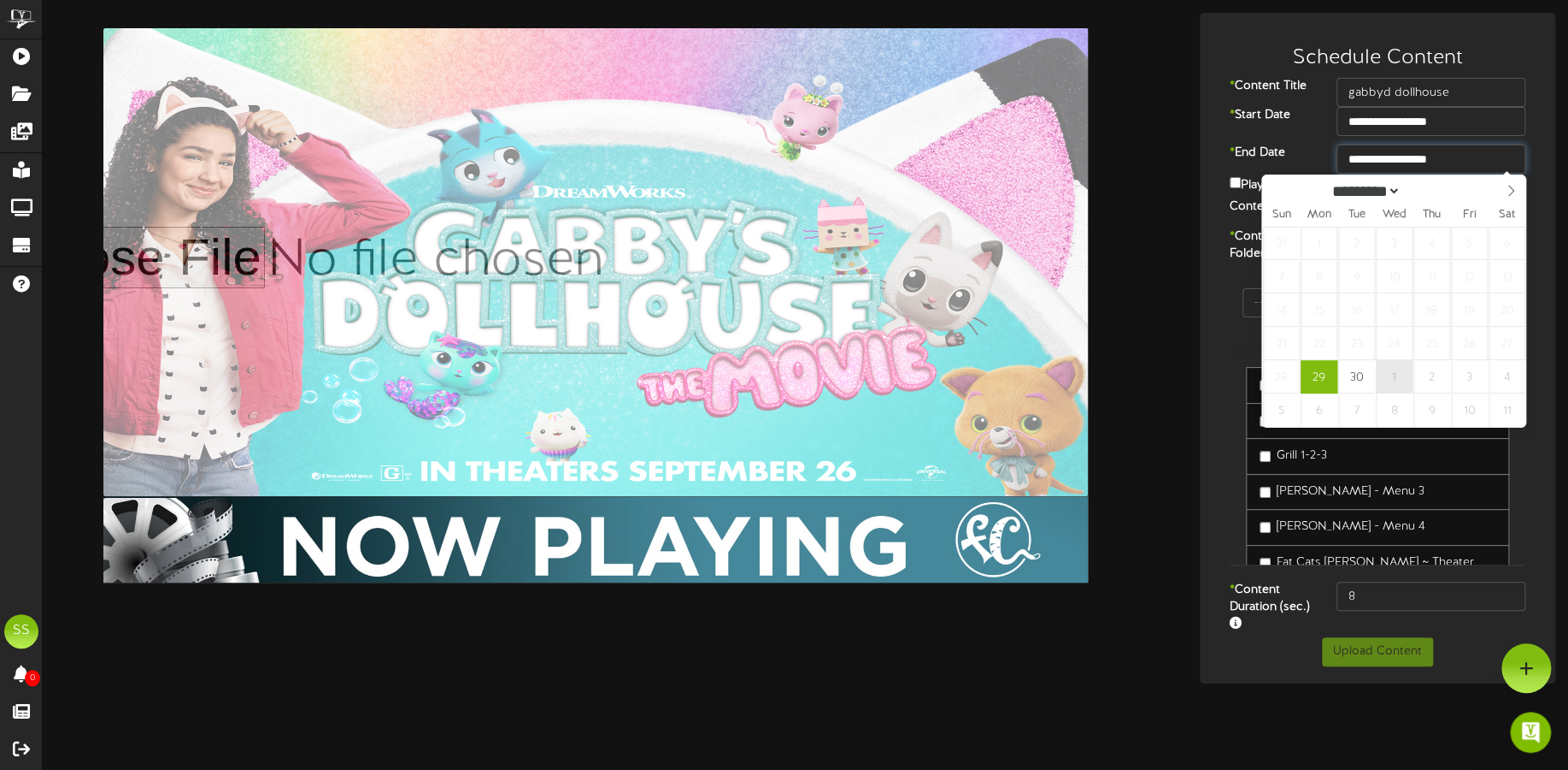
type input "**********"
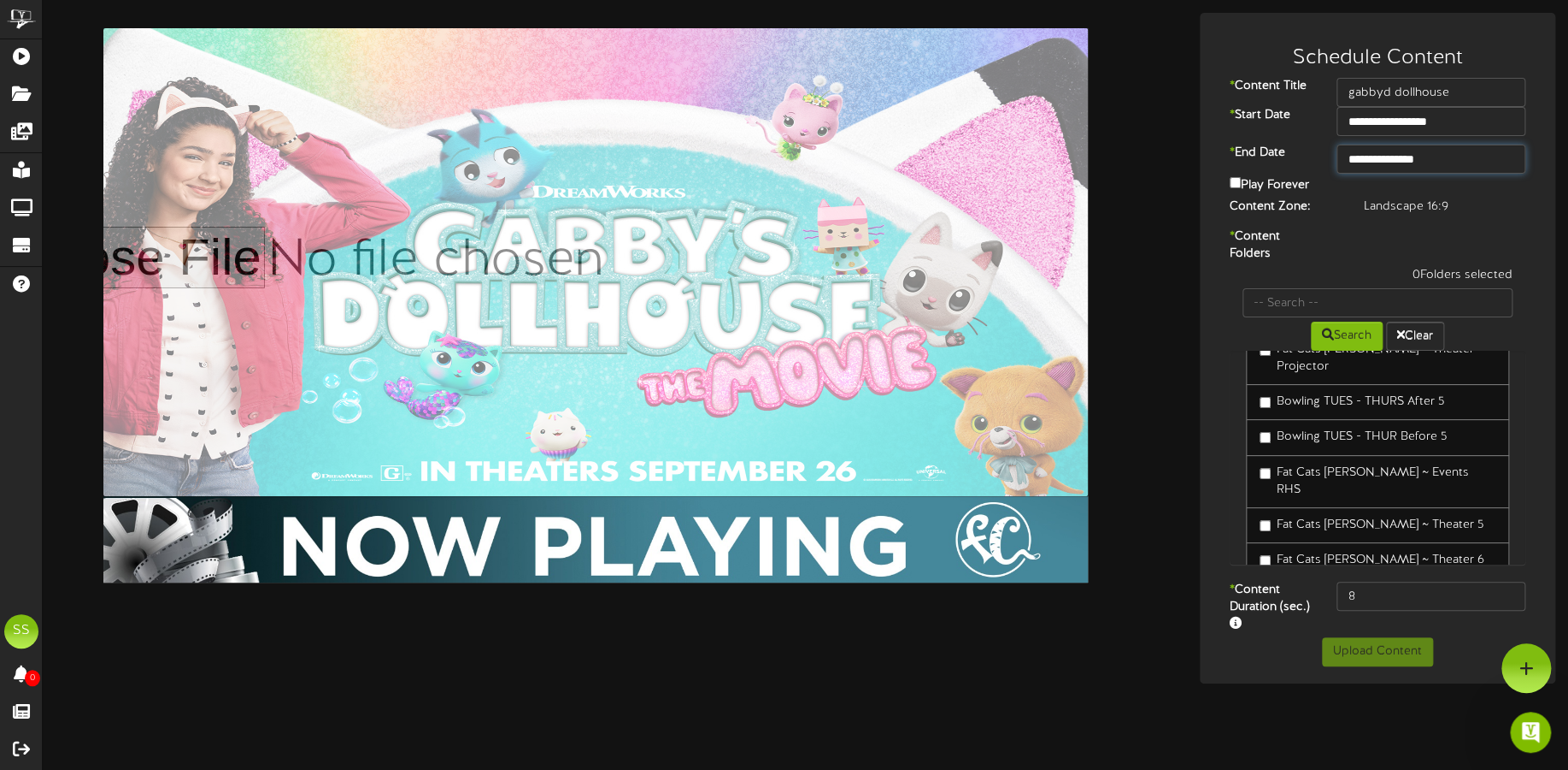
scroll to position [321, 0]
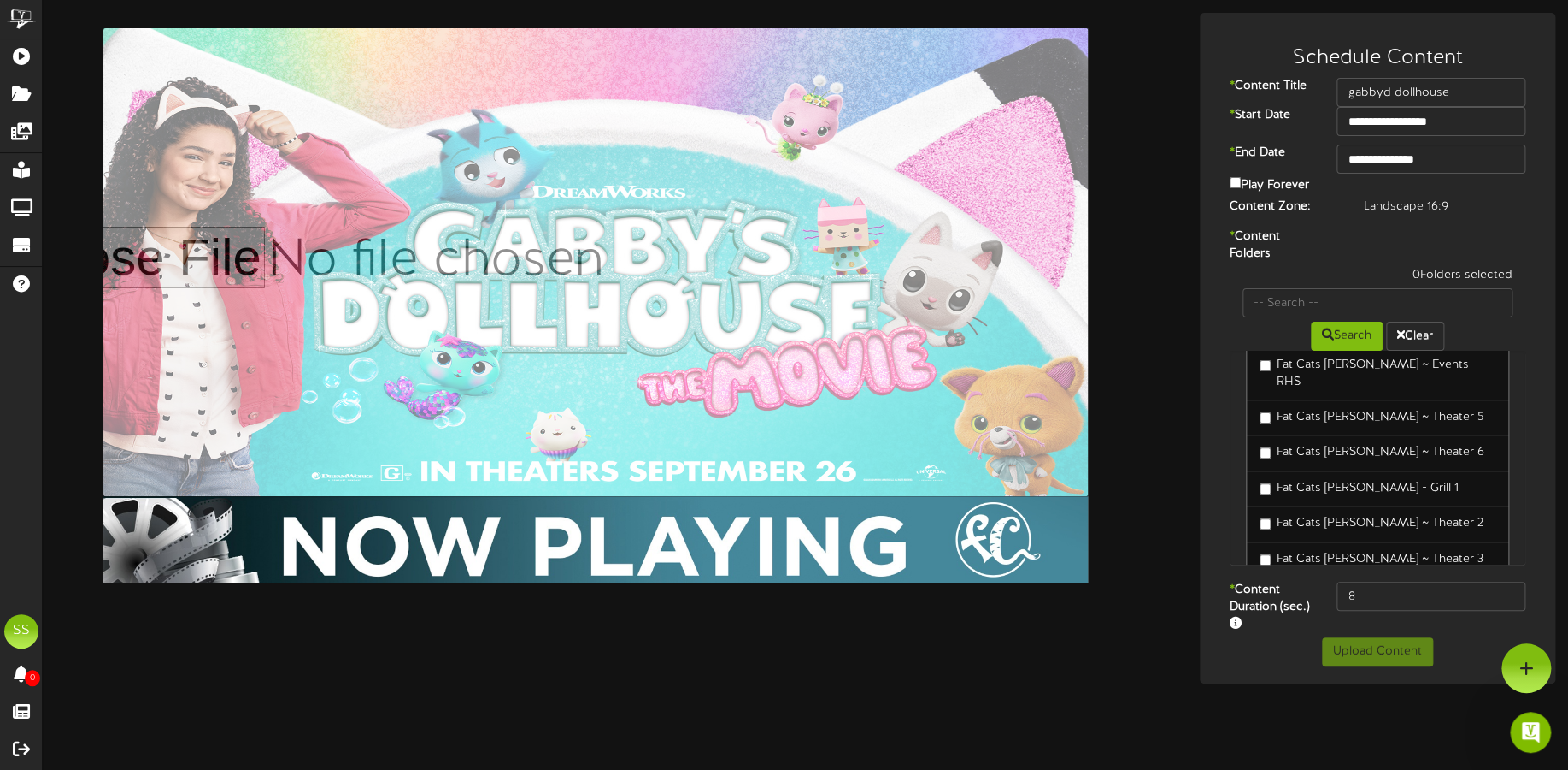
click at [1393, 444] on label "Fat Cats [PERSON_NAME] ~ Theater 6" at bounding box center [1373, 452] width 225 height 17
click at [1375, 655] on button "Upload Content" at bounding box center [1377, 651] width 111 height 29
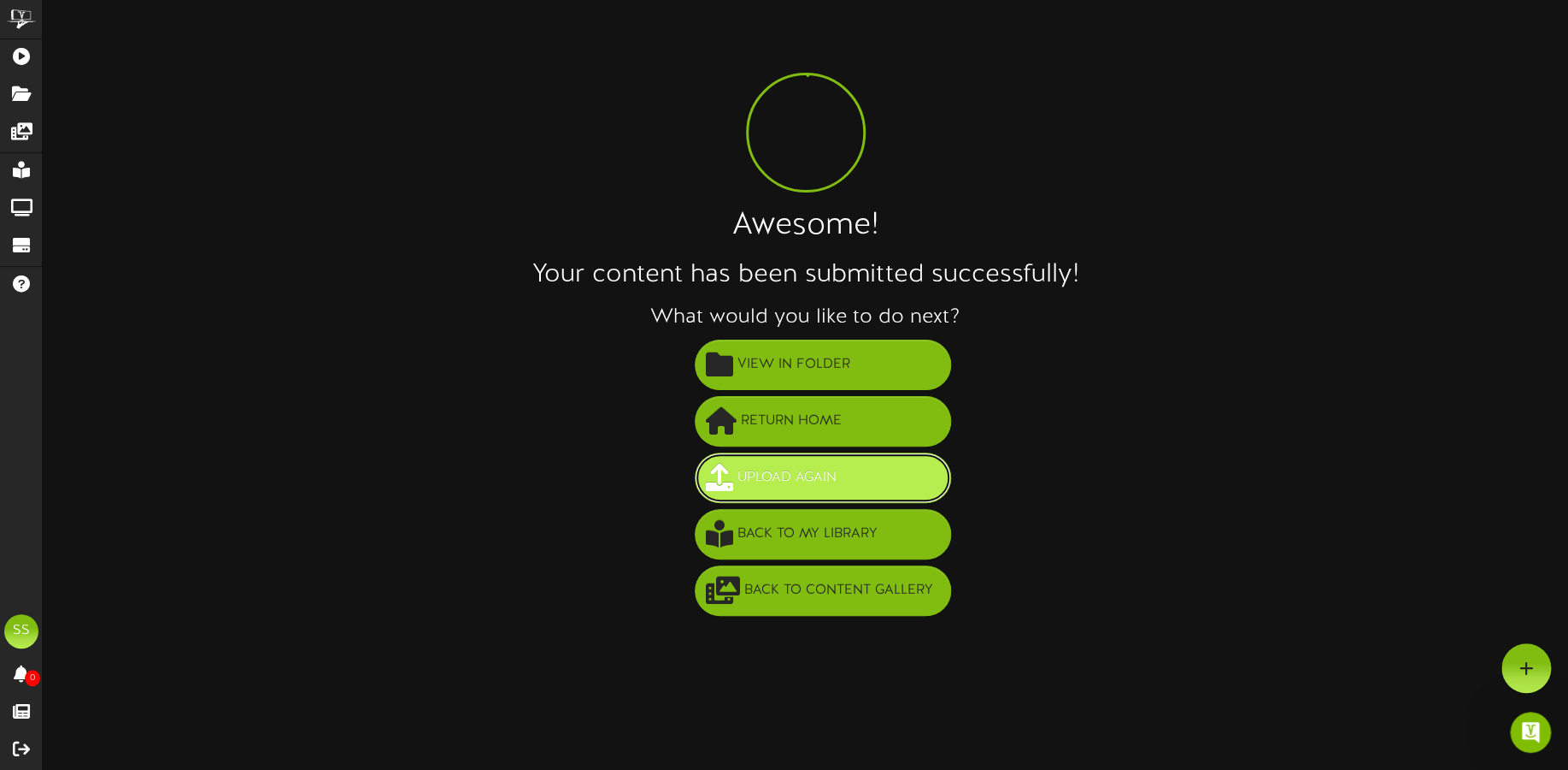
click at [835, 479] on span "Upload Again" at bounding box center [788, 477] width 108 height 28
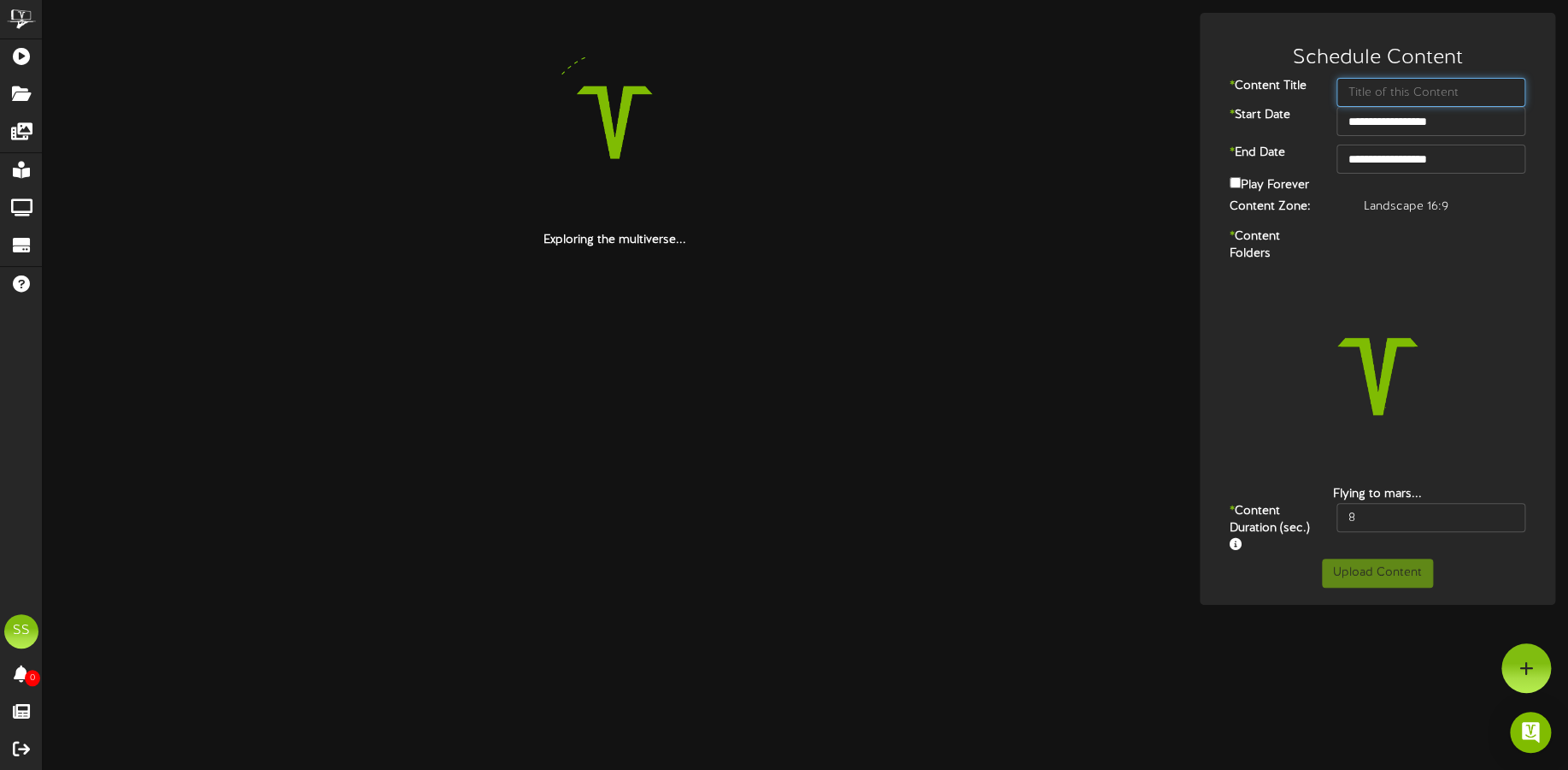
click at [1365, 89] on input "text" at bounding box center [1431, 92] width 189 height 29
type input "demon slayer"
click at [1396, 164] on input "**********" at bounding box center [1431, 159] width 189 height 29
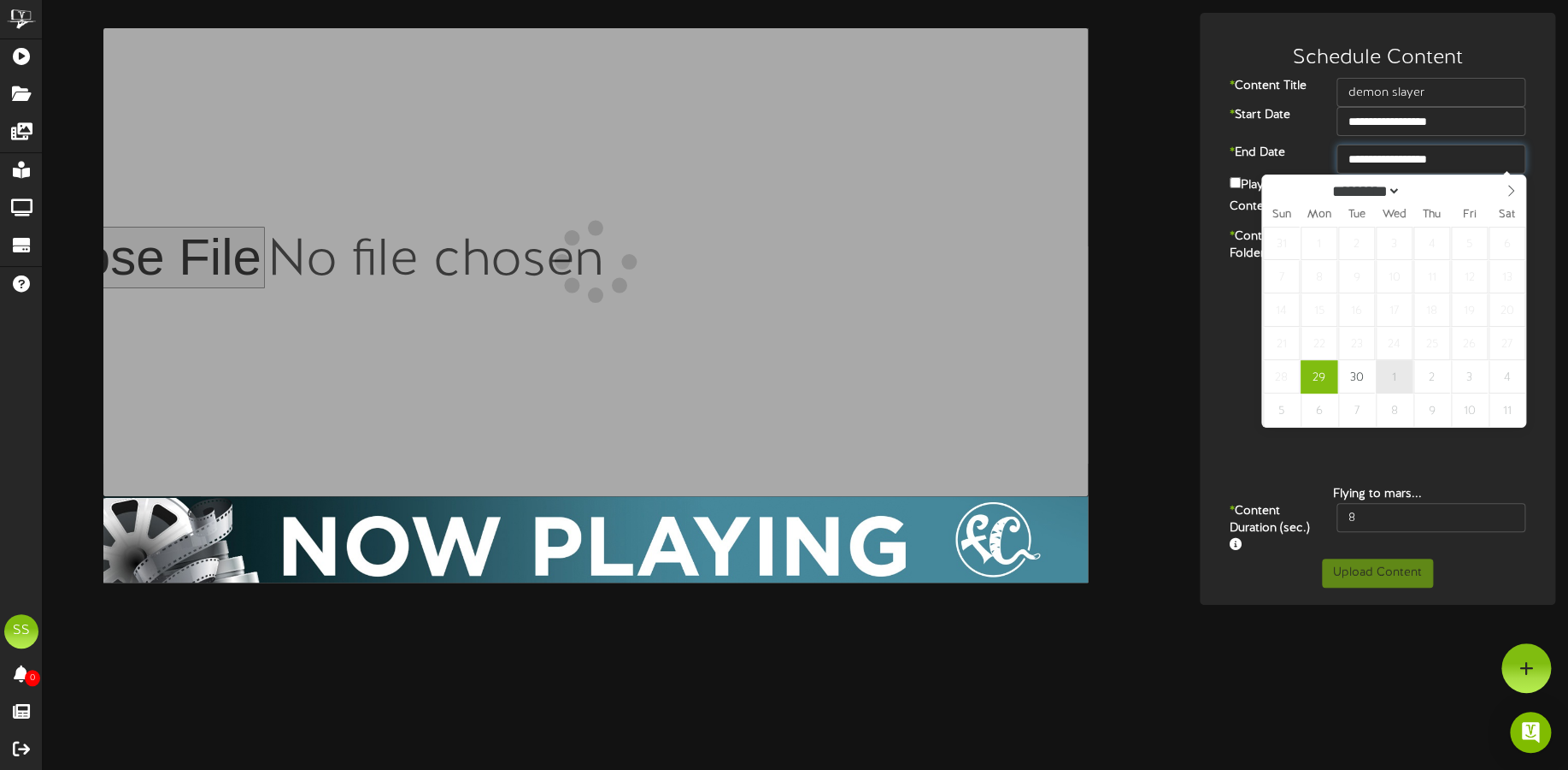
type input "**********"
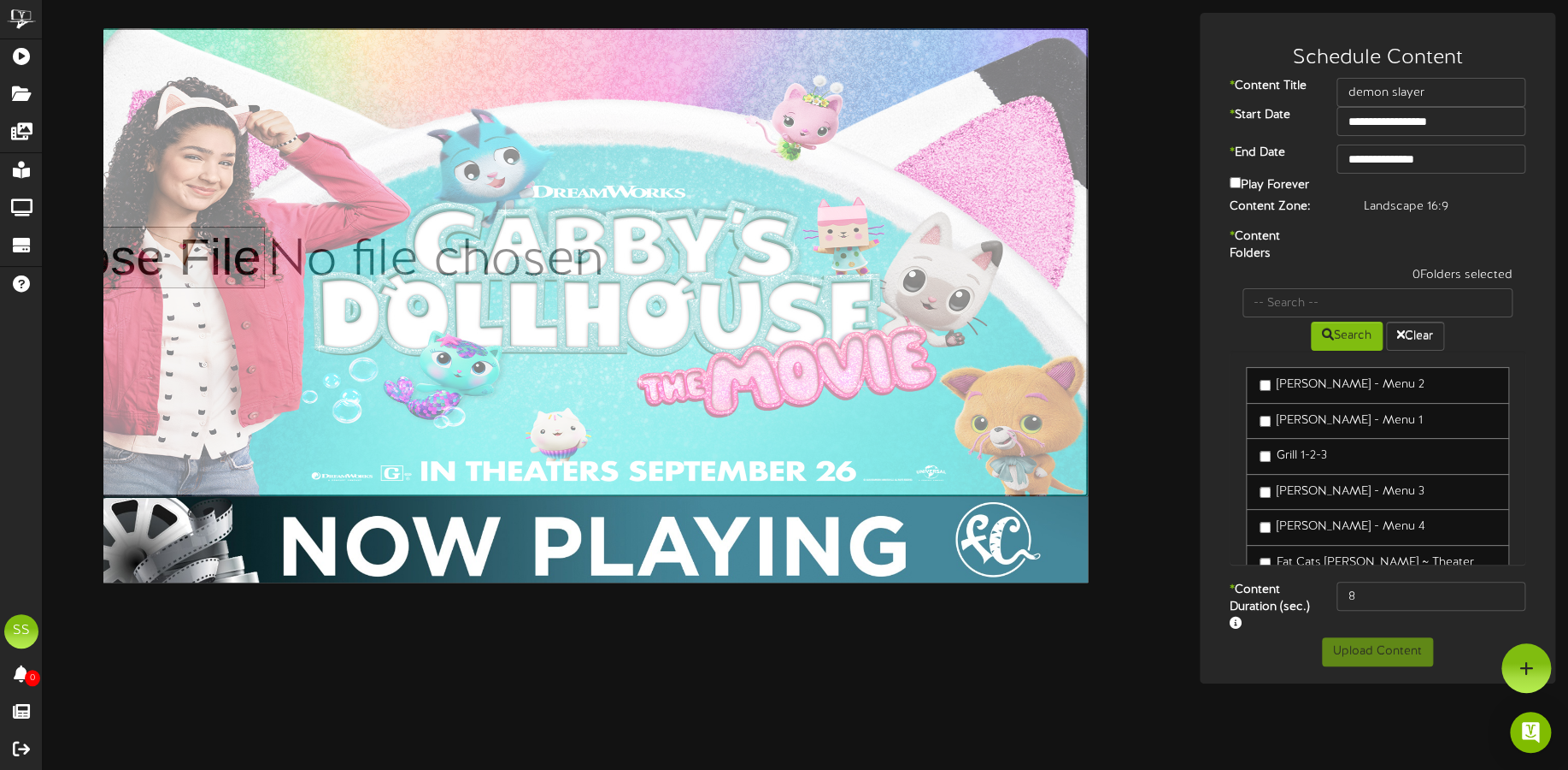
click at [659, 230] on input "file" at bounding box center [536, 261] width 1104 height 467
type input "**********"
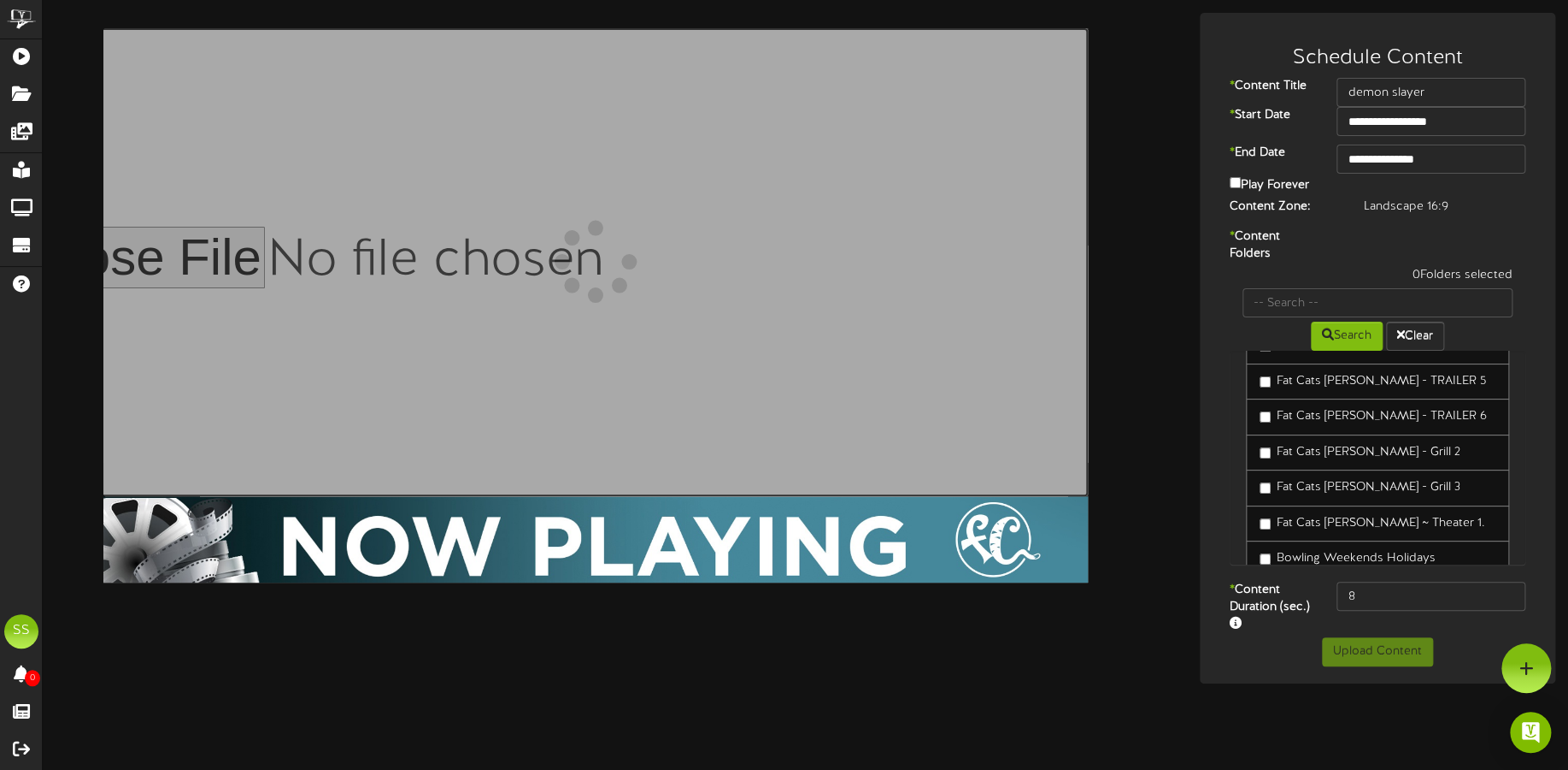
scroll to position [747, 0]
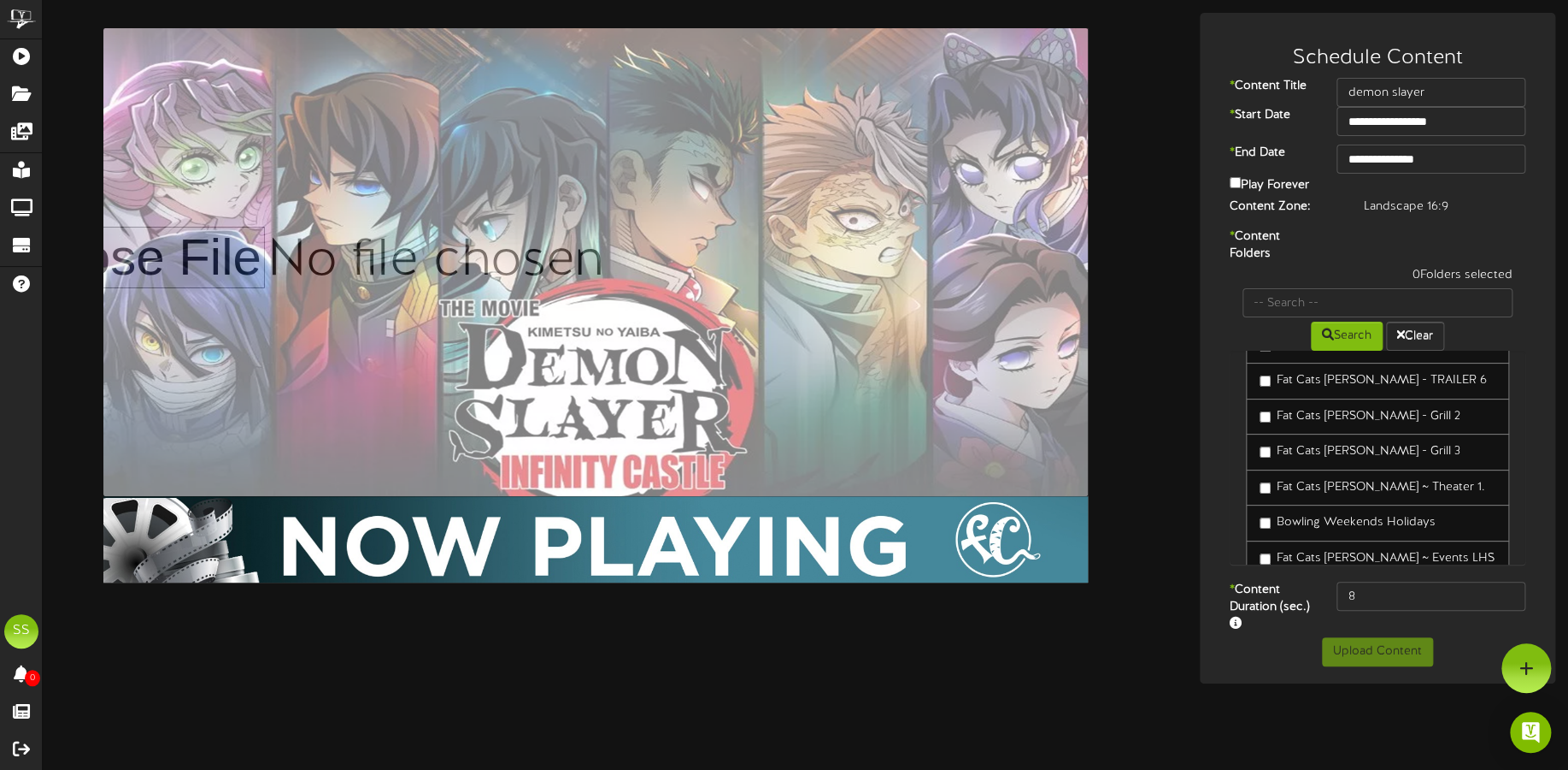
click at [1379, 479] on label "Fat Cats [PERSON_NAME] ~ Theater 1." at bounding box center [1373, 487] width 226 height 17
click at [1386, 645] on button "Upload Content" at bounding box center [1377, 651] width 111 height 29
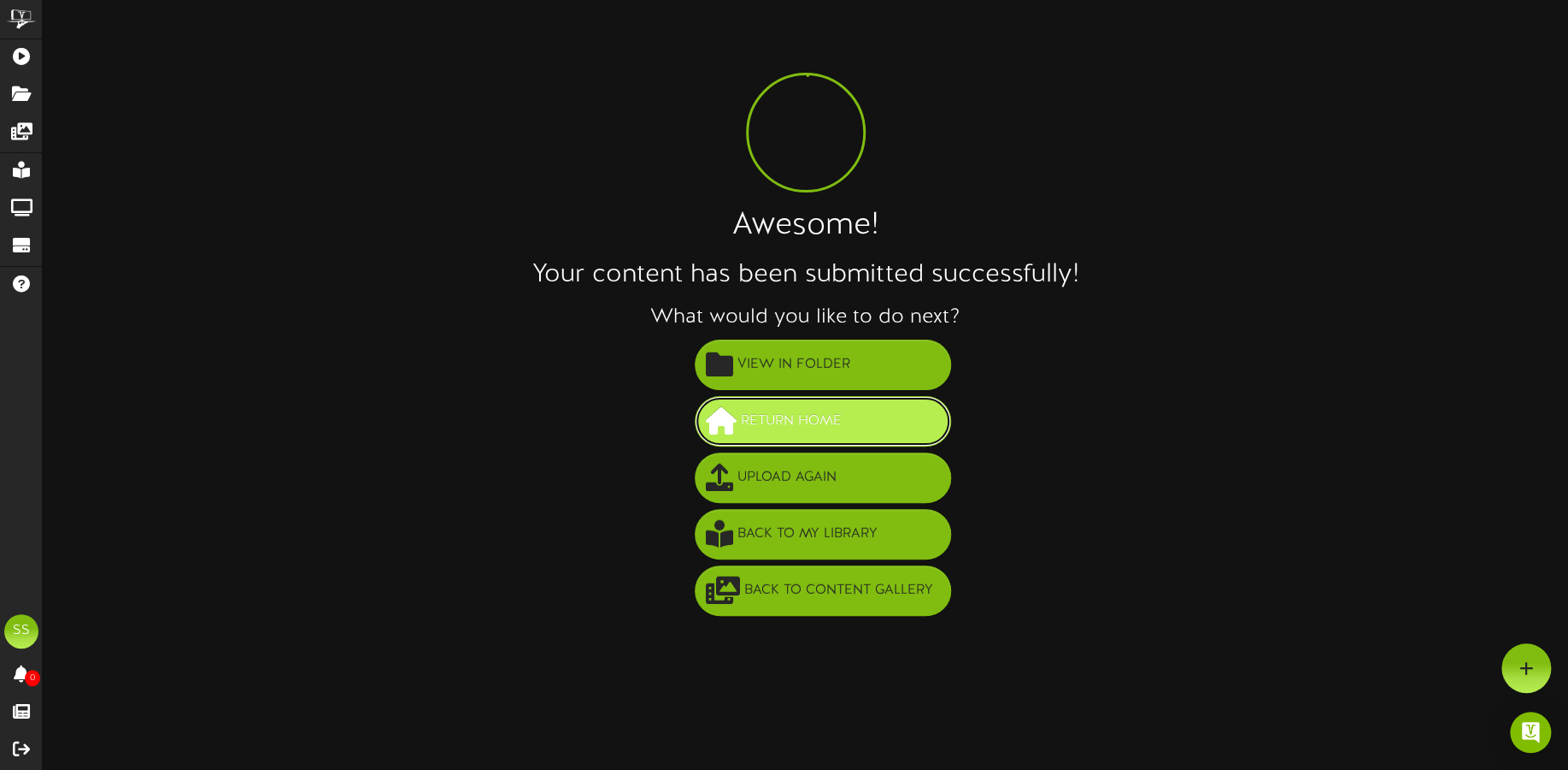
click at [796, 422] on span "Return Home" at bounding box center [792, 421] width 110 height 28
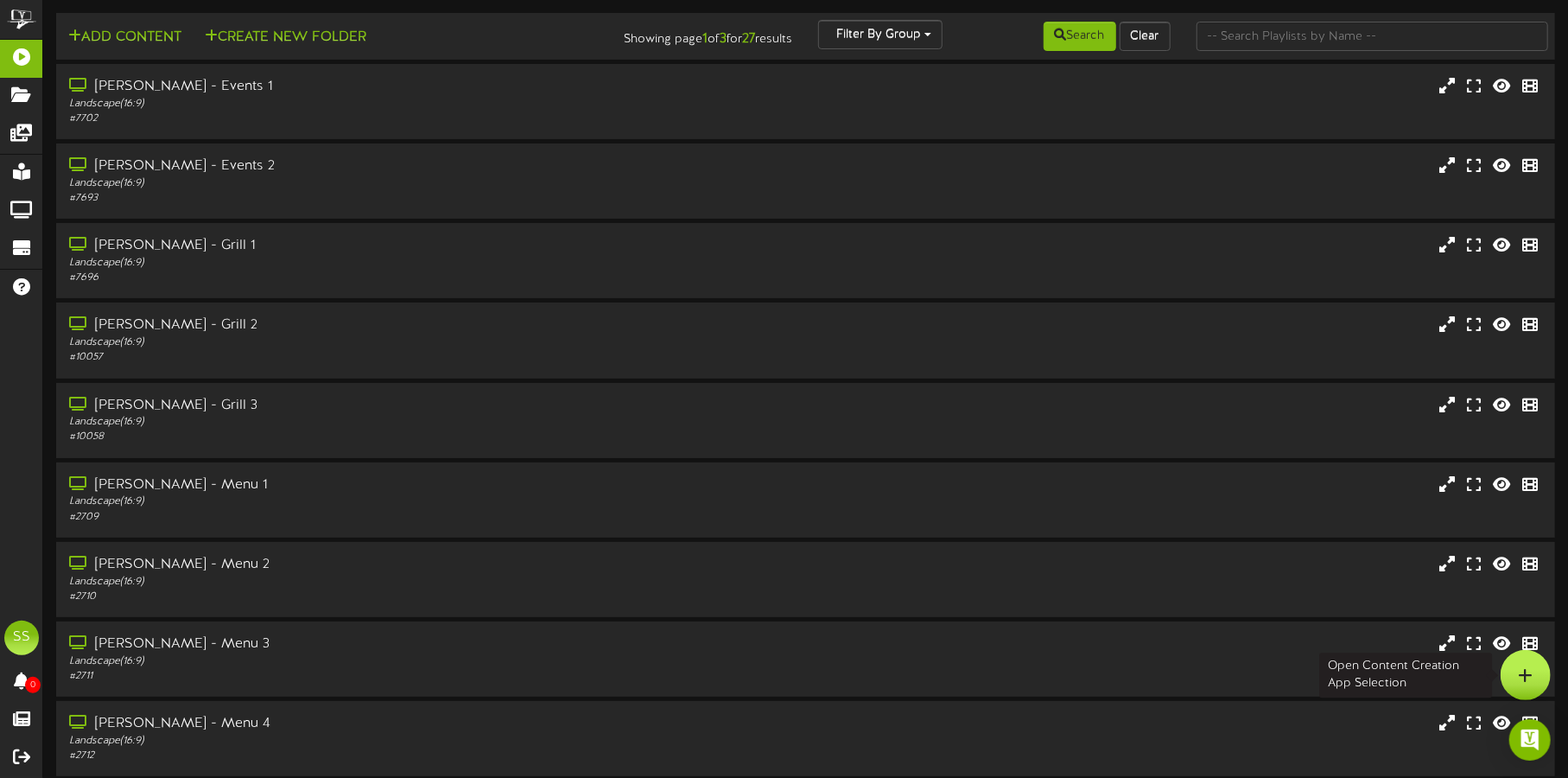
click at [1507, 660] on div at bounding box center [1525, 674] width 50 height 50
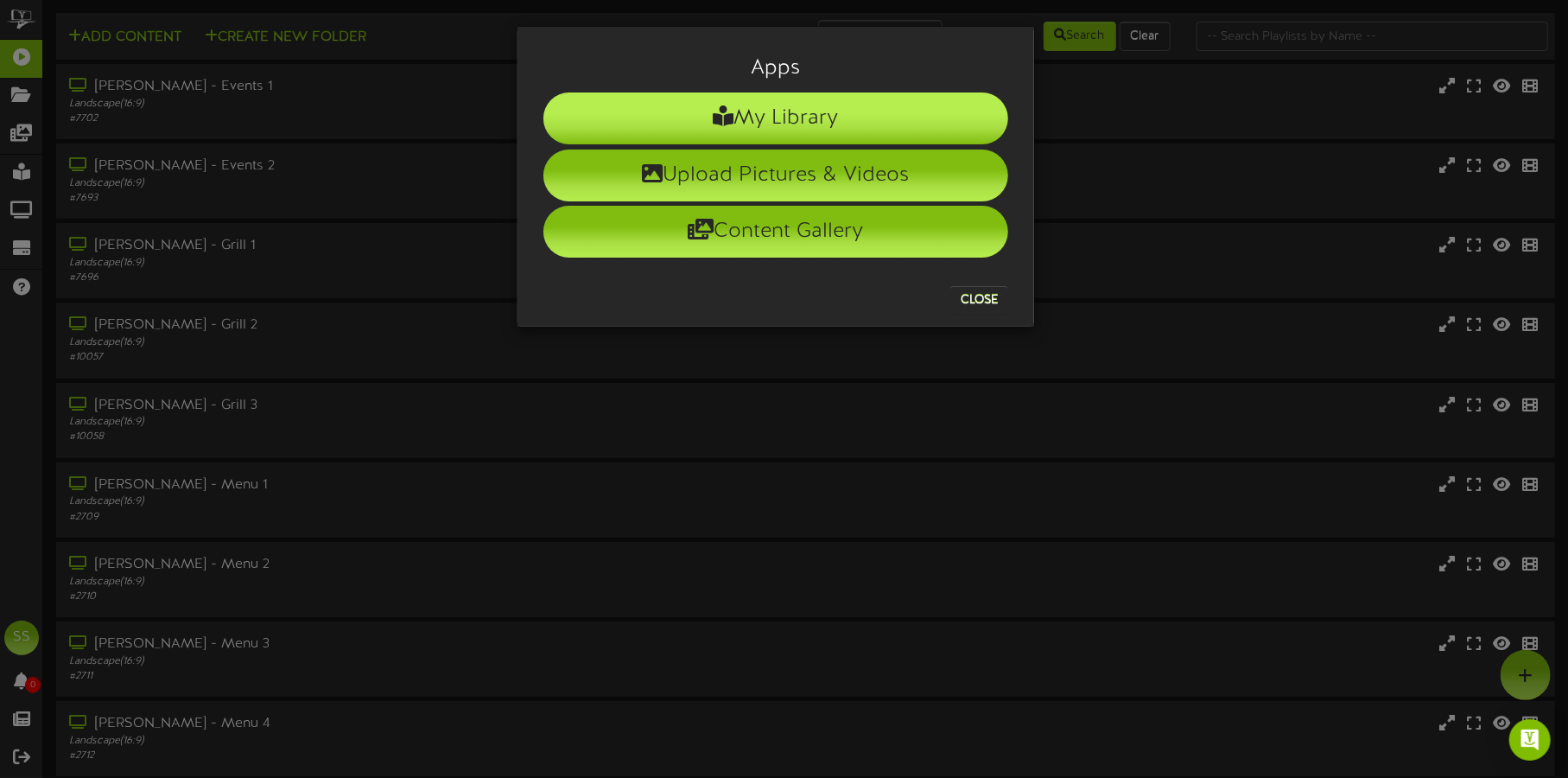
click at [860, 120] on li "My Library" at bounding box center [775, 118] width 465 height 52
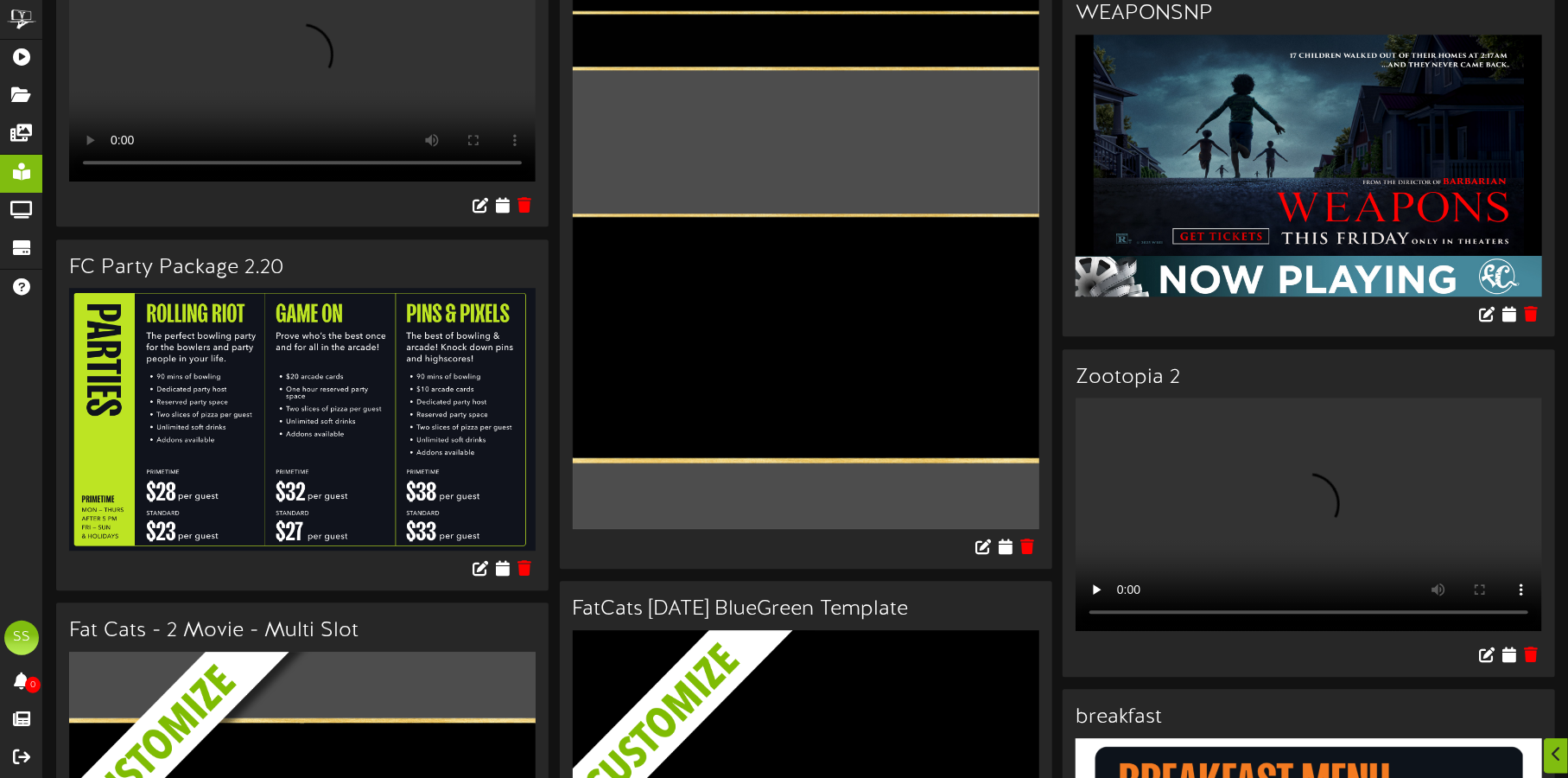
scroll to position [3348, 0]
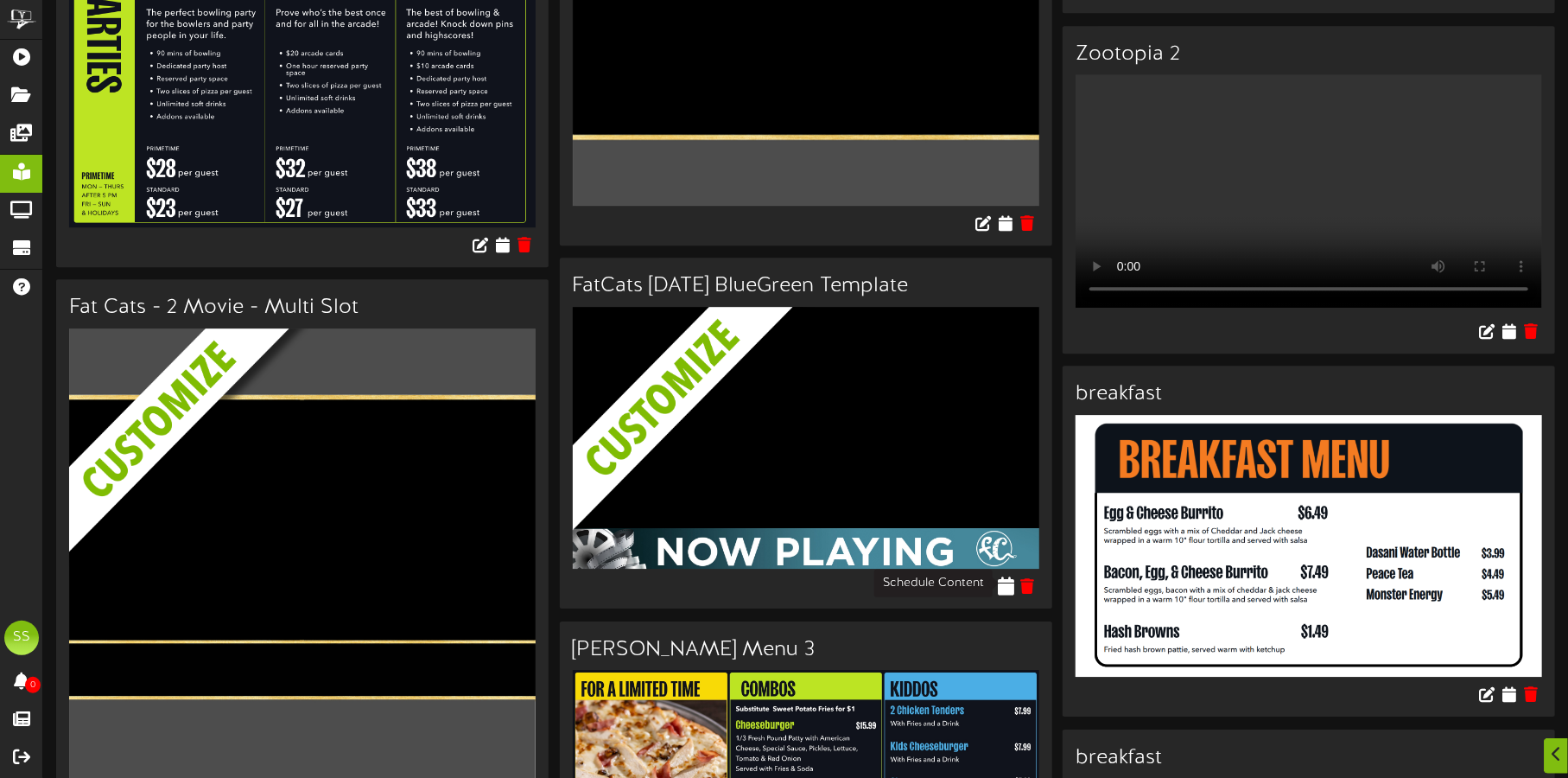
click at [1003, 579] on icon at bounding box center [1007, 585] width 16 height 19
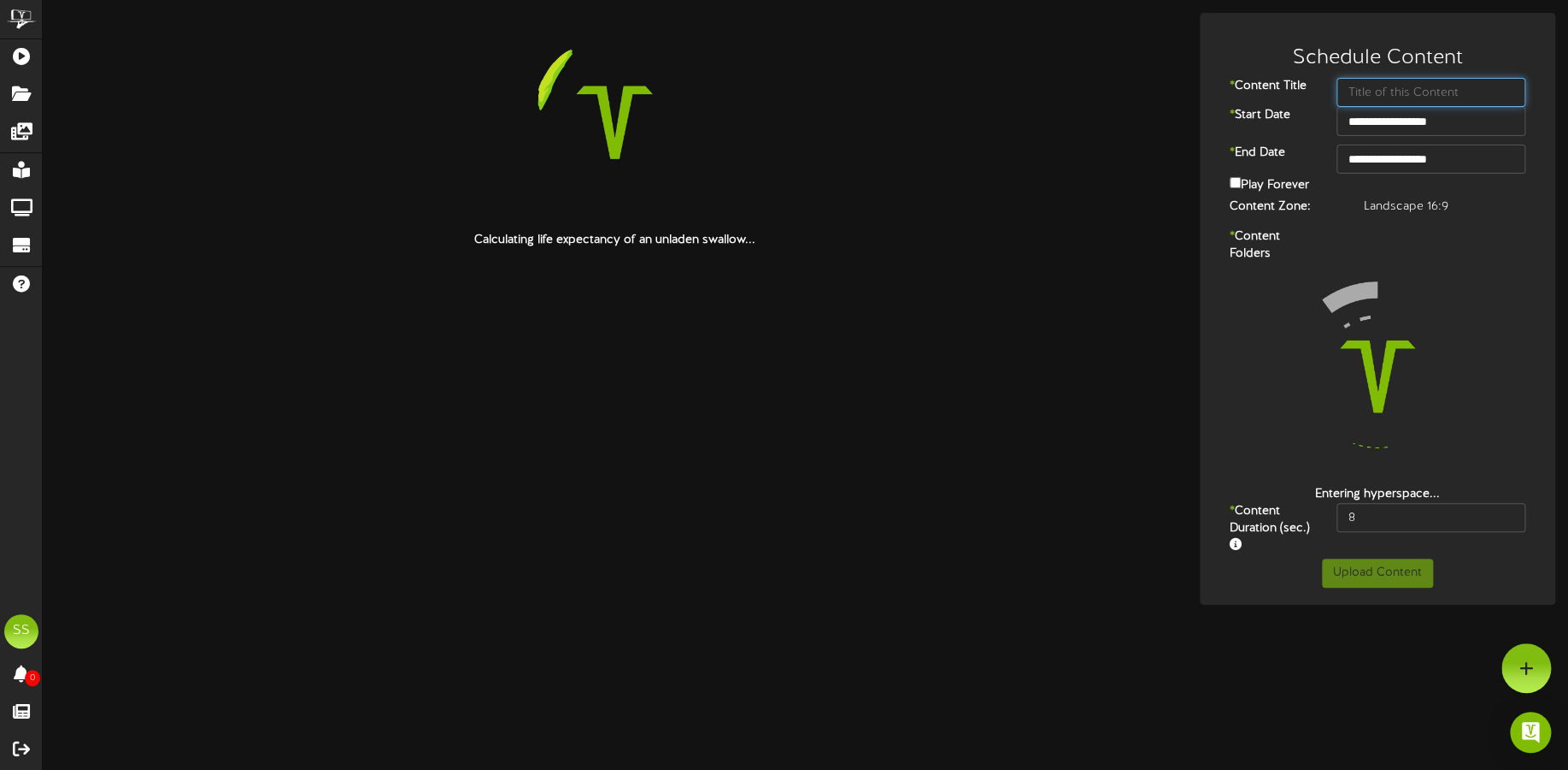
click at [1393, 94] on input "text" at bounding box center [1431, 92] width 189 height 29
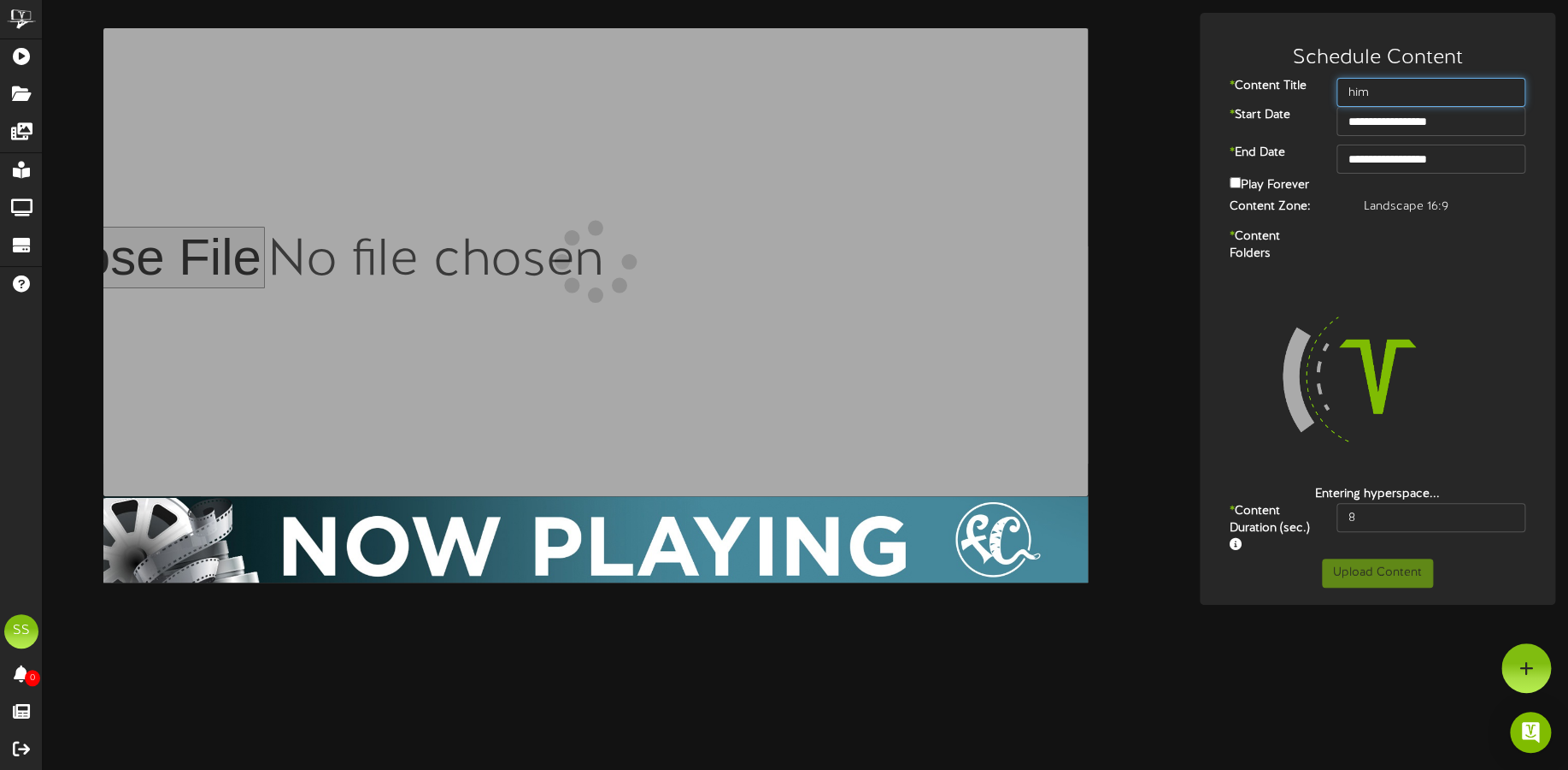
type input "him"
click at [1410, 147] on input "**********" at bounding box center [1431, 159] width 189 height 29
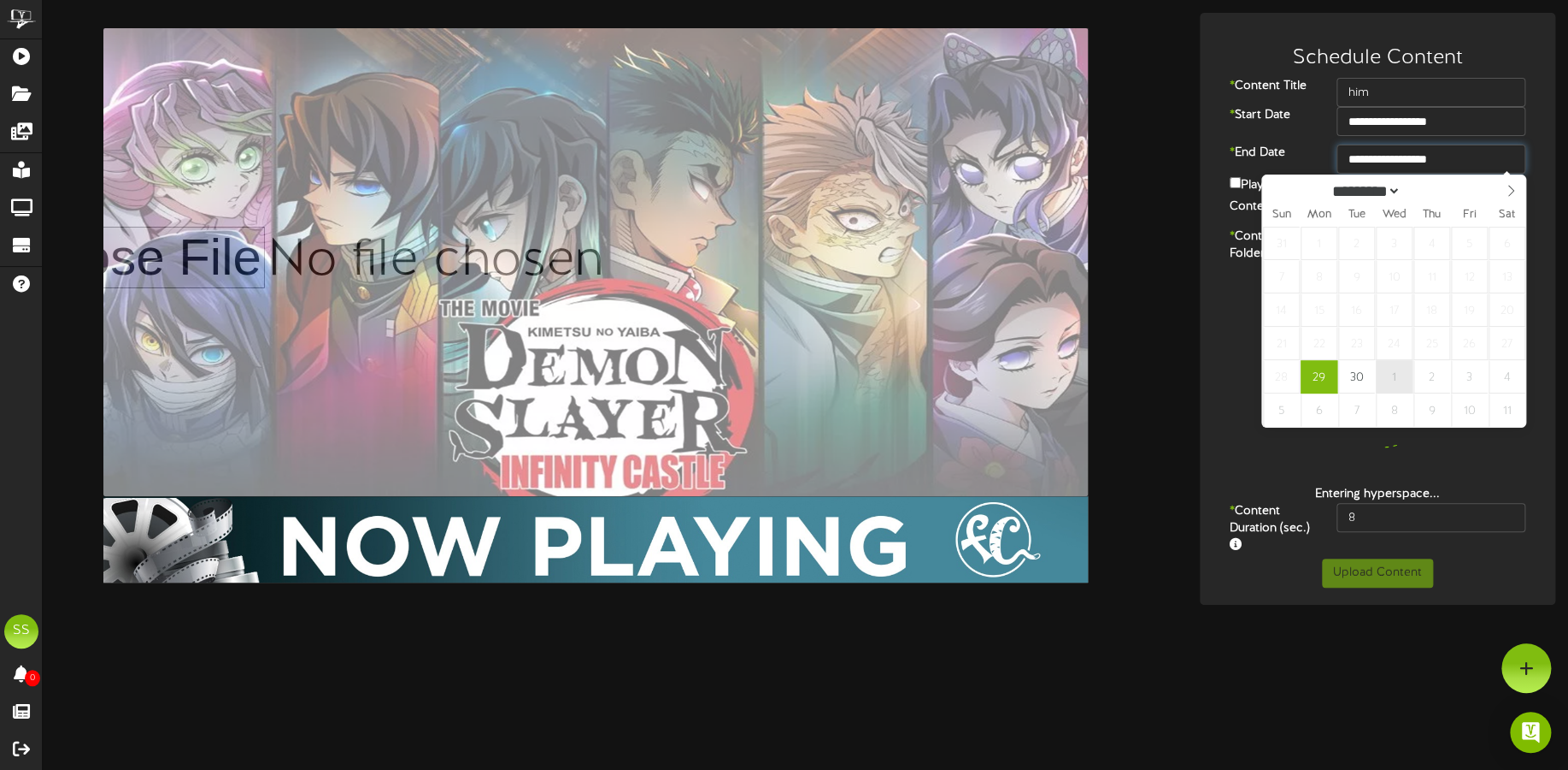
type input "**********"
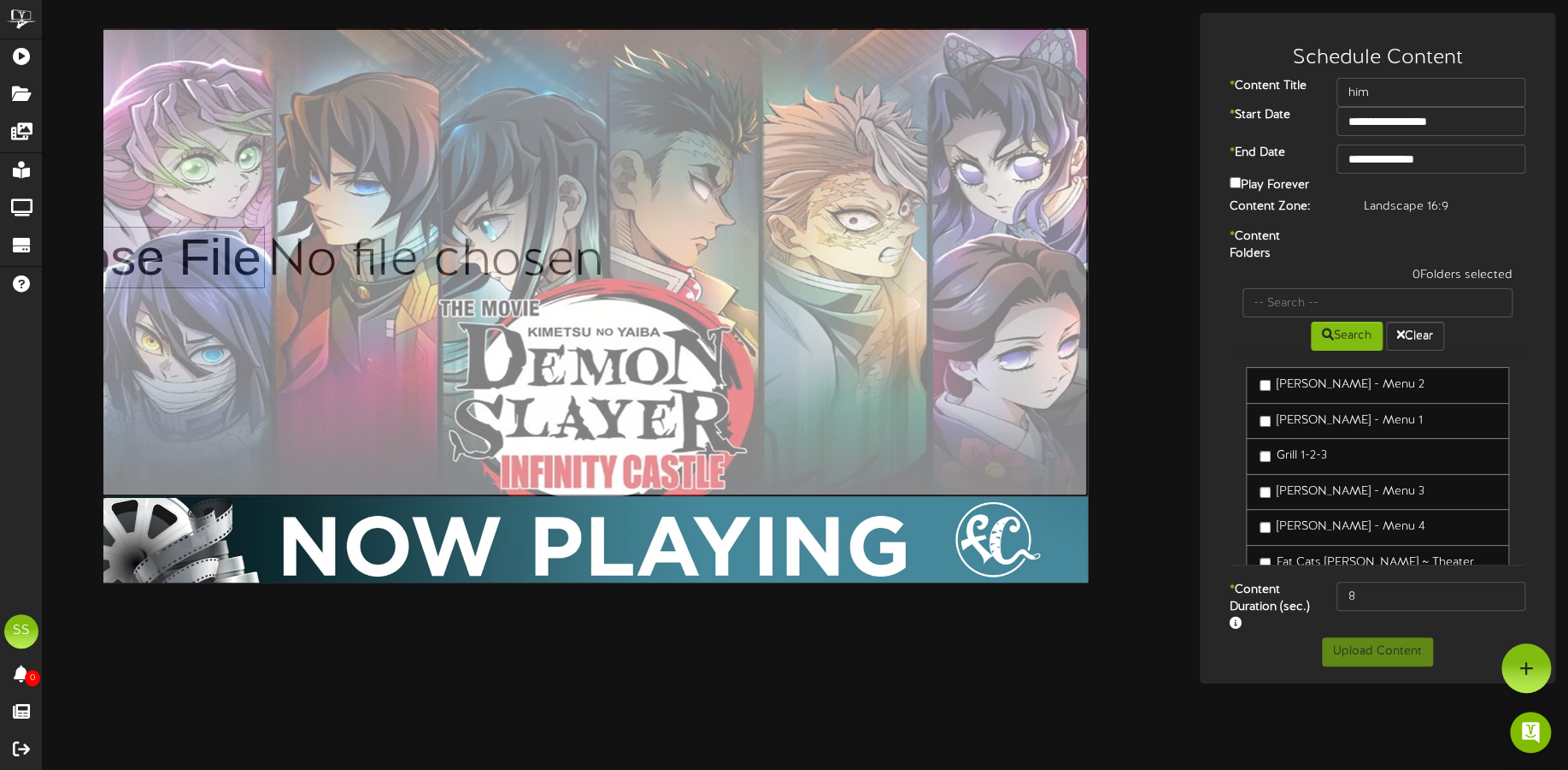
click at [890, 284] on input "file" at bounding box center [536, 261] width 1104 height 467
type input "**********"
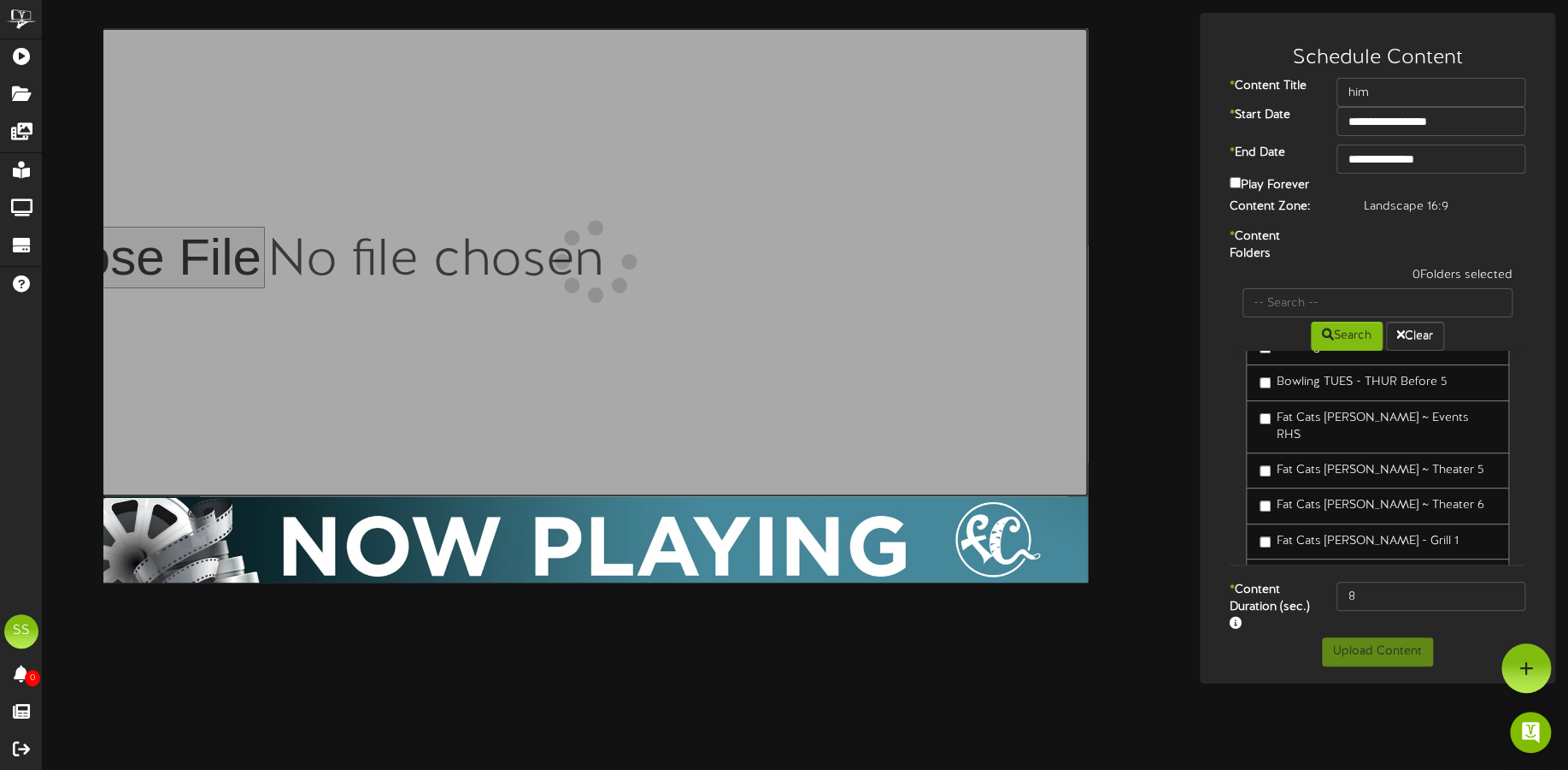
scroll to position [321, 0]
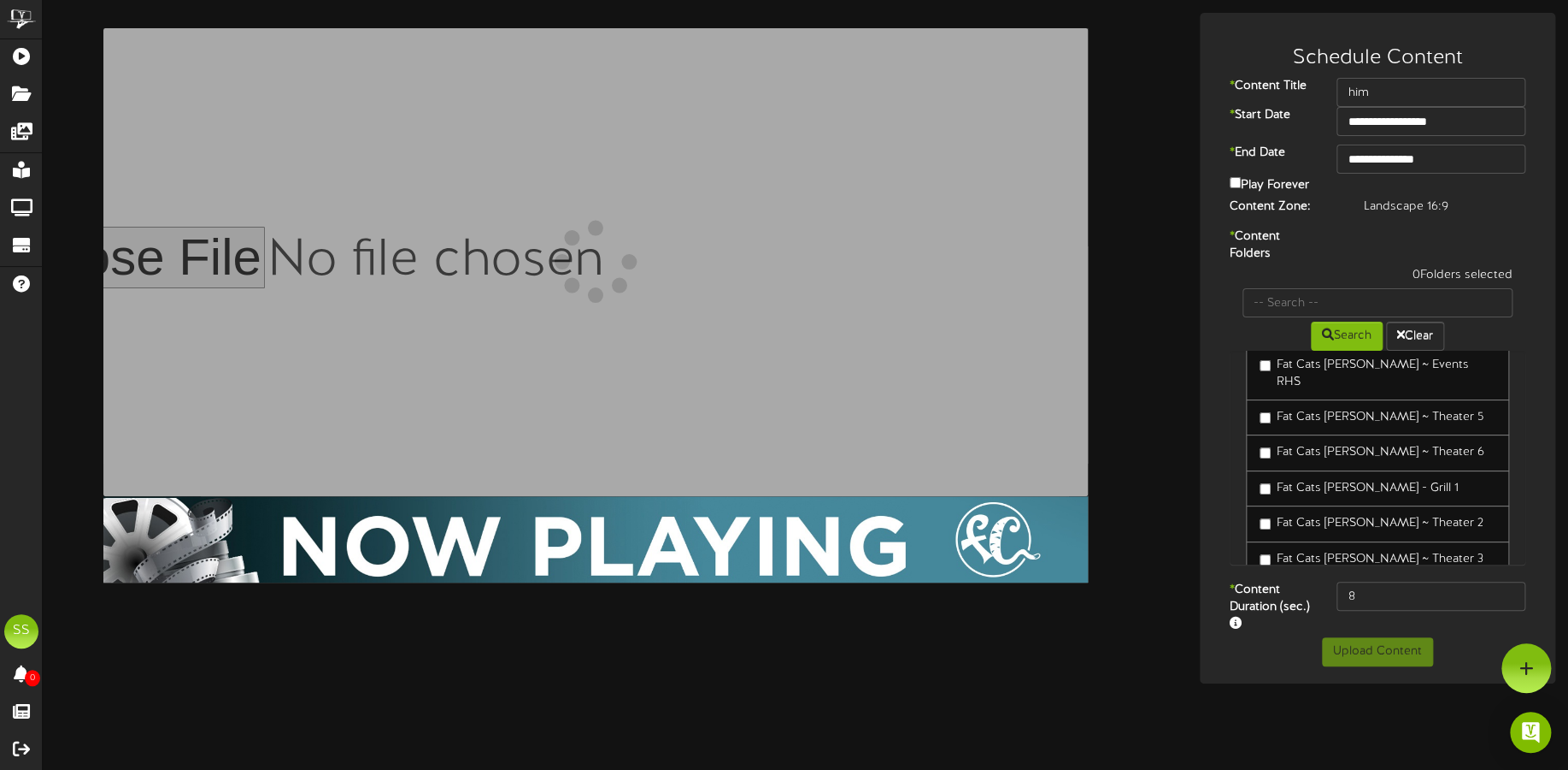
click at [1430, 505] on link "Fat Cats [PERSON_NAME] ~ Theater 2" at bounding box center [1377, 523] width 263 height 37
click at [1431, 505] on link "Fat Cats [PERSON_NAME] ~ Theater 2" at bounding box center [1377, 523] width 263 height 37
click at [1411, 515] on label "Fat Cats [PERSON_NAME] ~ Theater 2" at bounding box center [1372, 523] width 224 height 17
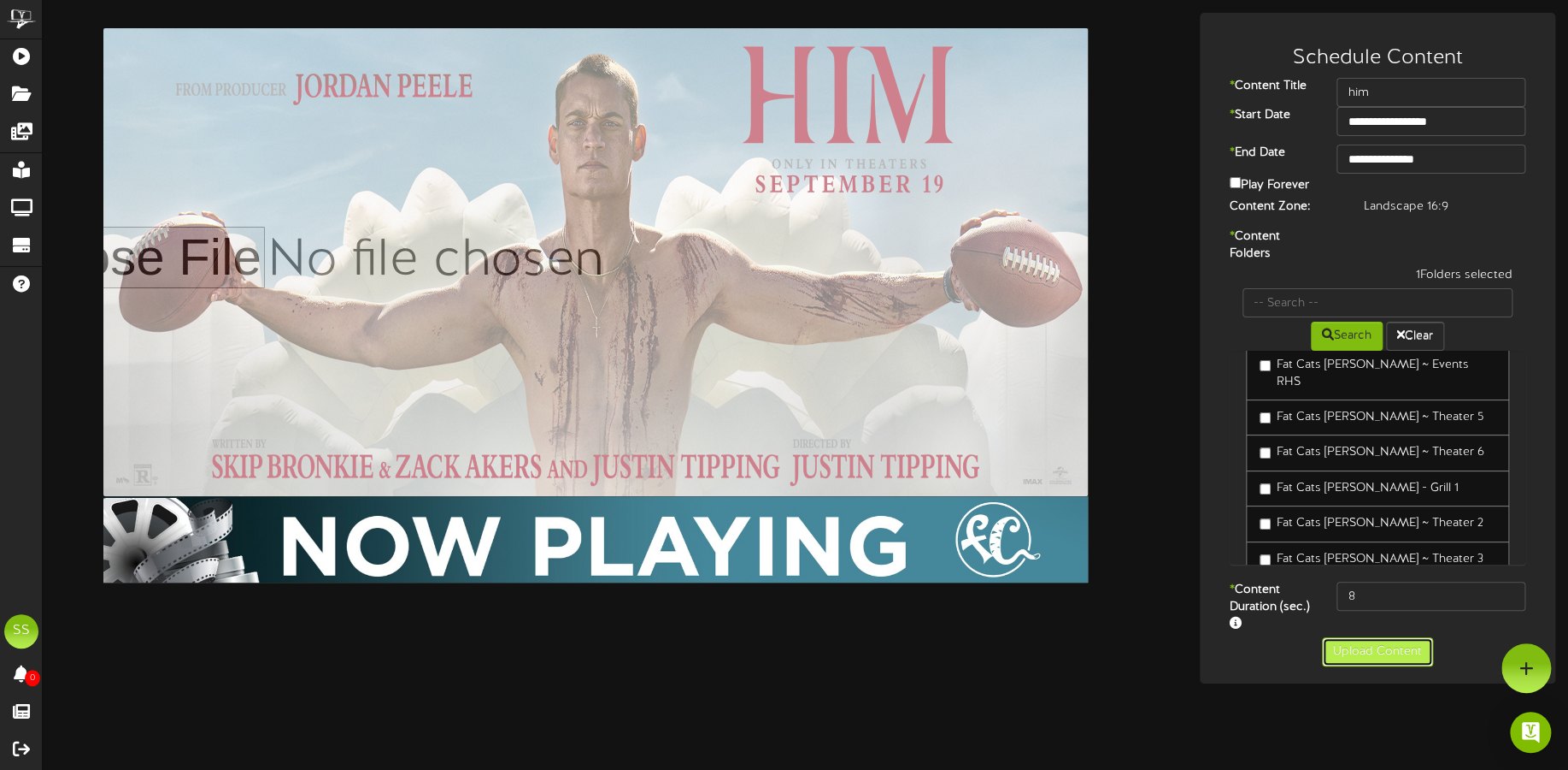
click at [1396, 652] on button "Upload Content" at bounding box center [1377, 651] width 111 height 29
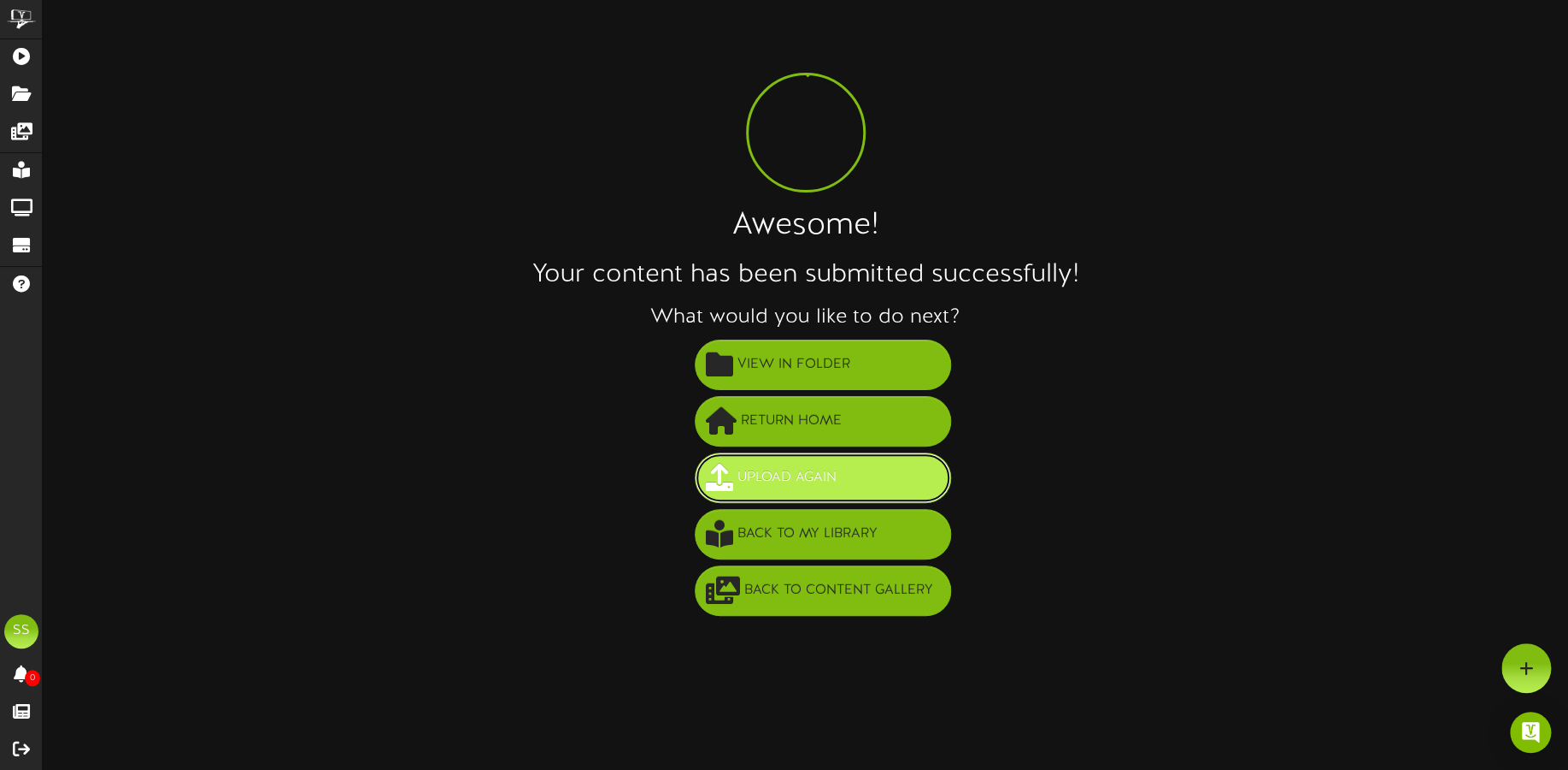
click at [867, 480] on button "Upload Again" at bounding box center [823, 477] width 257 height 50
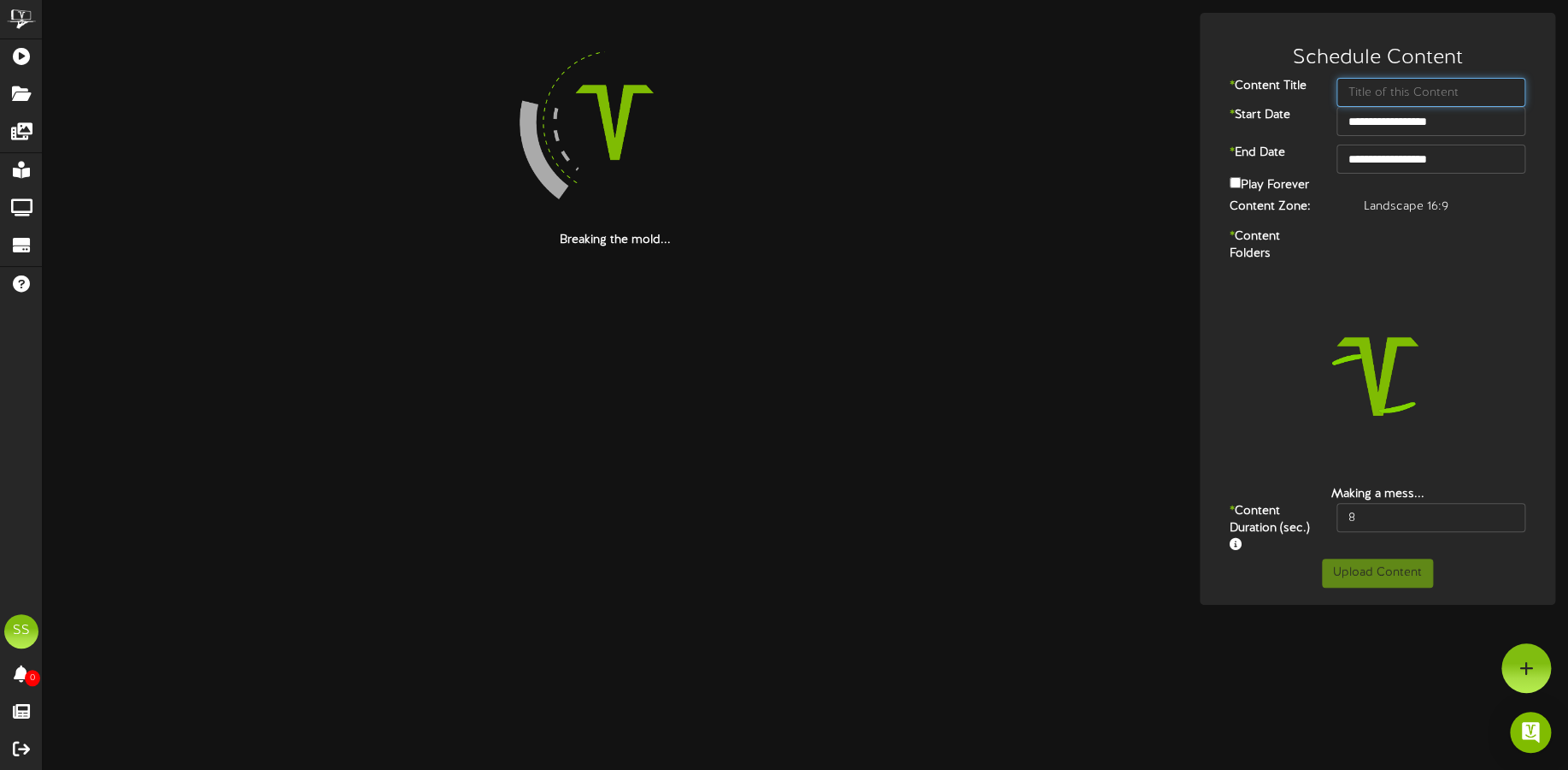
click at [1349, 97] on input "text" at bounding box center [1431, 92] width 189 height 29
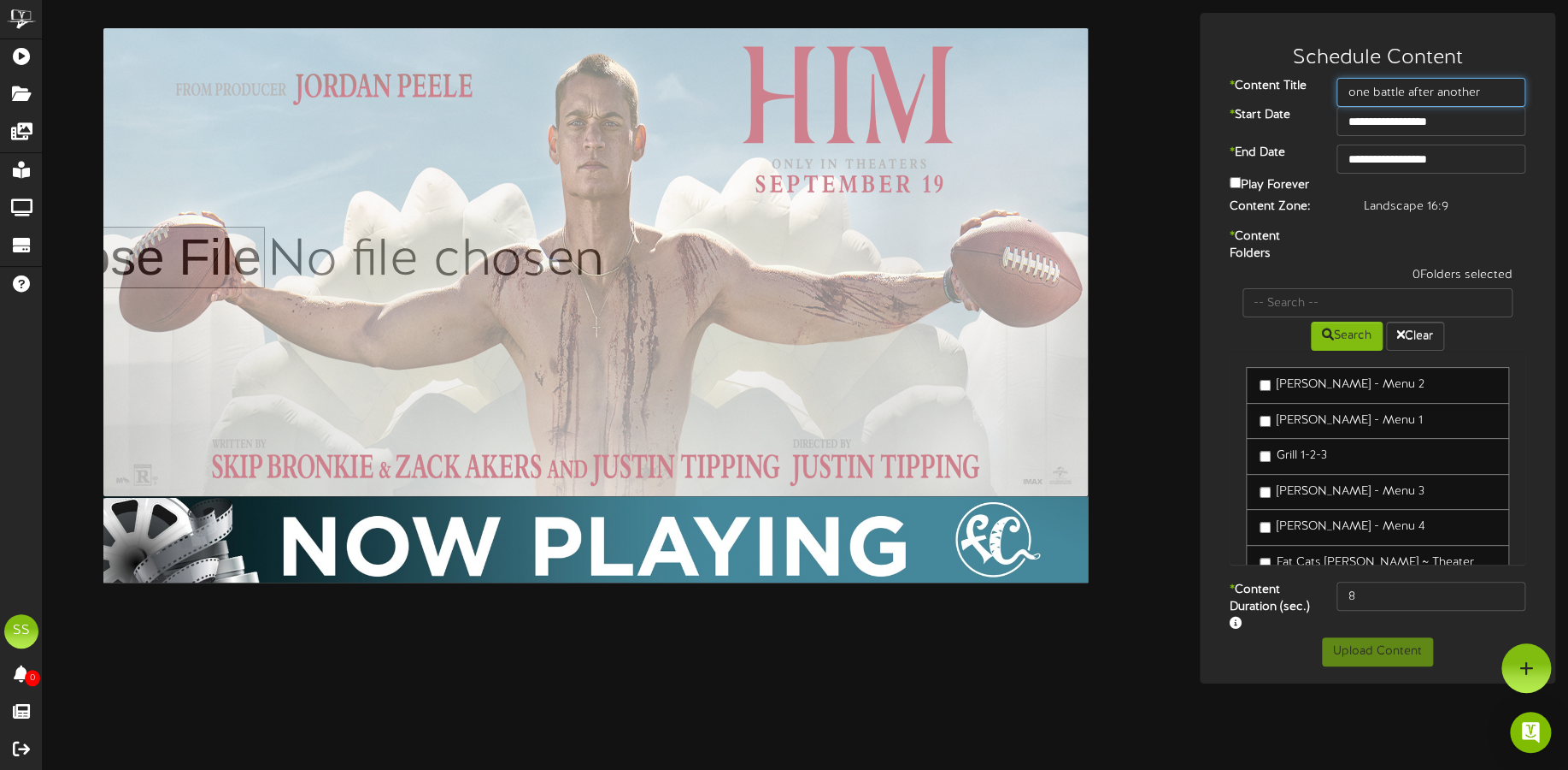
type input "one battle after another"
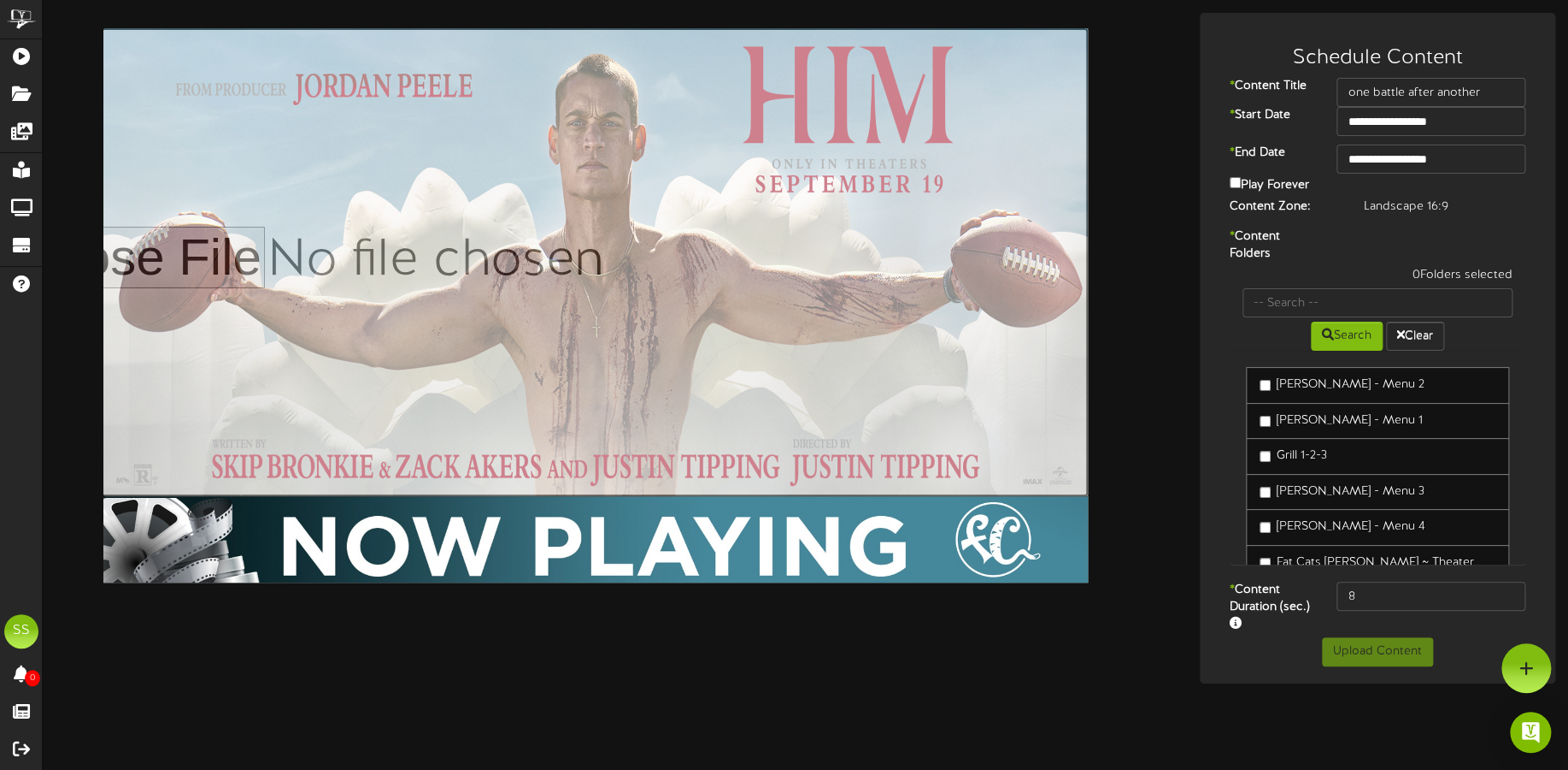
click at [801, 215] on input "file" at bounding box center [536, 261] width 1104 height 467
type input "**********"
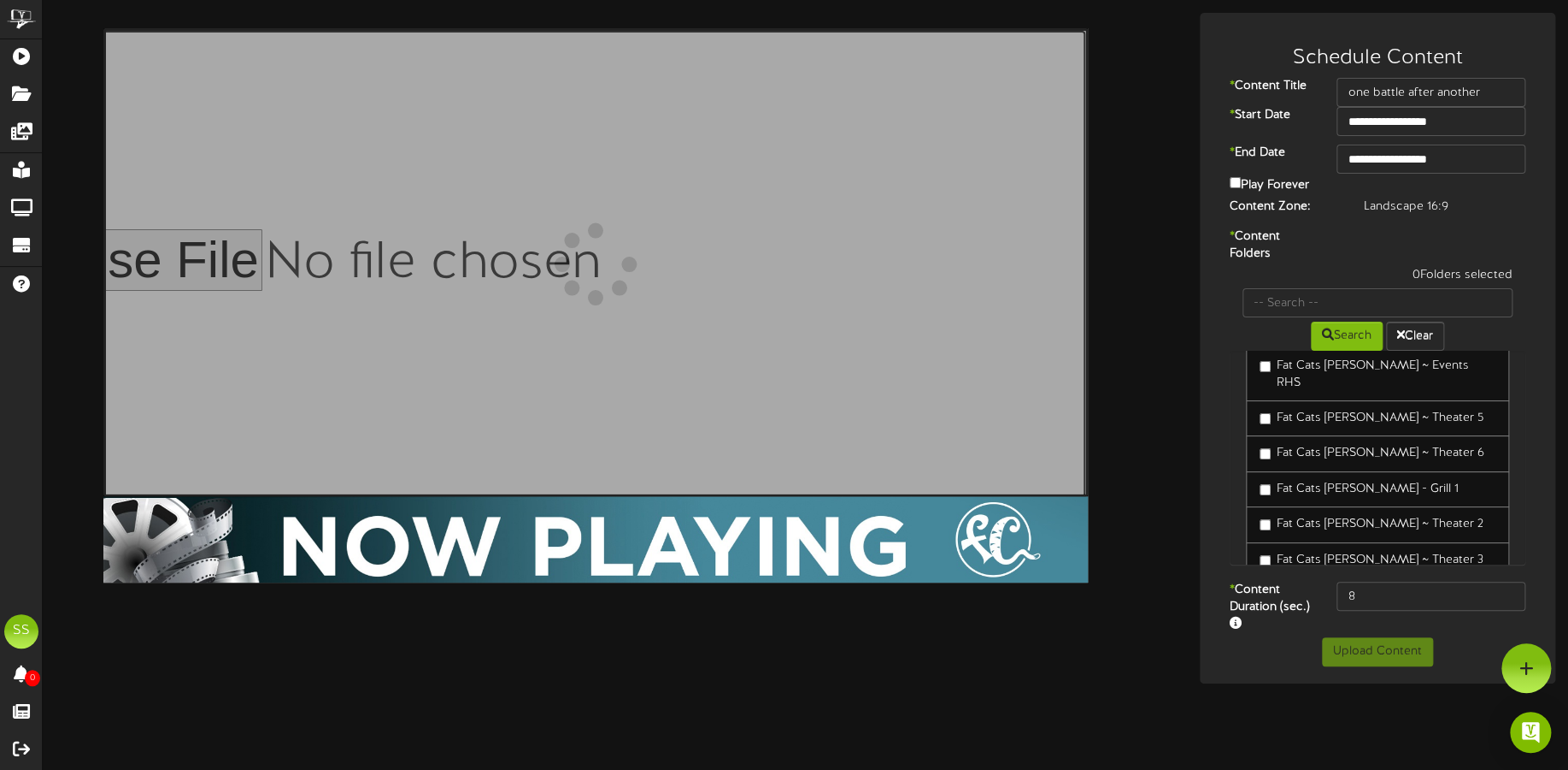
scroll to position [321, 0]
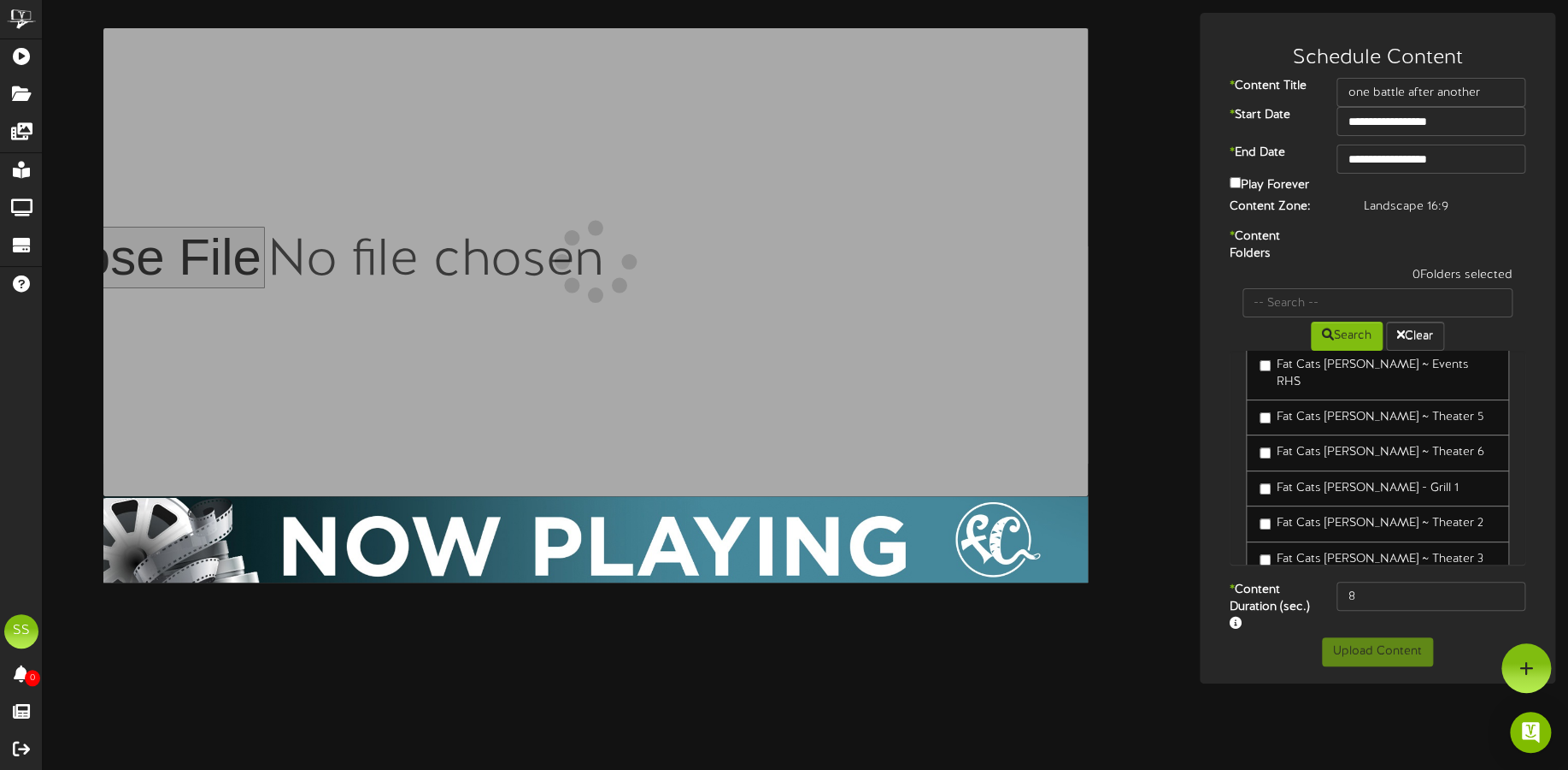
click at [1306, 551] on label "Fat Cats [PERSON_NAME] ~ Theater 3" at bounding box center [1372, 559] width 224 height 17
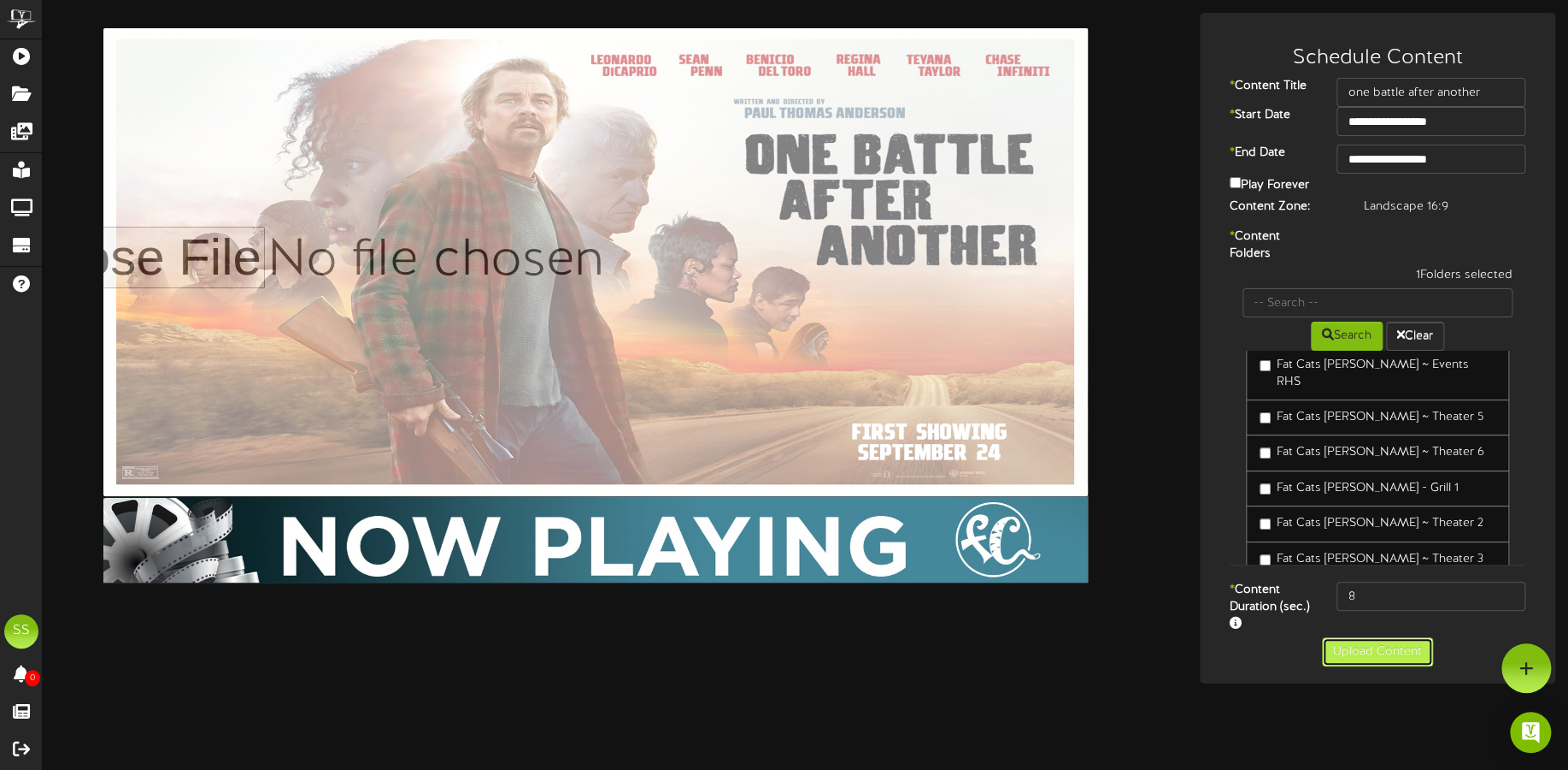
click at [1390, 653] on button "Upload Content" at bounding box center [1377, 651] width 111 height 29
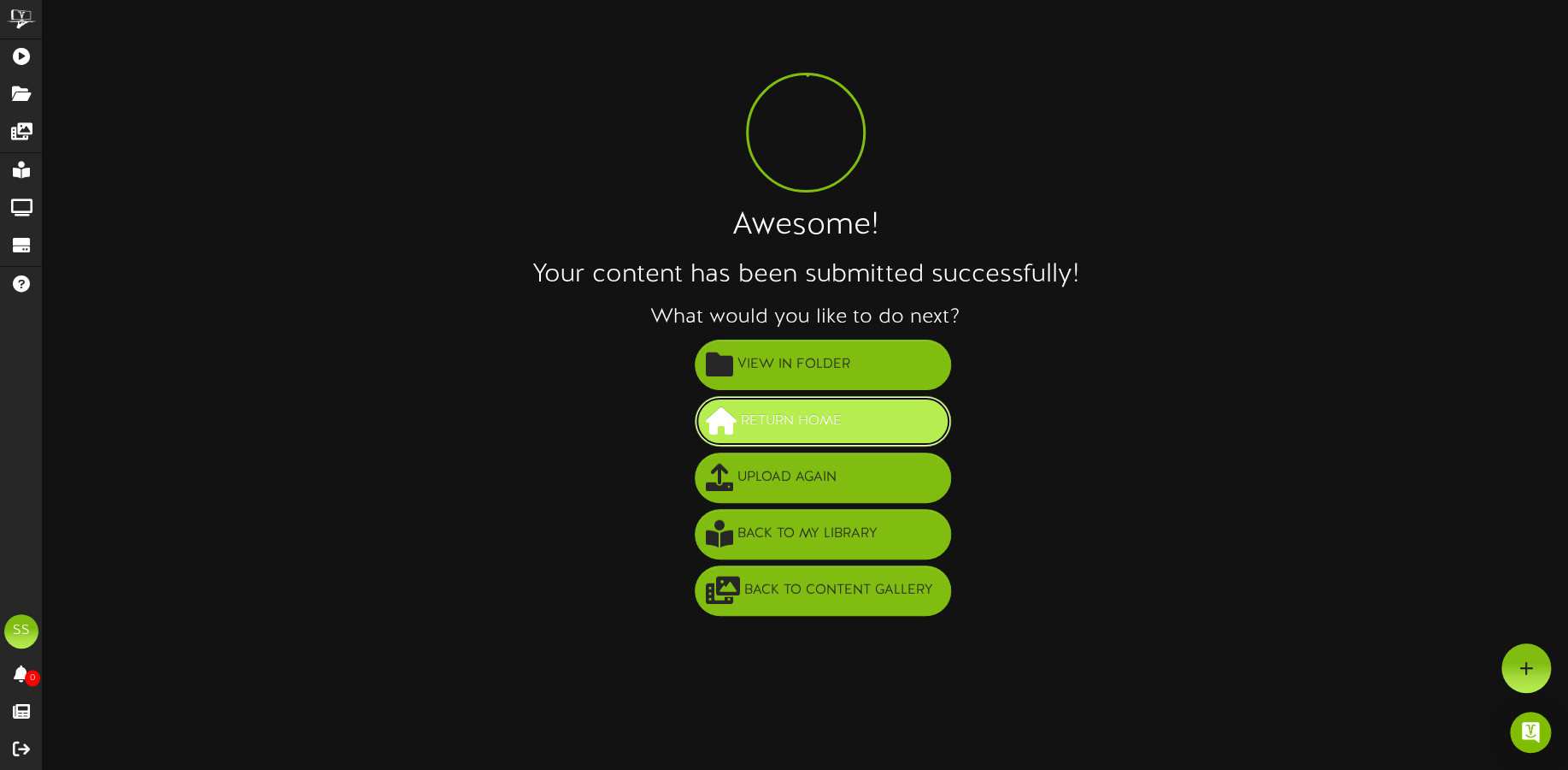
click at [789, 417] on span "Return Home" at bounding box center [792, 421] width 110 height 28
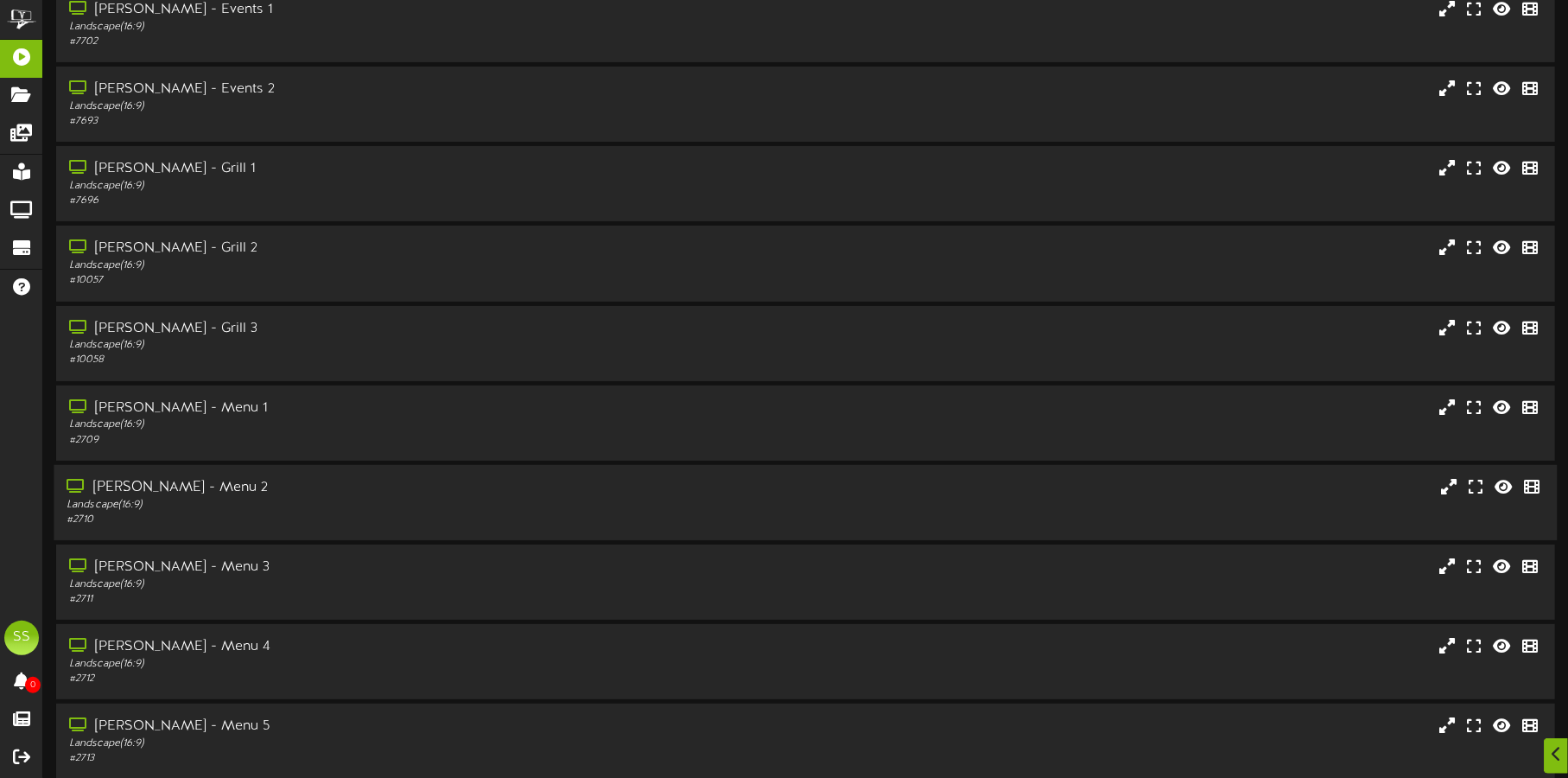
scroll to position [147, 0]
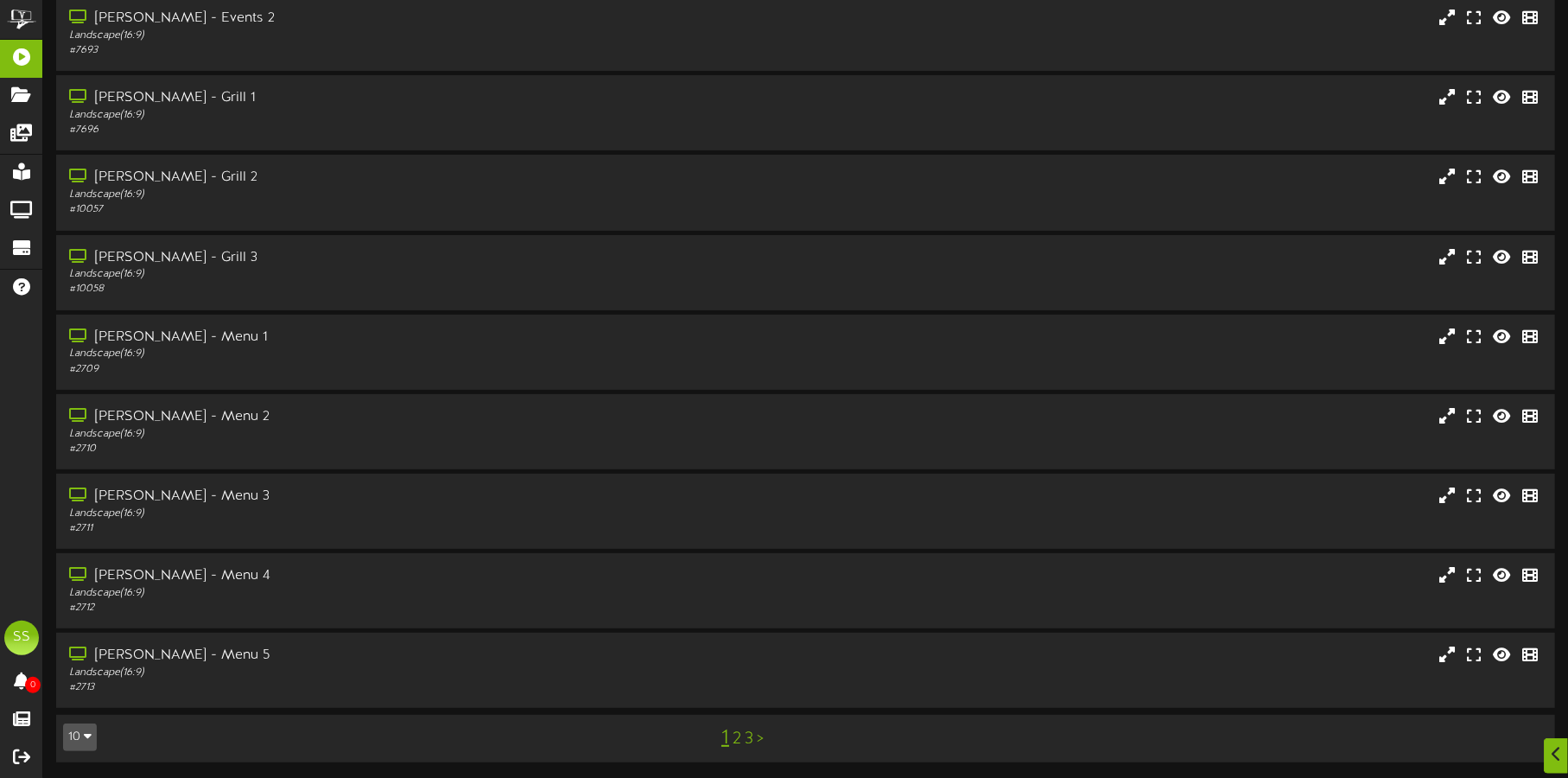
click at [73, 737] on button "10" at bounding box center [79, 737] width 34 height 27
click at [79, 686] on div "50" at bounding box center [80, 677] width 33 height 25
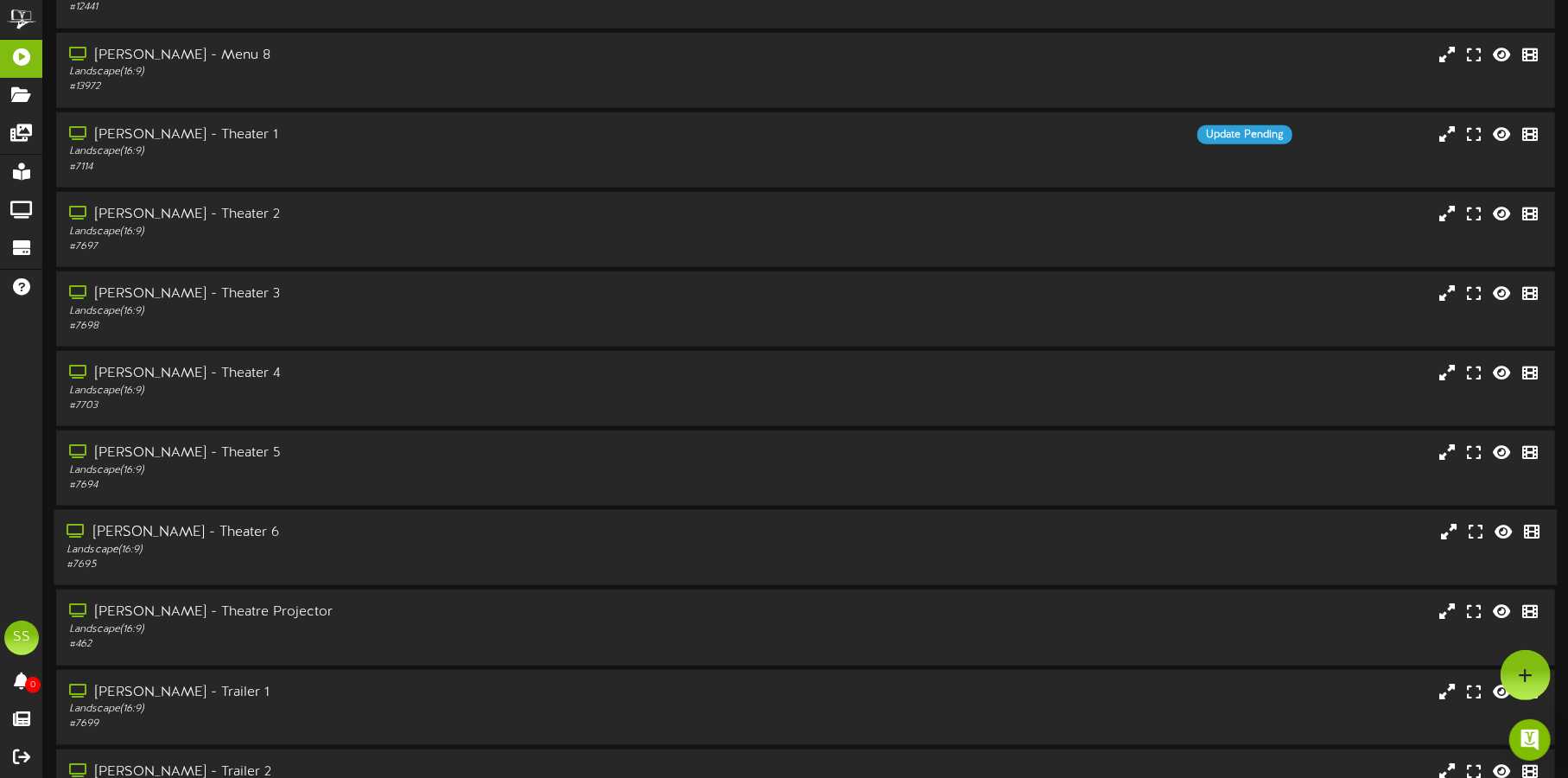
scroll to position [864, 0]
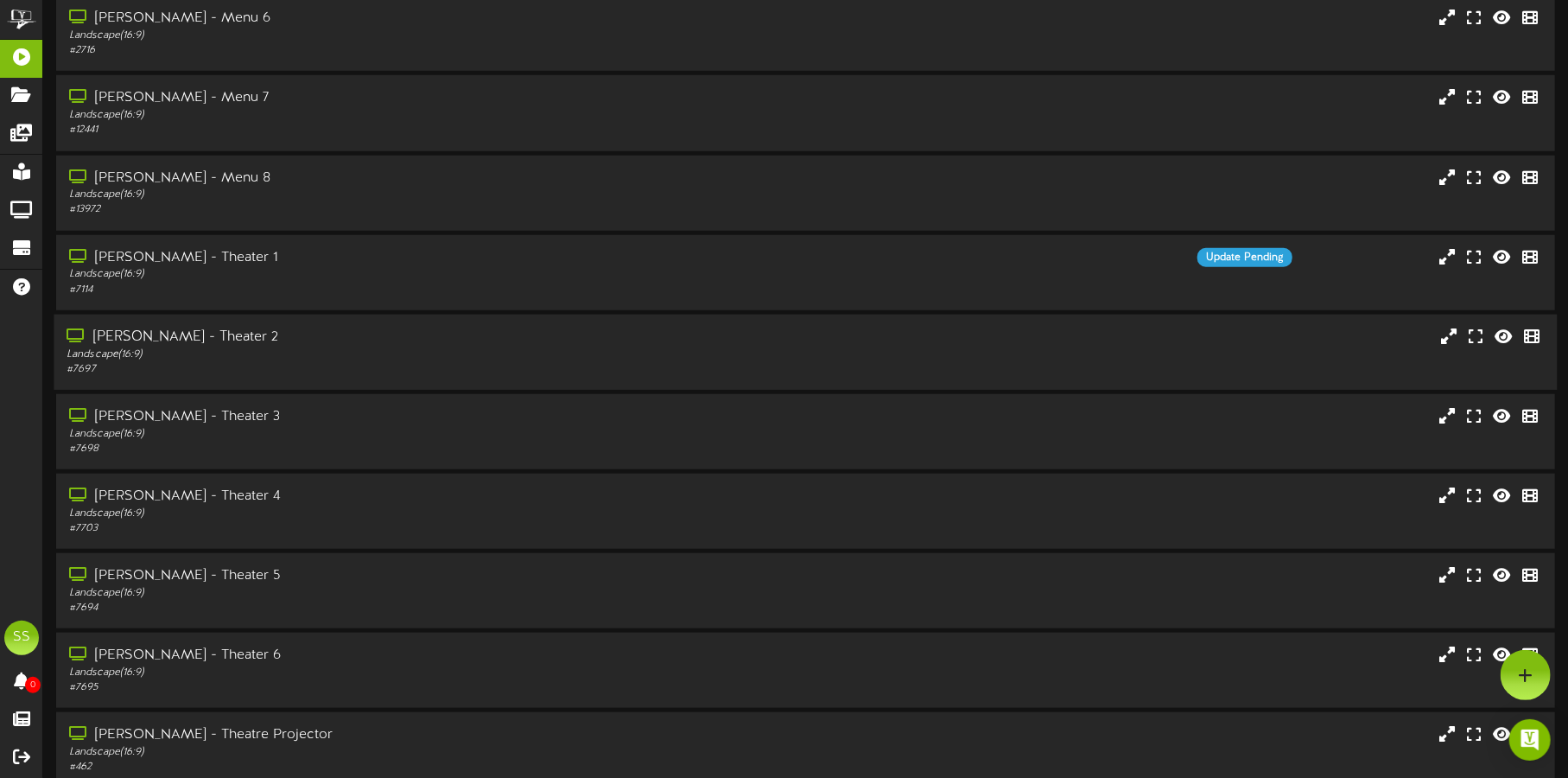
click at [292, 368] on div "# 7697" at bounding box center [367, 369] width 601 height 15
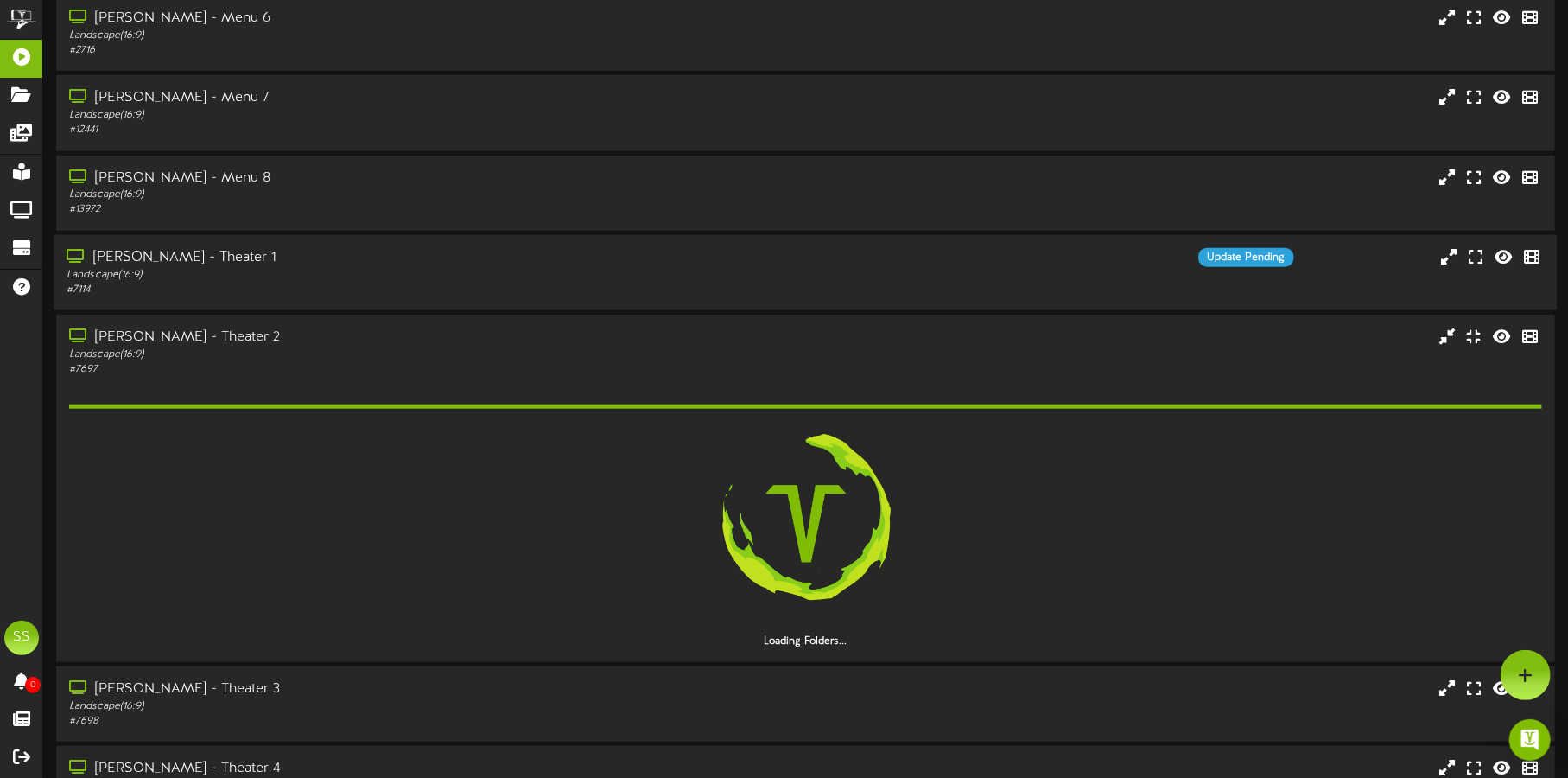
click at [314, 283] on div "# 7114" at bounding box center [367, 290] width 601 height 15
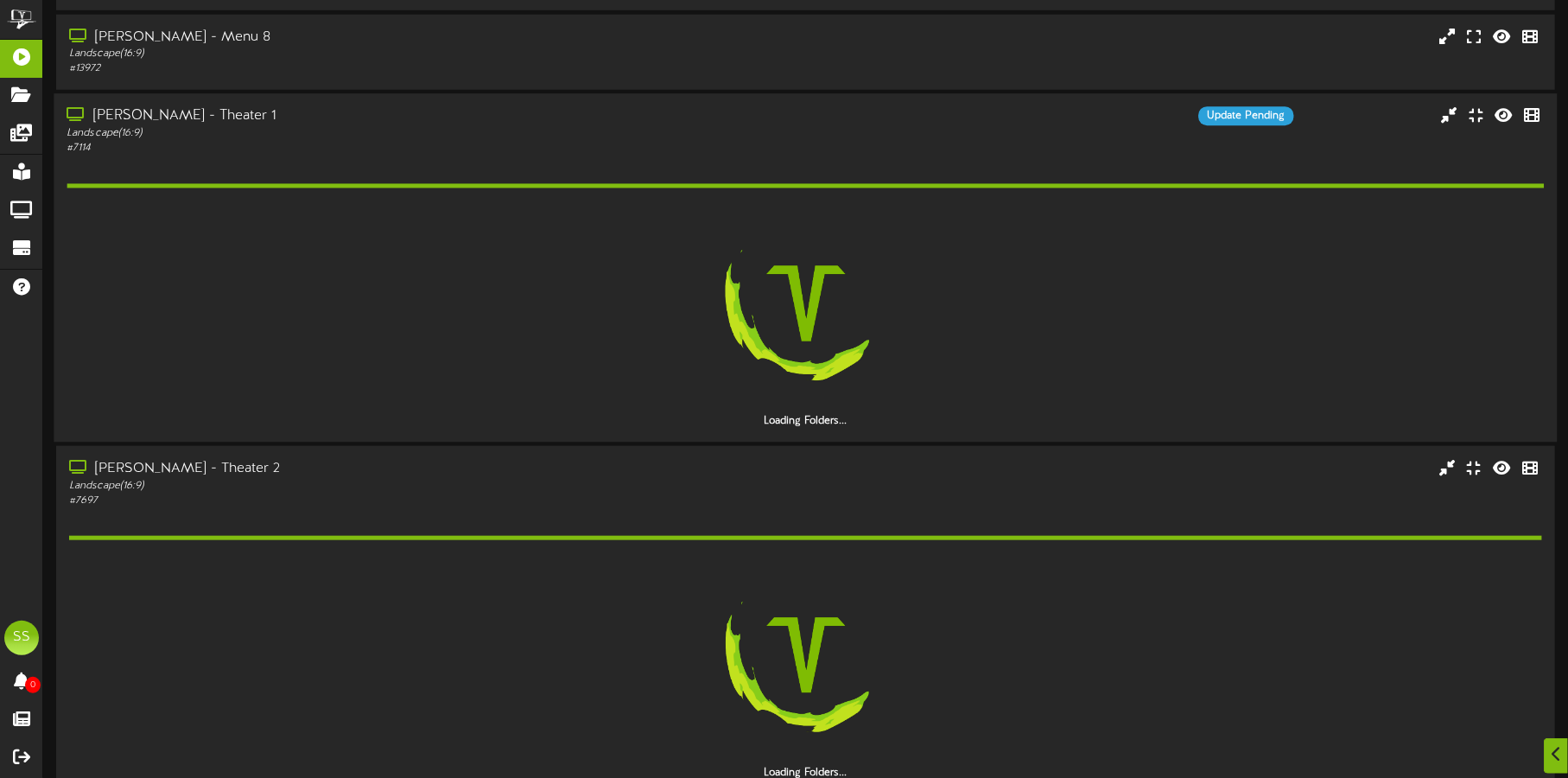
scroll to position [1296, 0]
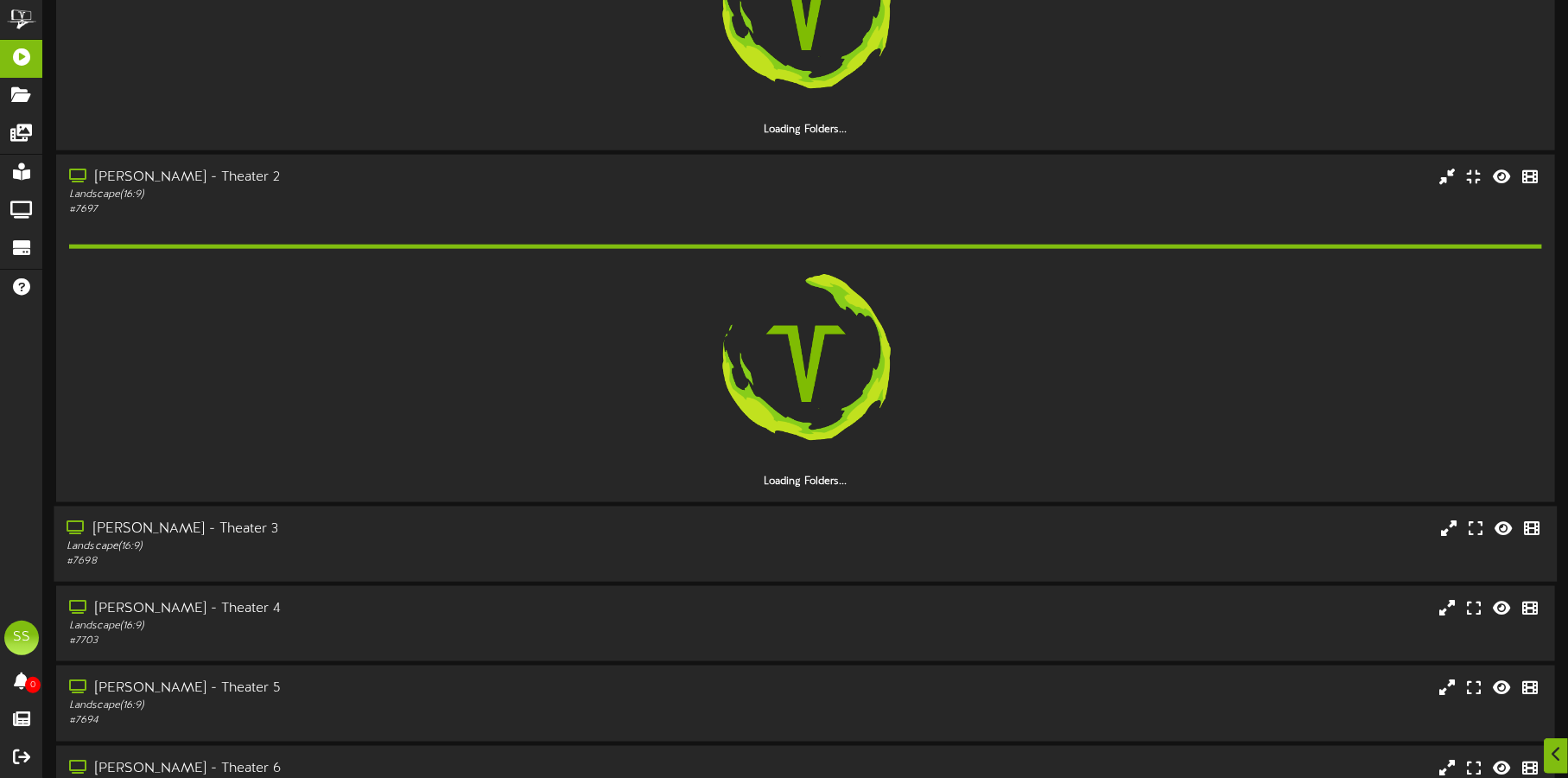
click at [360, 558] on div "# 7698" at bounding box center [367, 561] width 601 height 15
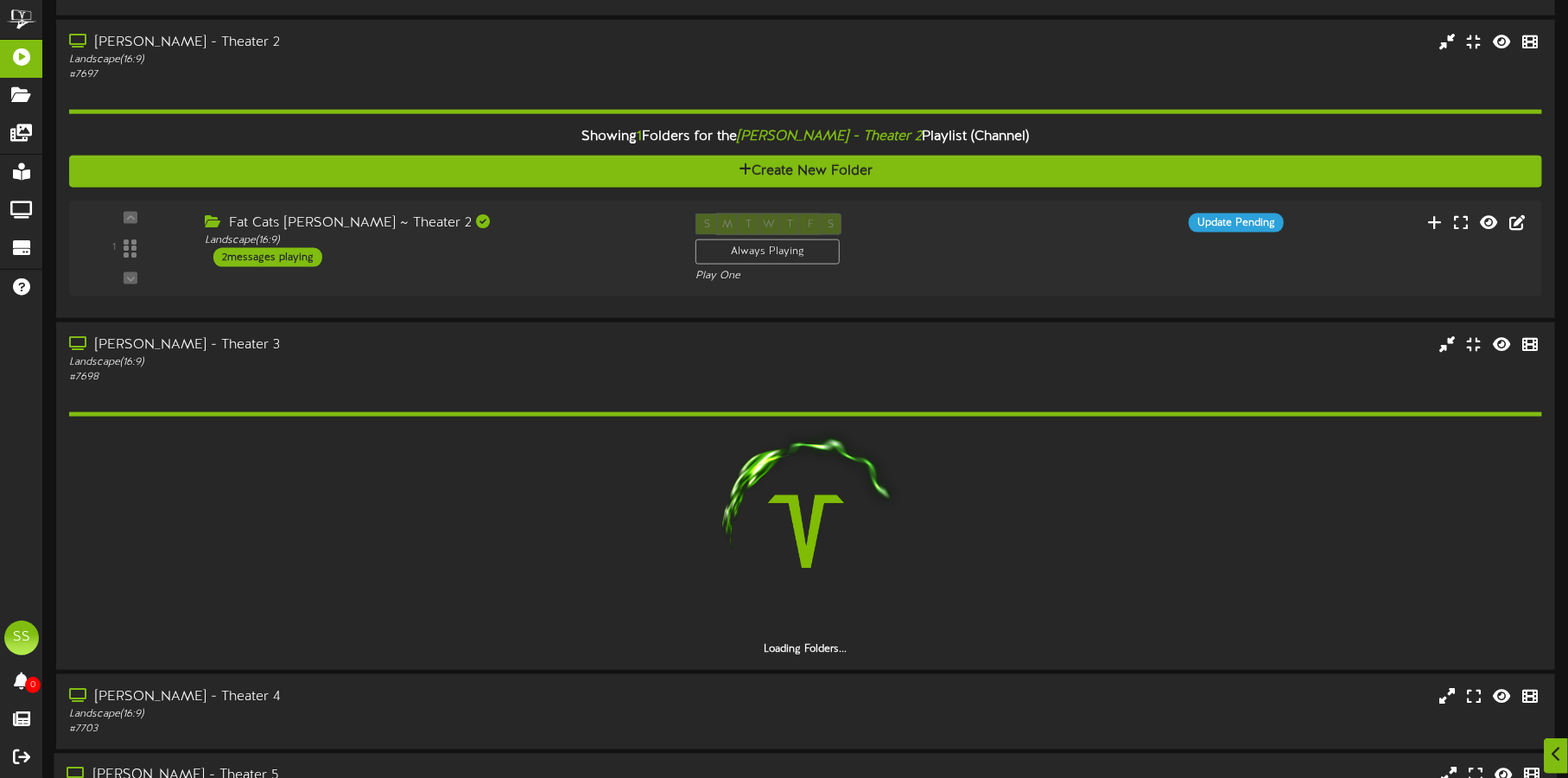
scroll to position [1727, 0]
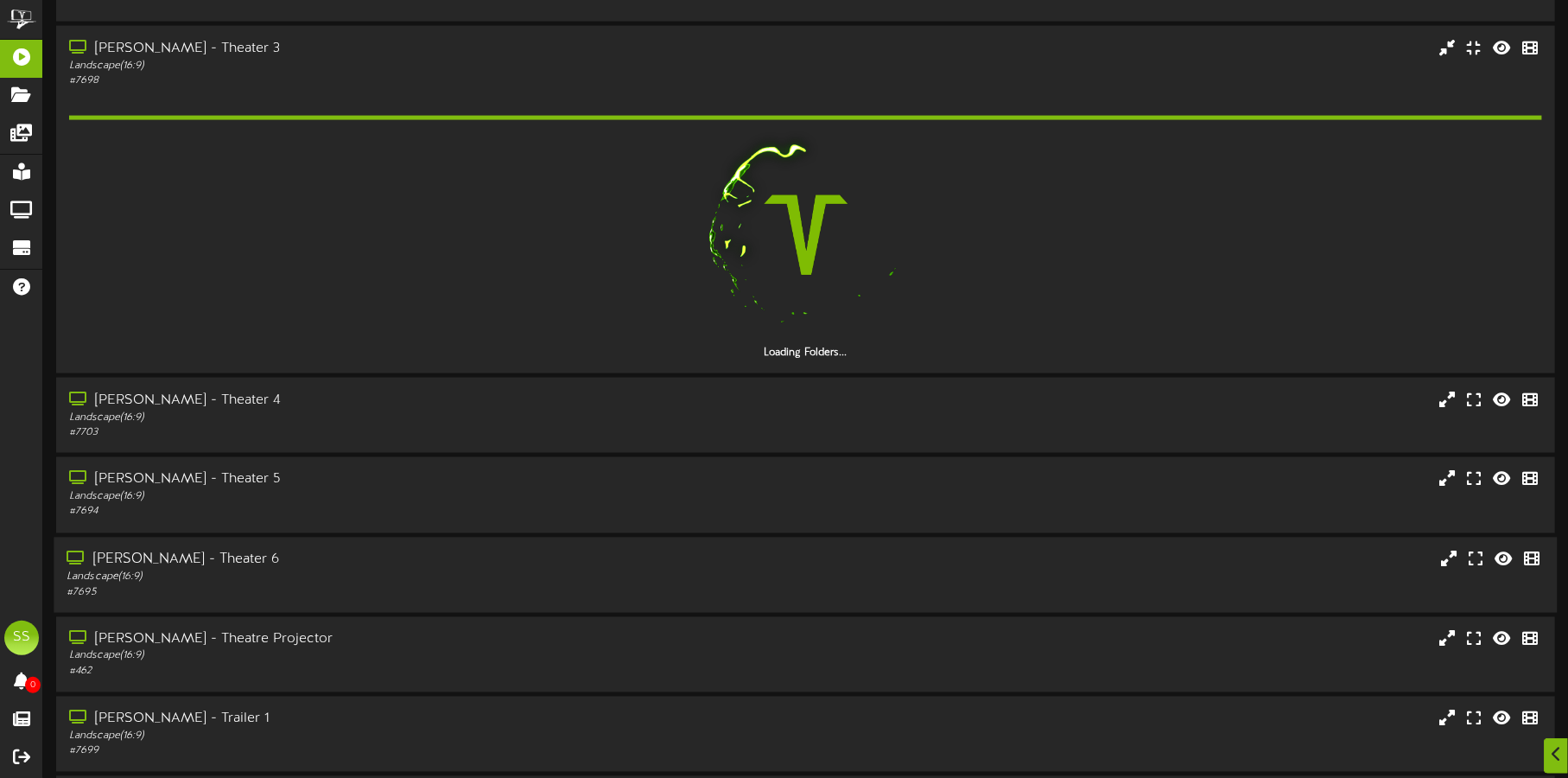
click at [369, 580] on div "Landscape ( 16:9 )" at bounding box center [367, 577] width 601 height 15
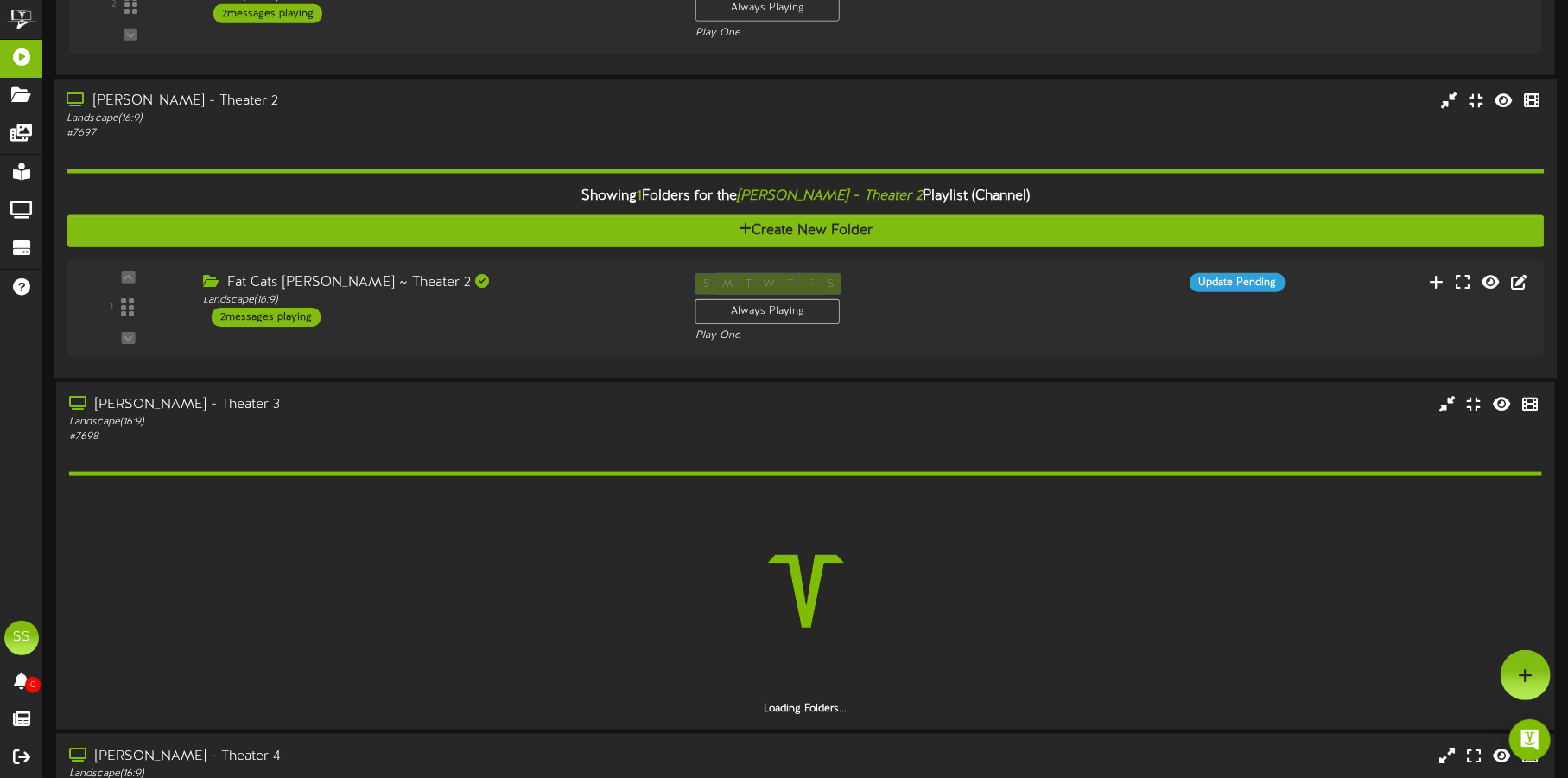
scroll to position [1030, 0]
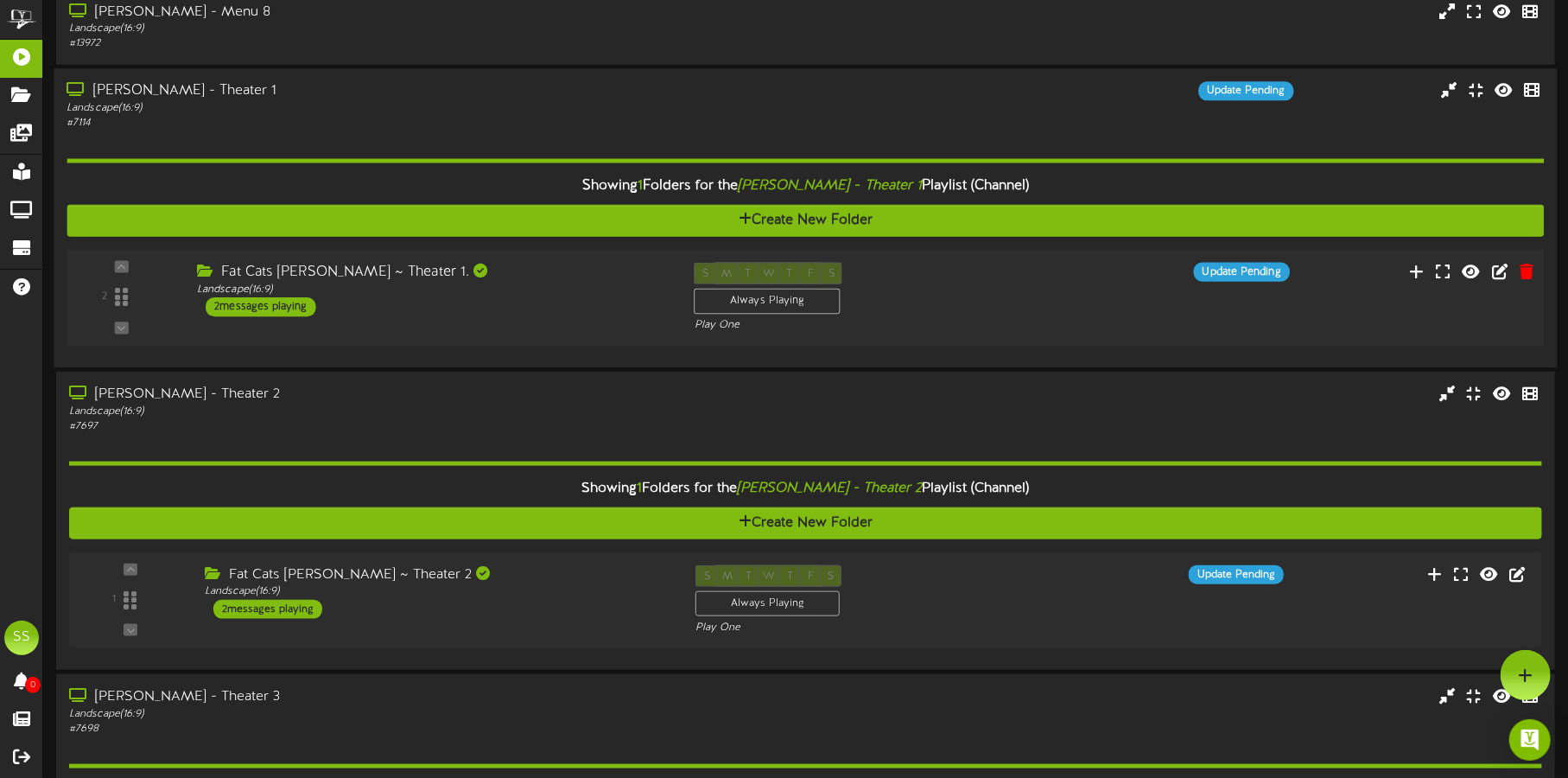
click at [531, 278] on div "Fat Cats [PERSON_NAME] ~ Theater 1." at bounding box center [433, 272] width 471 height 20
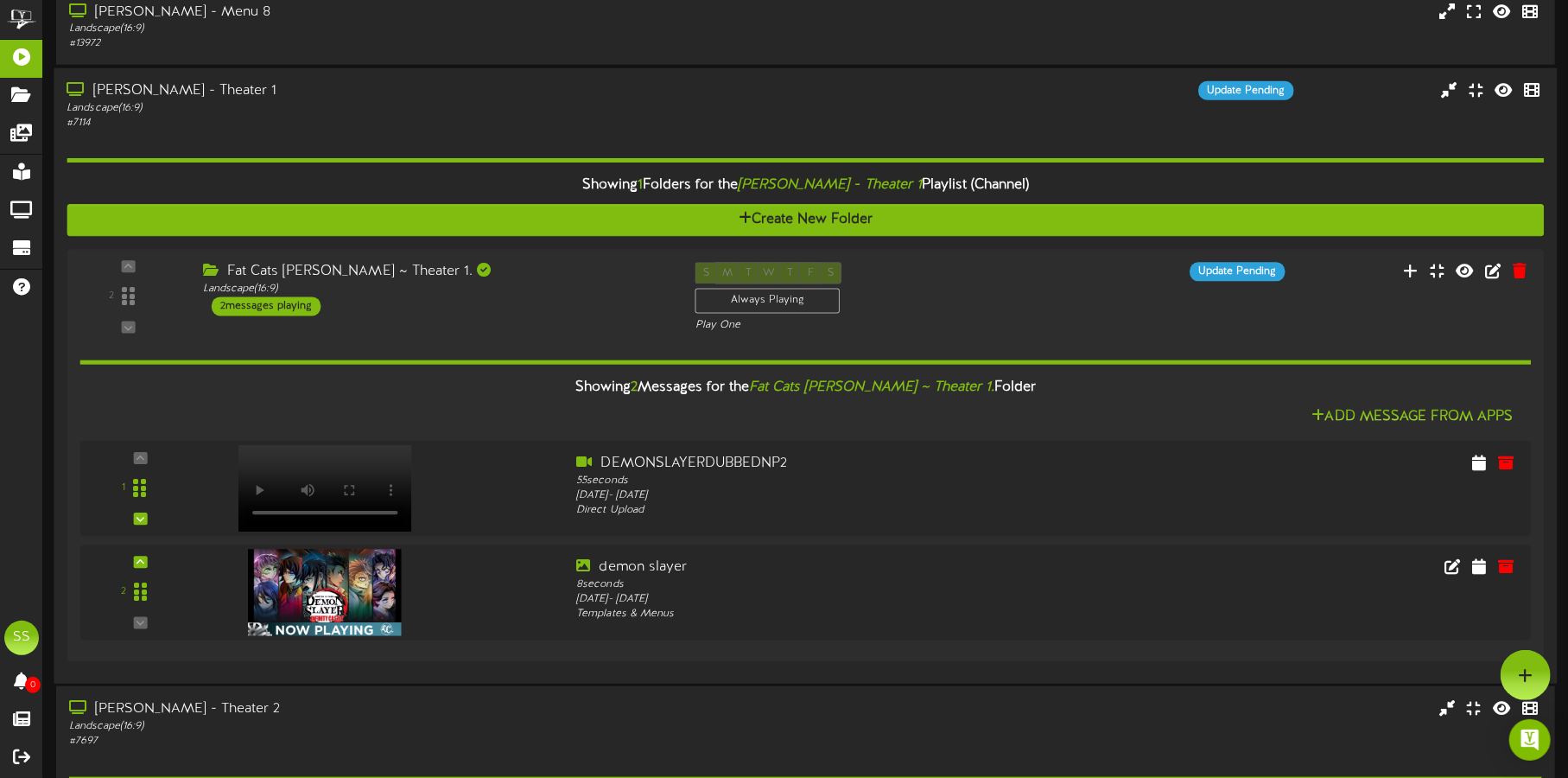
click at [437, 91] on div "[PERSON_NAME] - Theater 1" at bounding box center [367, 91] width 601 height 20
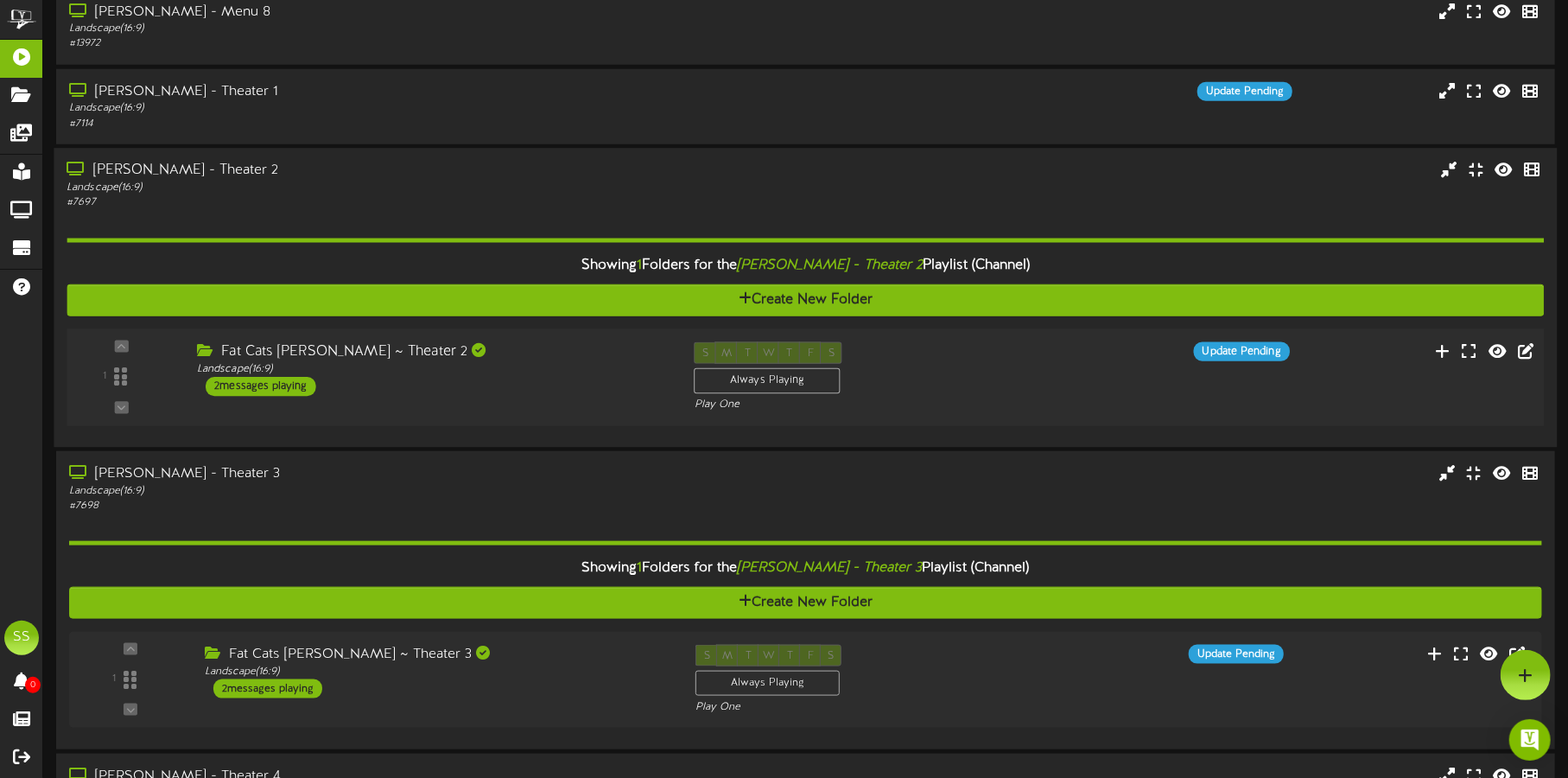
click at [523, 380] on div "Fat Cats [PERSON_NAME] ~ Theater 2 Landscape ( 16:9 ) 2 messages playing" at bounding box center [432, 369] width 498 height 55
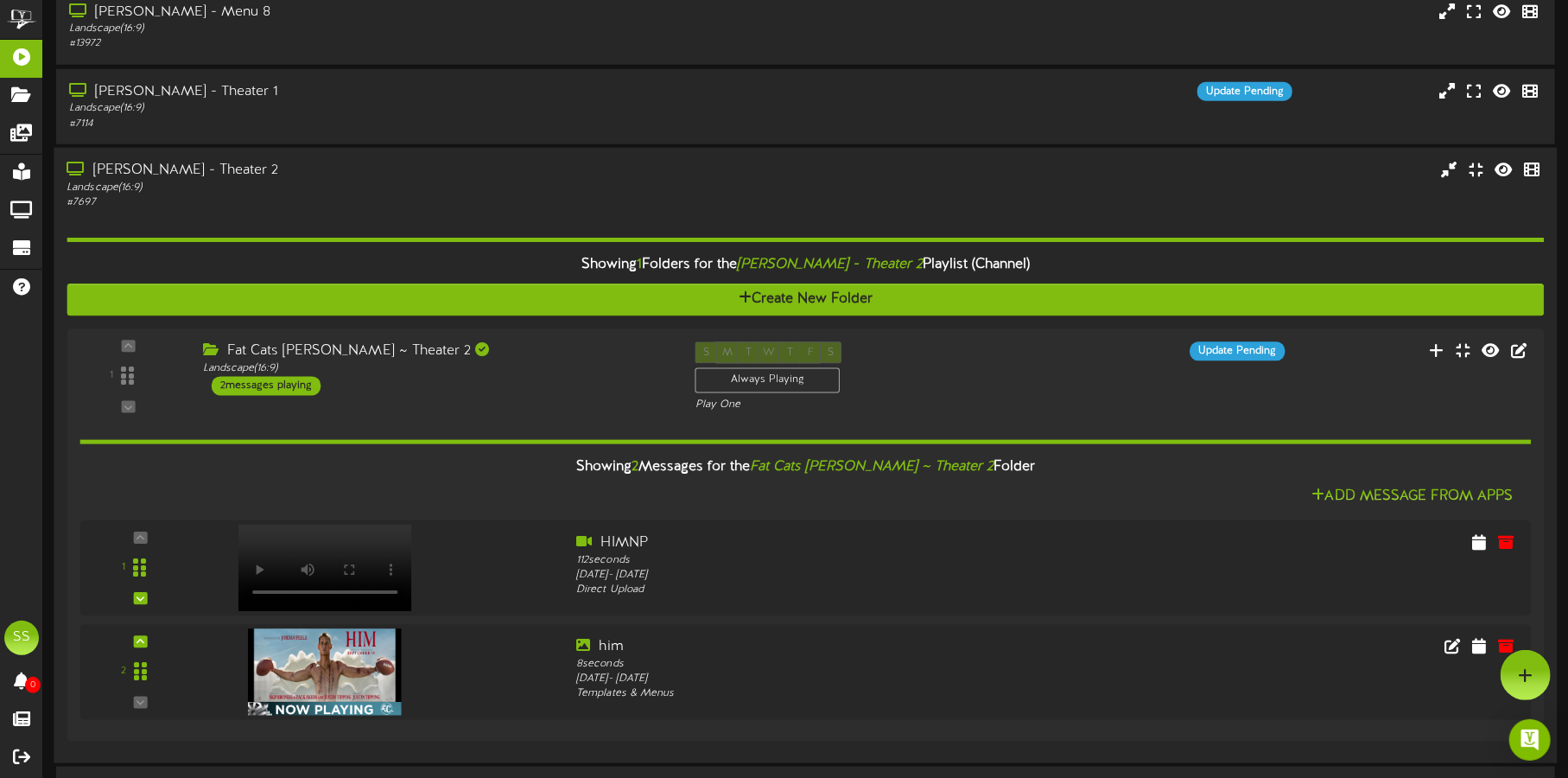
click at [517, 192] on div "Landscape ( 16:9 )" at bounding box center [367, 187] width 601 height 15
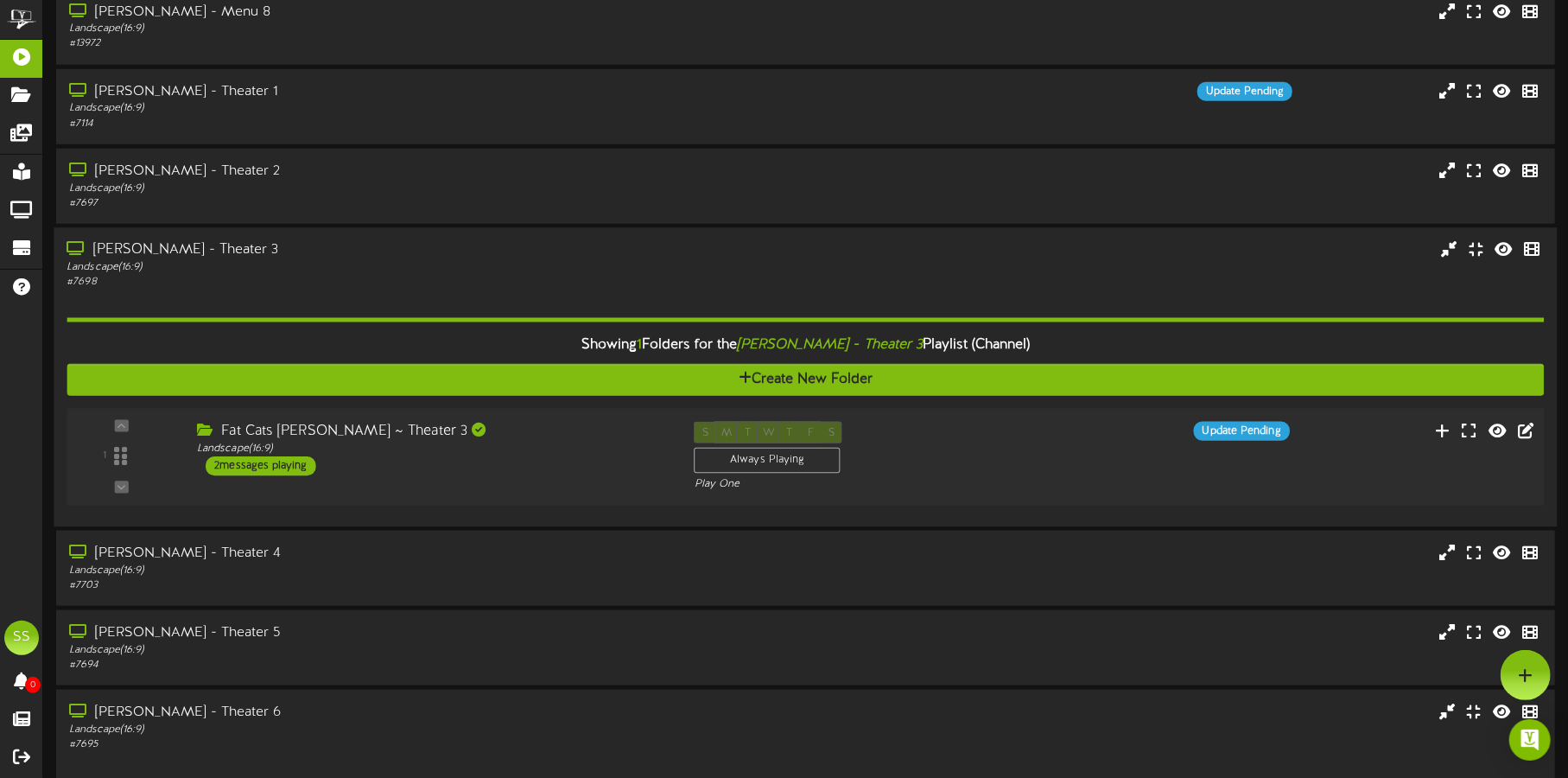
click at [551, 468] on div "Fat Cats [PERSON_NAME] ~ Theater 3 Landscape ( 16:9 ) 2 messages playing" at bounding box center [432, 448] width 498 height 55
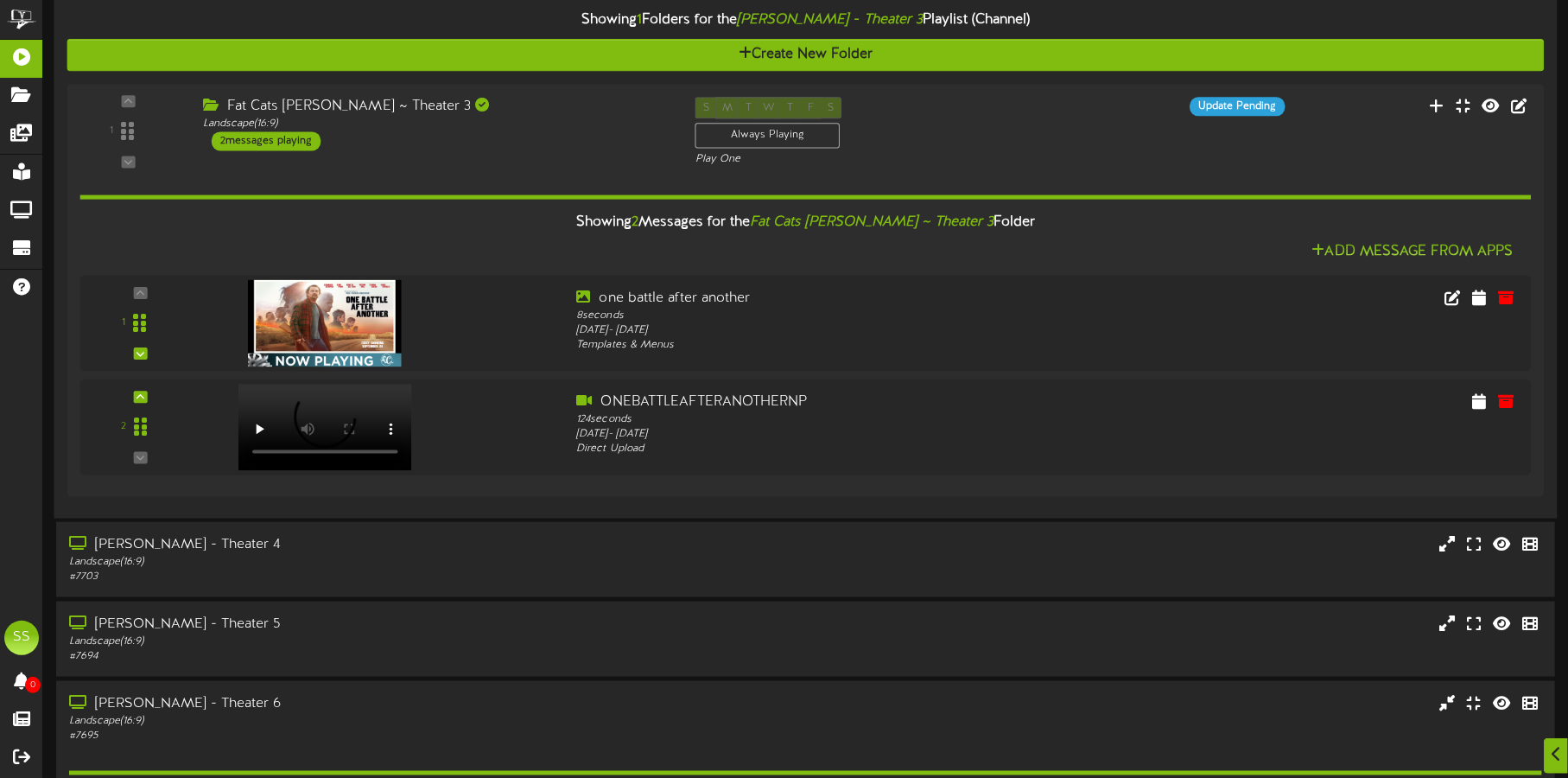
scroll to position [1786, 0]
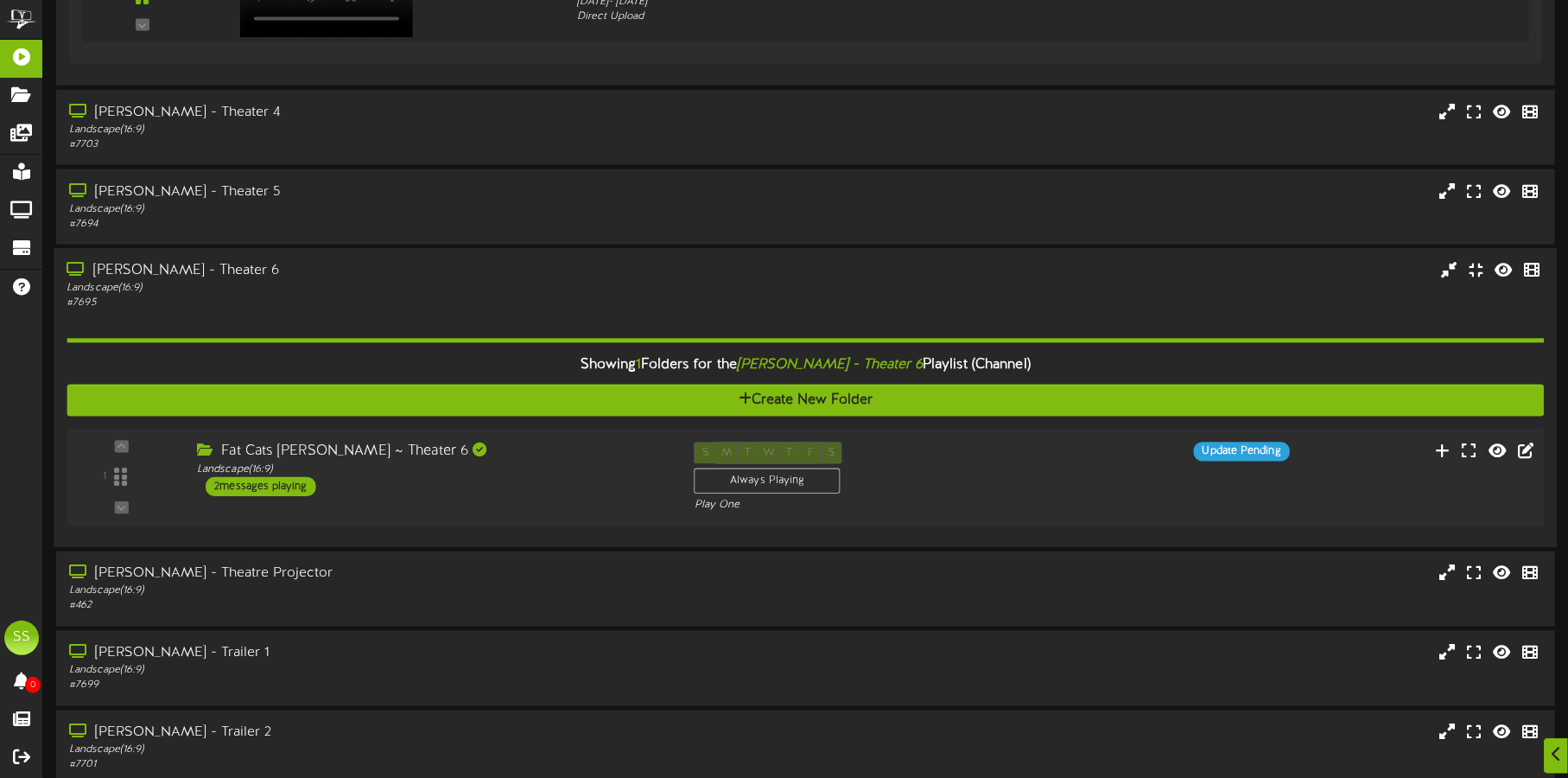
click at [539, 487] on div "Fat Cats [PERSON_NAME] ~ Theater 6 Landscape ( 16:9 ) 2 messages playing" at bounding box center [432, 469] width 498 height 55
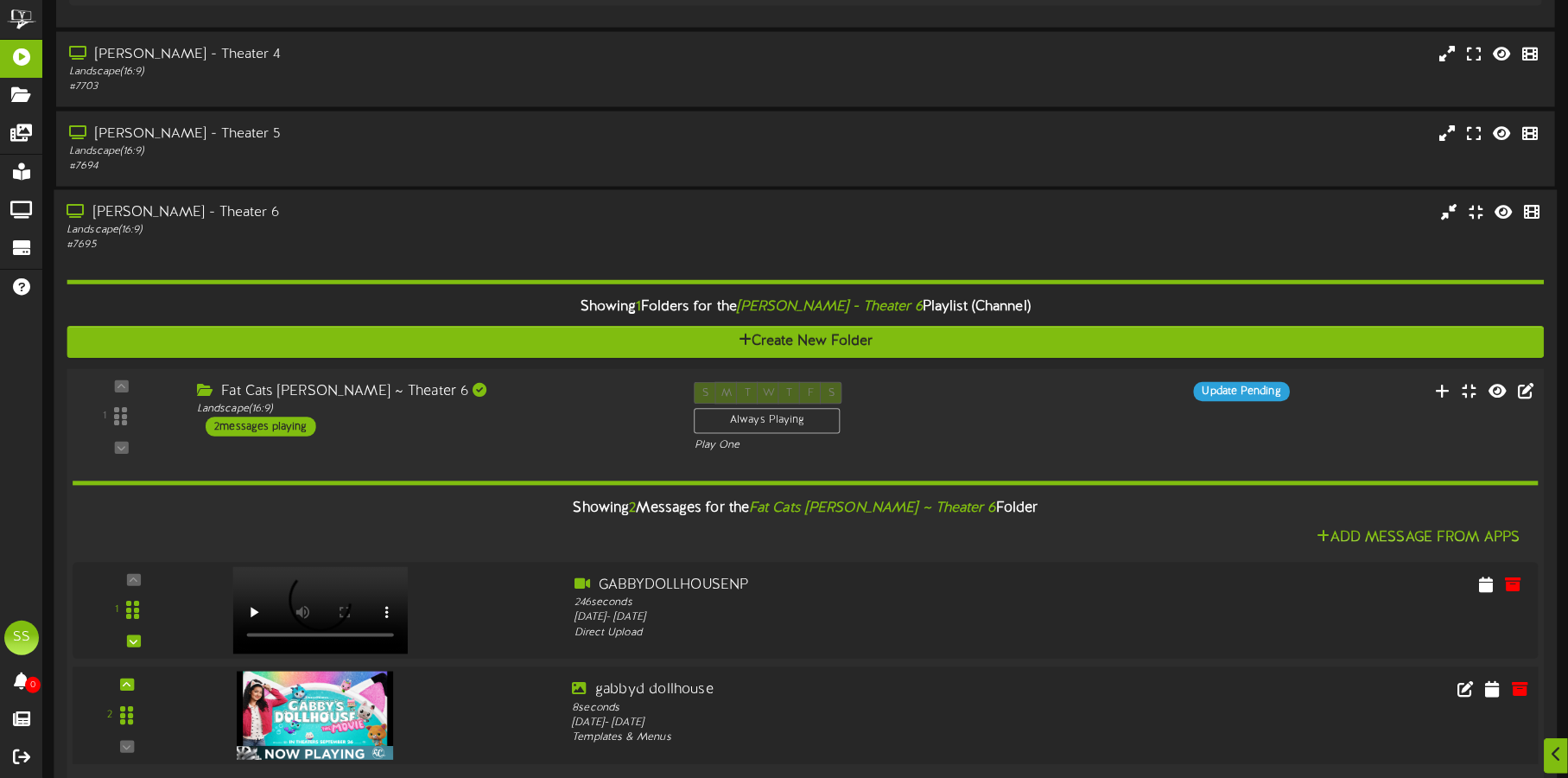
scroll to position [1894, 0]
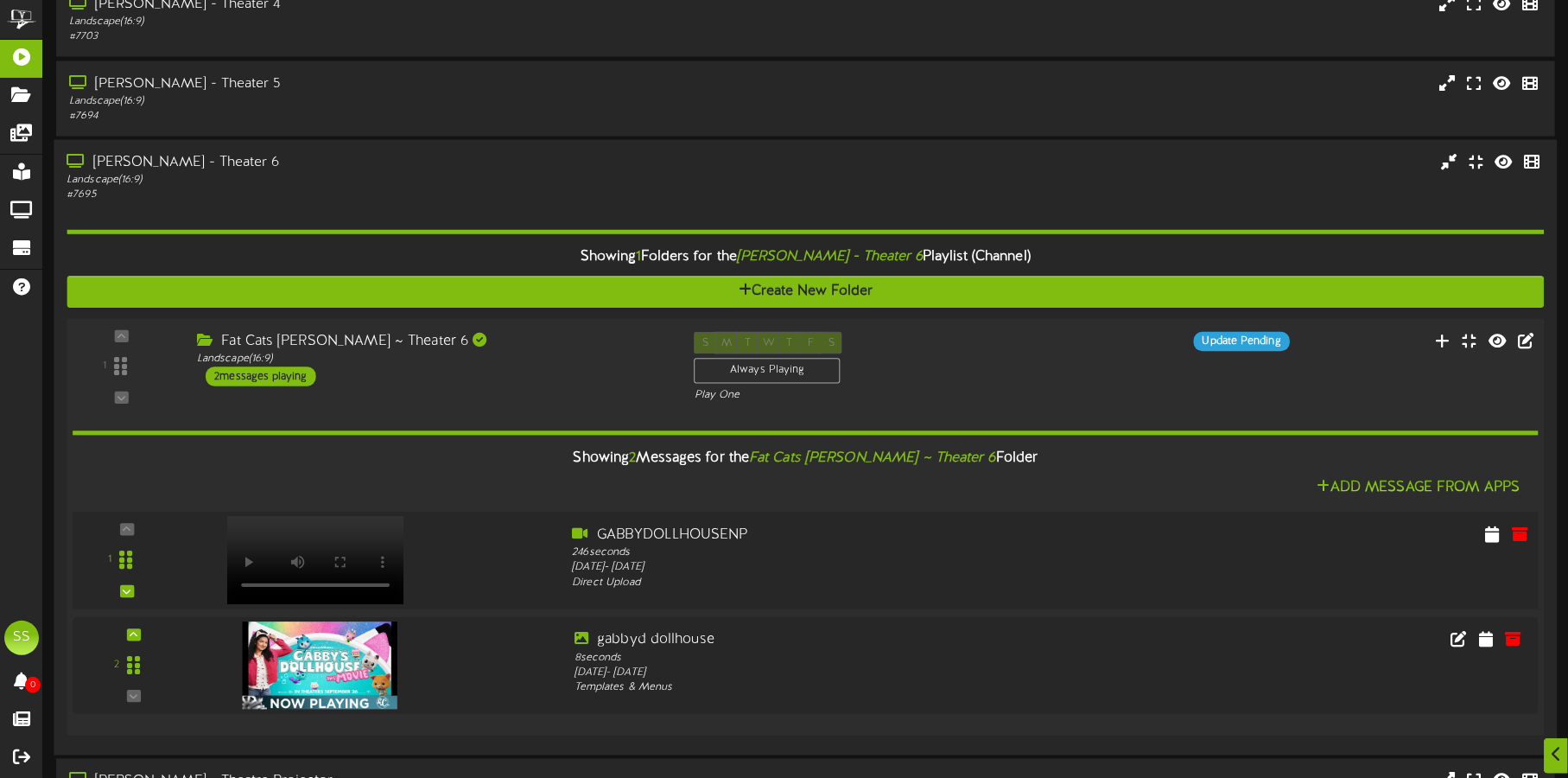
click at [298, 533] on video at bounding box center [315, 560] width 177 height 88
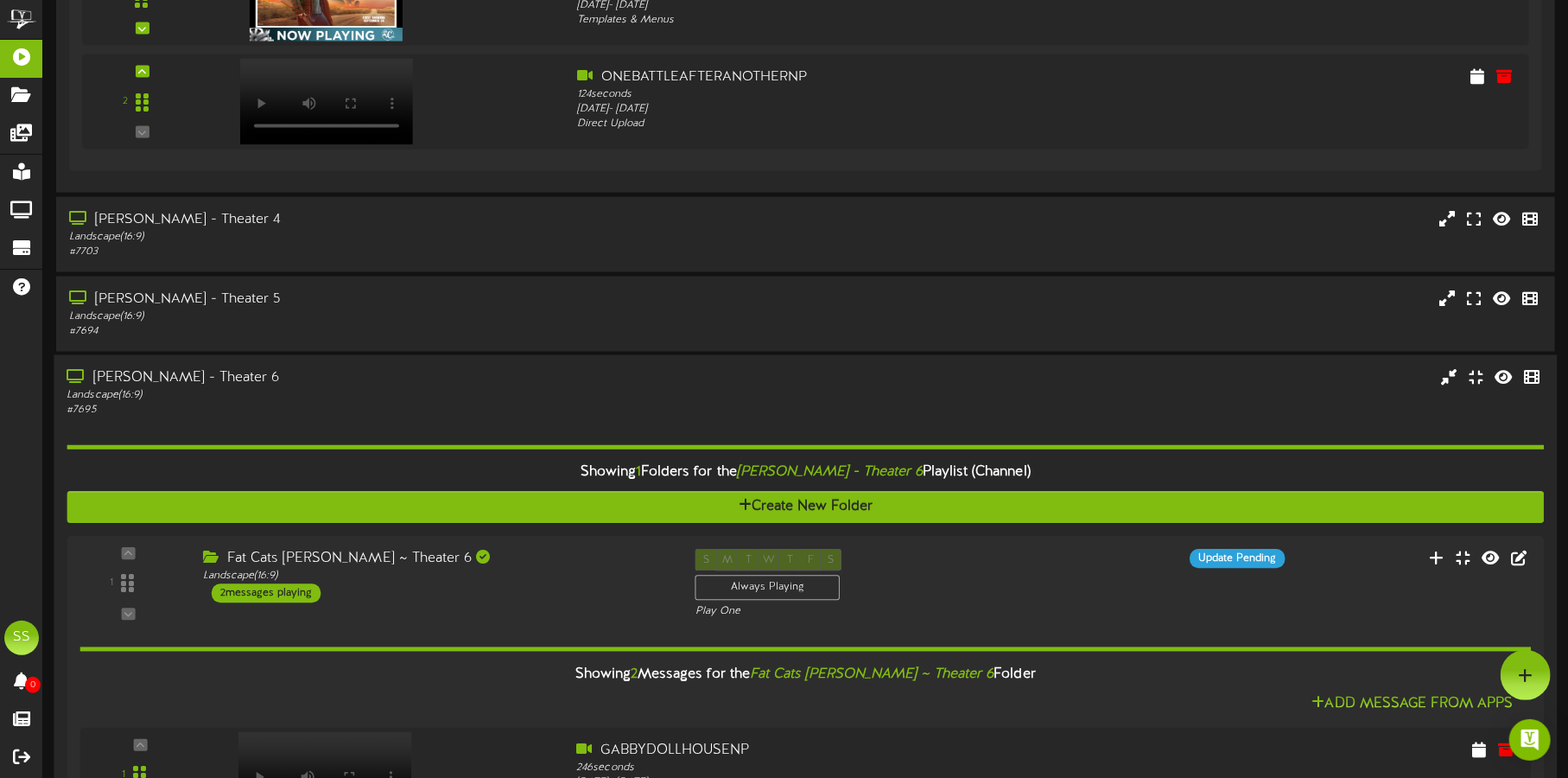
scroll to position [1678, 0]
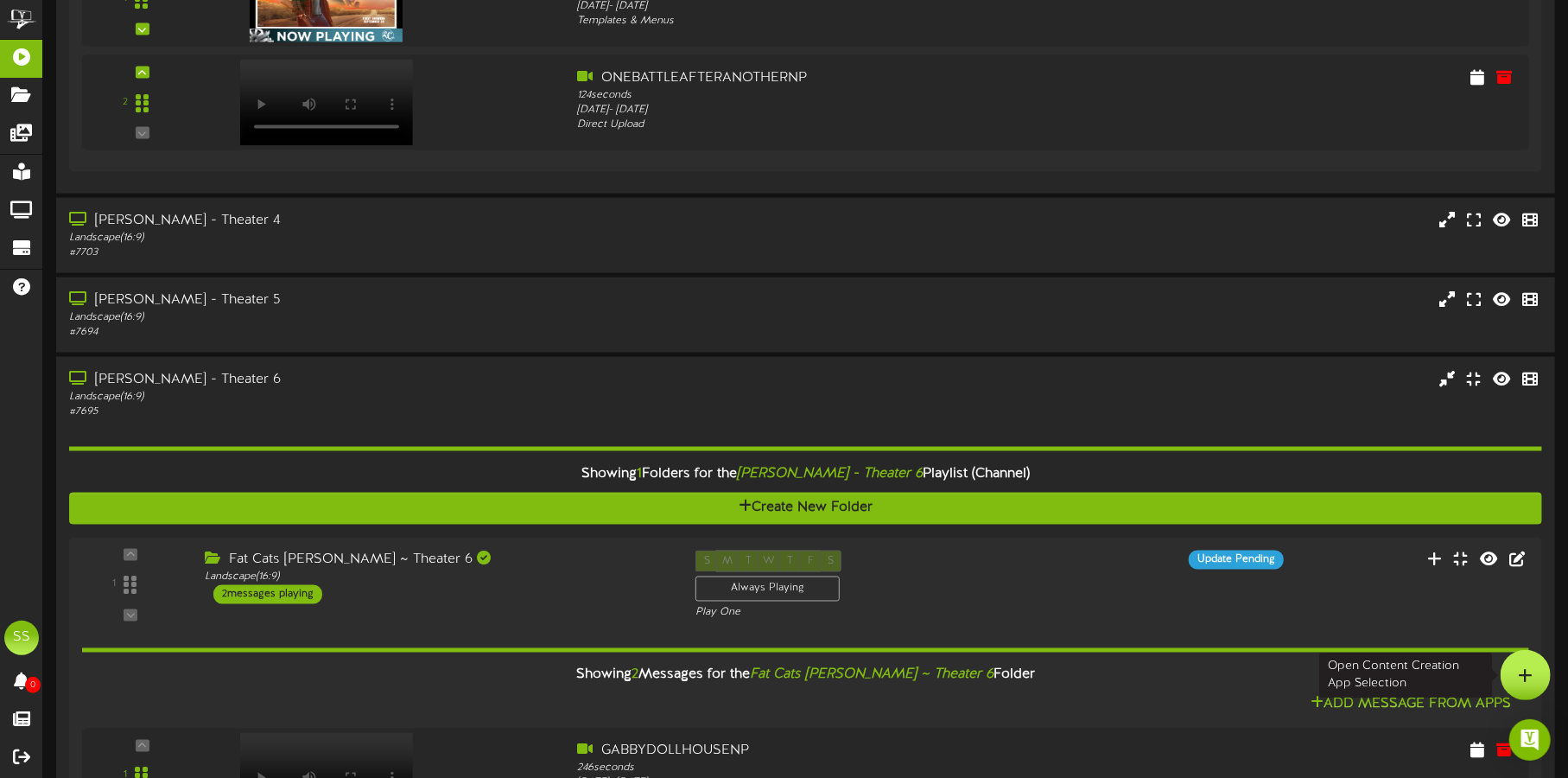
click at [1533, 682] on div at bounding box center [1525, 674] width 50 height 50
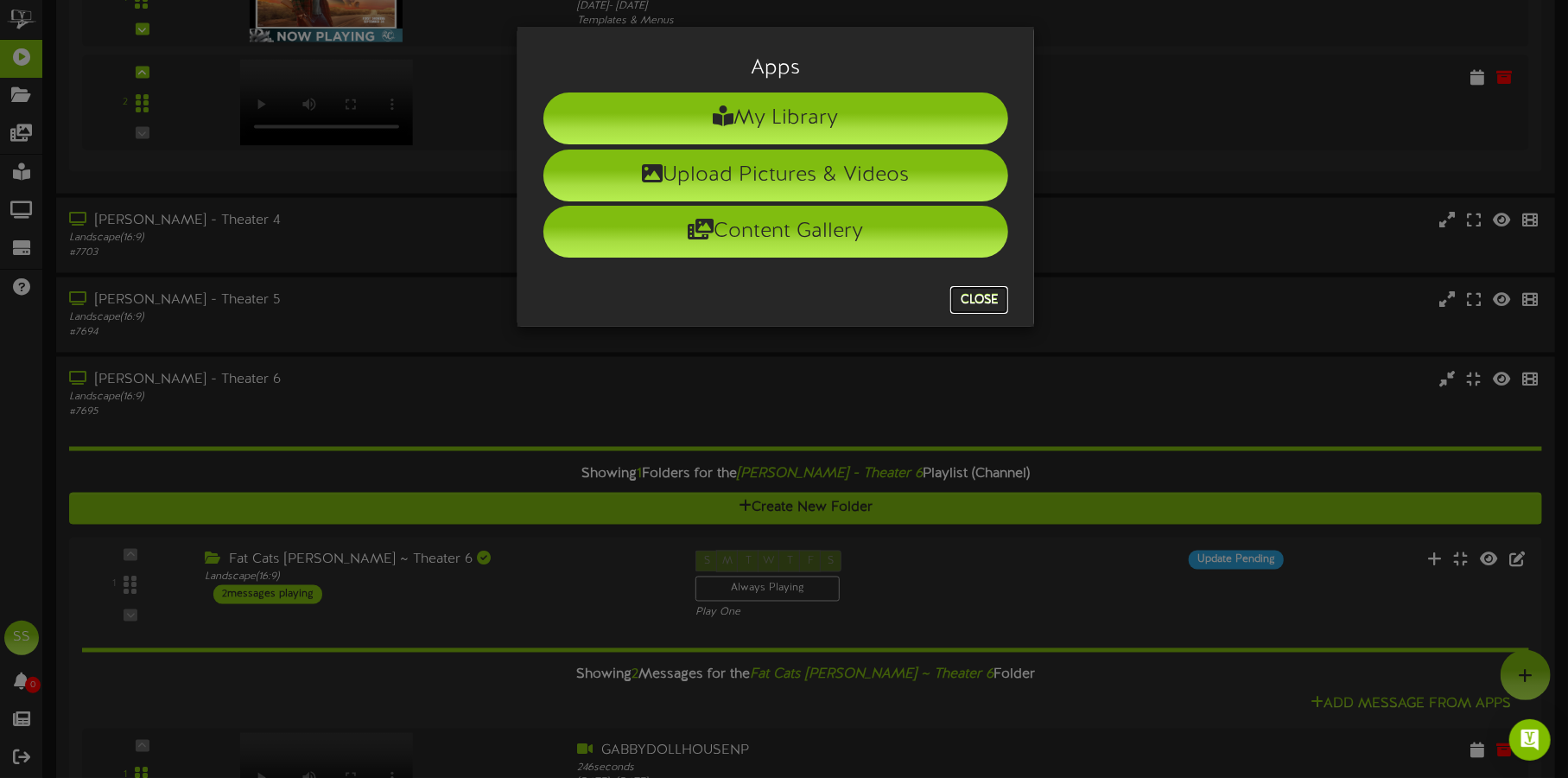
click at [969, 299] on button "Close" at bounding box center [980, 299] width 58 height 27
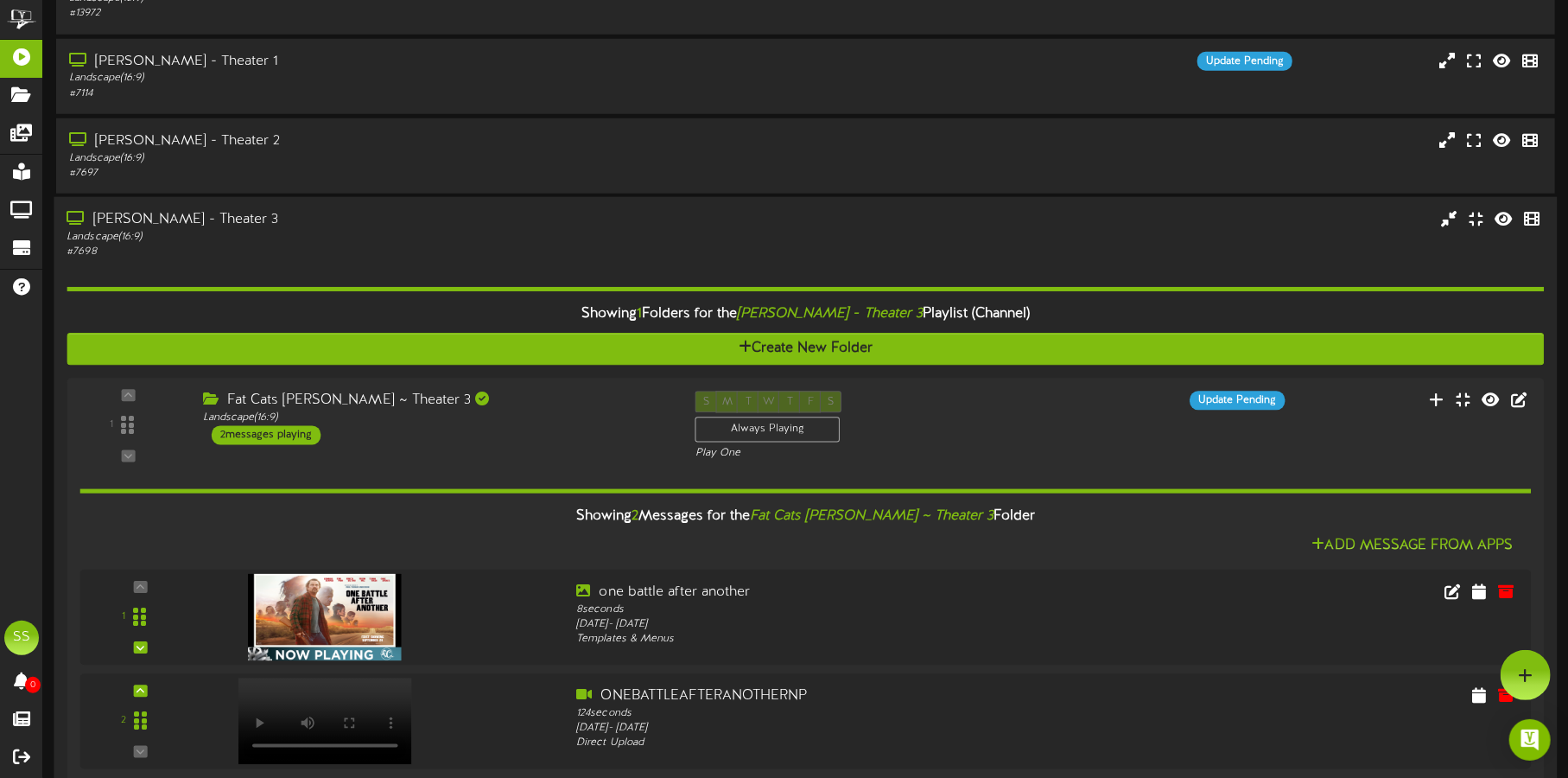
scroll to position [1030, 0]
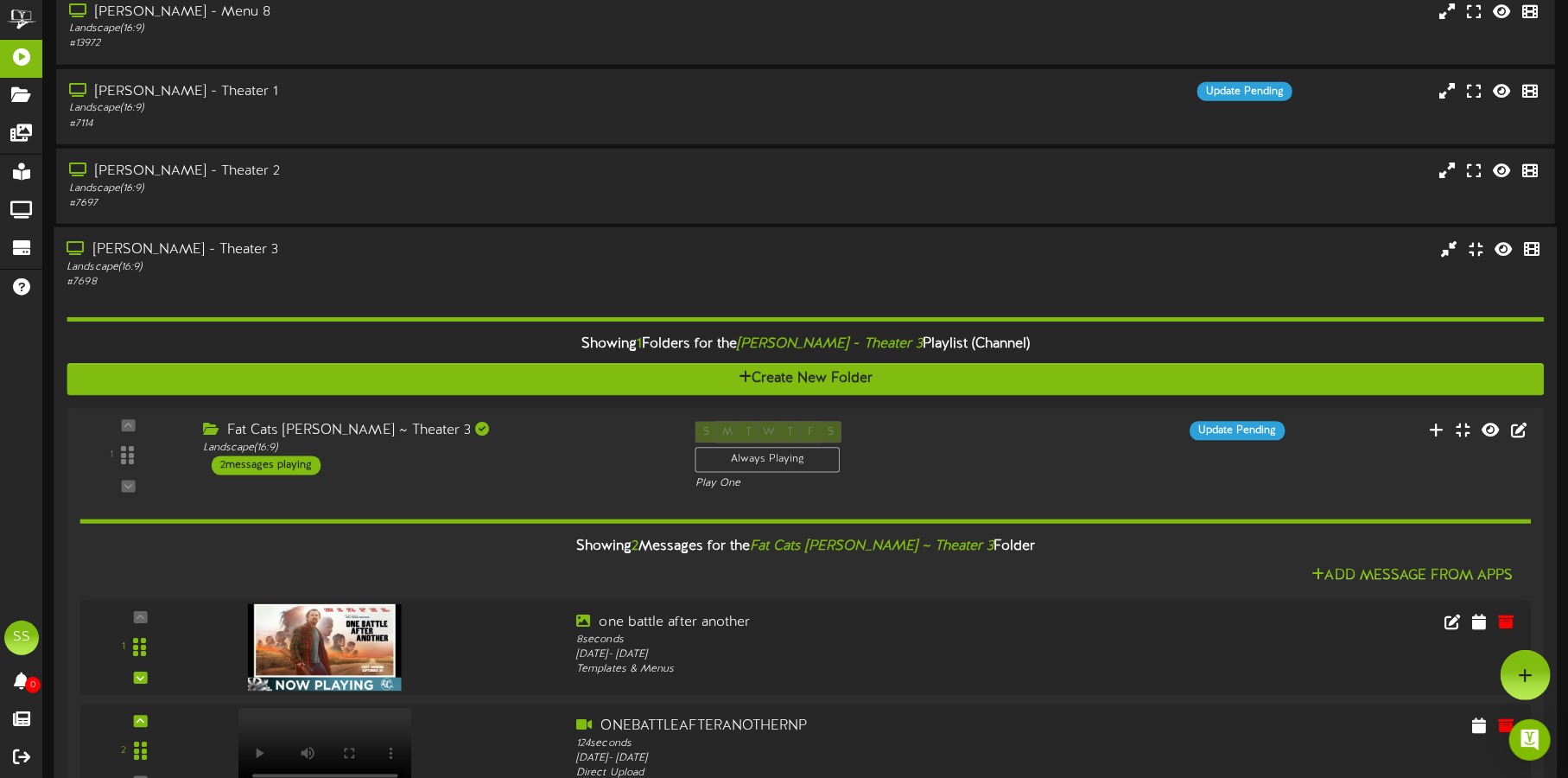
click at [482, 268] on div "Landscape ( 16:9 )" at bounding box center [367, 268] width 601 height 15
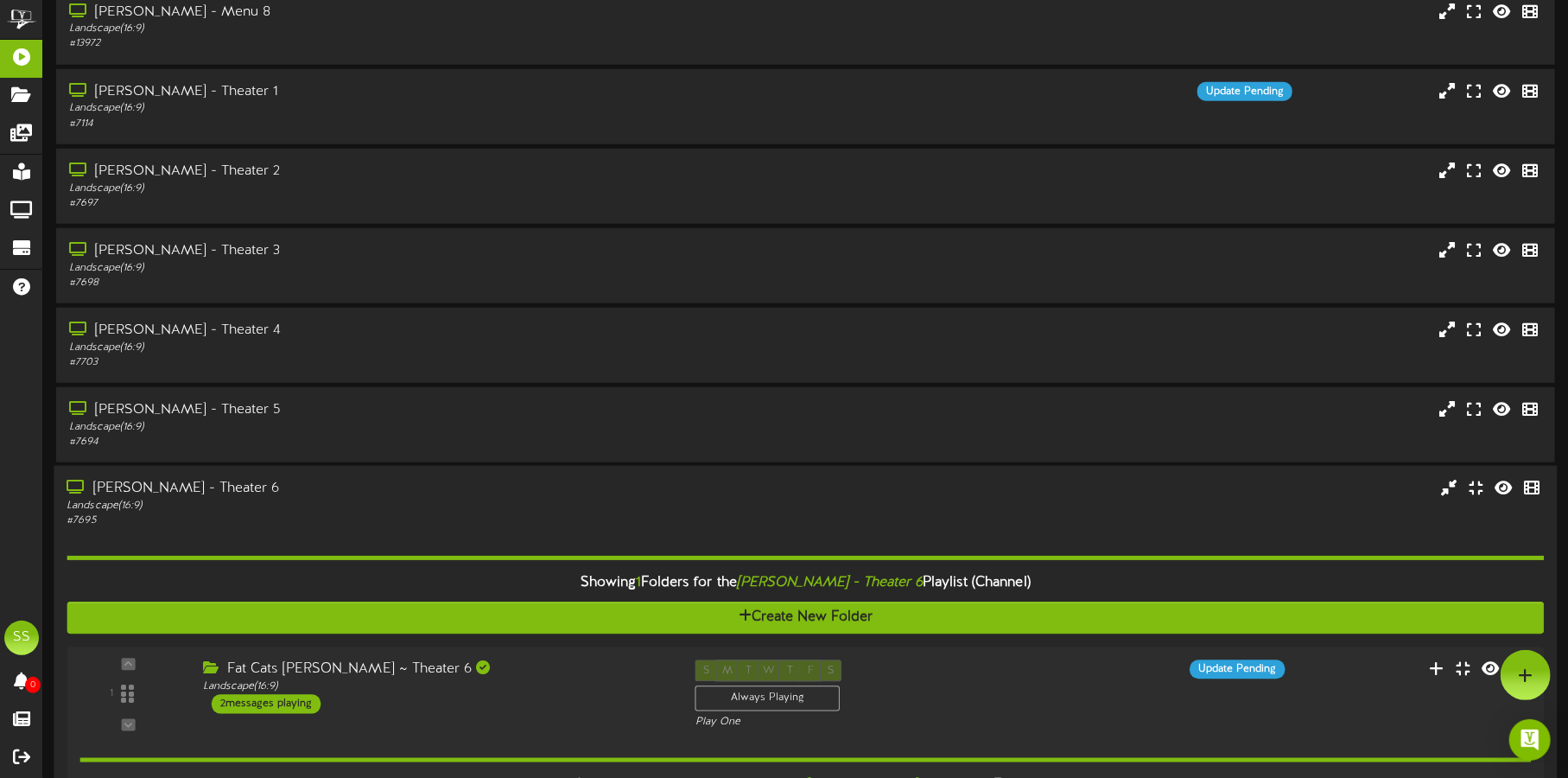
click at [401, 513] on div "# 7695" at bounding box center [367, 520] width 601 height 15
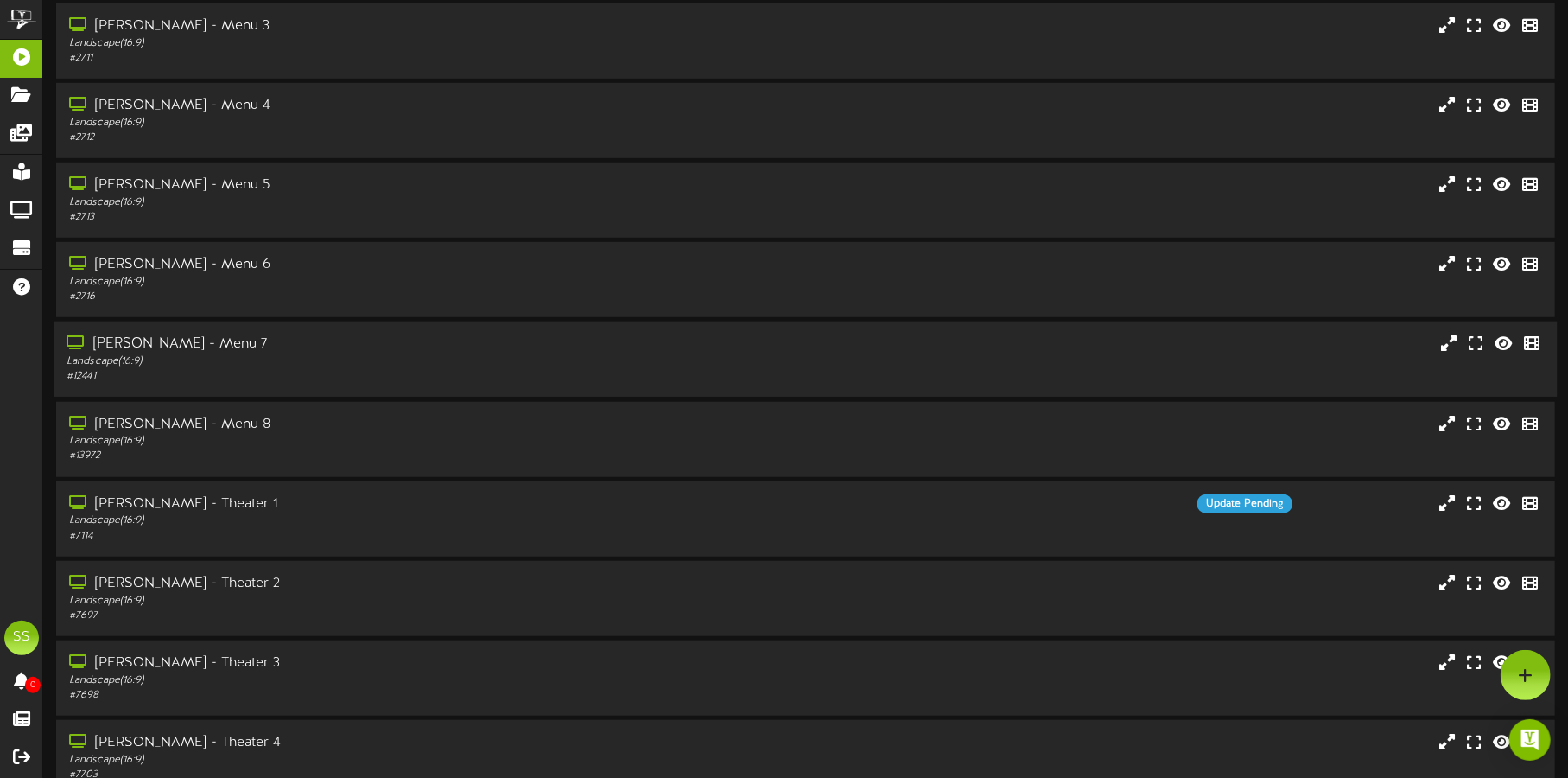
scroll to position [598, 0]
